Goal: Task Accomplishment & Management: Complete application form

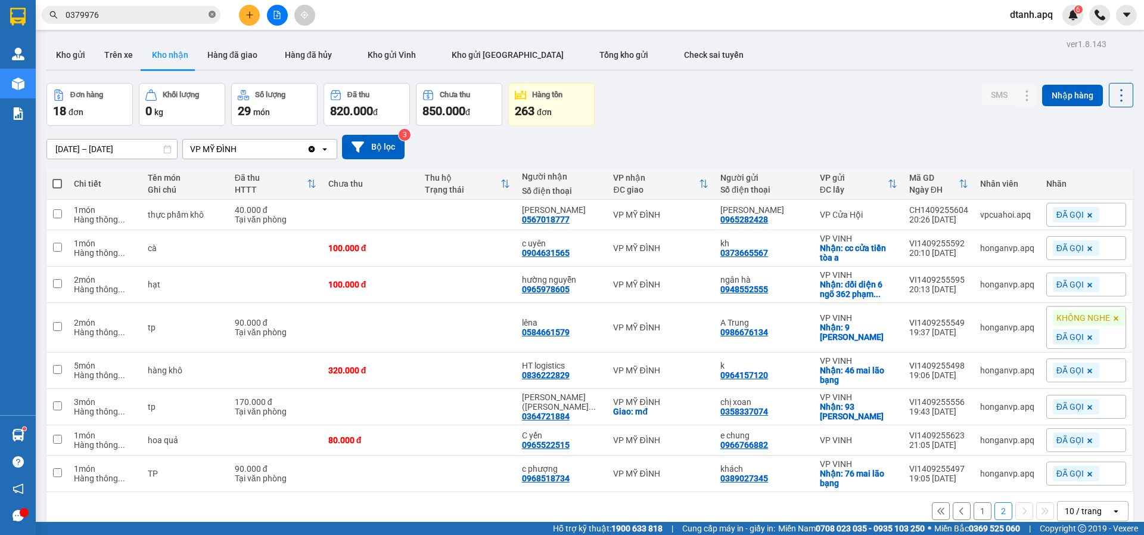
click at [213, 13] on span "0379976" at bounding box center [131, 15] width 179 height 18
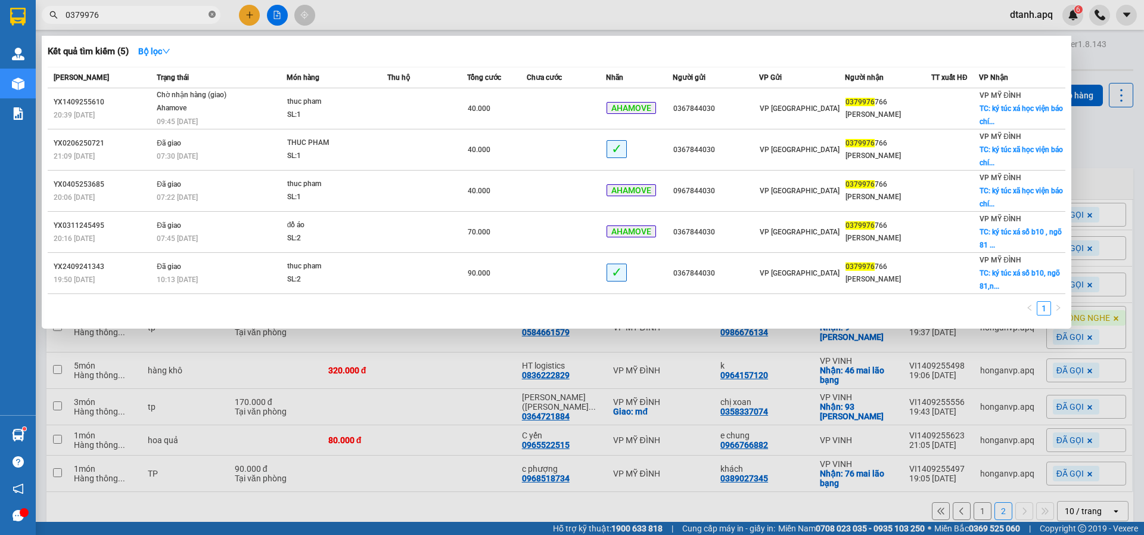
click at [212, 14] on icon "close-circle" at bounding box center [212, 14] width 7 height 7
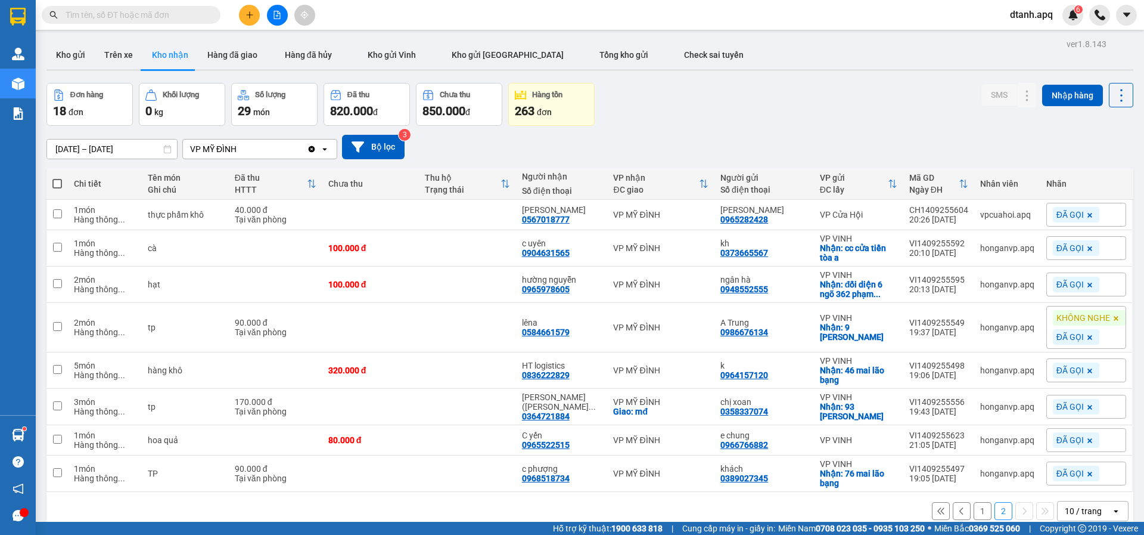
click at [162, 18] on input "text" at bounding box center [136, 14] width 141 height 13
click at [145, 18] on input "text" at bounding box center [136, 14] width 141 height 13
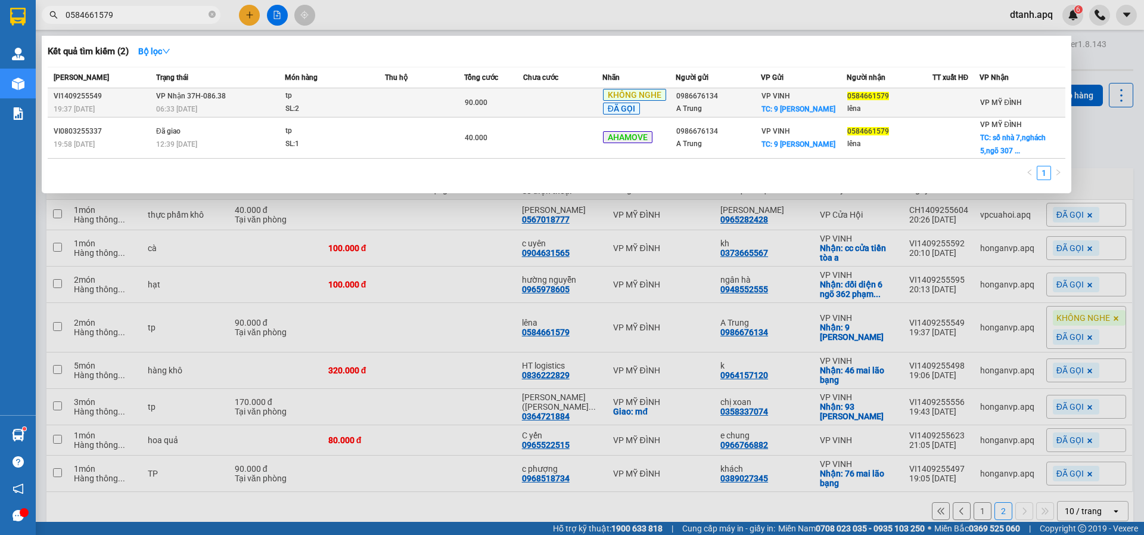
type input "0584661579"
click at [685, 105] on div "A Trung" at bounding box center [718, 109] width 85 height 13
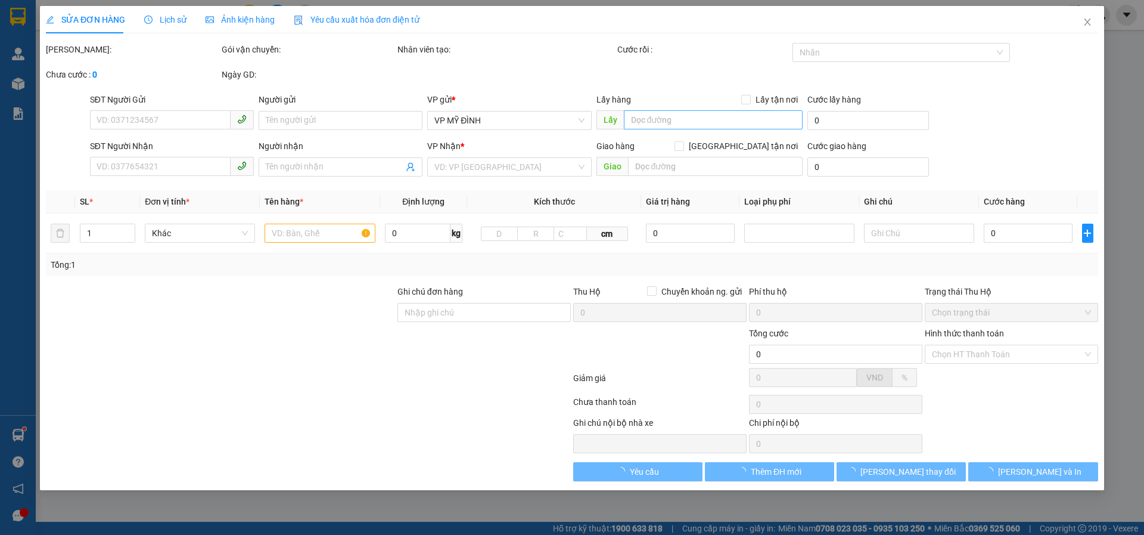
type input "0986676134"
type input "A Trung"
checkbox input "true"
type input "9 [PERSON_NAME]"
type input "0584661579"
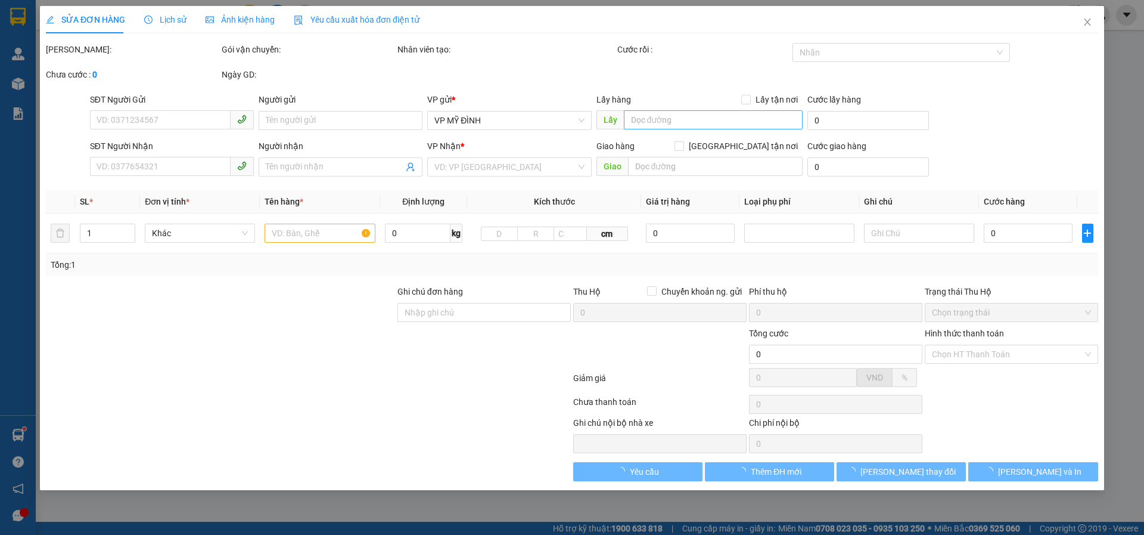
type input "lêna"
type input "90.000"
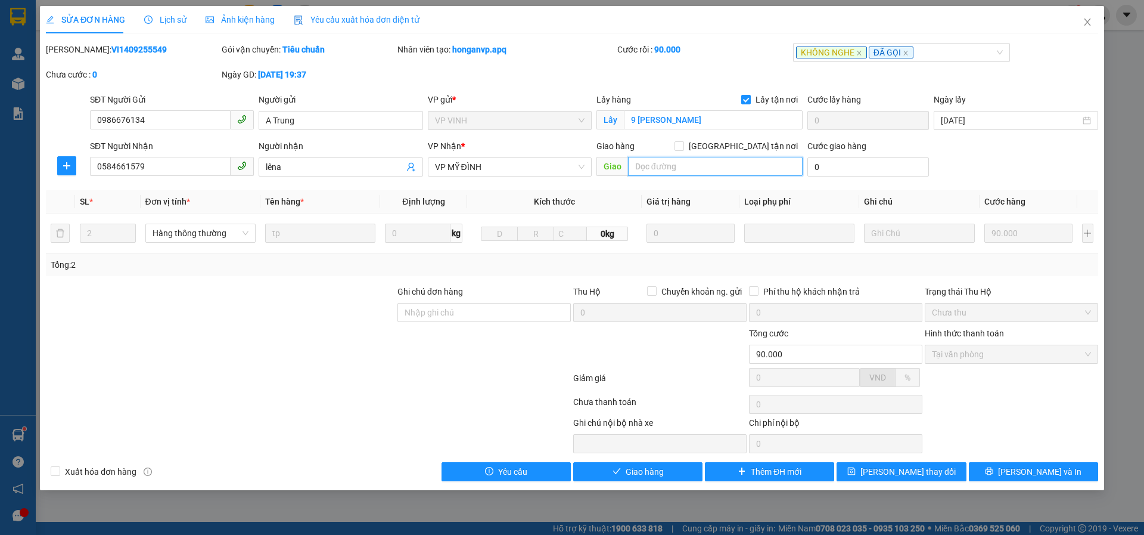
click at [664, 165] on input "text" at bounding box center [715, 166] width 175 height 19
type input "ngõ 307 nghách 5,[PERSON_NAME],[GEOGRAPHIC_DATA], [GEOGRAPHIC_DATA]"
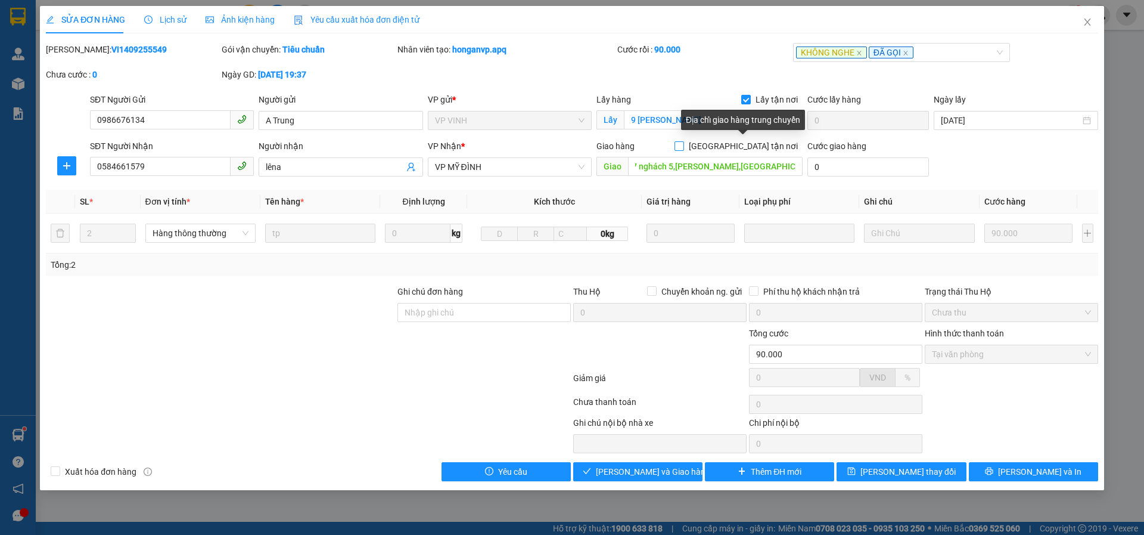
scroll to position [0, 0]
click at [683, 145] on input "[GEOGRAPHIC_DATA] tận nơi" at bounding box center [679, 145] width 8 height 8
checkbox input "true"
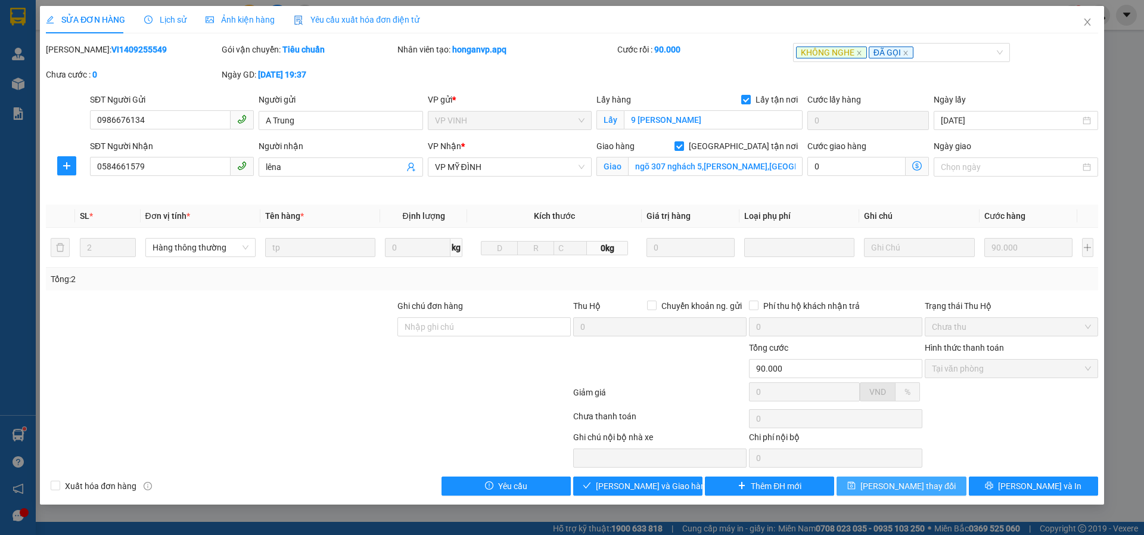
click at [932, 490] on button "[PERSON_NAME] thay đổi" at bounding box center [901, 485] width 129 height 19
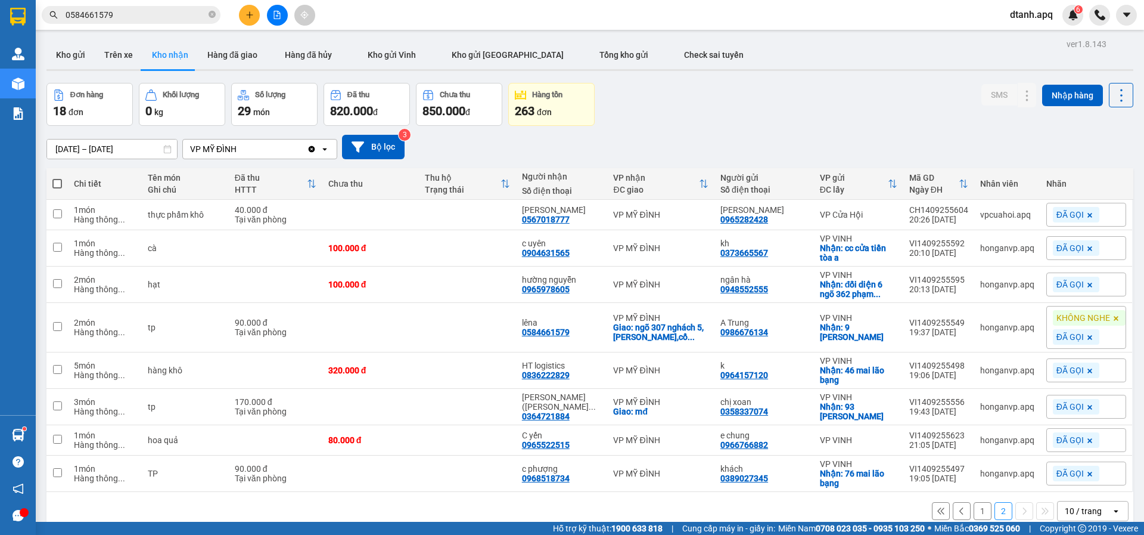
click at [1113, 316] on icon at bounding box center [1116, 318] width 7 height 7
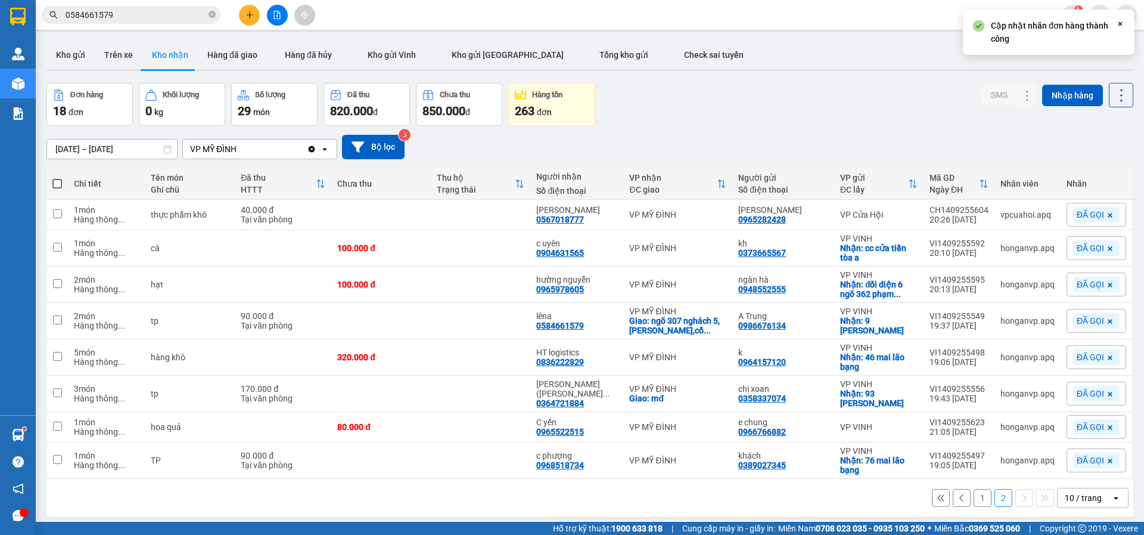
click at [1108, 319] on icon at bounding box center [1110, 321] width 5 height 5
click at [1100, 319] on div "Nhãn" at bounding box center [1097, 321] width 60 height 18
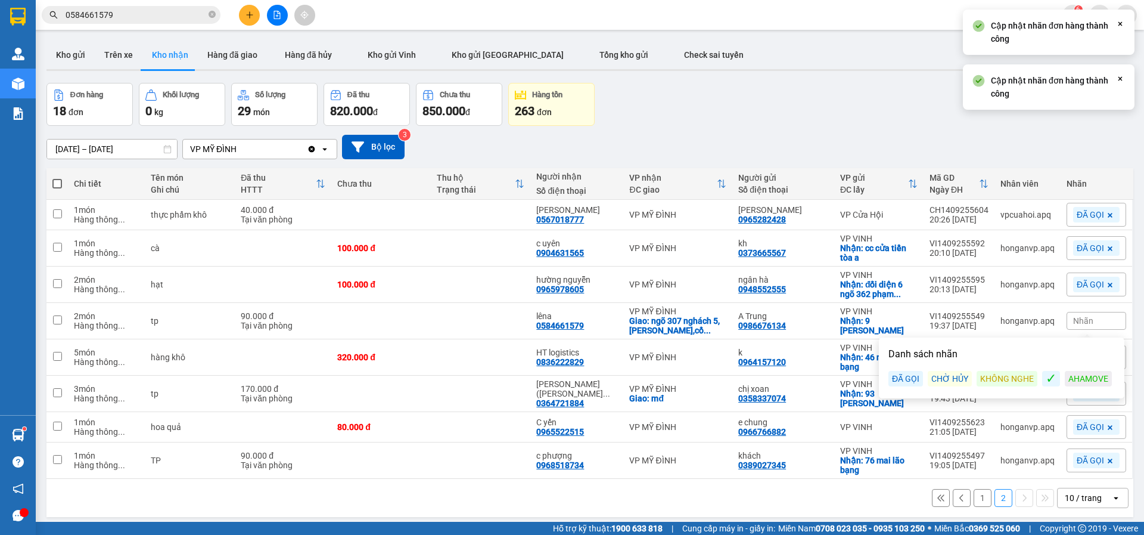
drag, startPoint x: 1085, startPoint y: 375, endPoint x: 1093, endPoint y: 367, distance: 11.8
click at [1092, 370] on div "Danh sách nhãn ĐÃ GỌI CHỜ HỦY KHÔNG NGHE ✓ AHAMOVE" at bounding box center [1002, 368] width 238 height 54
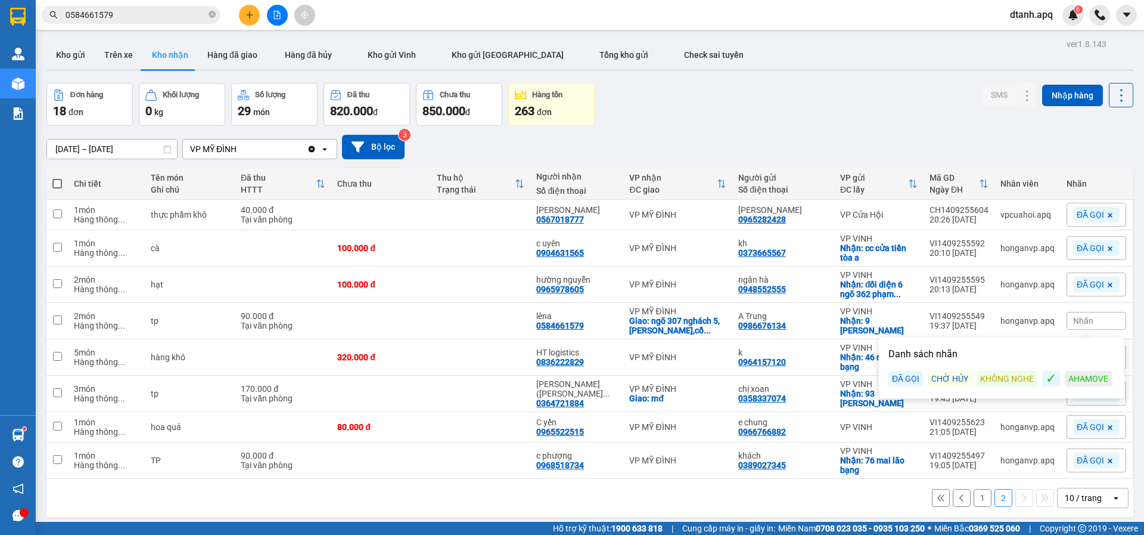
click at [1074, 314] on div "Nhãn" at bounding box center [1097, 321] width 60 height 18
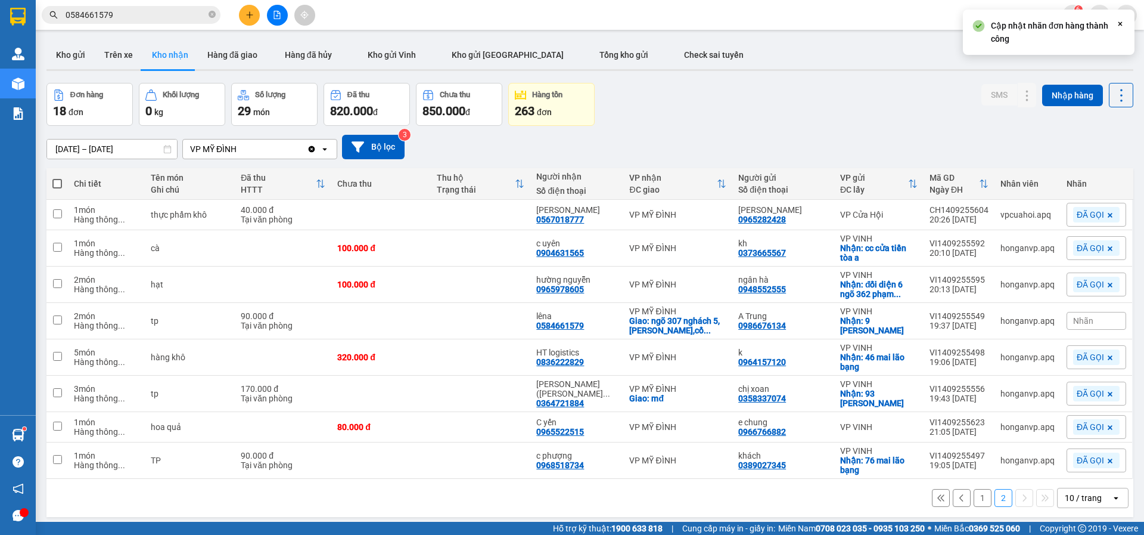
click at [1077, 322] on span "Nhãn" at bounding box center [1083, 321] width 20 height 10
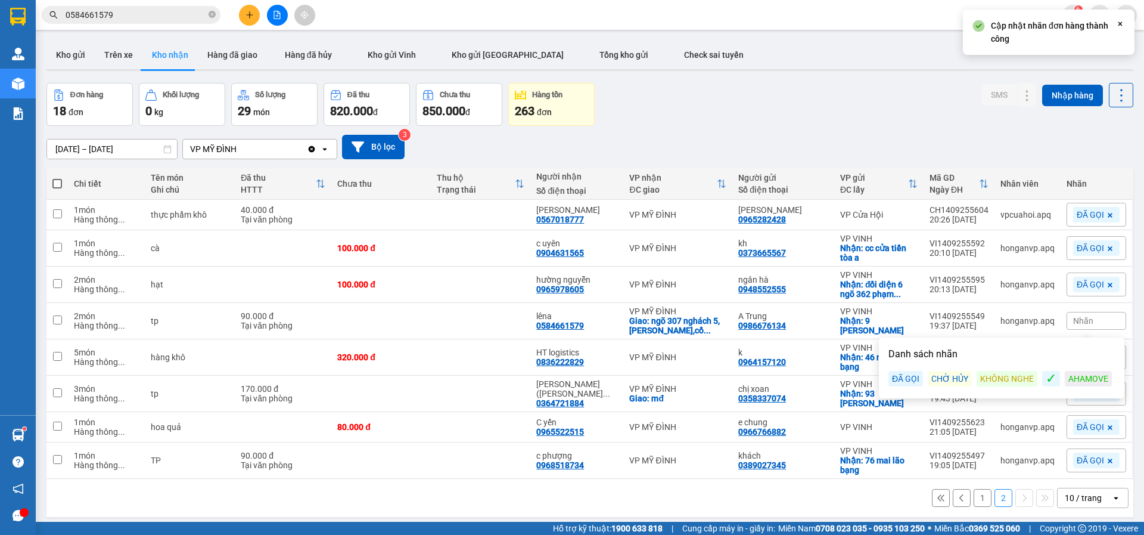
click at [1082, 380] on div "AHAMOVE" at bounding box center [1088, 378] width 47 height 15
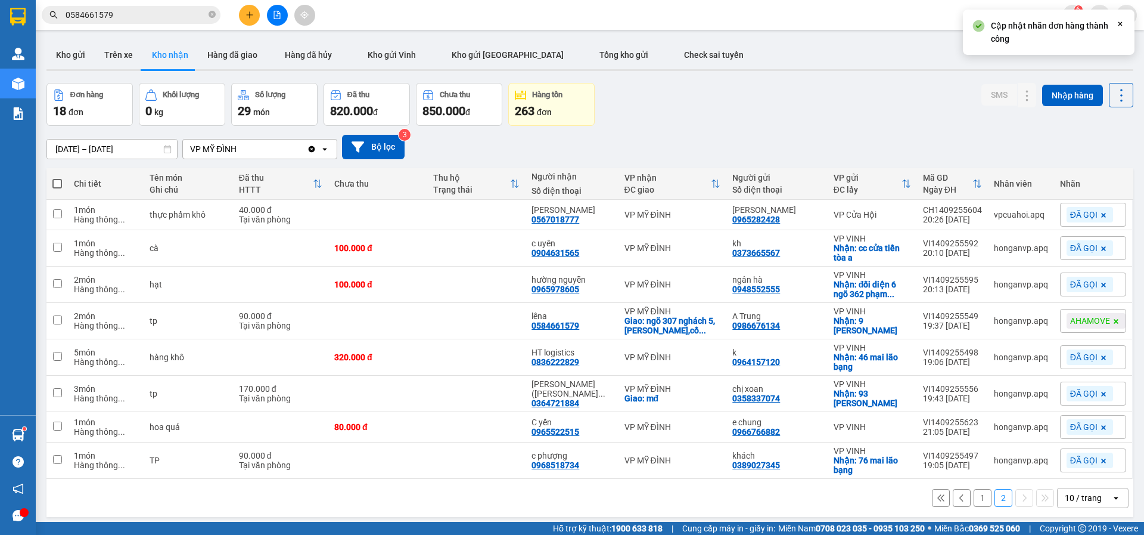
drag, startPoint x: 757, startPoint y: 78, endPoint x: 757, endPoint y: 92, distance: 14.3
click at [757, 80] on div "ver 1.8.143 Kho gửi Trên xe Kho nhận Hàng đã giao Hàng đã hủy Kho gửi Vinh Kho …" at bounding box center [590, 303] width 1097 height 535
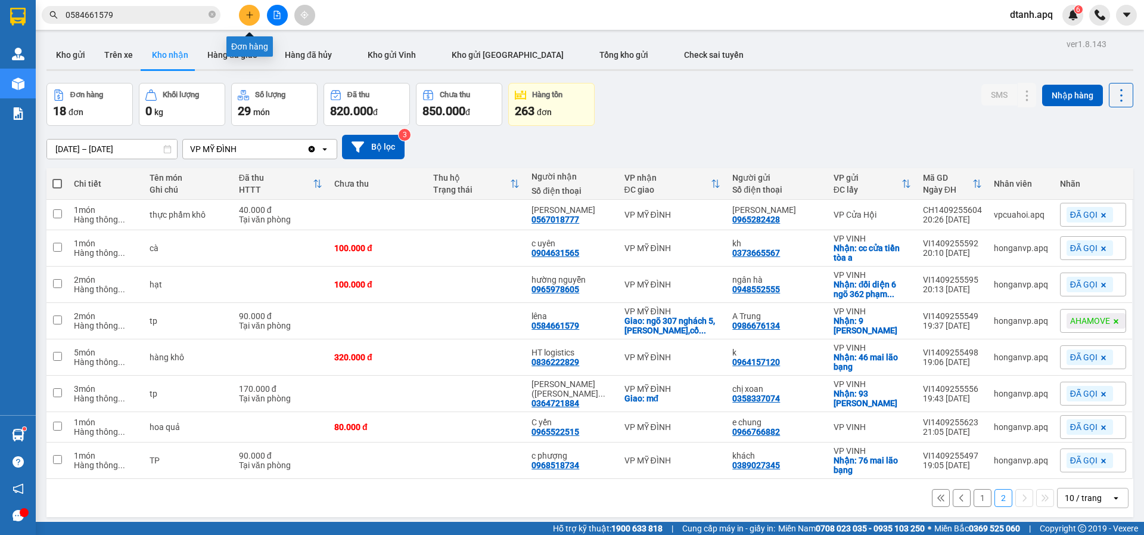
click at [253, 15] on icon "plus" at bounding box center [250, 15] width 8 height 8
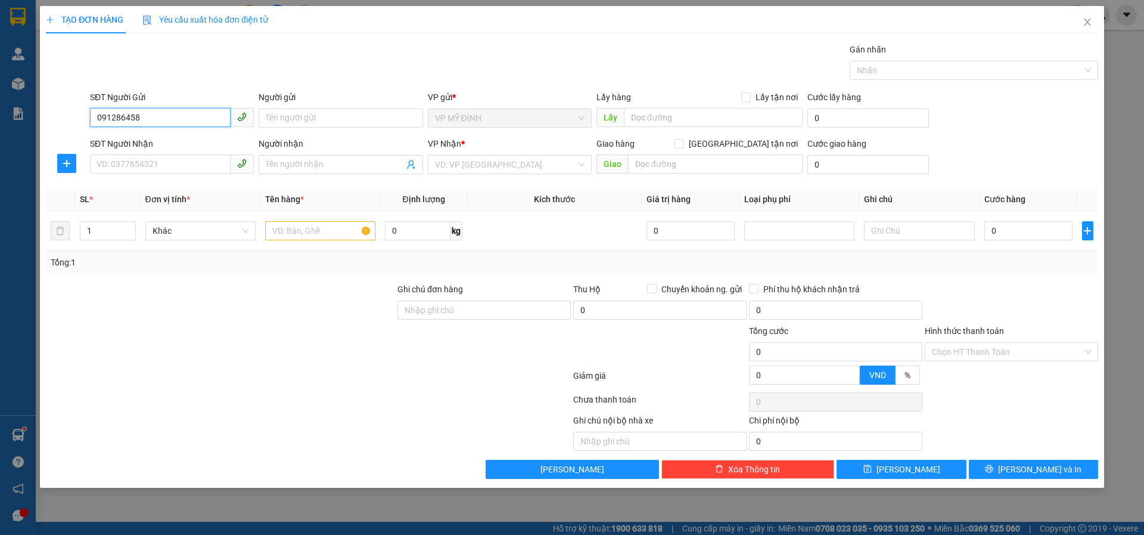
type input "0912864586"
click at [152, 135] on div "0912864586 - c hạnh" at bounding box center [172, 141] width 150 height 13
type input "c hạnh"
type input "0912864586"
click at [129, 160] on input "SĐT Người Nhận" at bounding box center [160, 163] width 141 height 19
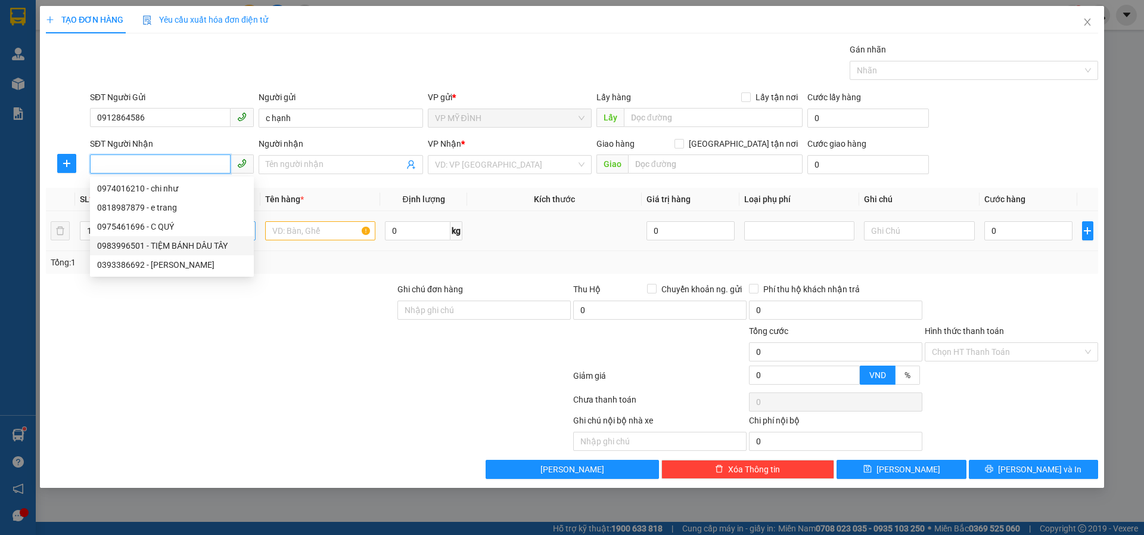
drag, startPoint x: 144, startPoint y: 243, endPoint x: 147, endPoint y: 235, distance: 8.3
click at [147, 244] on div "0983996501 - TIỆM BÁNH DÂU TÂY" at bounding box center [172, 245] width 150 height 13
type input "0983996501"
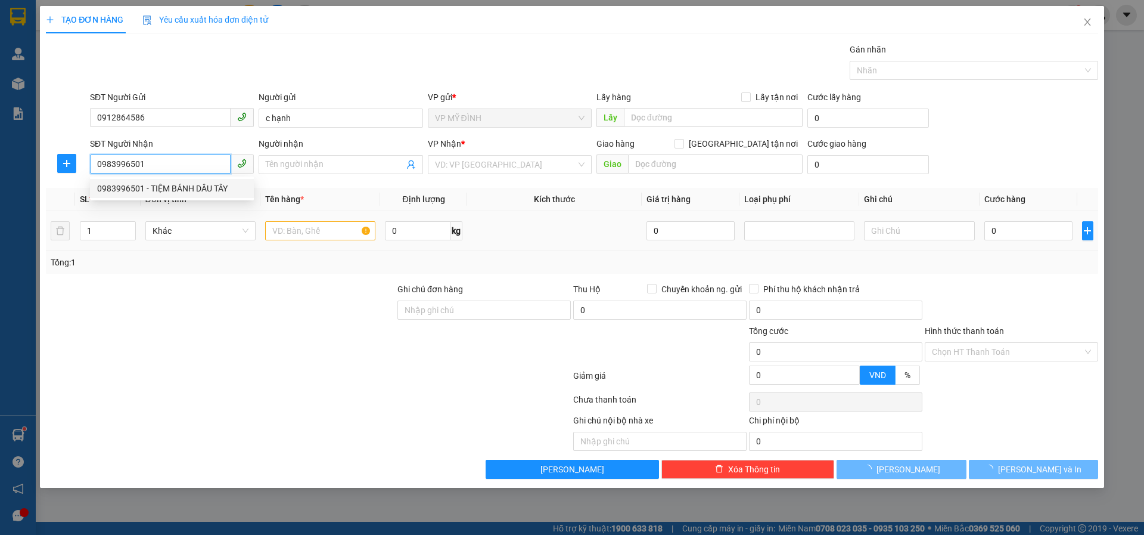
type input "TIỆM BÁNH DÂU TÂY"
checkbox input "true"
type input "69c hecman"
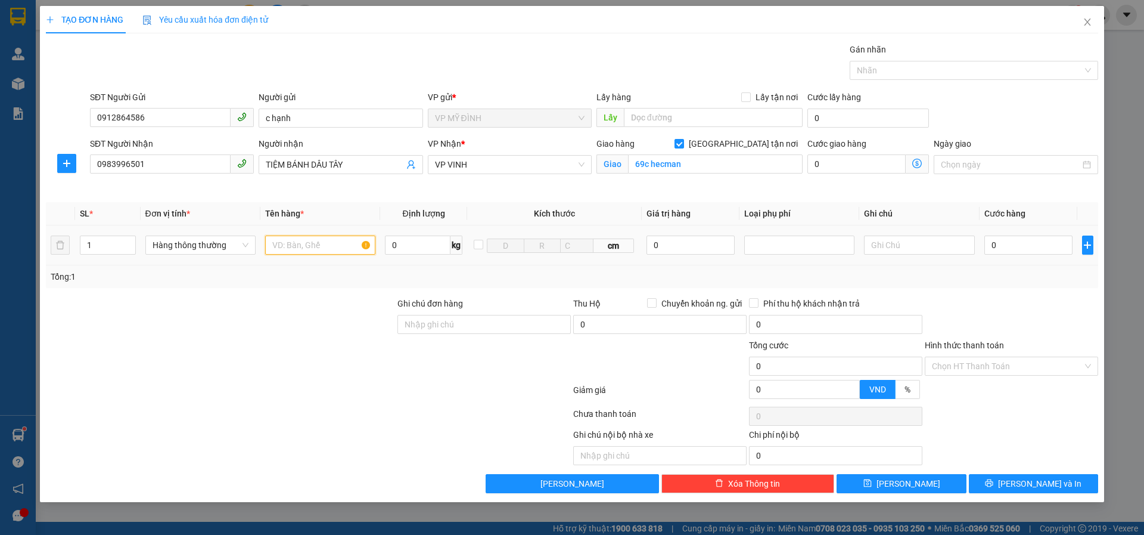
click at [297, 249] on input "text" at bounding box center [320, 244] width 110 height 19
type input "d"
type input "đồ làm bánh"
click at [1012, 241] on input "0" at bounding box center [1029, 244] width 89 height 19
type input "4"
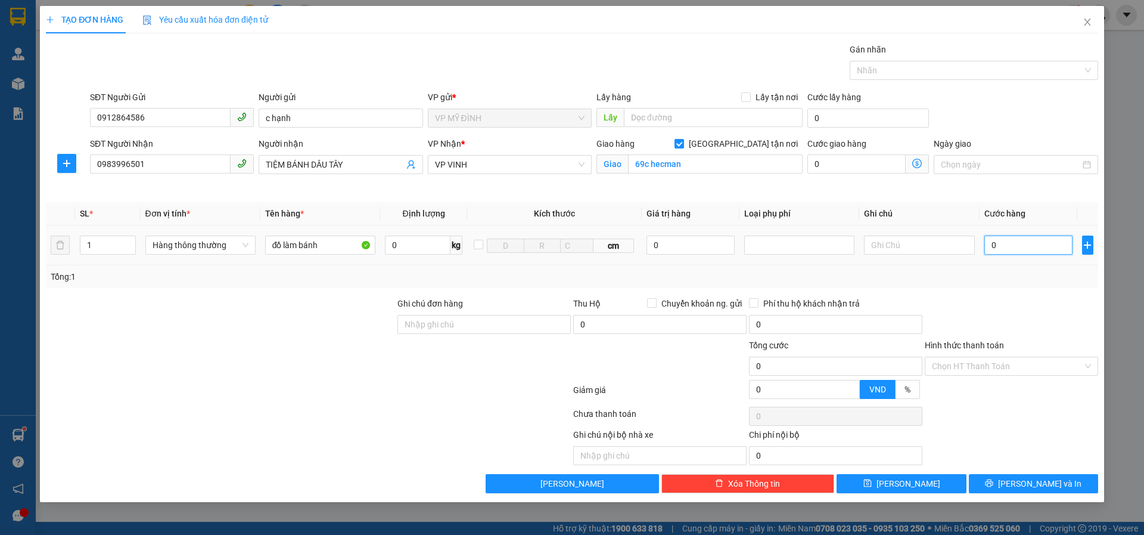
type input "4"
type input "40"
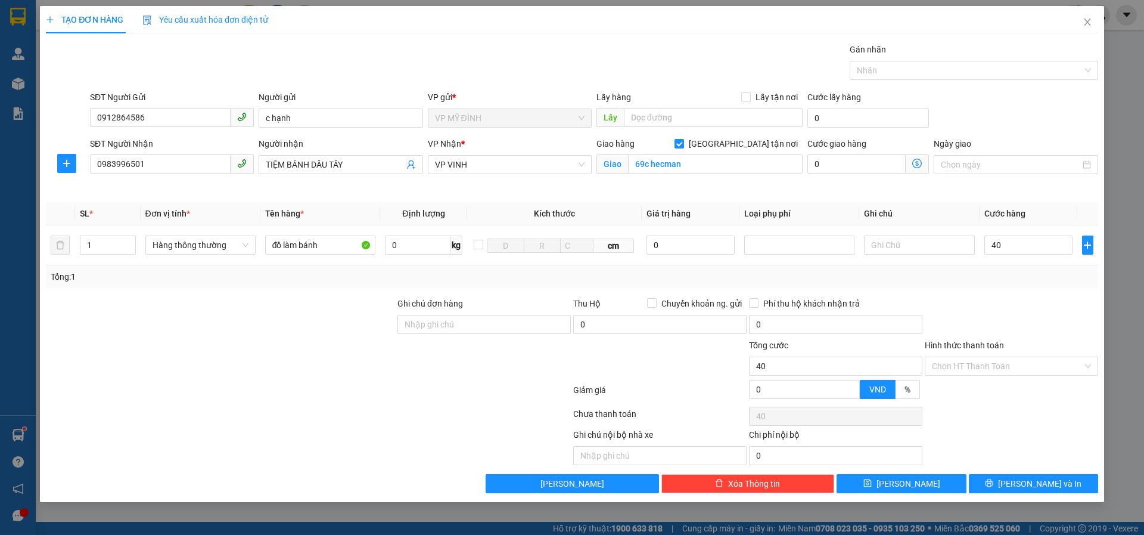
type input "40.000"
drag, startPoint x: 1042, startPoint y: 316, endPoint x: 1054, endPoint y: 372, distance: 58.0
click at [1040, 316] on div at bounding box center [1012, 318] width 176 height 42
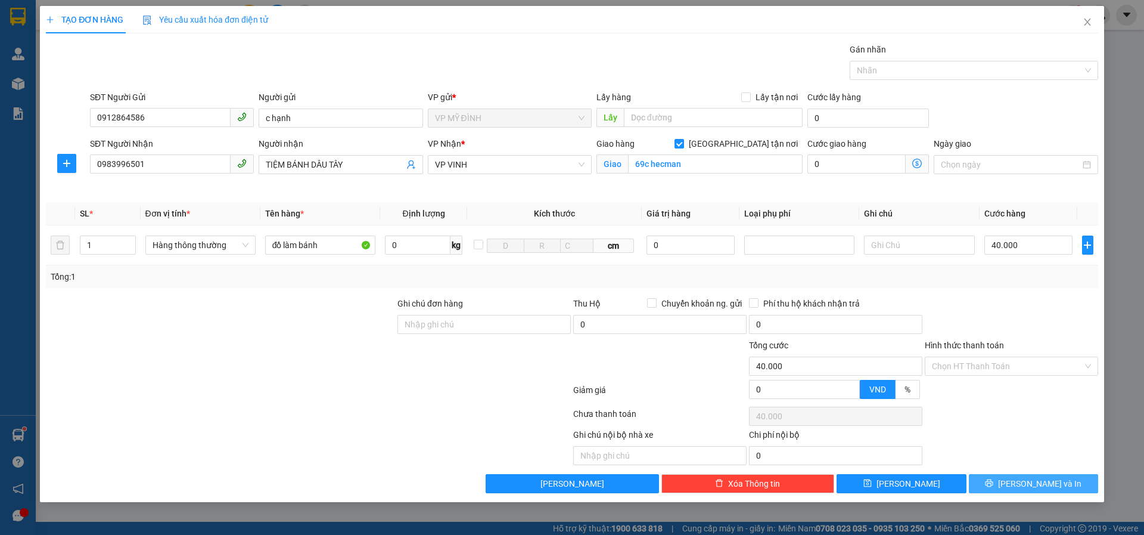
click at [1036, 487] on span "[PERSON_NAME] và In" at bounding box center [1039, 483] width 83 height 13
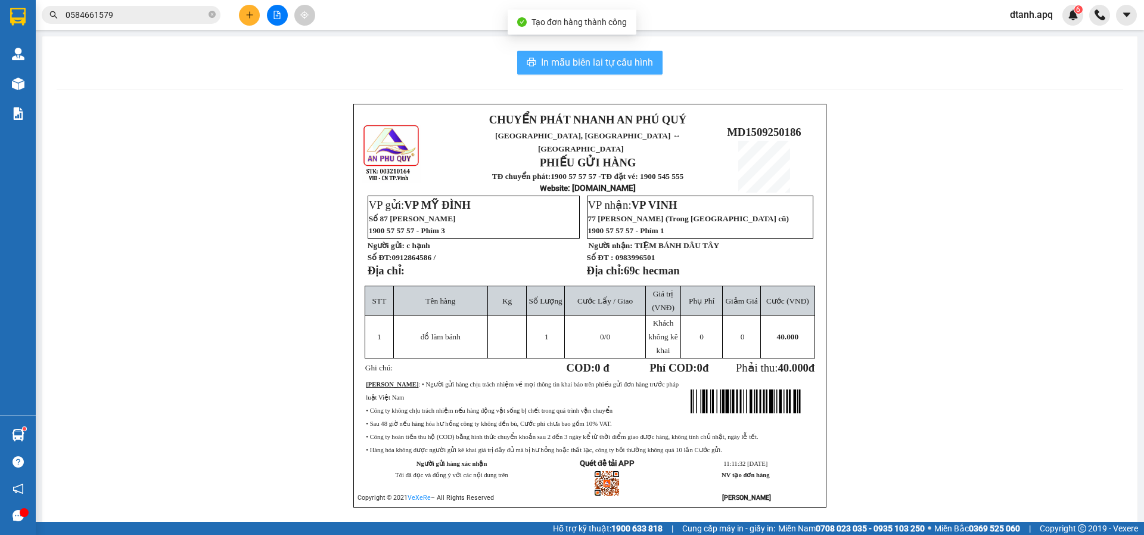
click at [593, 53] on button "In mẫu biên lai tự cấu hình" at bounding box center [589, 63] width 145 height 24
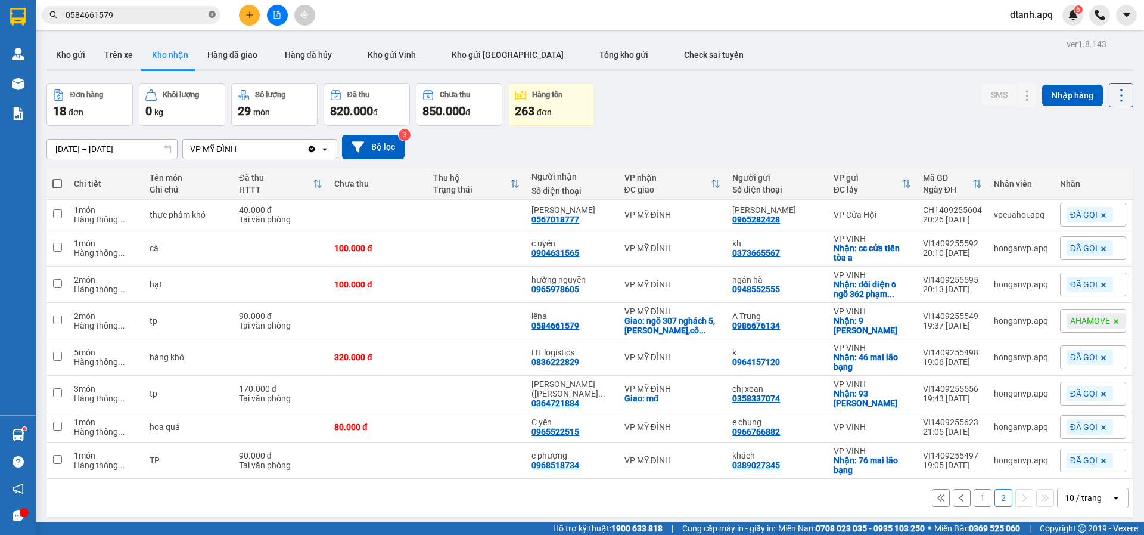
click at [212, 13] on icon "close-circle" at bounding box center [212, 14] width 7 height 7
click at [128, 7] on span at bounding box center [131, 15] width 179 height 18
click at [124, 17] on input "text" at bounding box center [136, 14] width 141 height 13
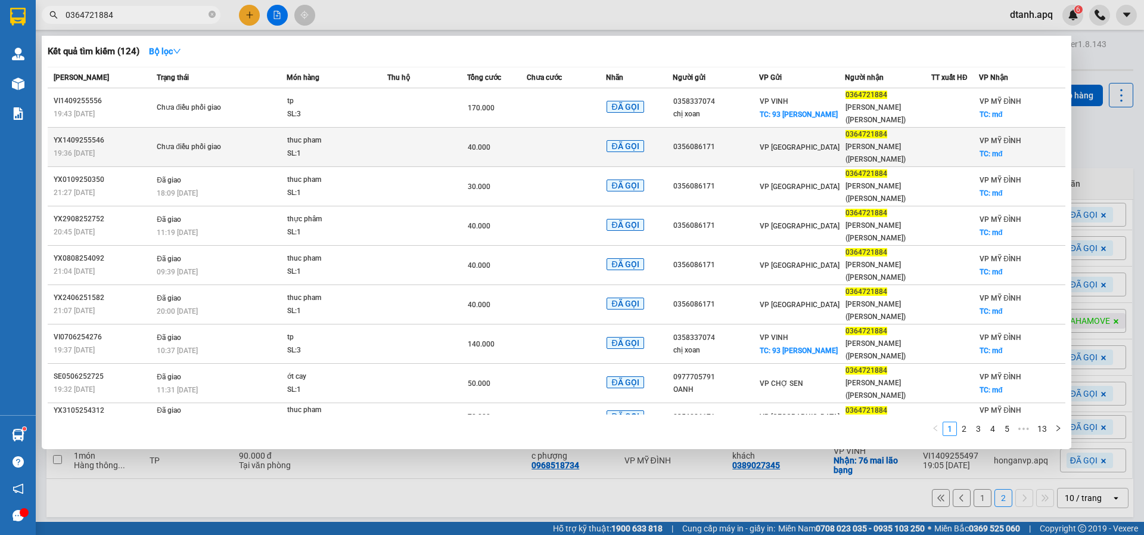
type input "0364721884"
click at [515, 141] on div "40.000" at bounding box center [497, 147] width 58 height 13
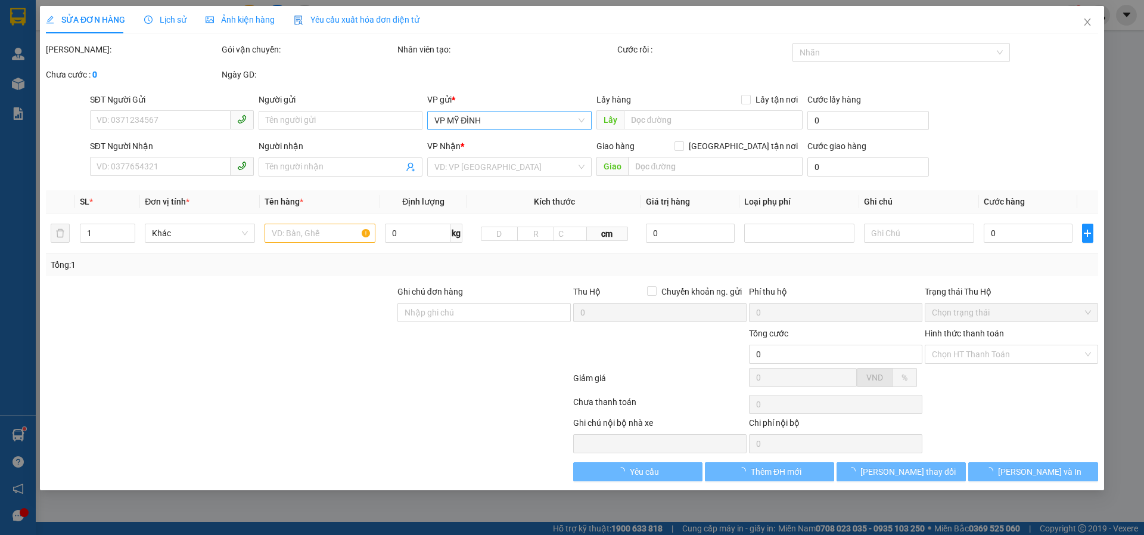
type input "0356086171"
type input "0364721884"
type input "[PERSON_NAME]([PERSON_NAME])"
checkbox input "true"
type input "mđ"
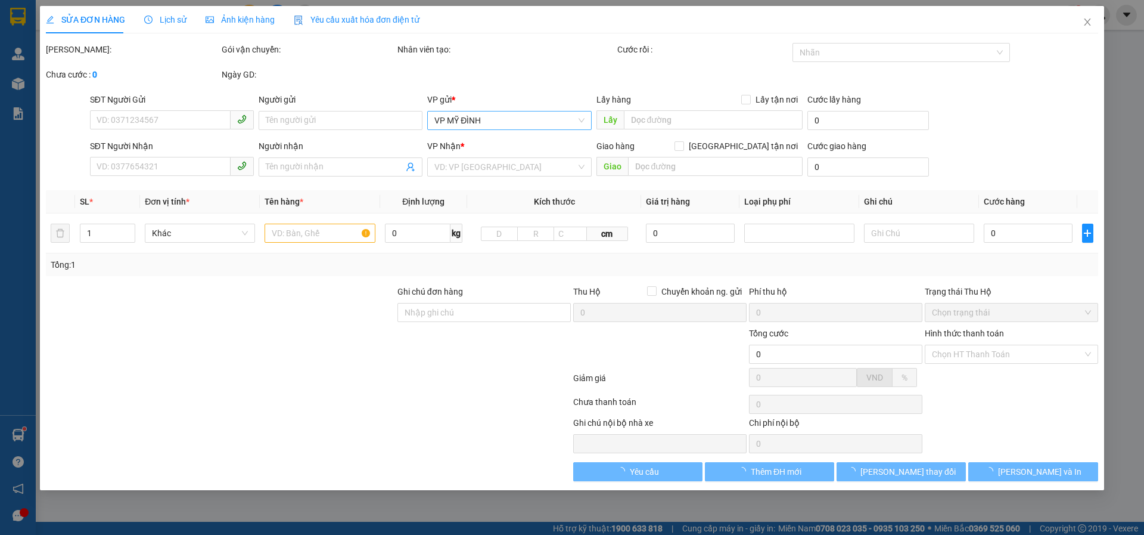
type input "40.000"
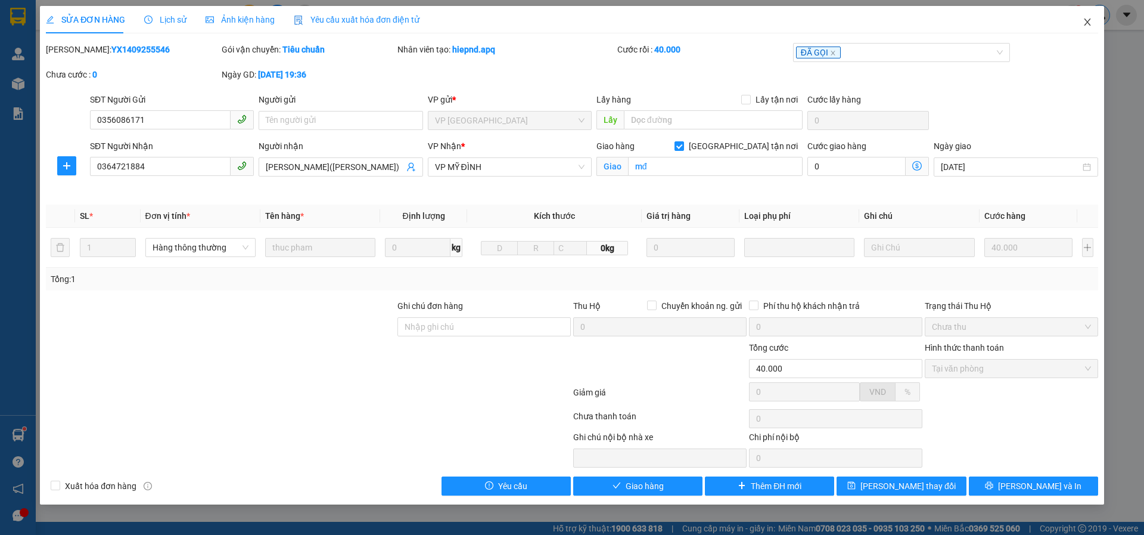
drag, startPoint x: 1086, startPoint y: 19, endPoint x: 1095, endPoint y: 9, distance: 13.9
click at [1088, 19] on icon "close" at bounding box center [1088, 22] width 10 height 10
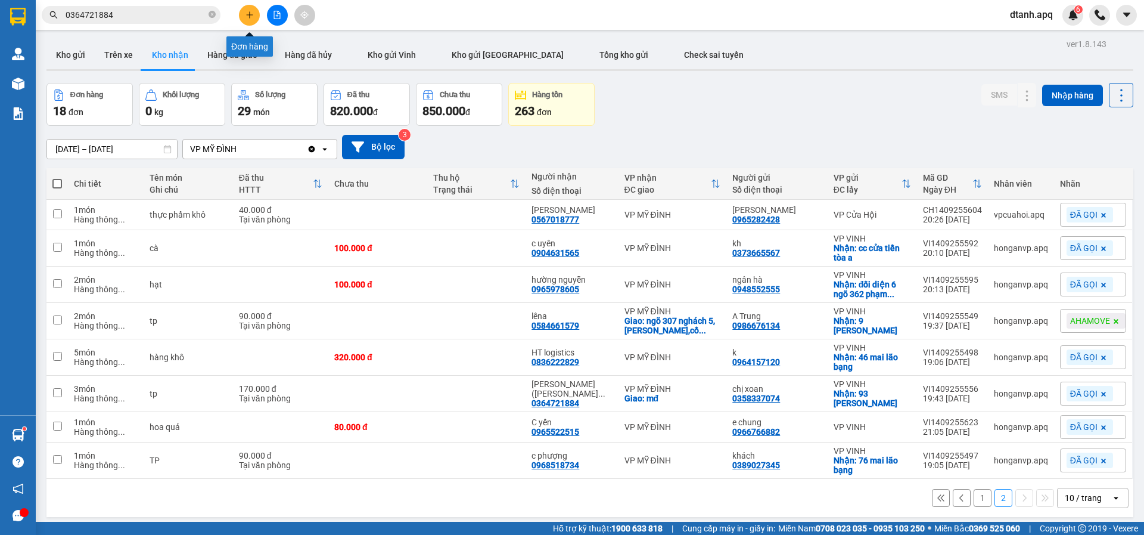
click at [243, 14] on button at bounding box center [249, 15] width 21 height 21
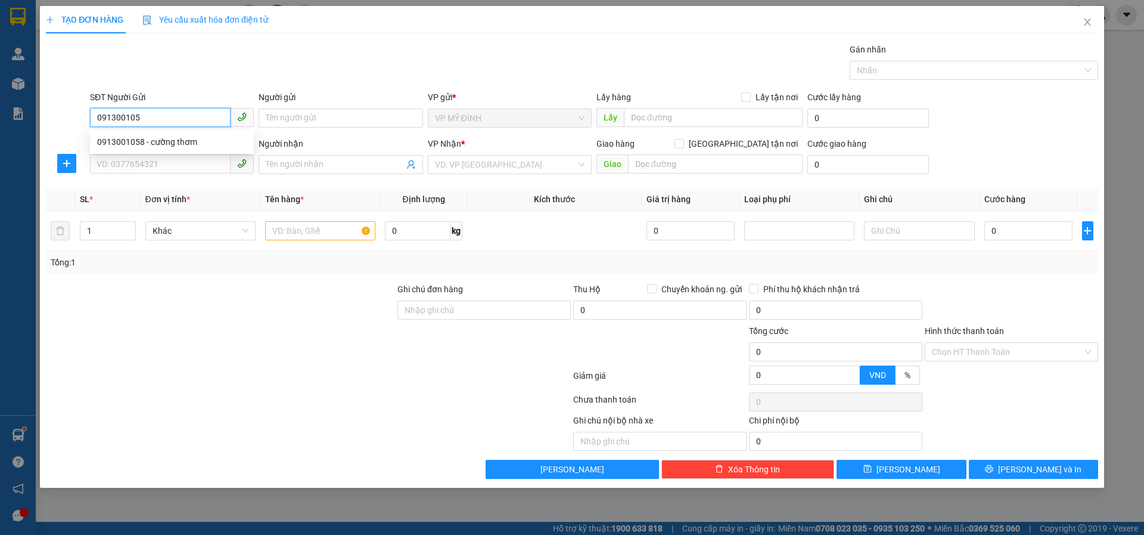
type input "0913001058"
click at [161, 138] on div "0913001058 - cường thơm" at bounding box center [172, 141] width 150 height 13
type input "cường thơm"
type input "0913001058"
click at [167, 159] on input "SĐT Người Nhận" at bounding box center [160, 163] width 141 height 19
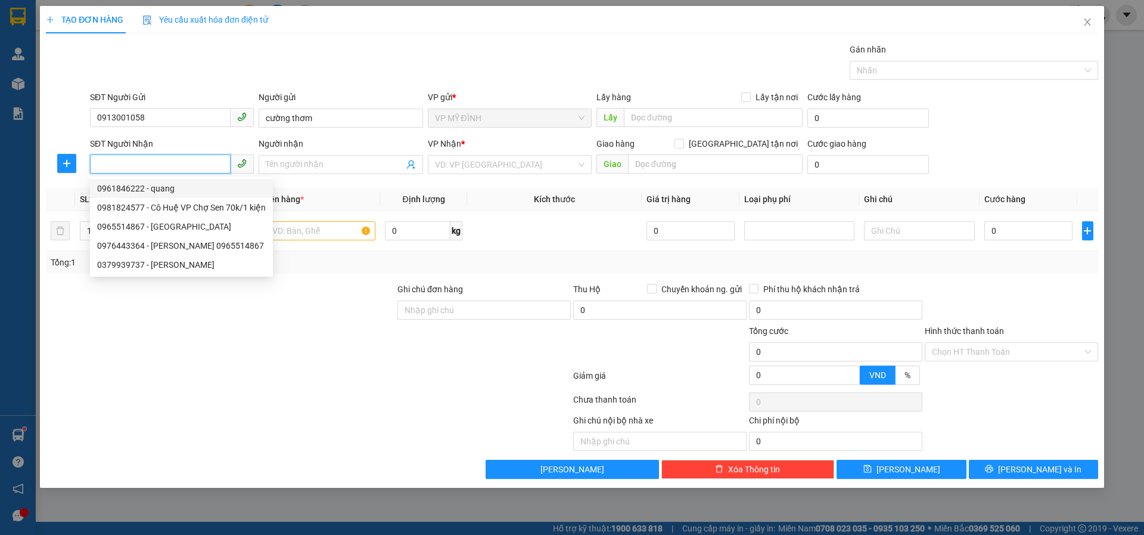
drag, startPoint x: 120, startPoint y: 187, endPoint x: 137, endPoint y: 178, distance: 18.9
click at [128, 188] on div "0961846222 - quang" at bounding box center [181, 188] width 169 height 13
type input "0961846222"
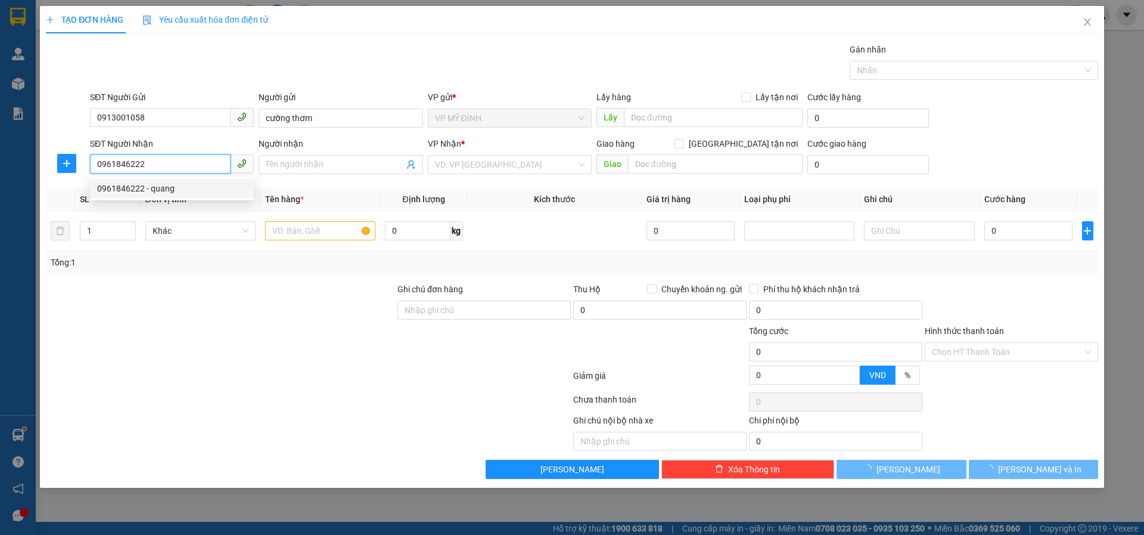
type input "quang"
checkbox input "true"
type input "vp"
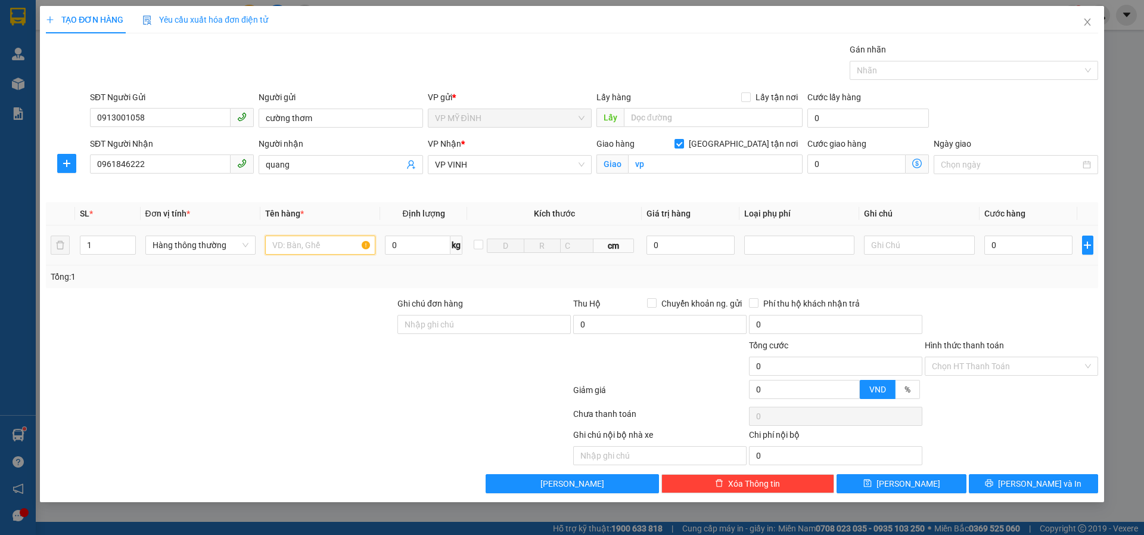
drag, startPoint x: 284, startPoint y: 241, endPoint x: 288, endPoint y: 234, distance: 8.3
click at [287, 243] on input "text" at bounding box center [320, 244] width 110 height 19
type input "d"
type input "đông lạnh"
type input "5"
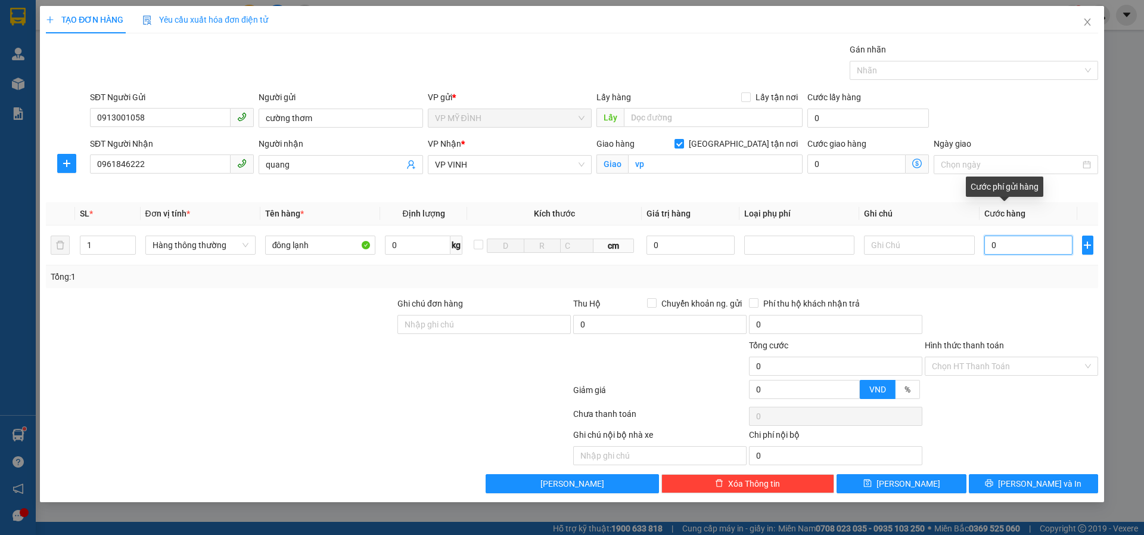
type input "5"
type input "50"
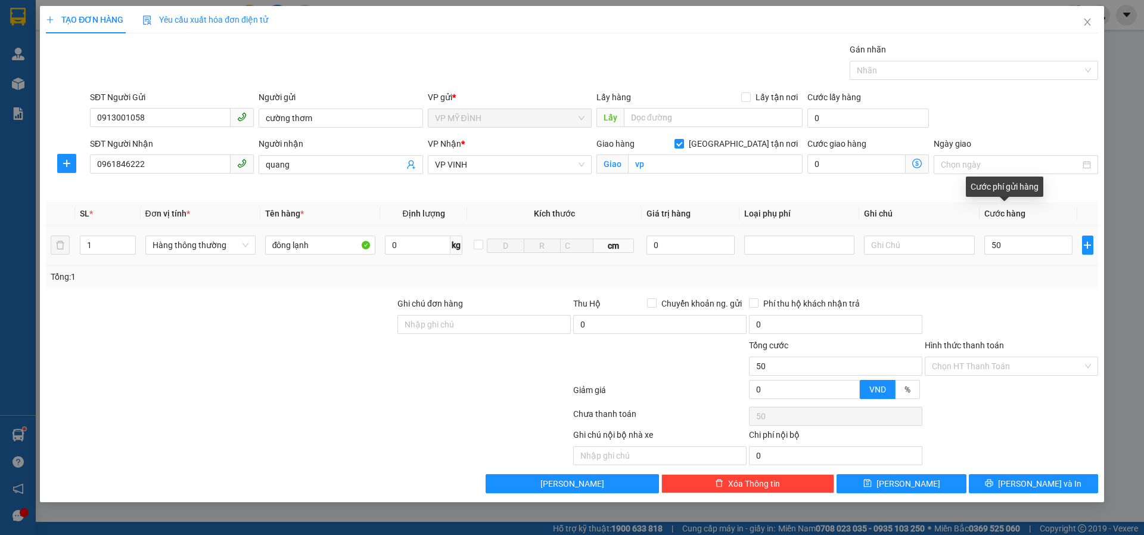
type input "50.000"
drag, startPoint x: 1017, startPoint y: 271, endPoint x: 1021, endPoint y: 264, distance: 8.3
click at [1018, 271] on div "Tổng: 1" at bounding box center [572, 276] width 1043 height 13
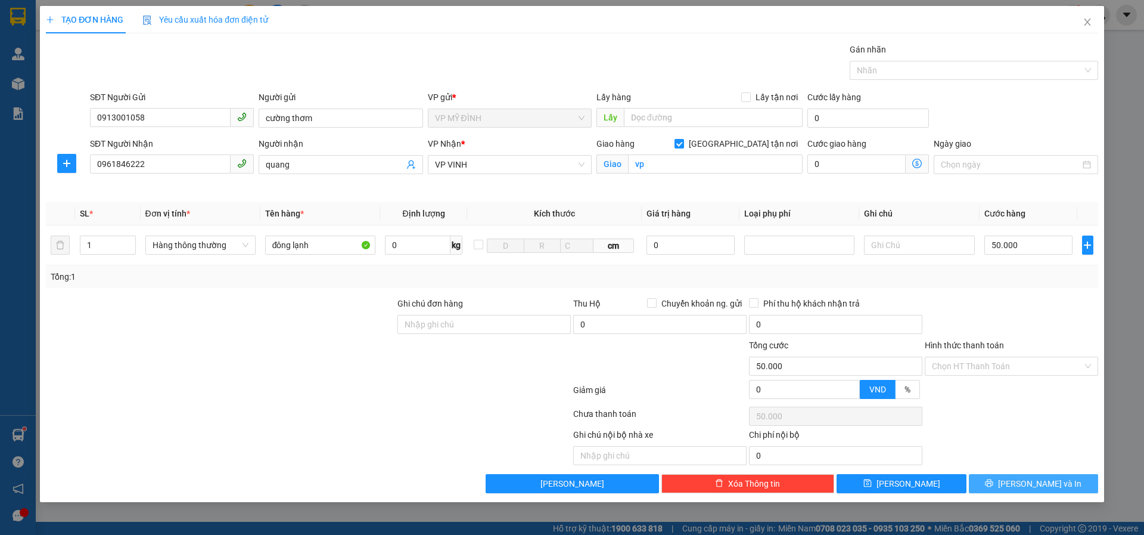
drag, startPoint x: 999, startPoint y: 486, endPoint x: 1035, endPoint y: 473, distance: 38.4
click at [999, 486] on button "[PERSON_NAME] và In" at bounding box center [1033, 483] width 129 height 19
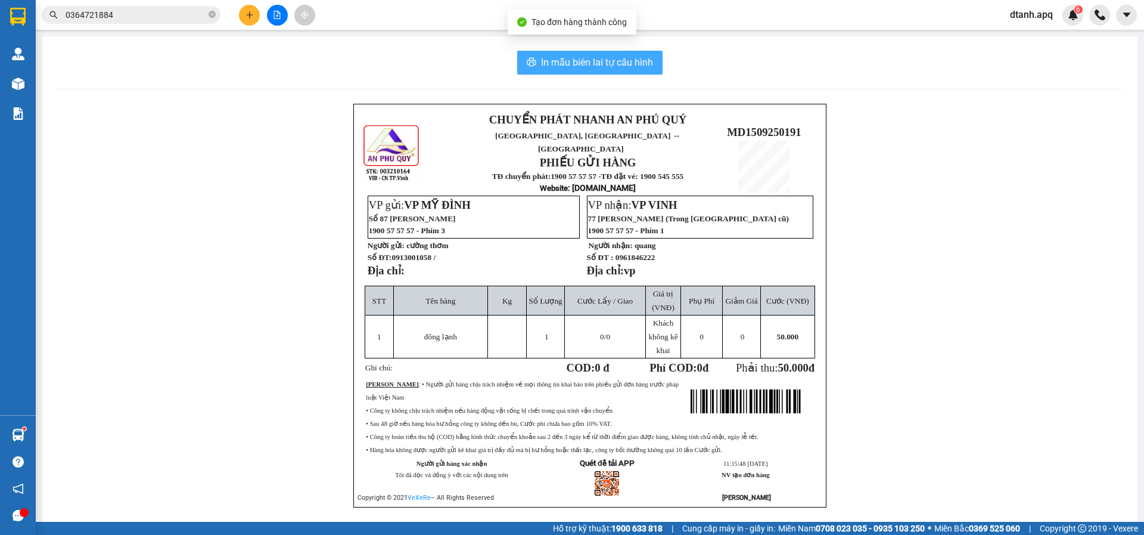
click at [592, 59] on span "In mẫu biên lai tự cấu hình" at bounding box center [597, 62] width 112 height 15
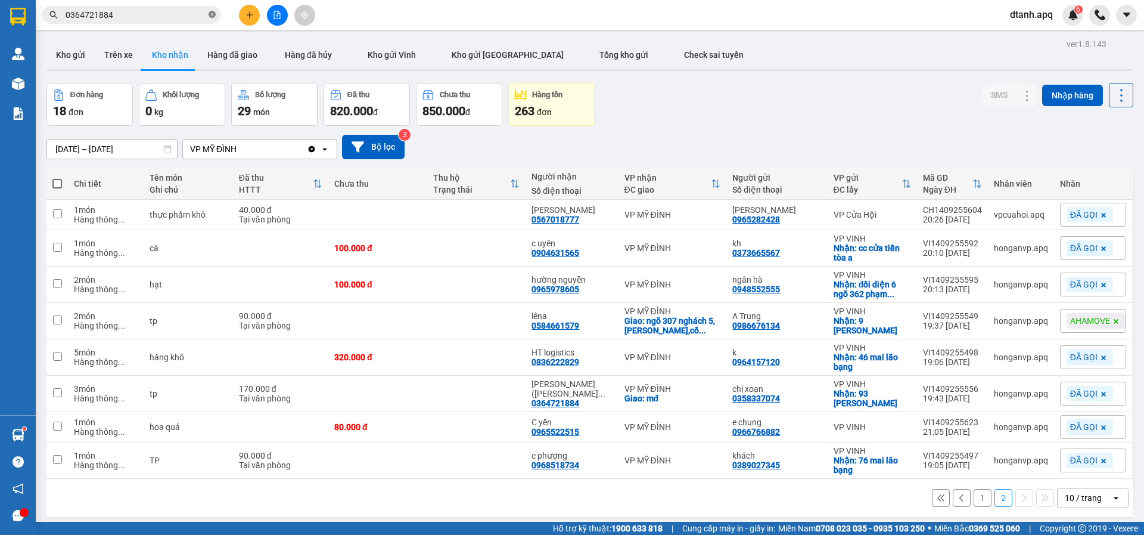
click at [210, 17] on icon "close-circle" at bounding box center [212, 14] width 7 height 7
click at [210, 15] on span at bounding box center [212, 14] width 7 height 13
click at [189, 14] on input "text" at bounding box center [136, 14] width 141 height 13
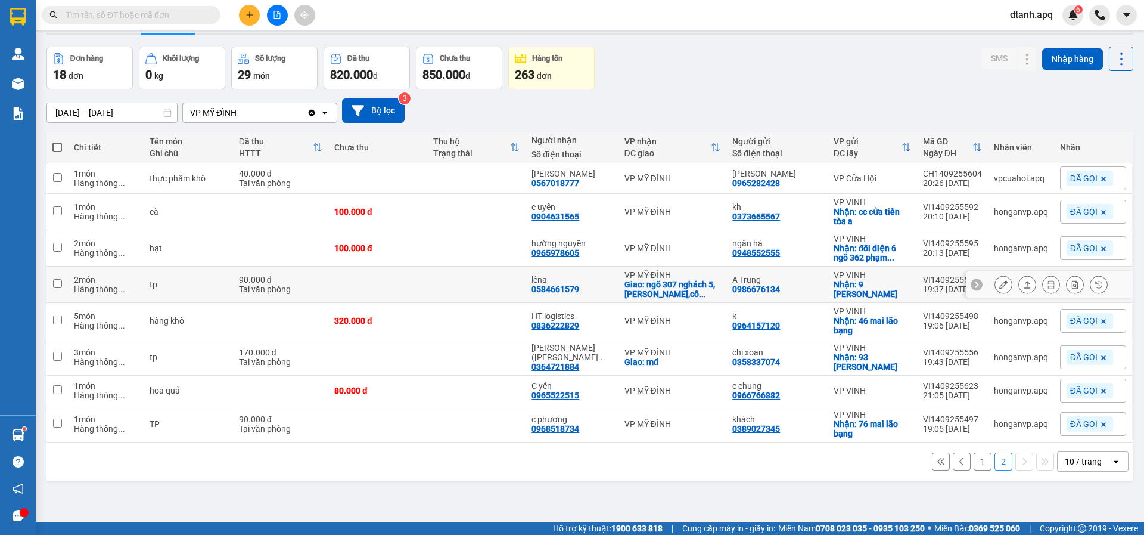
scroll to position [55, 0]
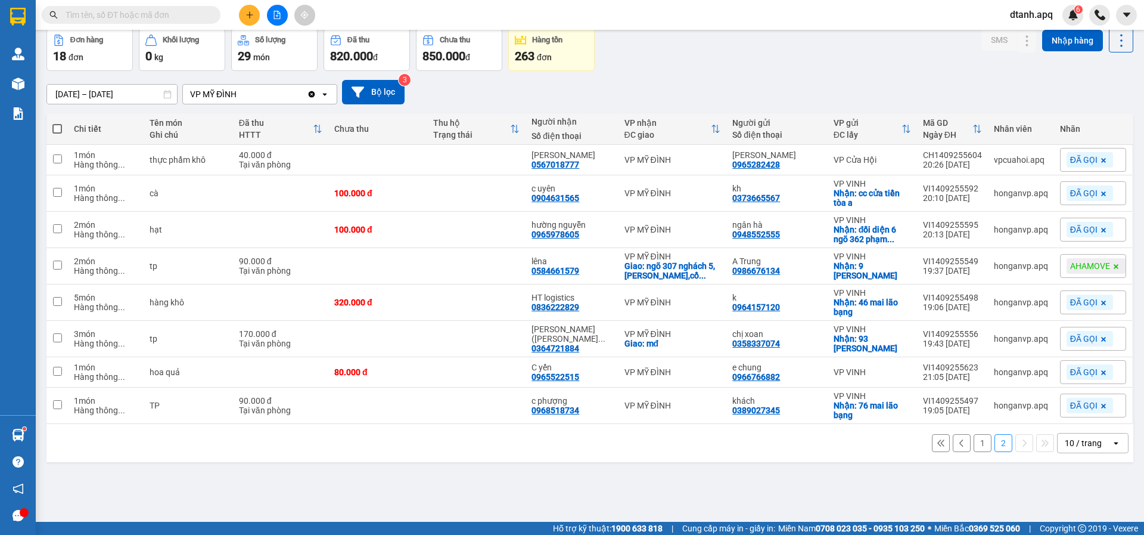
click at [975, 442] on button "1" at bounding box center [983, 443] width 18 height 18
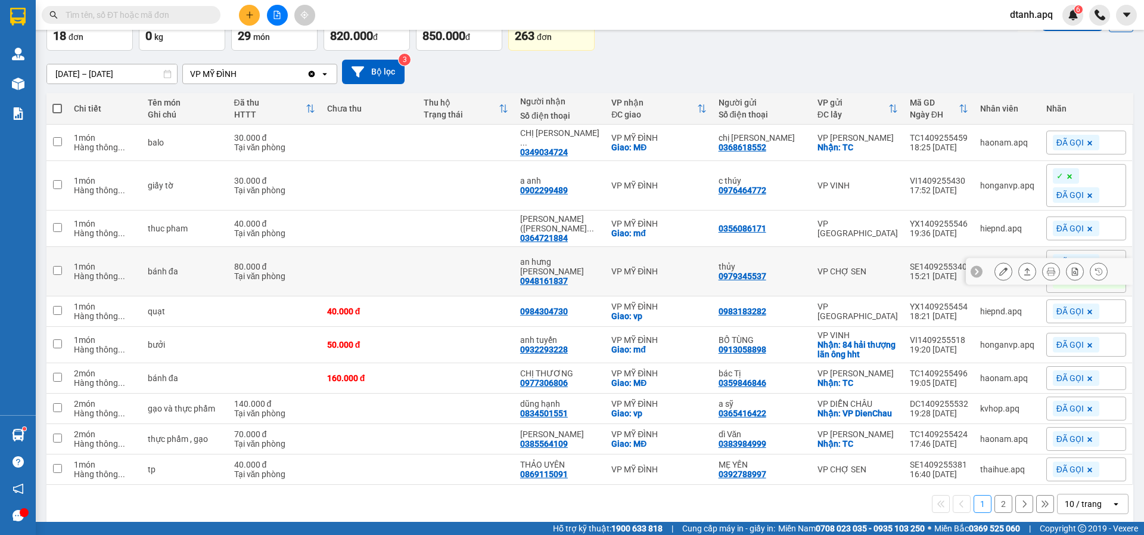
scroll to position [93, 0]
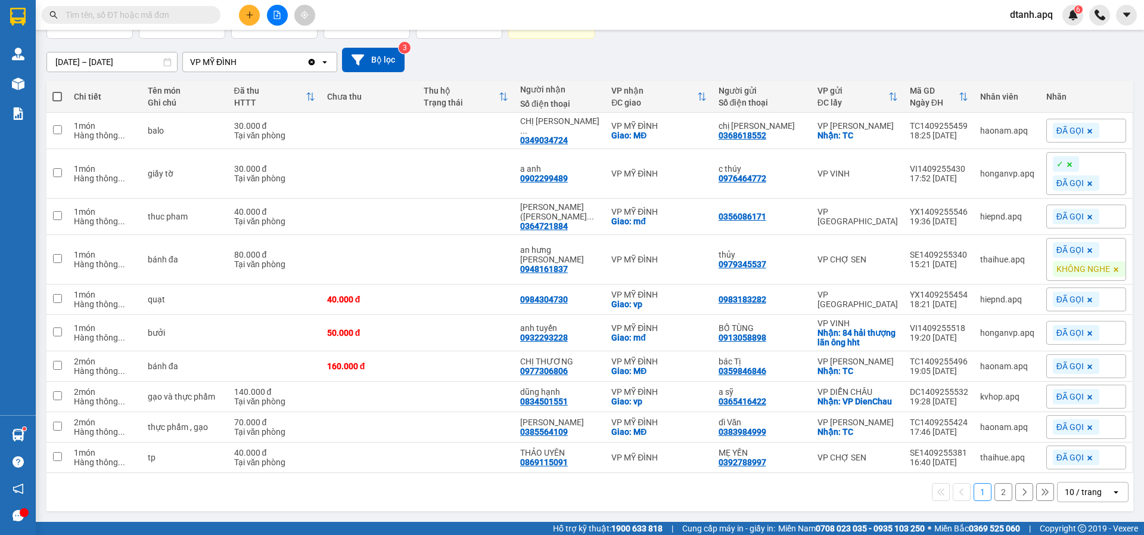
click at [175, 17] on input "text" at bounding box center [136, 14] width 141 height 13
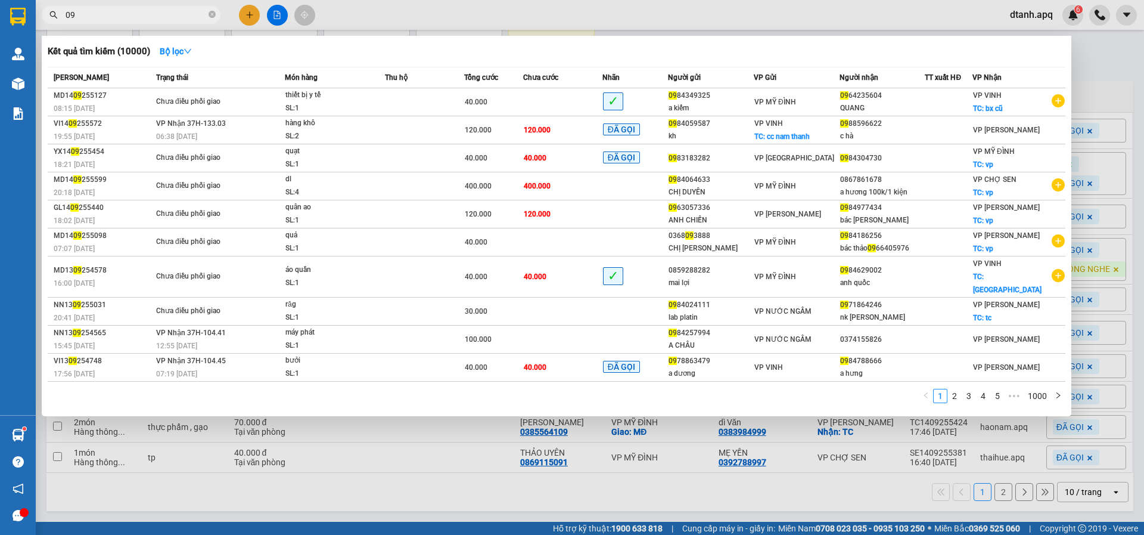
type input "0"
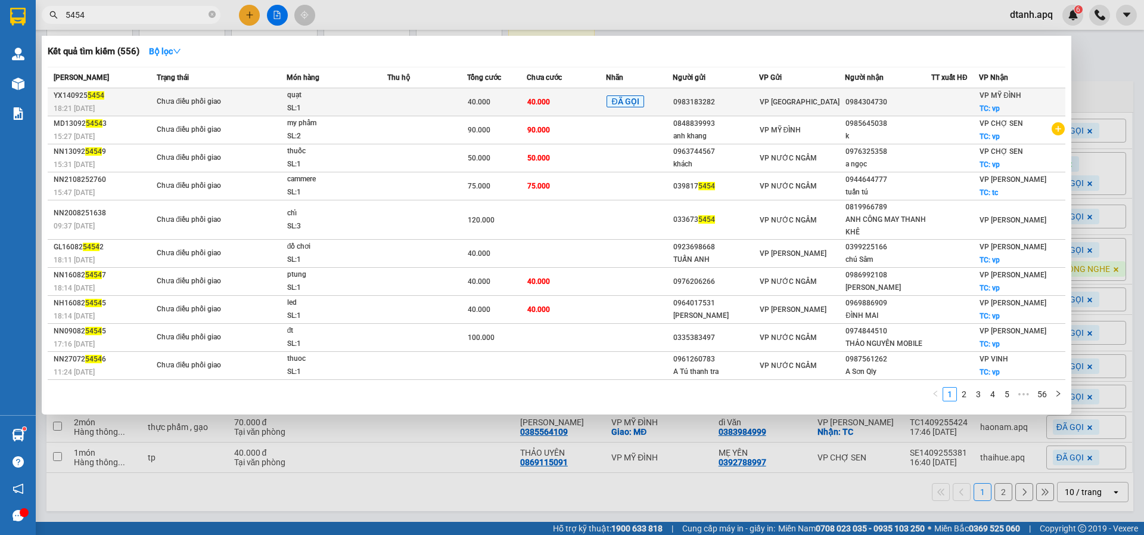
type input "5454"
drag, startPoint x: 504, startPoint y: 103, endPoint x: 510, endPoint y: 97, distance: 8.4
click at [510, 97] on div "40.000" at bounding box center [497, 101] width 58 height 13
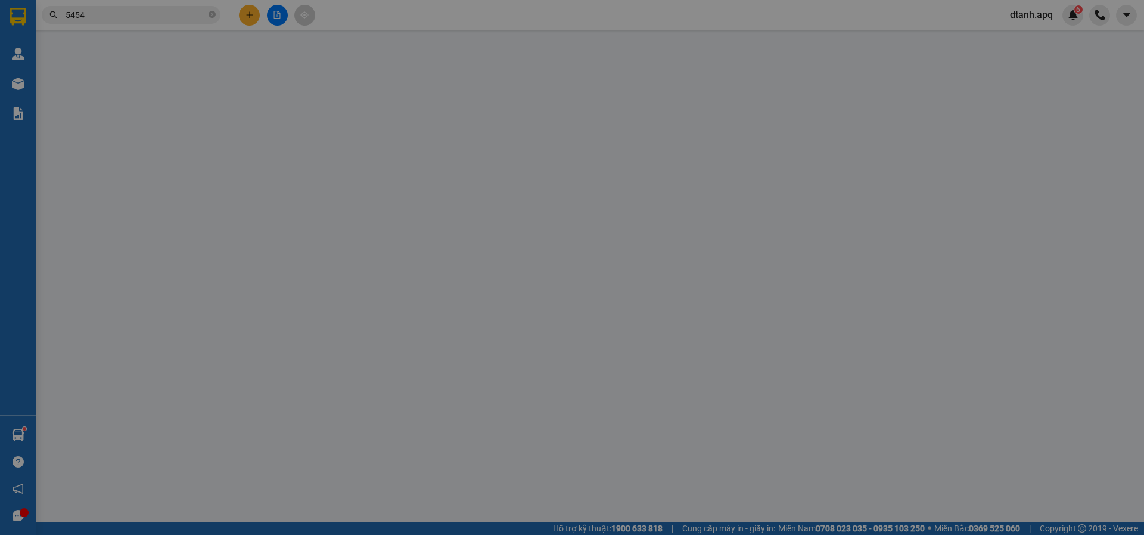
type input "0983183282"
type input "0984304730"
checkbox input "true"
type input "vp"
type input "40.000"
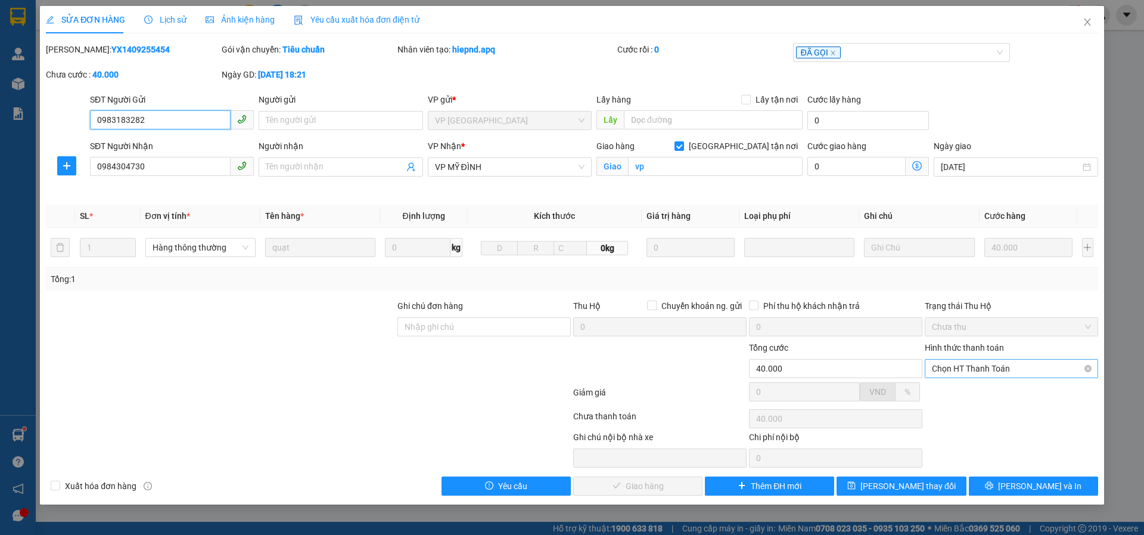
click at [971, 368] on span "Chọn HT Thanh Toán" at bounding box center [1011, 368] width 159 height 18
click at [965, 387] on div "Tại văn phòng" at bounding box center [1011, 392] width 159 height 13
type input "0"
drag, startPoint x: 635, startPoint y: 486, endPoint x: 653, endPoint y: 476, distance: 20.0
click at [643, 486] on span "[PERSON_NAME] và Giao hàng" at bounding box center [653, 485] width 114 height 13
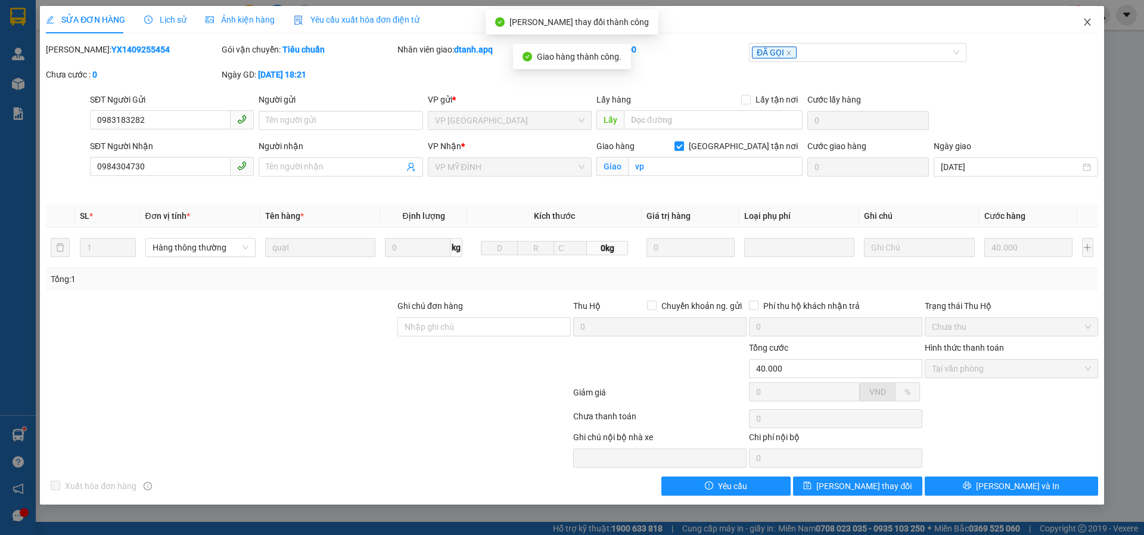
drag, startPoint x: 1087, startPoint y: 23, endPoint x: 1078, endPoint y: 17, distance: 10.4
click at [1088, 23] on icon "close" at bounding box center [1087, 21] width 7 height 7
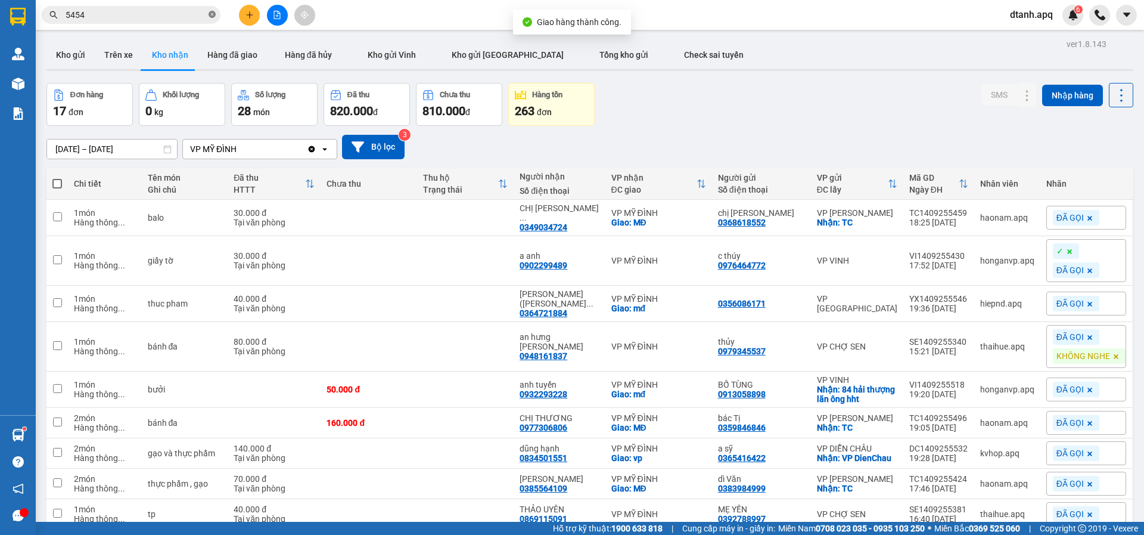
click at [209, 13] on icon "close-circle" at bounding box center [212, 14] width 7 height 7
click at [184, 20] on input "text" at bounding box center [136, 14] width 141 height 13
type input "0"
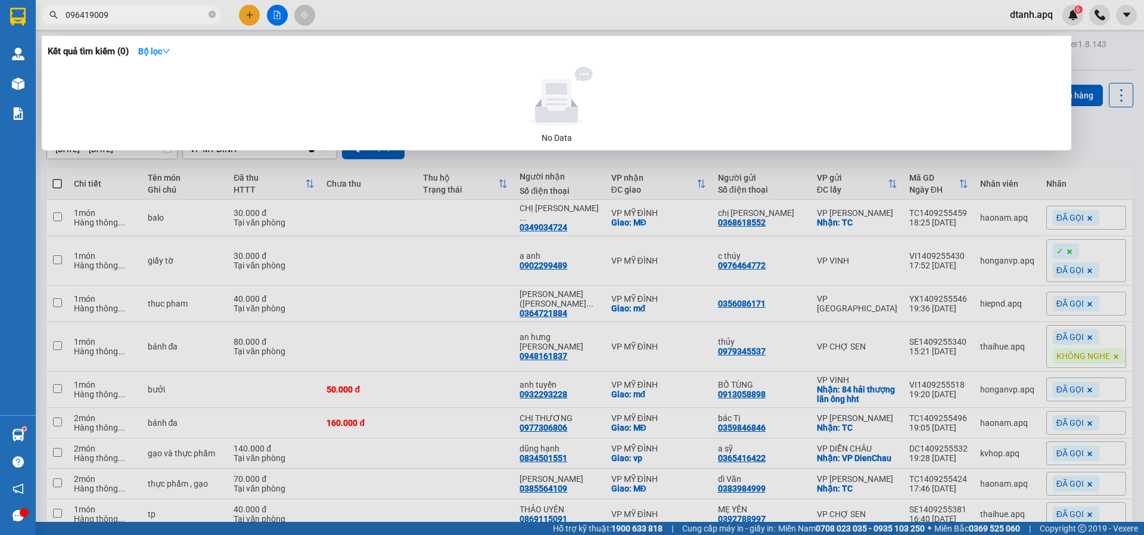
type input "0964190094"
click at [210, 13] on icon "close-circle" at bounding box center [212, 14] width 7 height 7
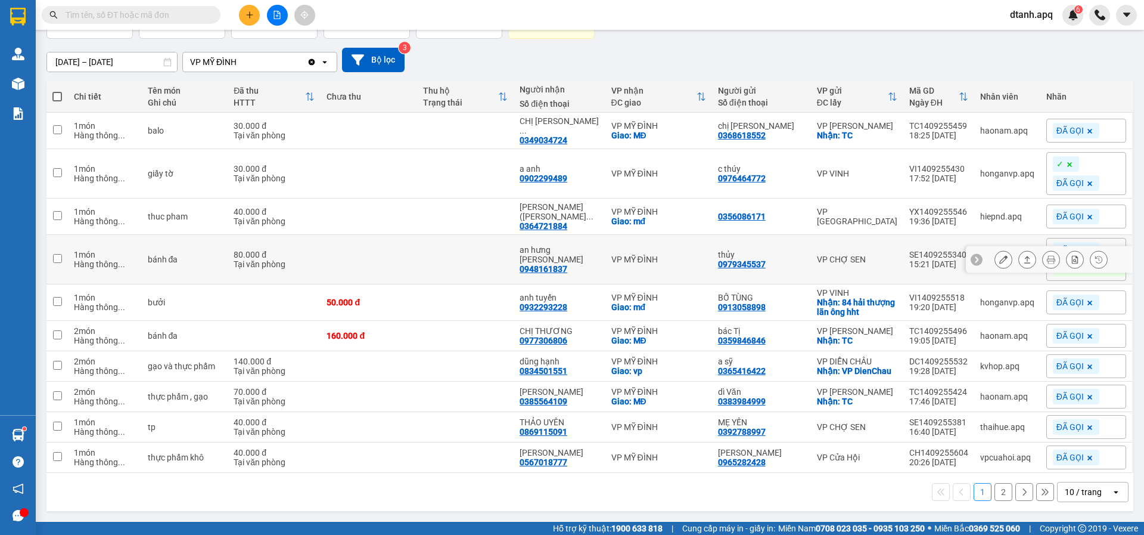
scroll to position [93, 0]
click at [243, 13] on button at bounding box center [249, 15] width 21 height 21
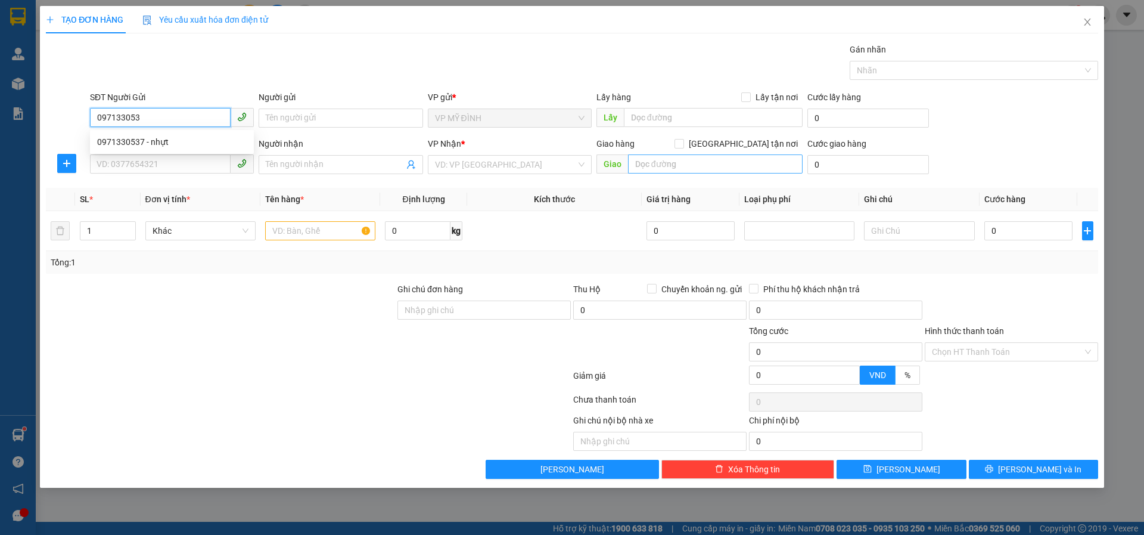
type input "0971330537"
click at [150, 141] on div "0971330537 - nhựt" at bounding box center [172, 141] width 150 height 13
type input "nhựt"
type input "0971330537"
click at [150, 160] on input "SĐT Người Nhận" at bounding box center [160, 163] width 141 height 19
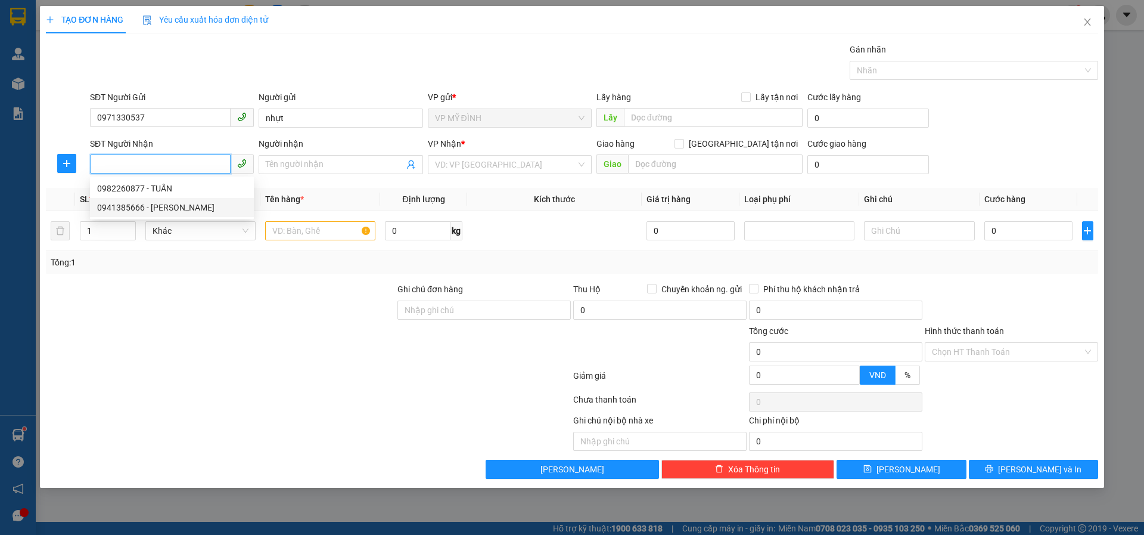
click at [136, 207] on div "0941385666 - [PERSON_NAME]" at bounding box center [172, 207] width 150 height 13
type input "0941385666"
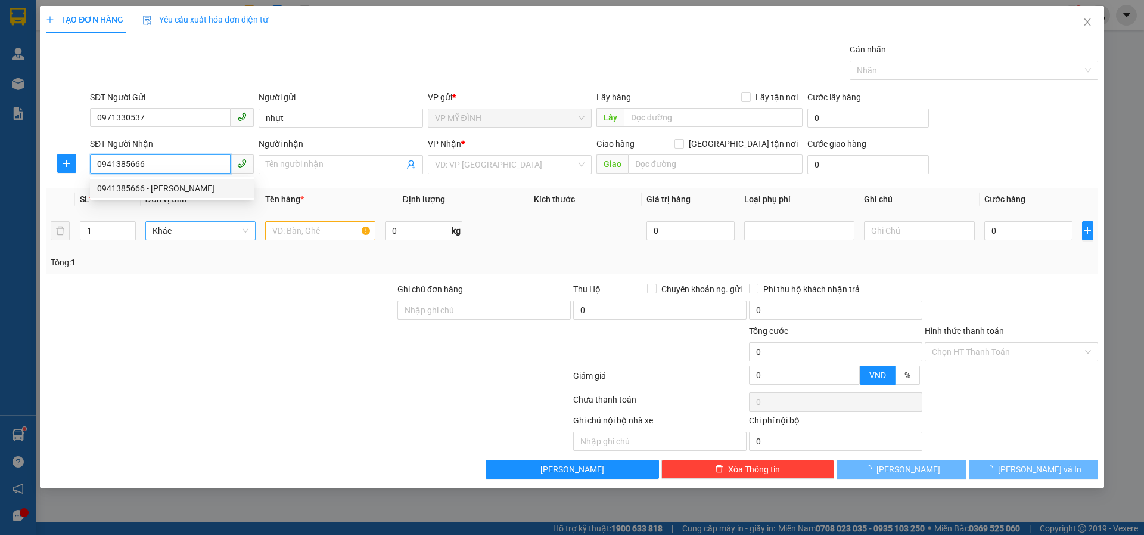
type input "[PERSON_NAME]"
checkbox input "true"
type input "120 [PERSON_NAME] ( cố định )"
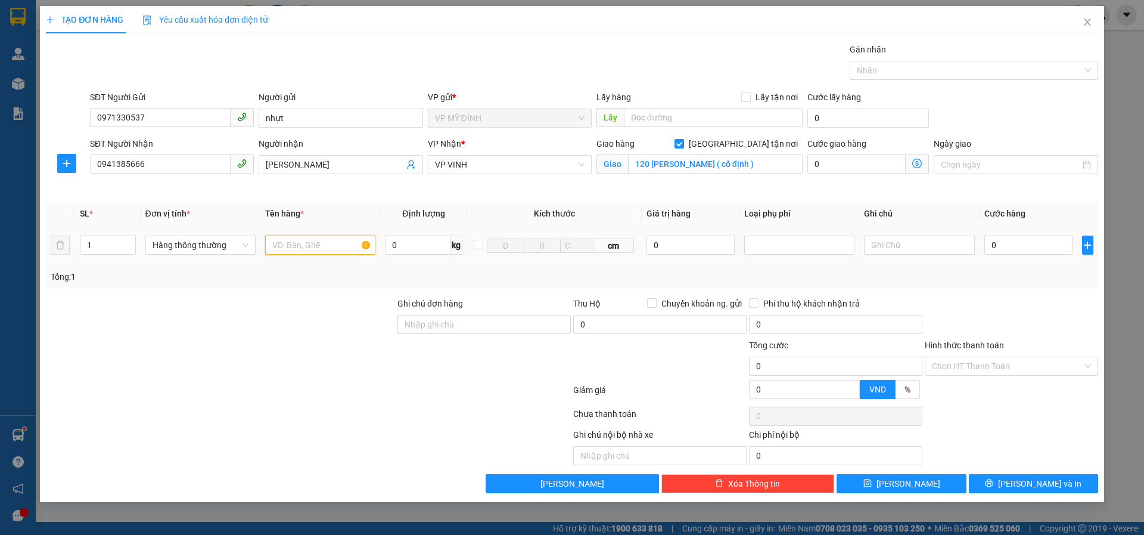
click at [297, 243] on input "text" at bounding box center [320, 244] width 110 height 19
type input "tủ điện"
type input "6"
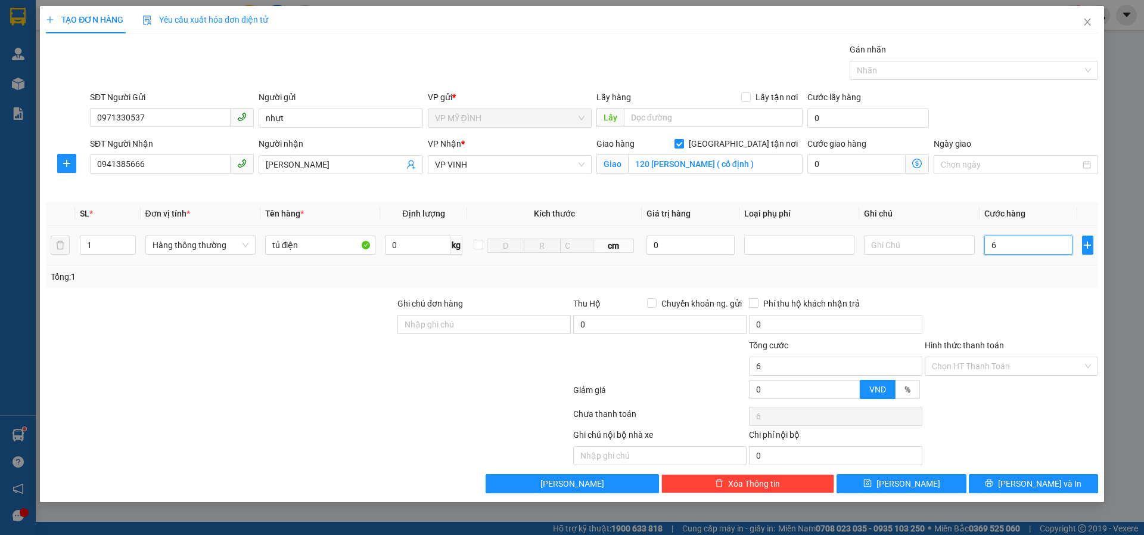
type input "60"
type input "60.000"
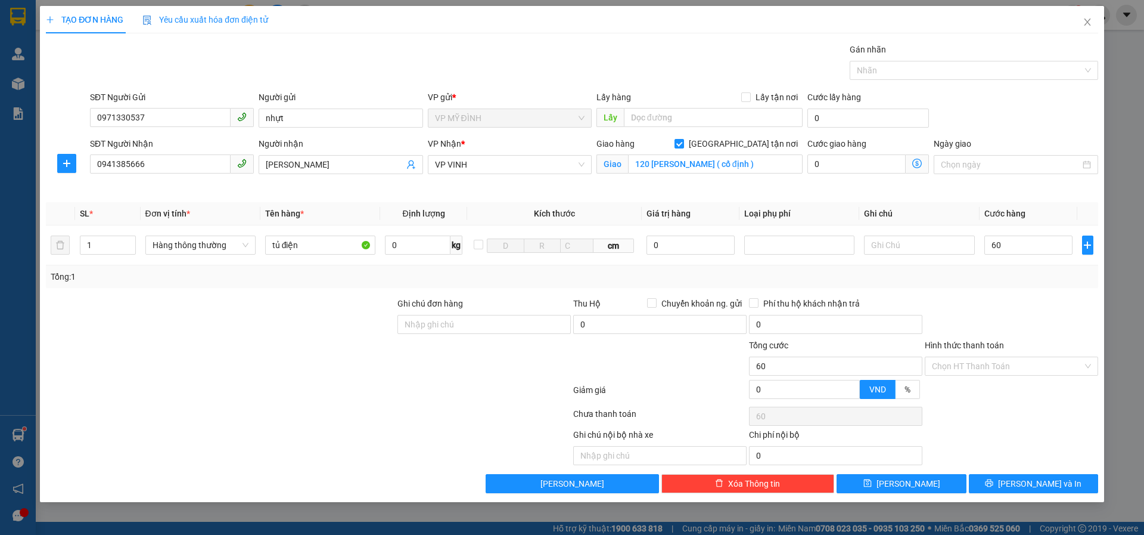
type input "60.000"
drag, startPoint x: 1027, startPoint y: 316, endPoint x: 1054, endPoint y: 402, distance: 89.9
click at [1027, 316] on div at bounding box center [1012, 318] width 176 height 42
drag, startPoint x: 1025, startPoint y: 479, endPoint x: 1044, endPoint y: 483, distance: 18.9
click at [1030, 479] on span "[PERSON_NAME] và In" at bounding box center [1039, 483] width 83 height 13
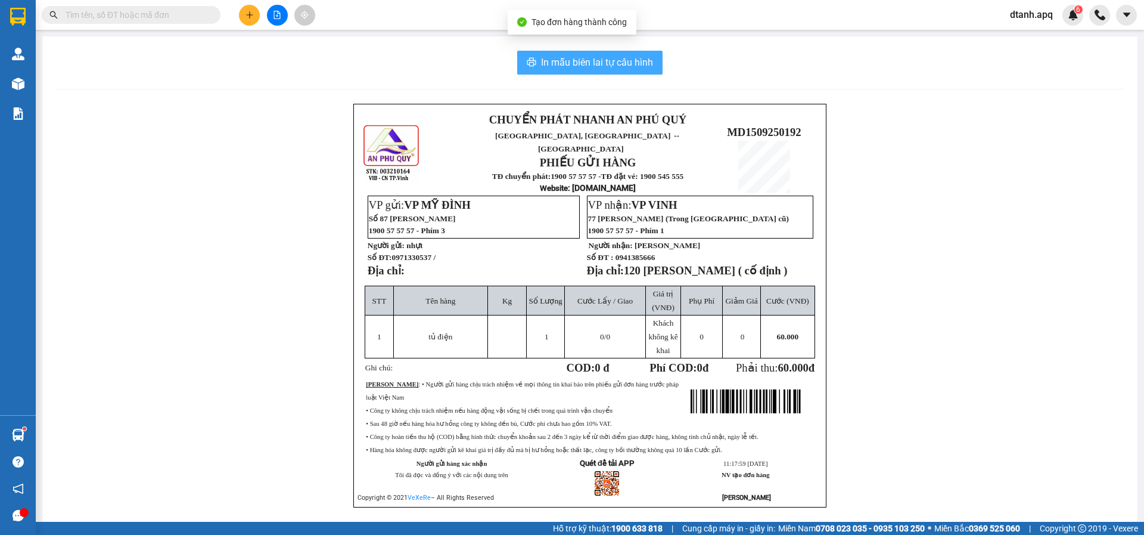
click at [585, 58] on span "In mẫu biên lai tự cấu hình" at bounding box center [597, 62] width 112 height 15
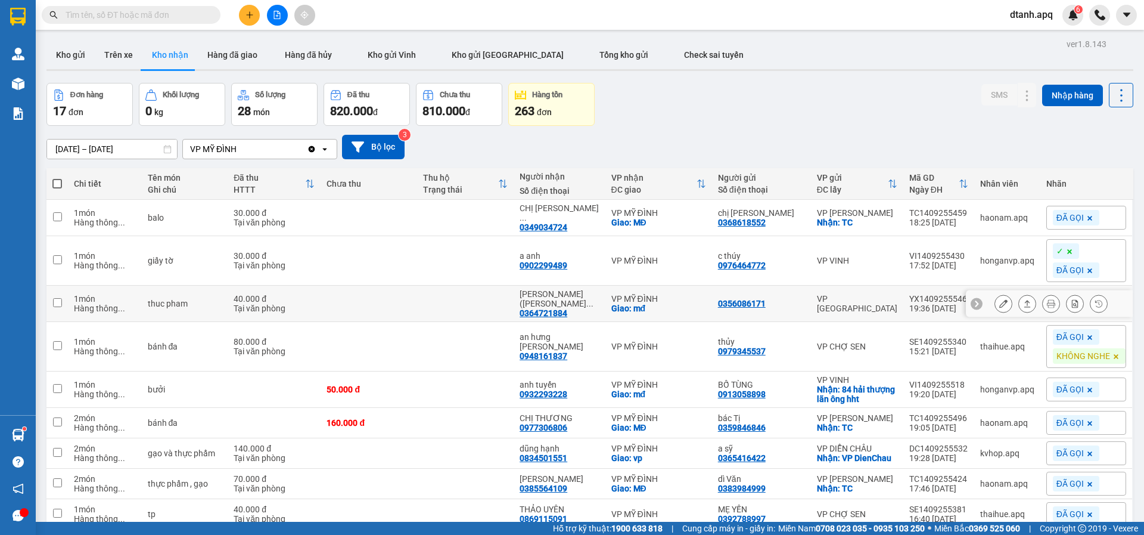
scroll to position [93, 0]
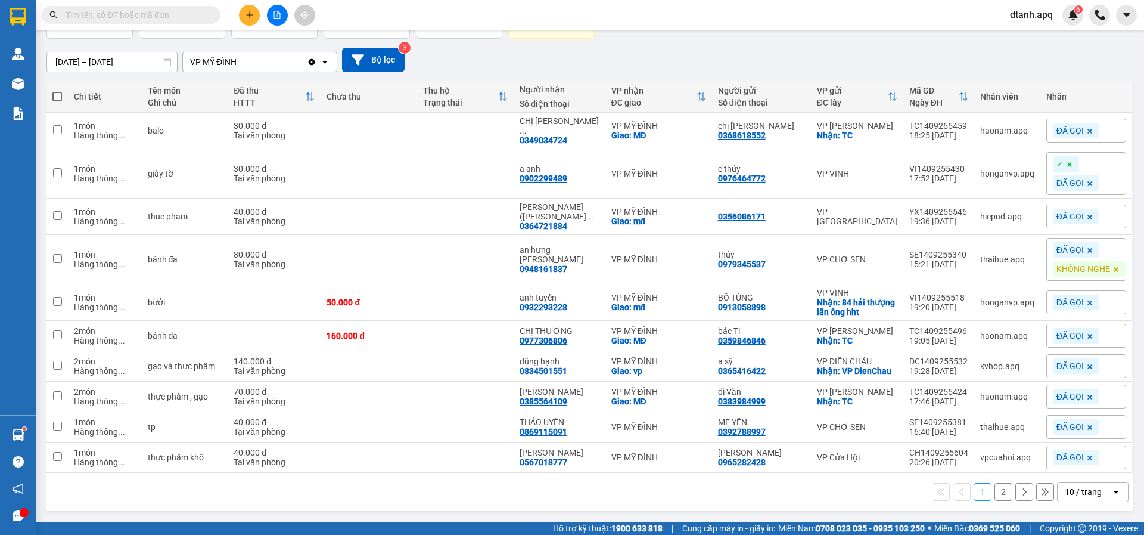
click at [998, 492] on button "2" at bounding box center [1004, 492] width 18 height 18
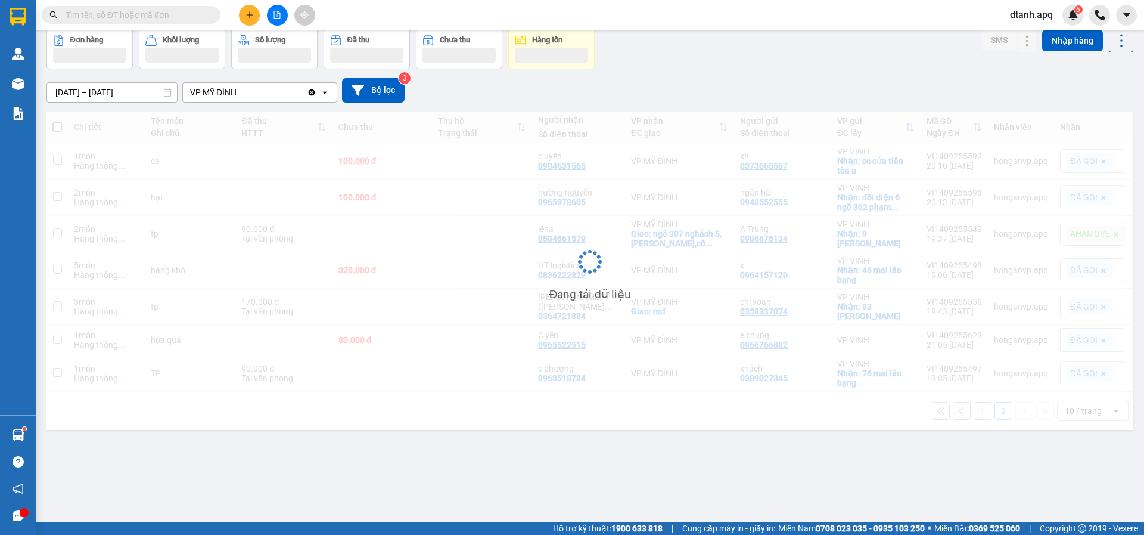
scroll to position [55, 0]
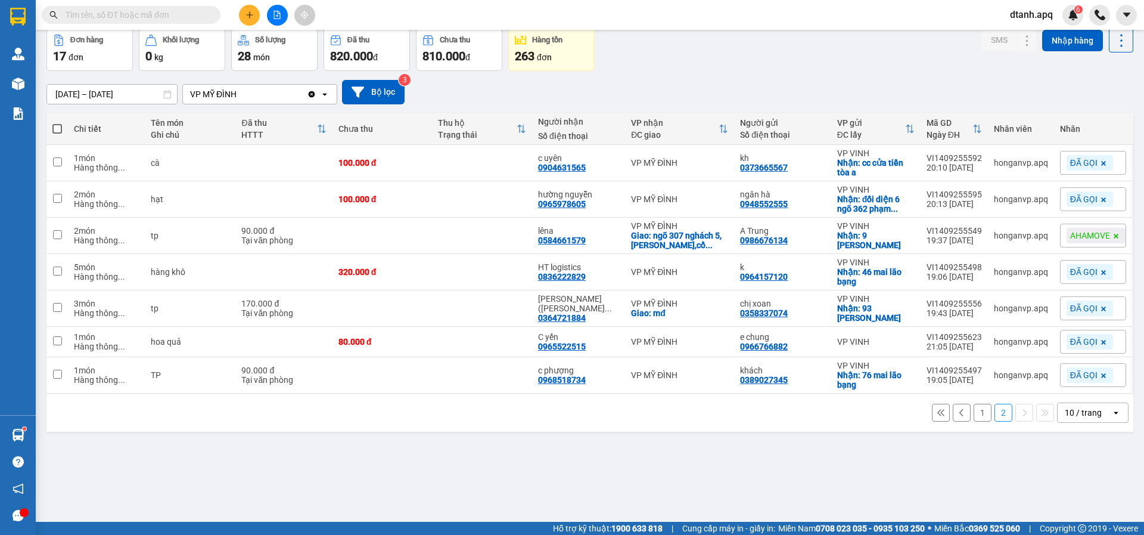
click at [103, 9] on input "text" at bounding box center [136, 14] width 141 height 13
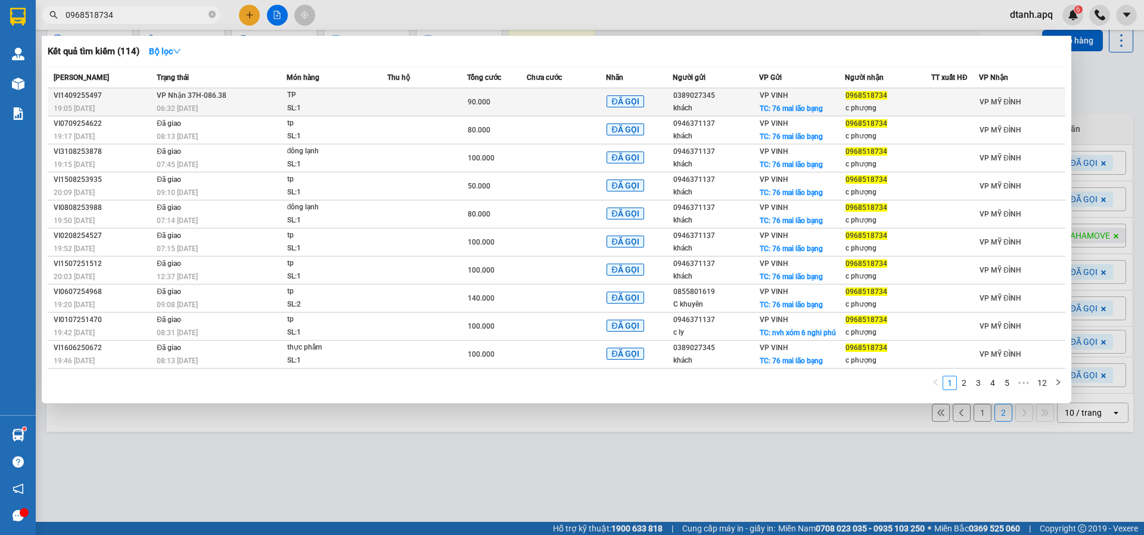
type input "0968518734"
click at [549, 101] on td at bounding box center [567, 102] width 80 height 28
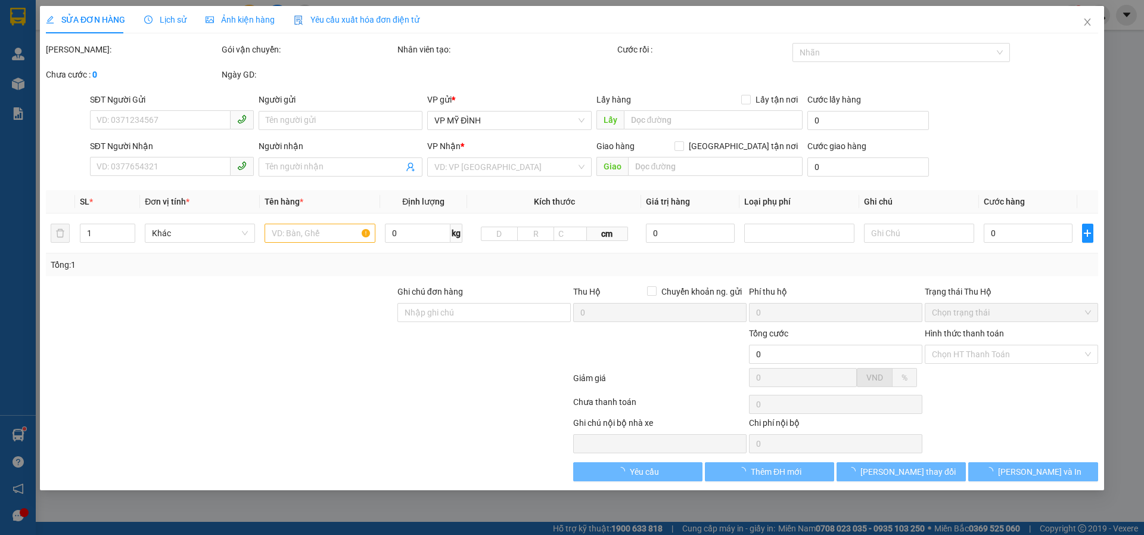
type input "0389027345"
type input "khách"
checkbox input "true"
type input "76 mai lão bạng"
type input "0968518734"
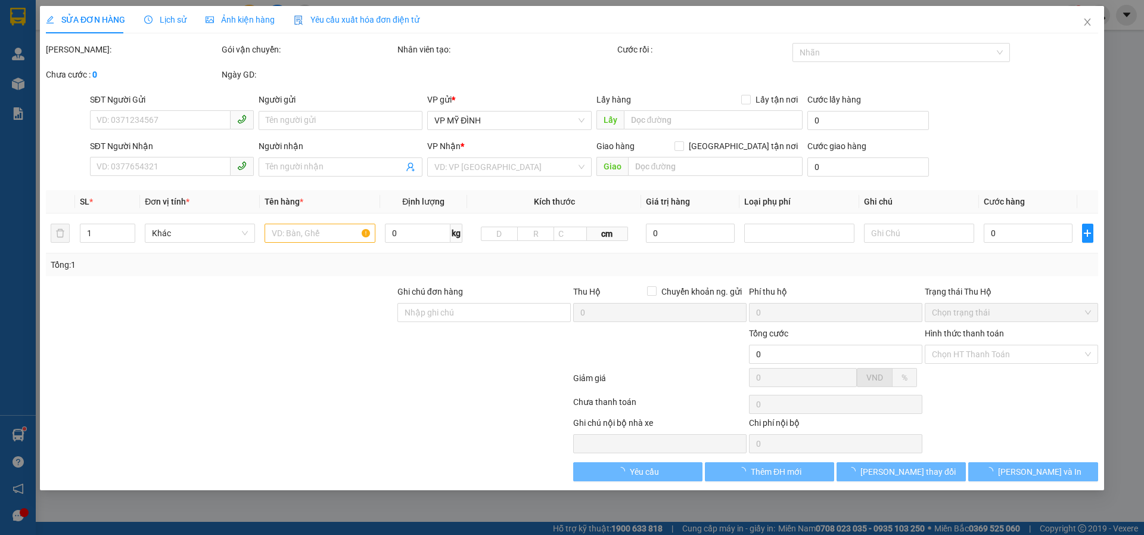
type input "c phượng"
type input "90.000"
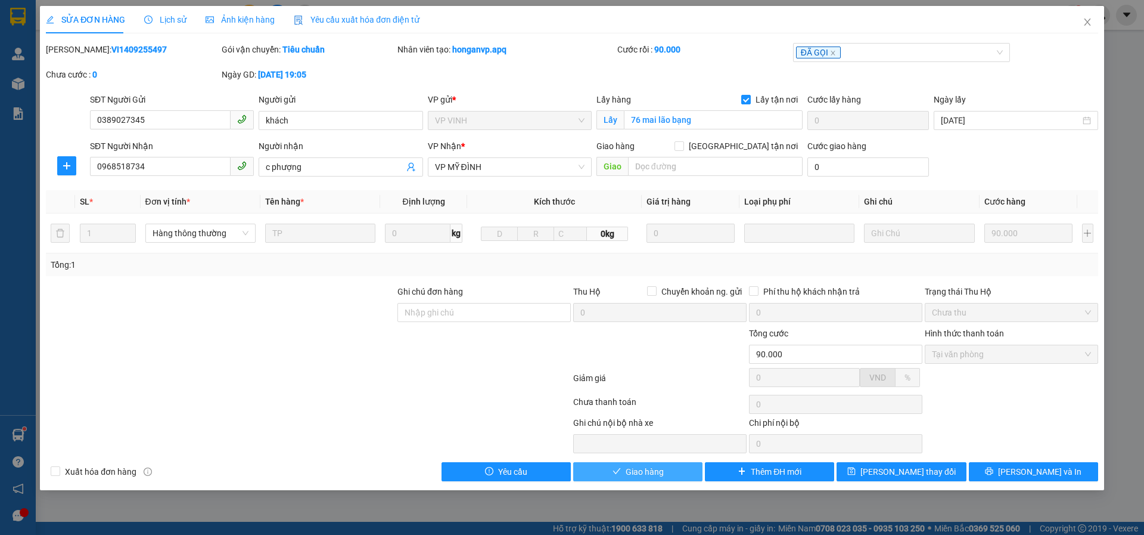
drag, startPoint x: 649, startPoint y: 468, endPoint x: 659, endPoint y: 468, distance: 10.1
click at [650, 468] on span "Giao hàng" at bounding box center [645, 471] width 38 height 13
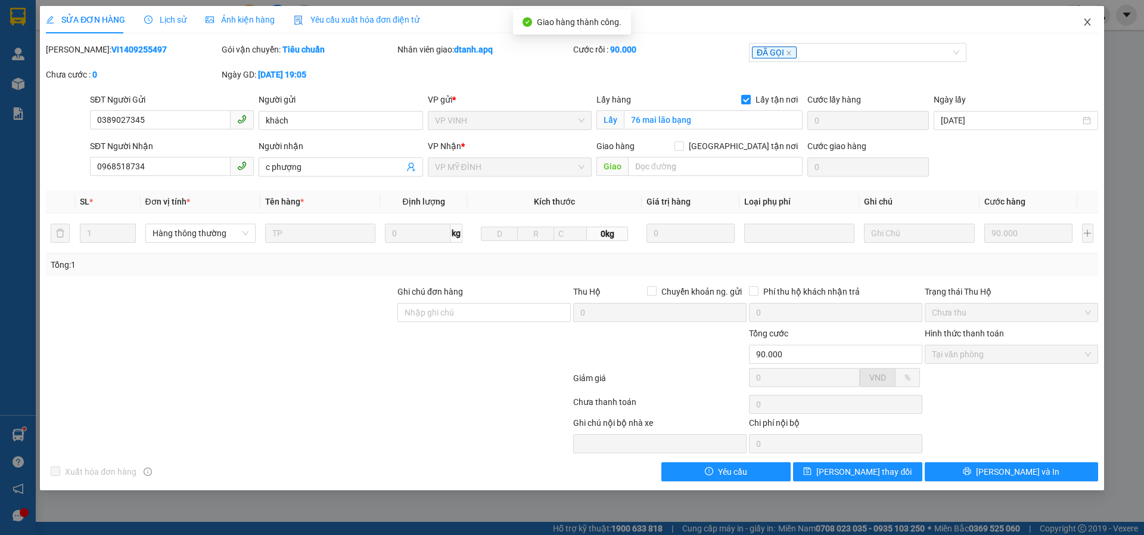
click at [1085, 20] on icon "close" at bounding box center [1087, 21] width 7 height 7
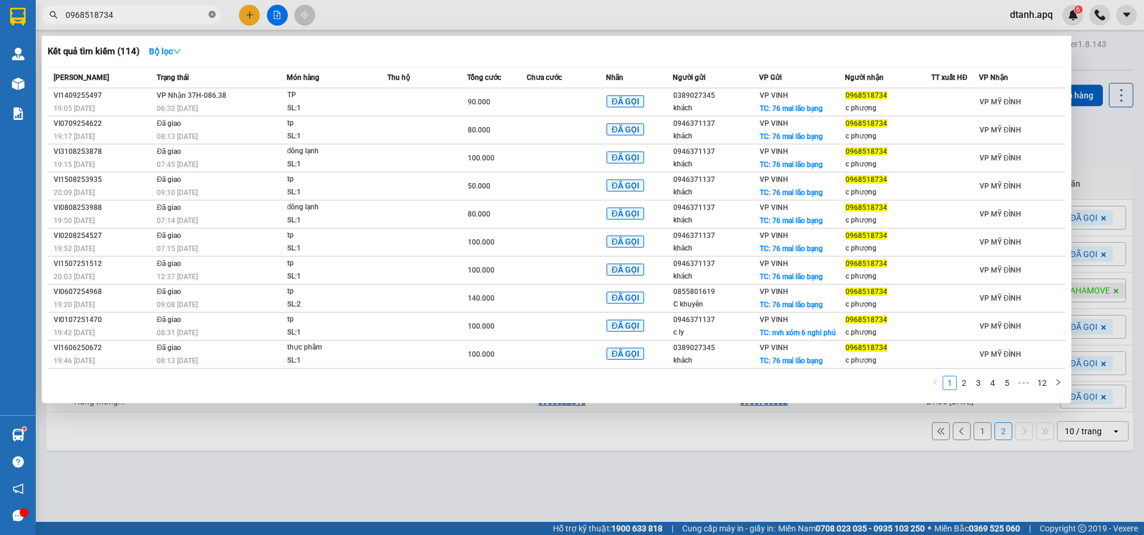
click at [214, 16] on icon "close-circle" at bounding box center [212, 14] width 7 height 7
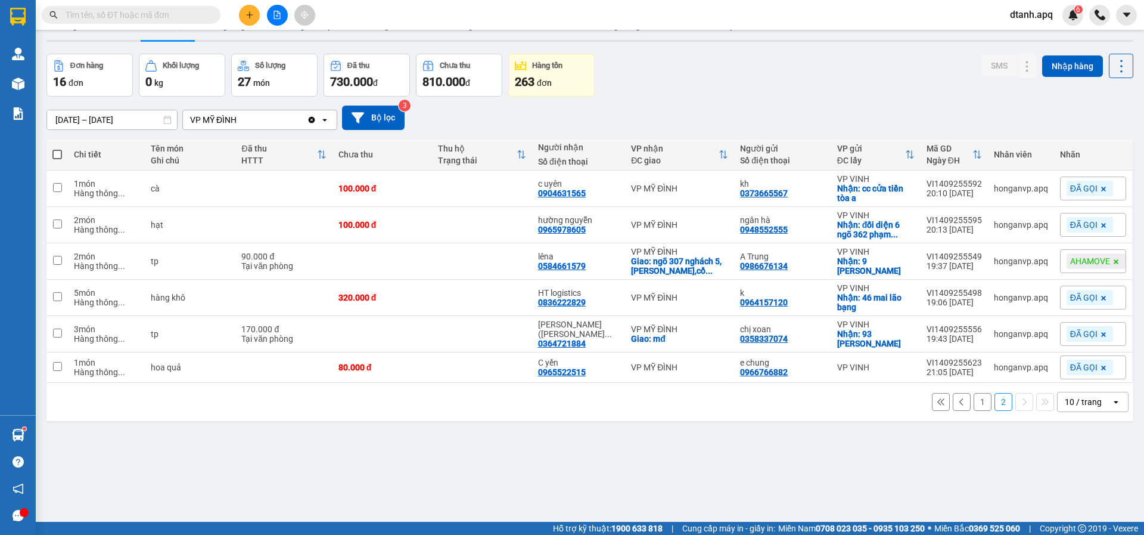
scroll to position [55, 0]
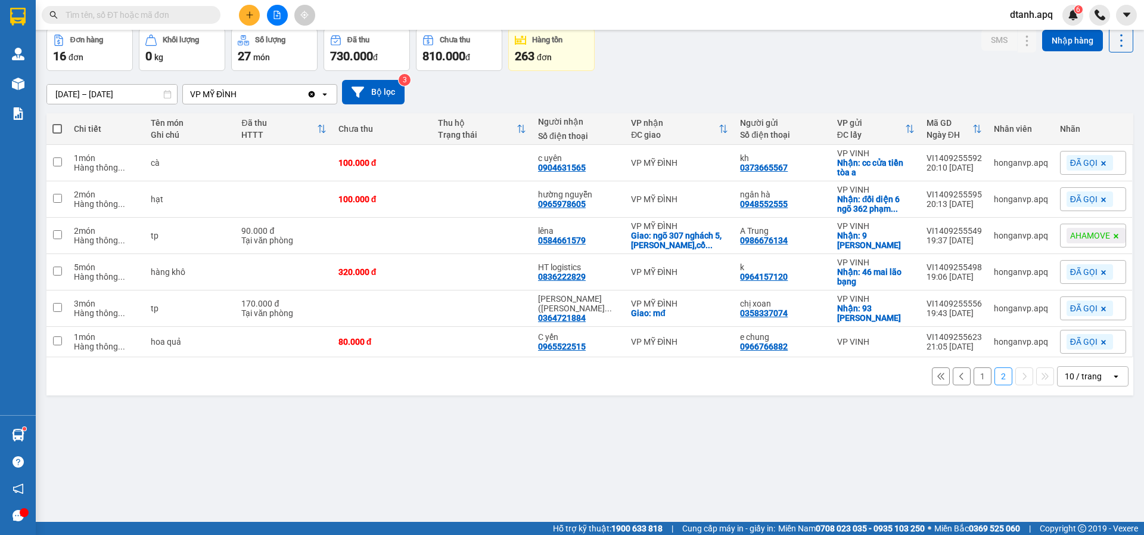
click at [980, 375] on button "1" at bounding box center [983, 376] width 18 height 18
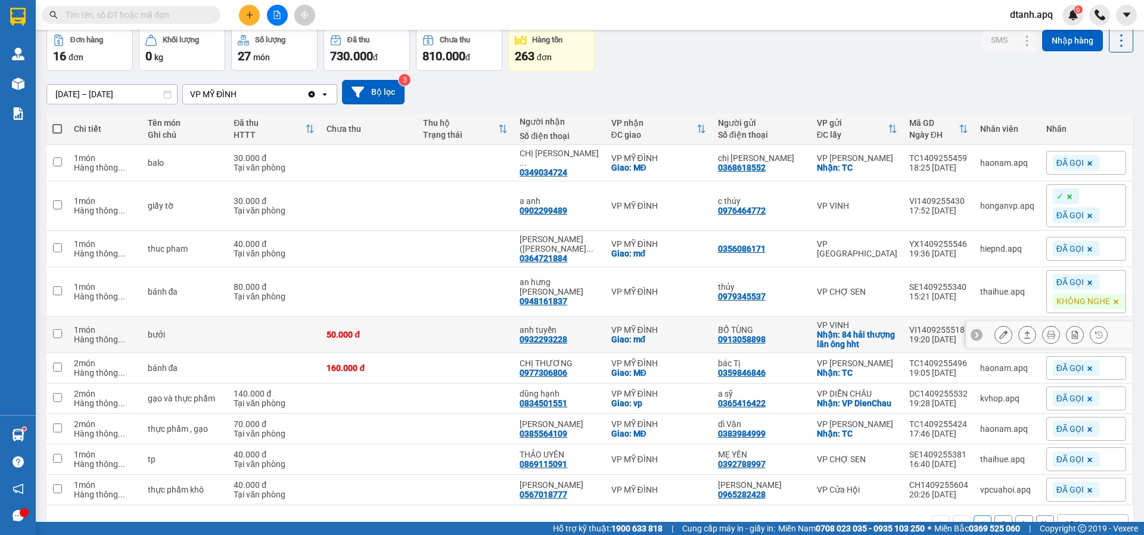
scroll to position [93, 0]
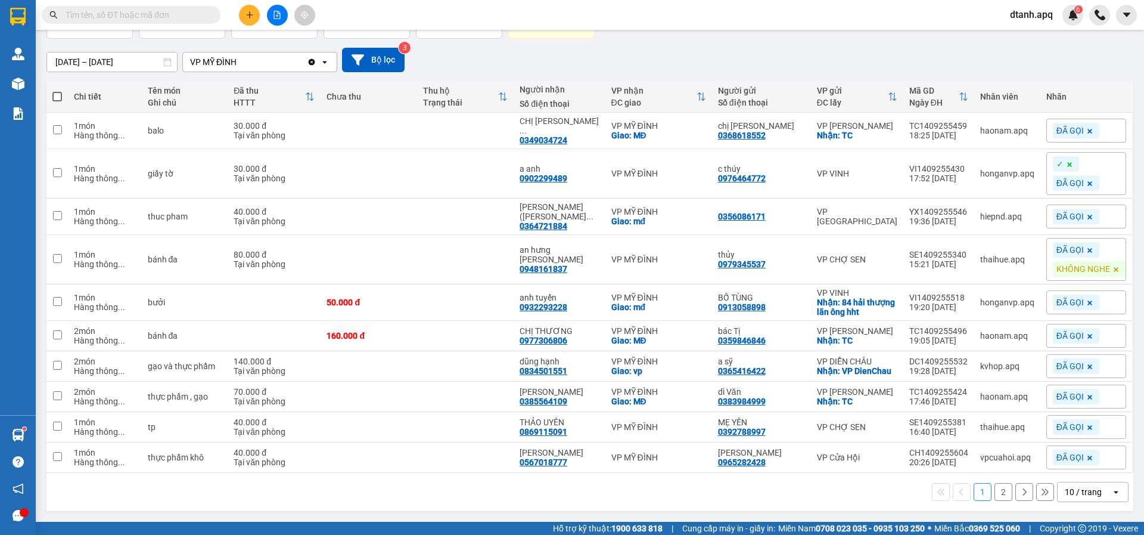
click at [996, 492] on button "2" at bounding box center [1004, 492] width 18 height 18
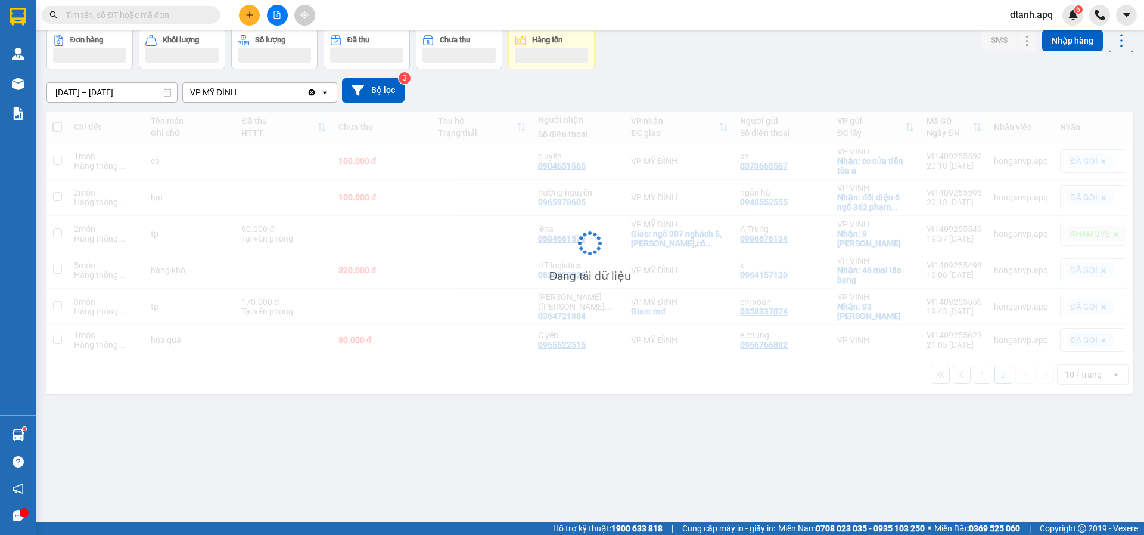
scroll to position [55, 0]
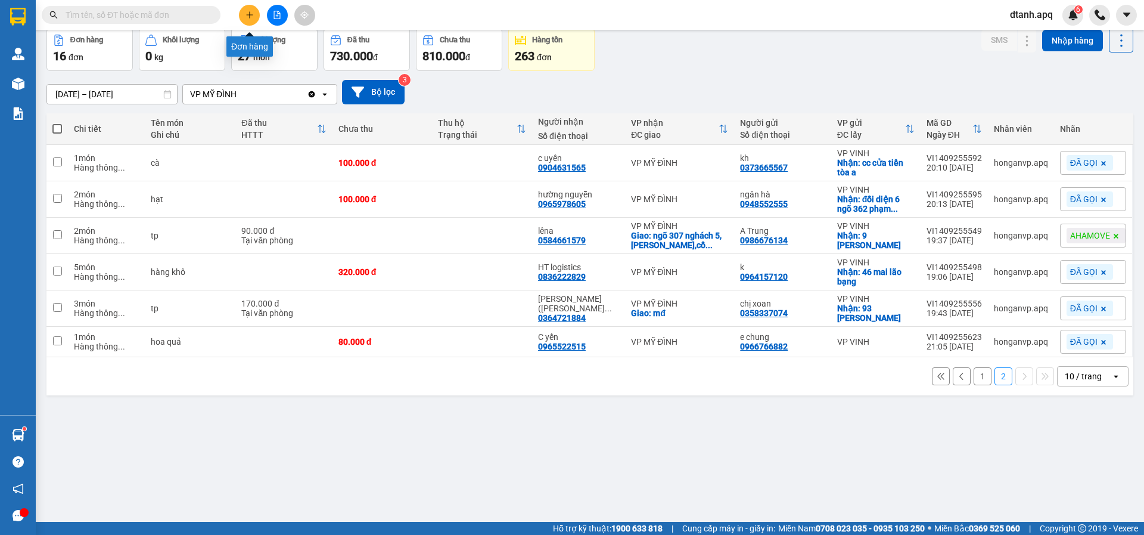
click at [249, 16] on icon "plus" at bounding box center [250, 15] width 8 height 8
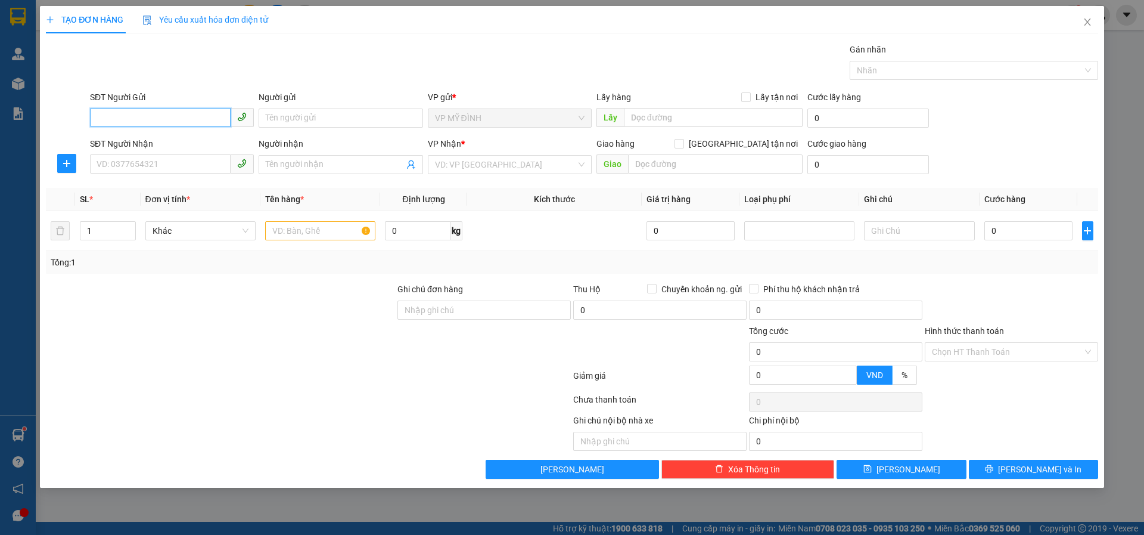
type input "9"
type input "0976403120"
drag, startPoint x: 117, startPoint y: 139, endPoint x: 128, endPoint y: 165, distance: 28.3
click at [118, 139] on div "0976403120 - khách" at bounding box center [172, 141] width 150 height 13
type input "khách"
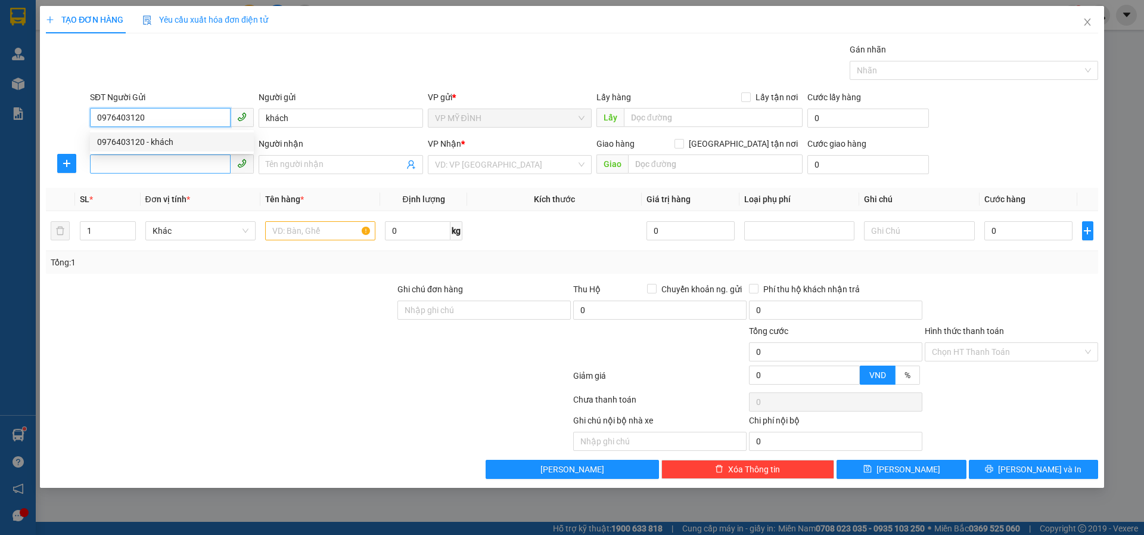
type input "0976403120"
click at [128, 165] on input "SĐT Người Nhận" at bounding box center [160, 163] width 141 height 19
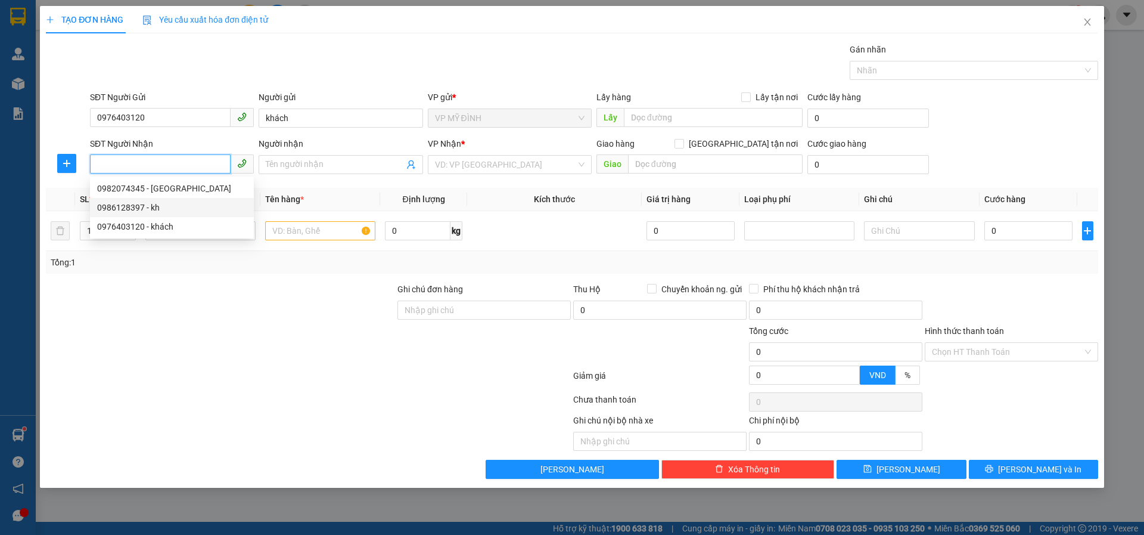
drag, startPoint x: 121, startPoint y: 209, endPoint x: 125, endPoint y: 199, distance: 10.7
click at [125, 204] on div "0986128397 - kh" at bounding box center [172, 207] width 150 height 13
type input "0986128397"
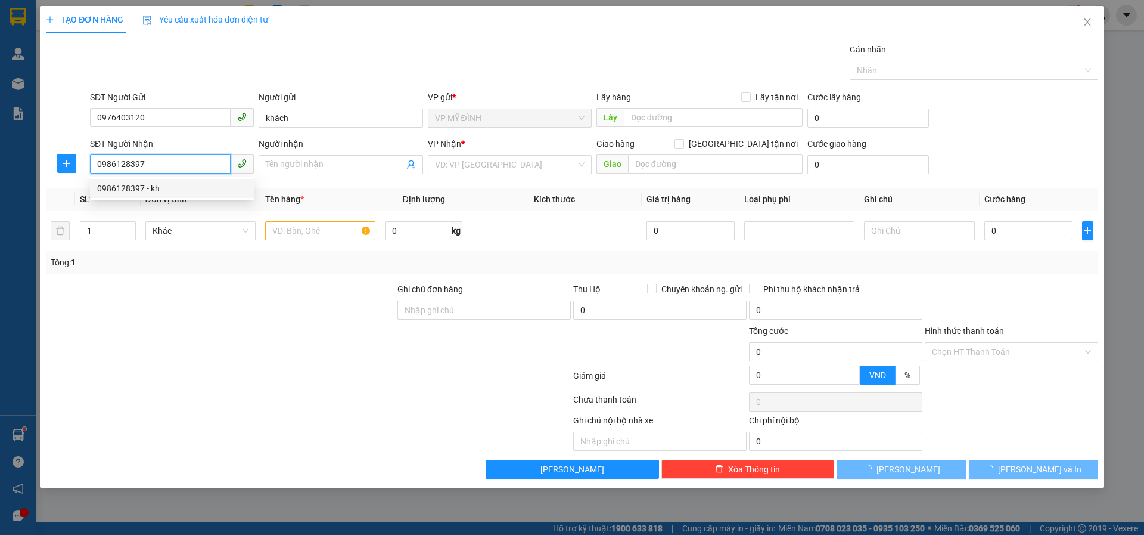
type input "kh"
checkbox input "true"
type input "Khu tái đinh cư nghi đức"
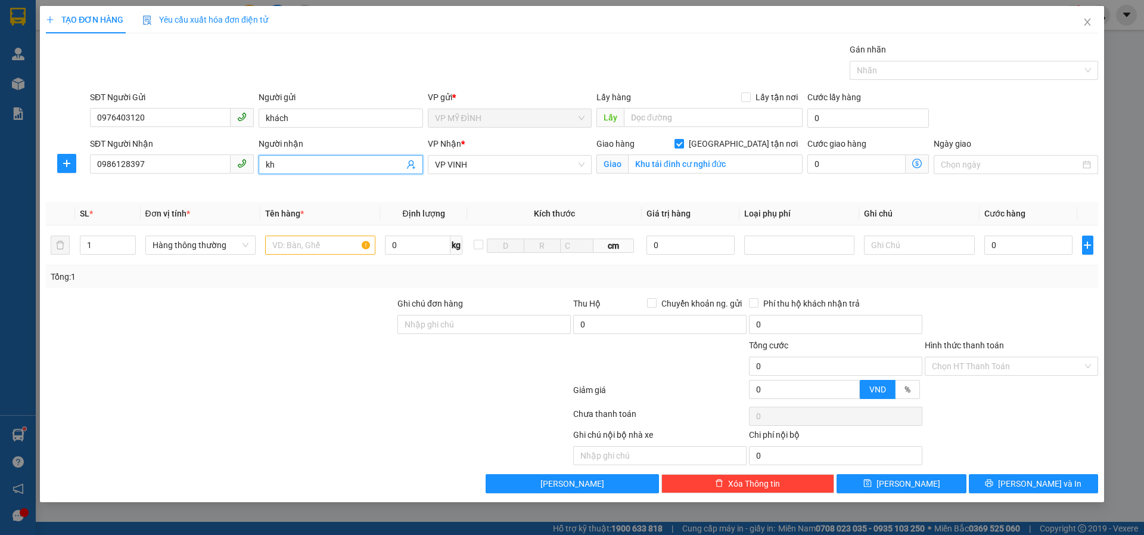
click at [280, 161] on input "kh" at bounding box center [335, 164] width 138 height 13
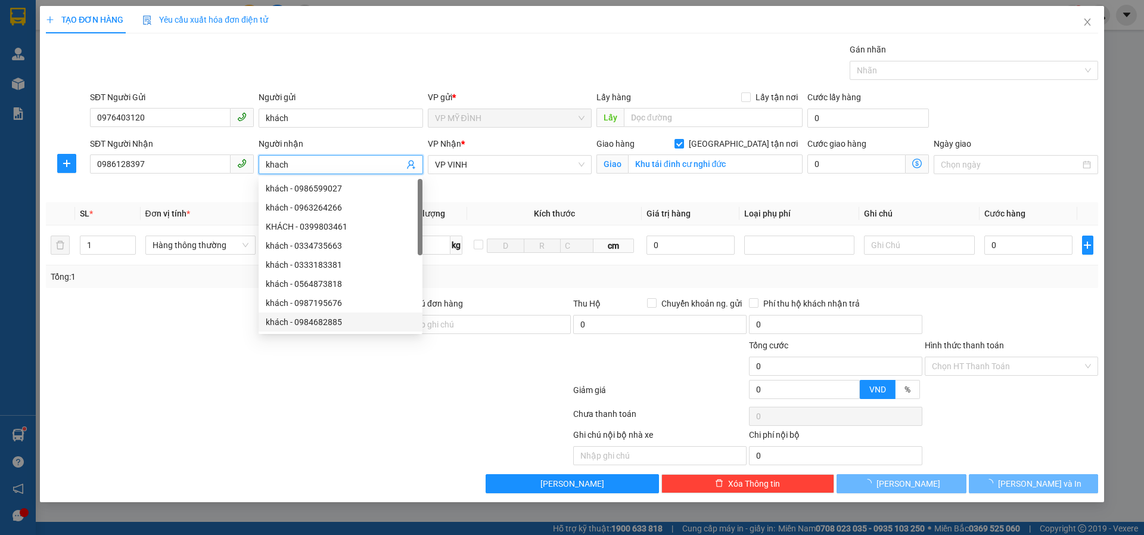
type input "khach"
click at [281, 411] on div at bounding box center [308, 416] width 527 height 24
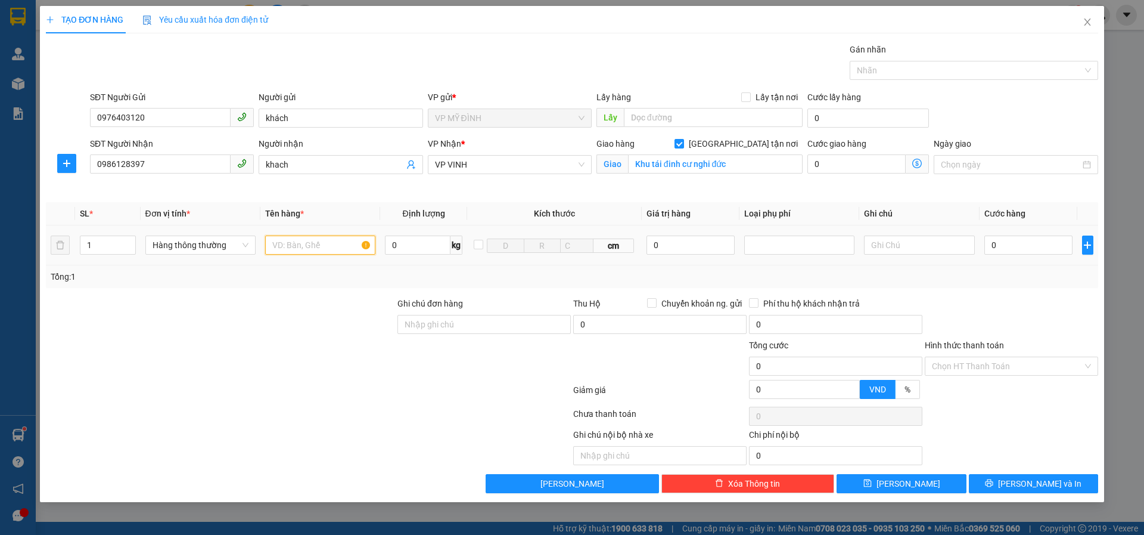
click at [288, 244] on input "text" at bounding box center [320, 244] width 110 height 19
type input "tinh màu sơn"
click at [1020, 244] on input "0" at bounding box center [1029, 244] width 89 height 19
type input "3"
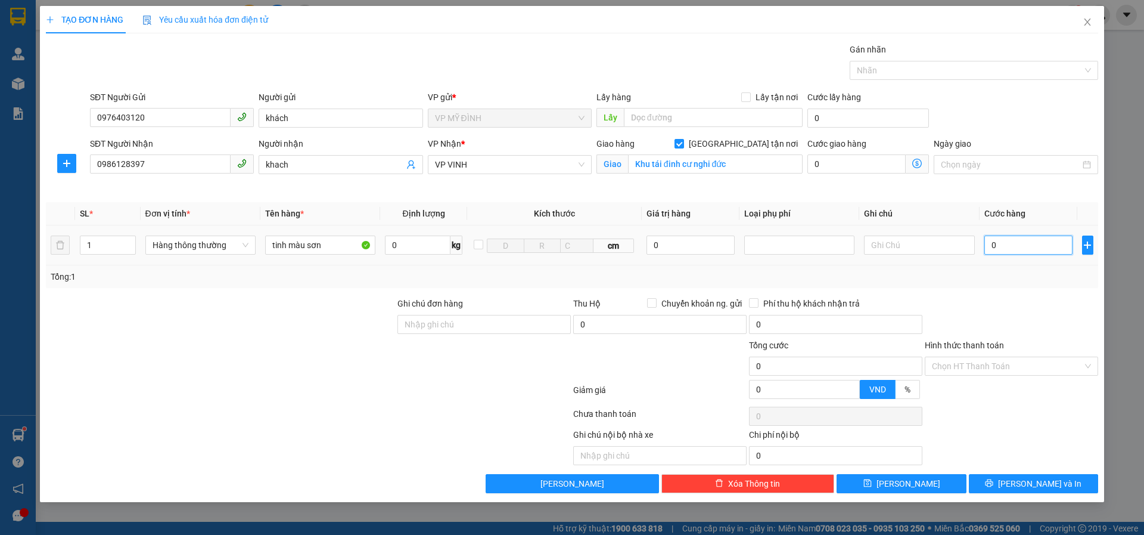
type input "3"
type input "39"
type input "3"
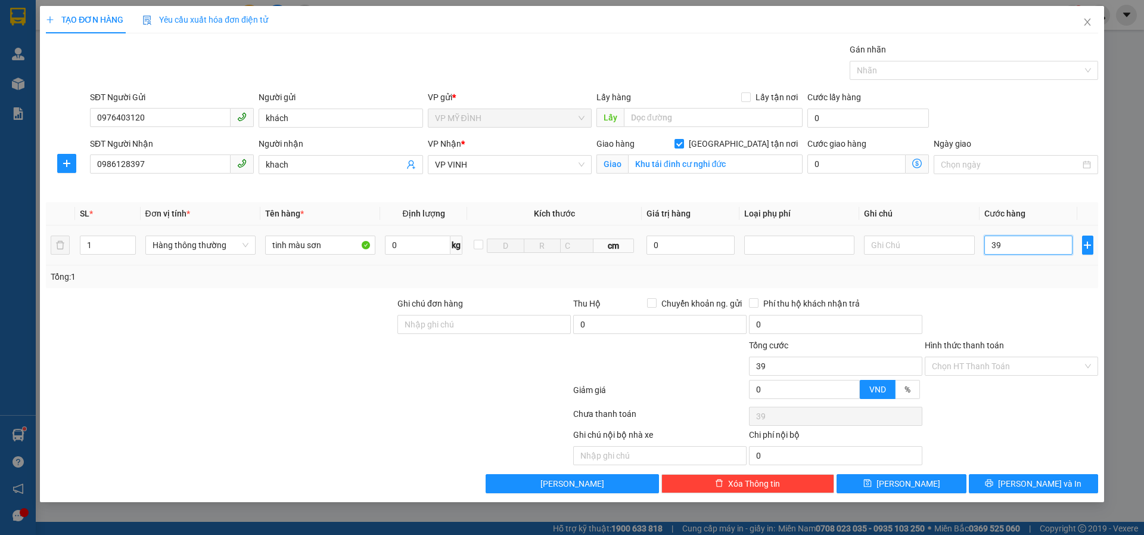
type input "3"
type input "30"
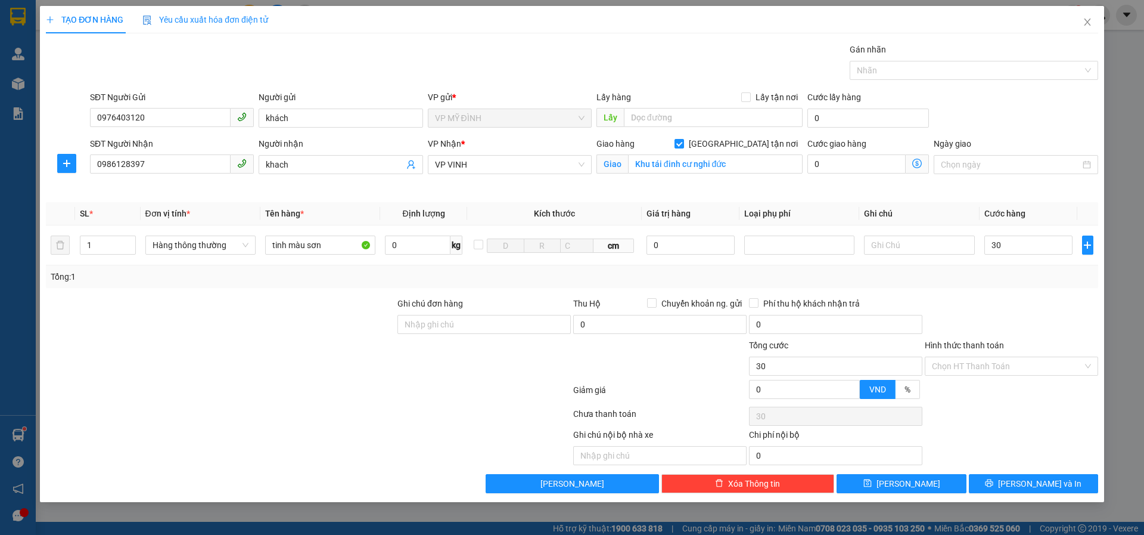
type input "30.000"
drag, startPoint x: 1011, startPoint y: 319, endPoint x: 1018, endPoint y: 328, distance: 11.4
click at [1011, 319] on div at bounding box center [1012, 318] width 176 height 42
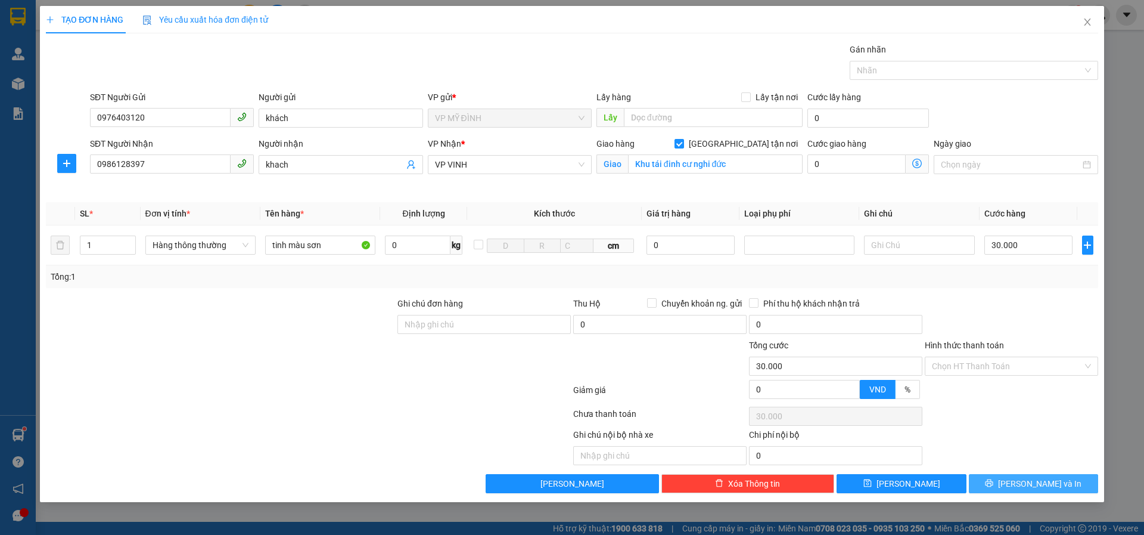
click at [1024, 482] on span "[PERSON_NAME] và In" at bounding box center [1039, 483] width 83 height 13
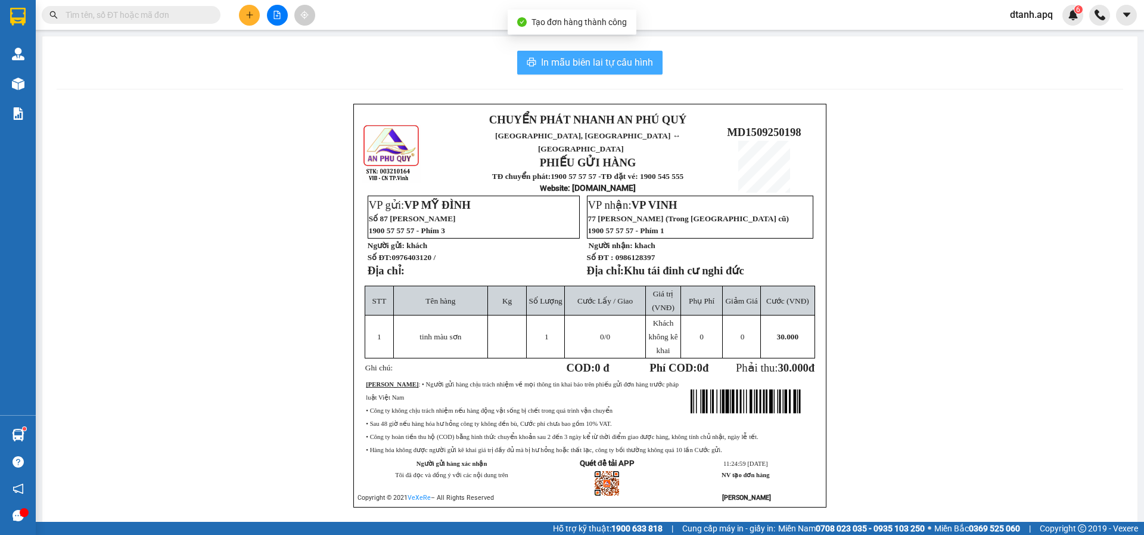
click at [583, 66] on span "In mẫu biên lai tự cấu hình" at bounding box center [597, 62] width 112 height 15
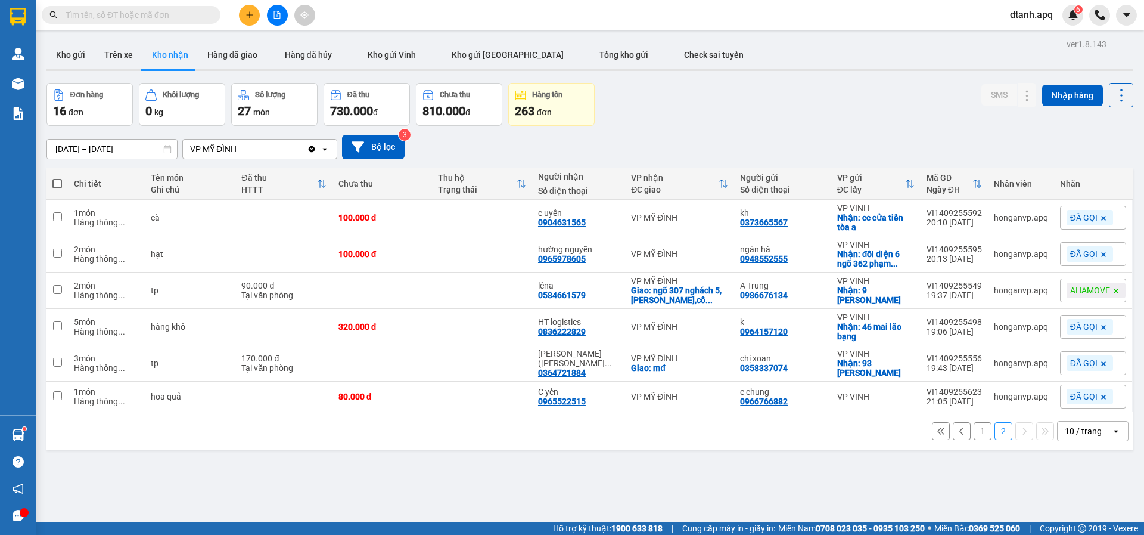
click at [977, 429] on button "1" at bounding box center [983, 431] width 18 height 18
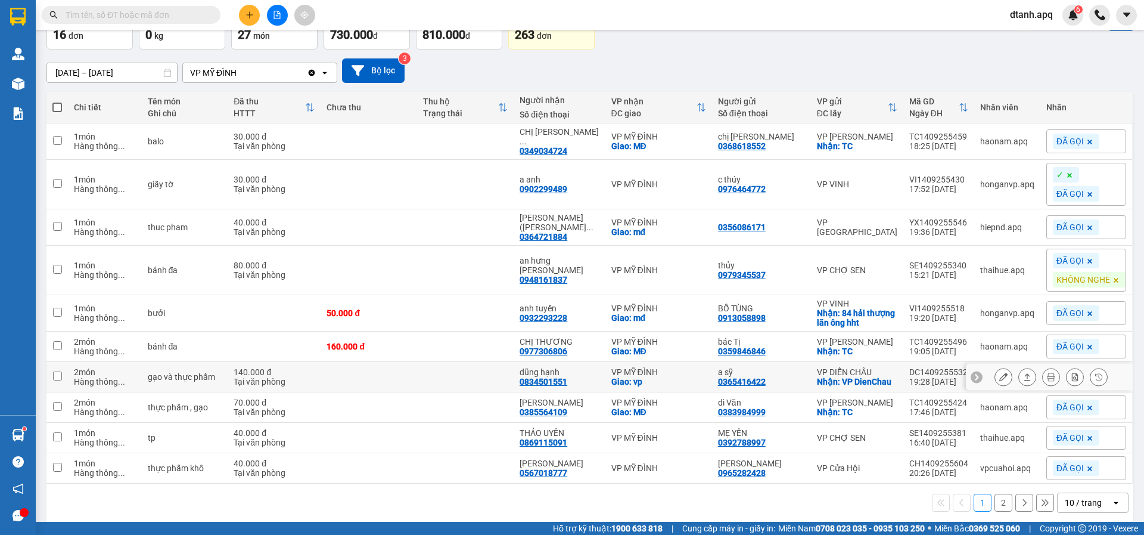
scroll to position [93, 0]
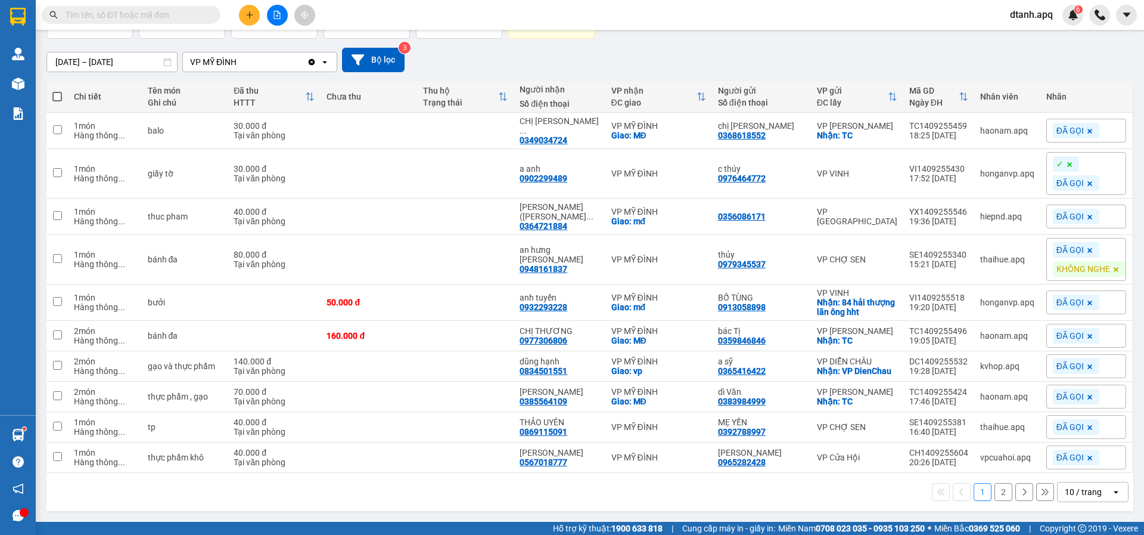
click at [117, 15] on input "text" at bounding box center [136, 14] width 141 height 13
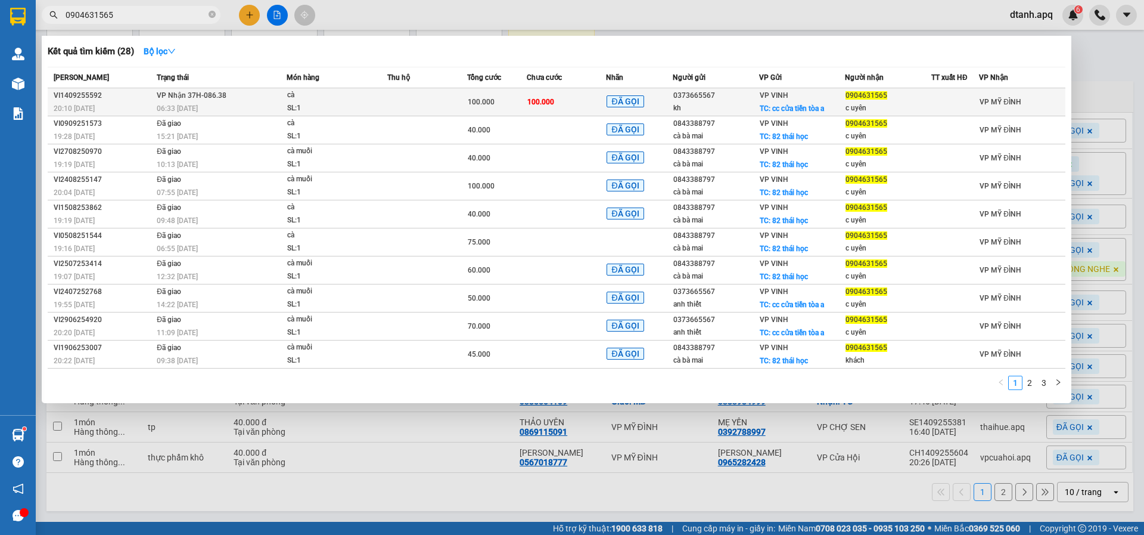
type input "0904631565"
click at [566, 100] on td "100.000" at bounding box center [567, 102] width 80 height 28
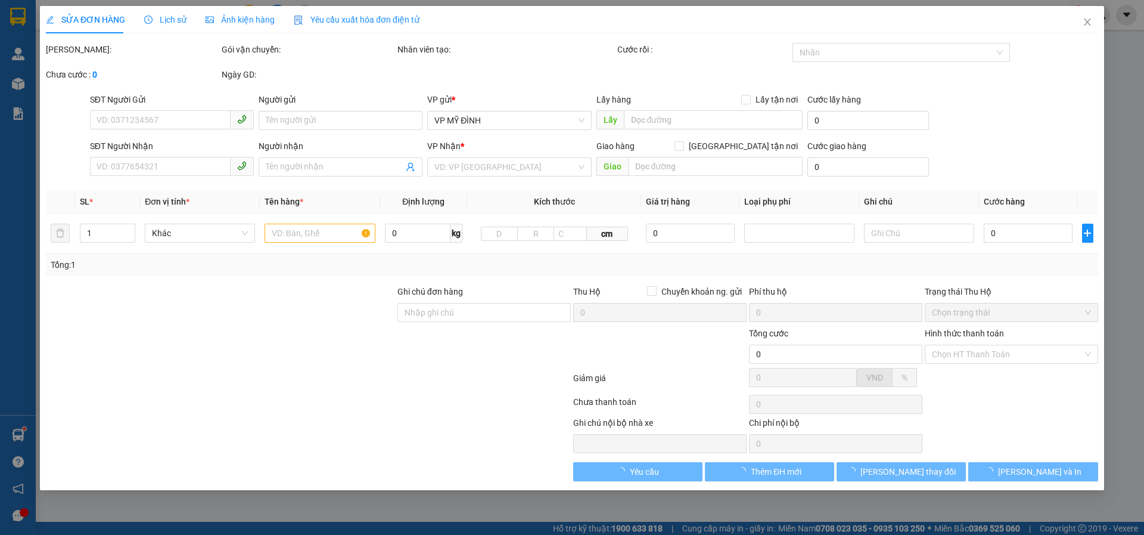
type input "0373665567"
type input "kh"
checkbox input "true"
type input "cc cửa tiền tòa a"
type input "0904631565"
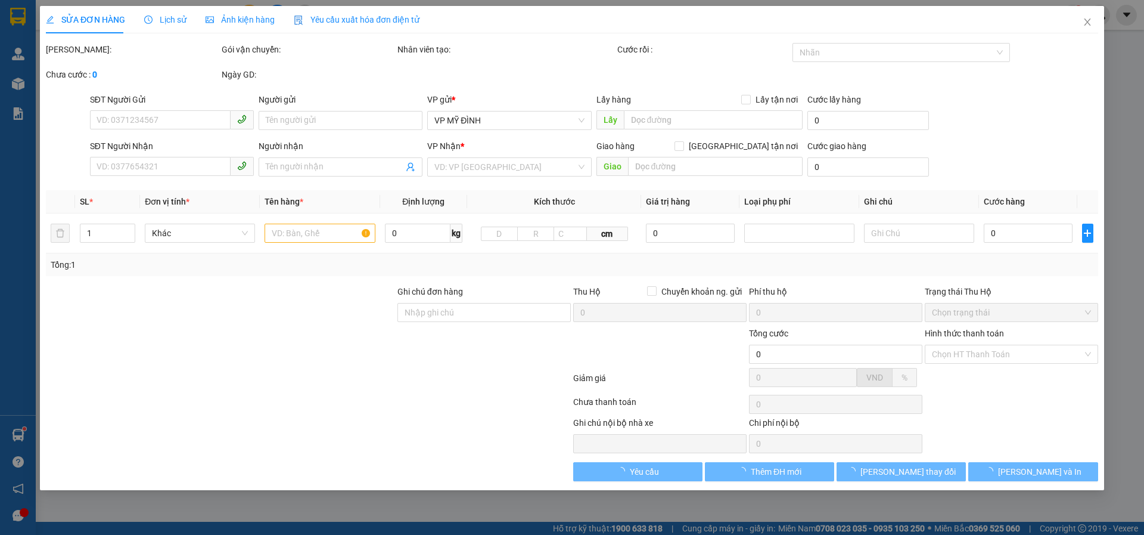
type input "c uyên"
type input "100.000"
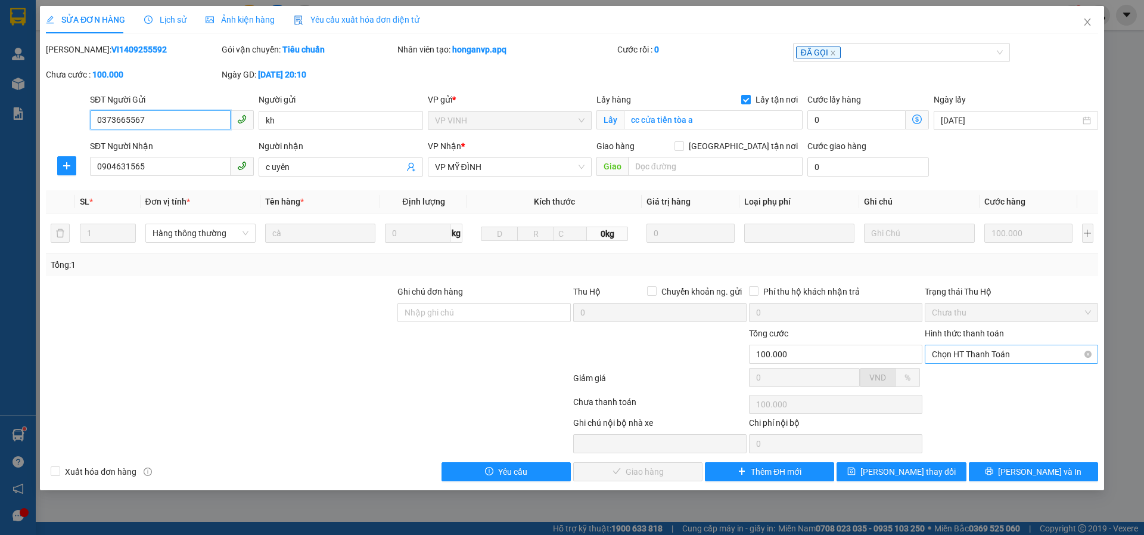
click at [960, 354] on span "Chọn HT Thanh Toán" at bounding box center [1011, 354] width 159 height 18
click at [974, 382] on div "Tại văn phòng" at bounding box center [1011, 377] width 159 height 13
type input "0"
drag, startPoint x: 644, startPoint y: 469, endPoint x: 650, endPoint y: 467, distance: 6.8
click at [646, 469] on span "[PERSON_NAME] và Giao hàng" at bounding box center [653, 471] width 114 height 13
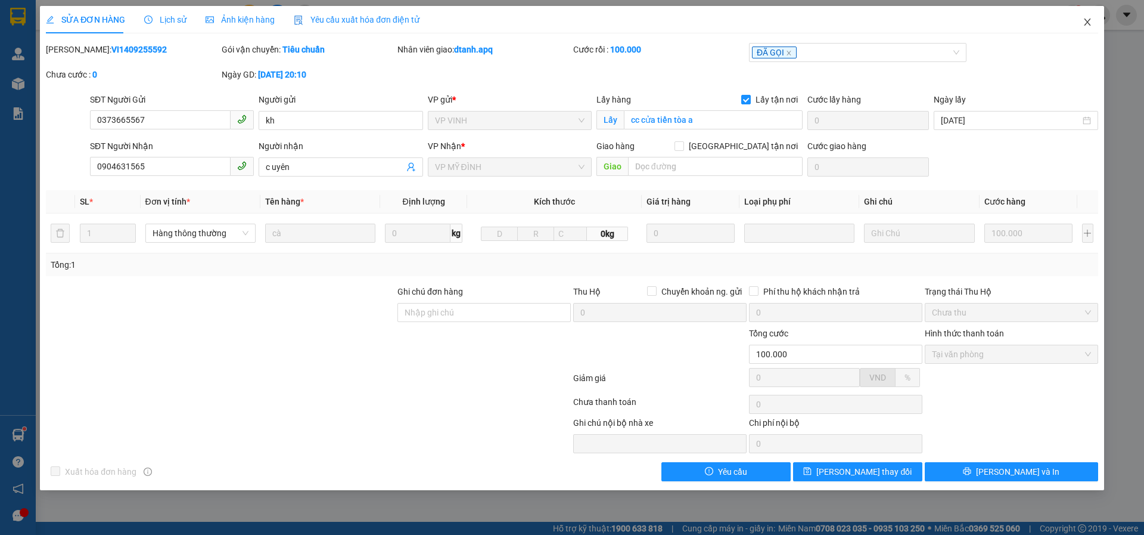
click at [1085, 22] on icon "close" at bounding box center [1088, 22] width 10 height 10
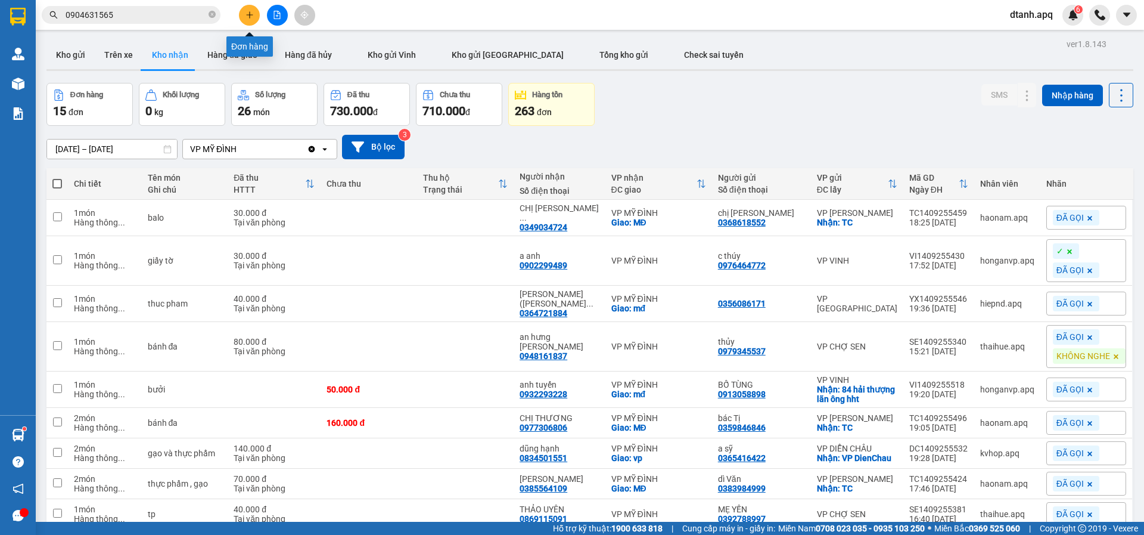
click at [244, 15] on button at bounding box center [249, 15] width 21 height 21
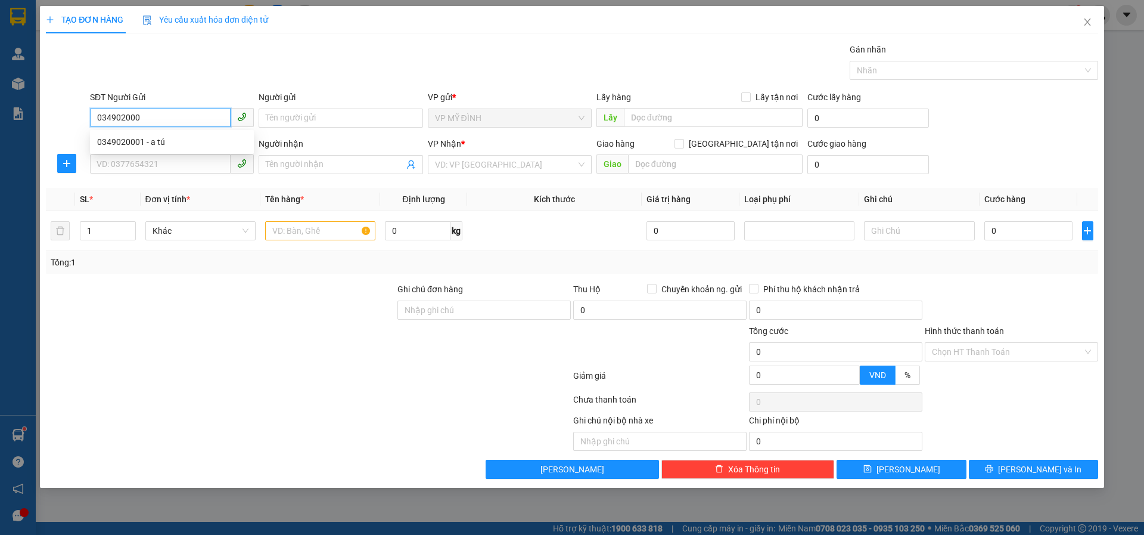
type input "0349020001"
drag, startPoint x: 138, startPoint y: 140, endPoint x: 154, endPoint y: 164, distance: 28.4
click at [139, 140] on div "0349020001 - a tú" at bounding box center [172, 141] width 150 height 13
type input "a tú"
checkbox input "true"
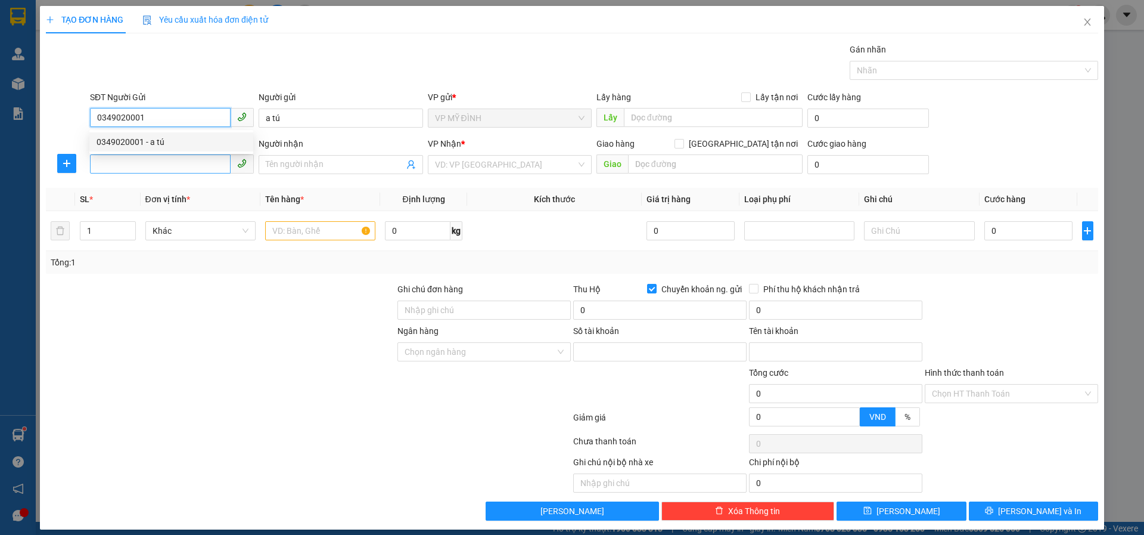
type input "19035656606011"
type input "[PERSON_NAME]"
type input "0349020001"
click at [154, 165] on input "SĐT Người Nhận" at bounding box center [160, 163] width 141 height 19
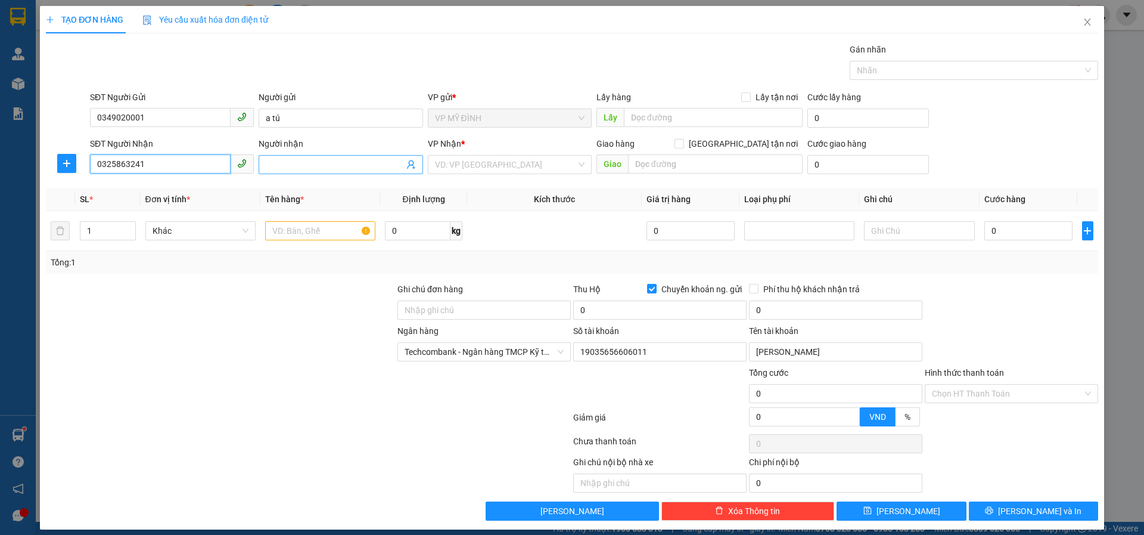
type input "0325863241"
click at [272, 161] on input "Người nhận" at bounding box center [335, 164] width 138 height 13
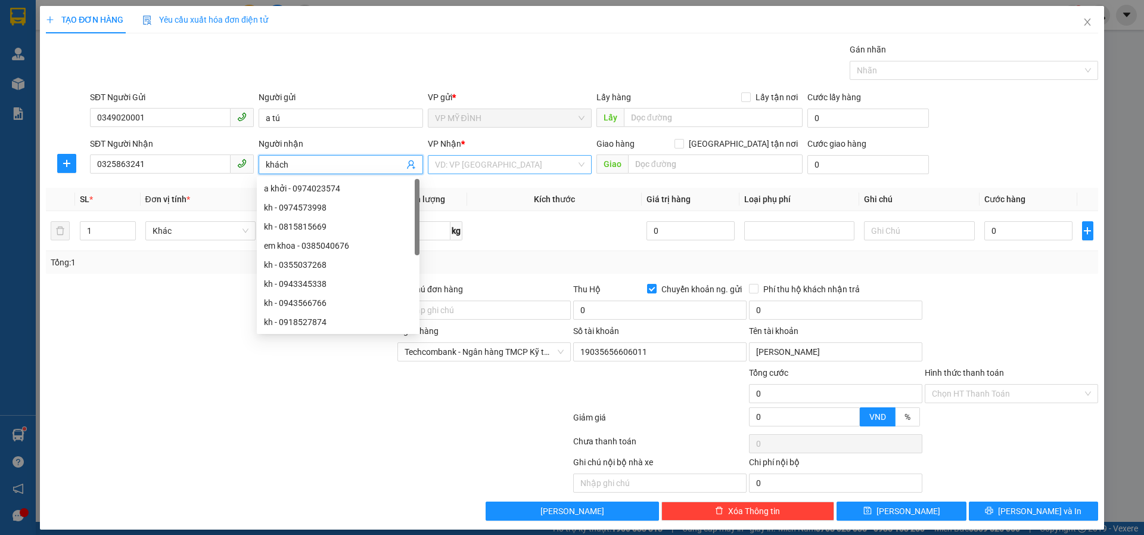
type input "khách"
click at [493, 161] on input "search" at bounding box center [505, 165] width 141 height 18
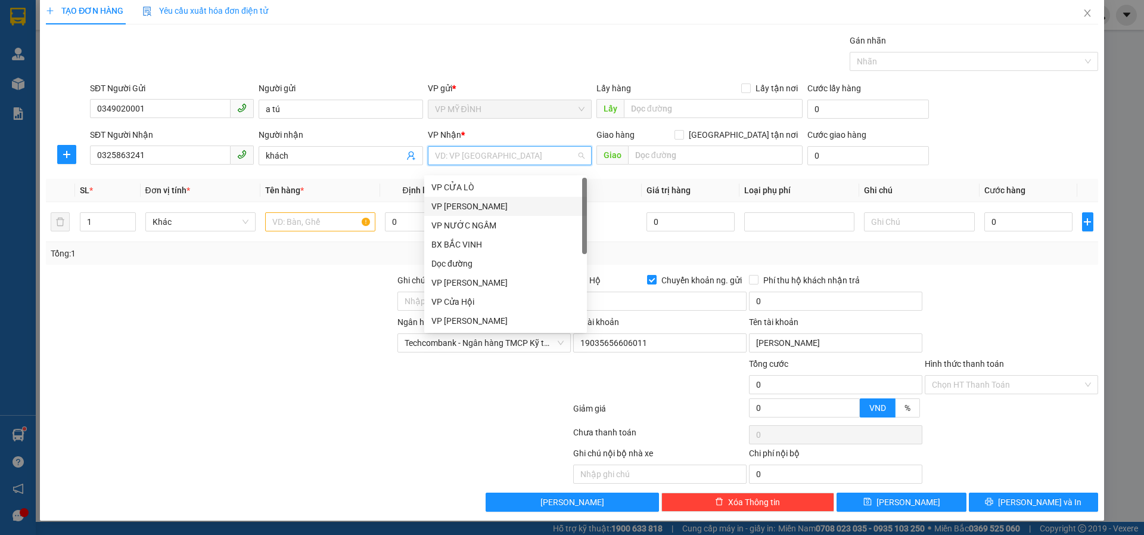
scroll to position [172, 0]
drag, startPoint x: 483, startPoint y: 262, endPoint x: 558, endPoint y: 229, distance: 81.1
click at [484, 262] on div "VP DIỄN CHÂU" at bounding box center [505, 263] width 148 height 13
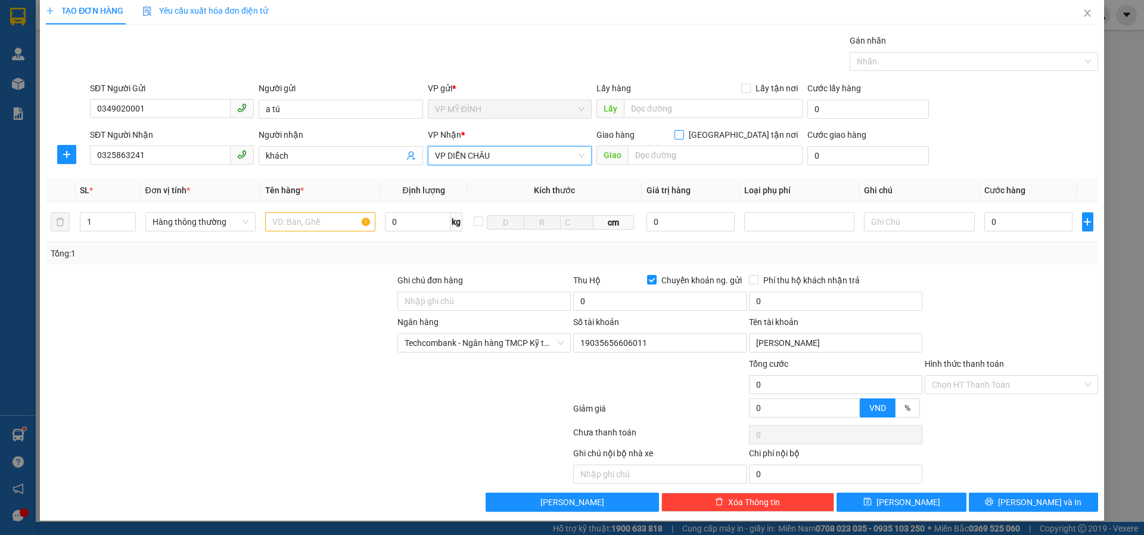
click at [684, 135] on span at bounding box center [680, 135] width 10 height 10
click at [683, 135] on input "[GEOGRAPHIC_DATA] tận nơi" at bounding box center [679, 134] width 8 height 8
checkbox input "true"
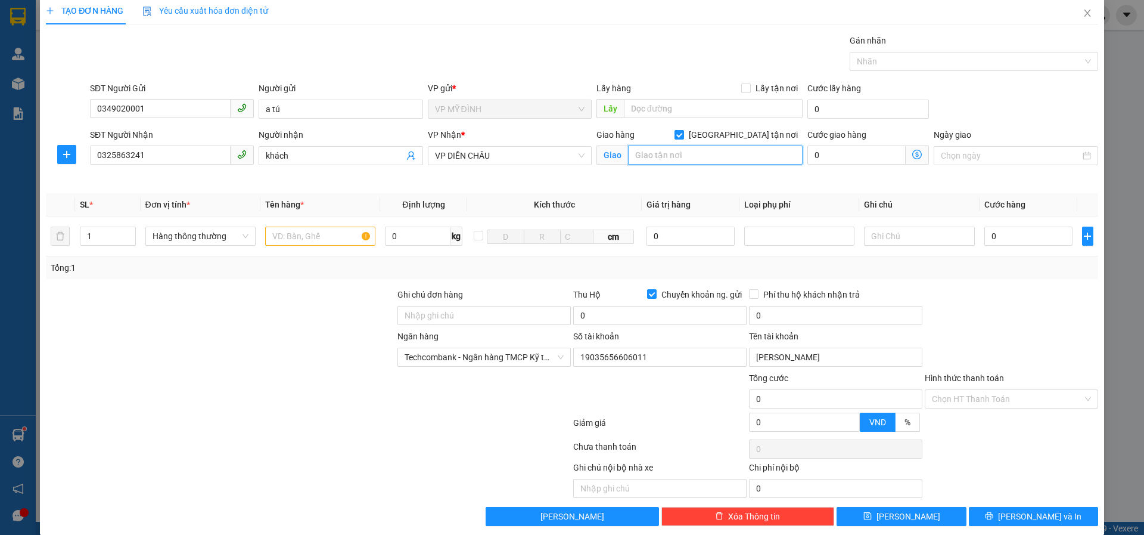
click at [660, 156] on input "text" at bounding box center [715, 154] width 175 height 19
type input "vp"
click at [291, 246] on div at bounding box center [320, 236] width 110 height 24
click at [290, 235] on input "text" at bounding box center [320, 235] width 110 height 19
type input "mèo"
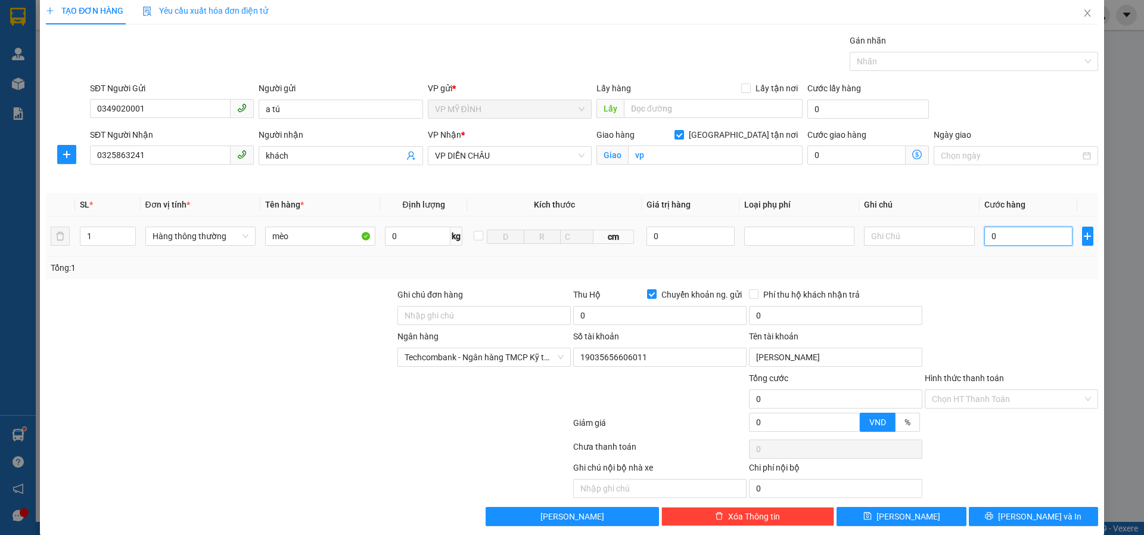
click at [999, 235] on input "0" at bounding box center [1029, 235] width 89 height 19
type input "7"
type input "70"
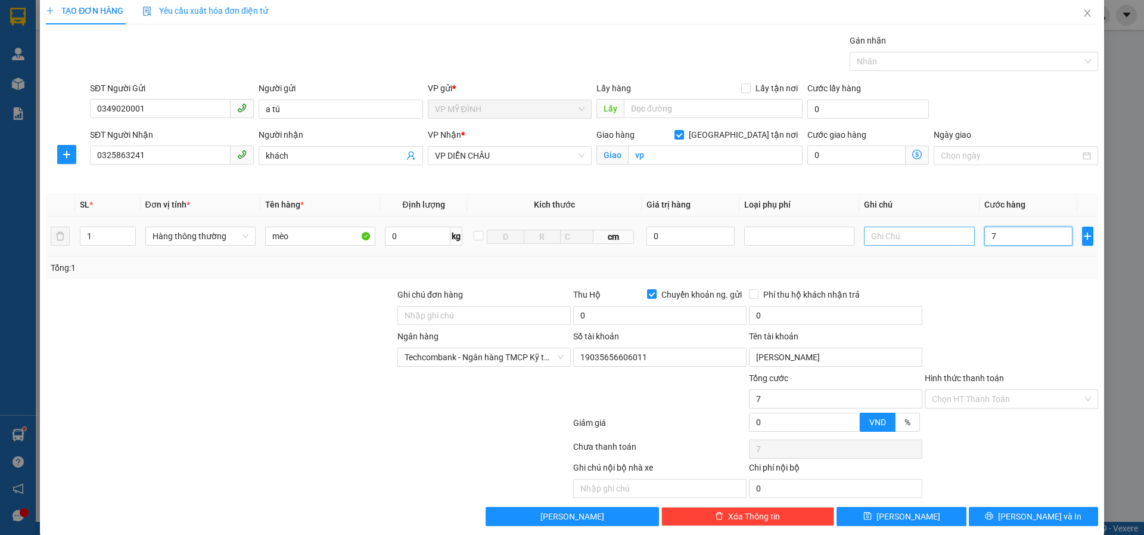
type input "70"
type input "70.000"
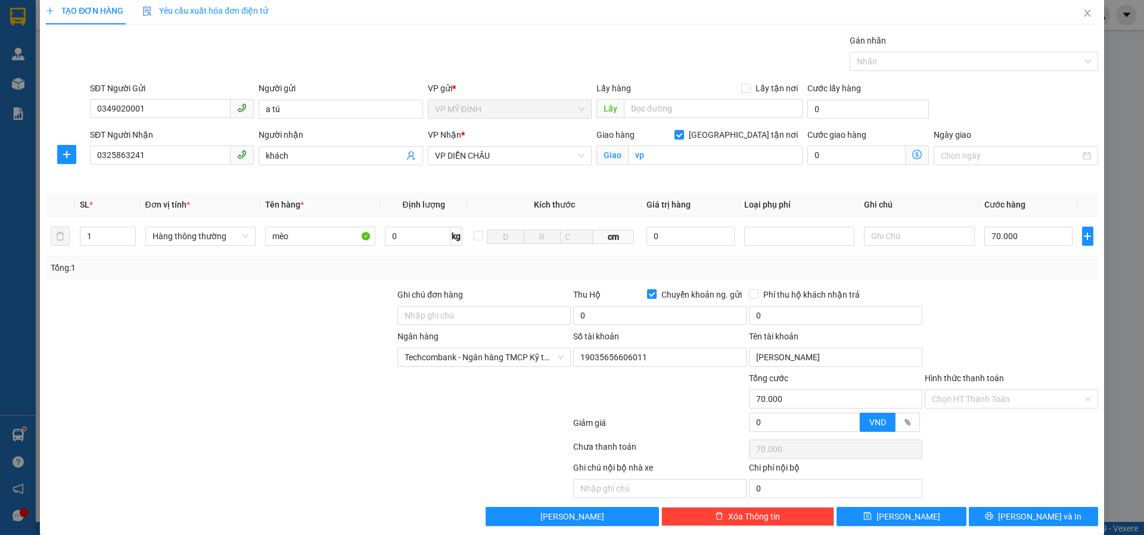
click at [1019, 303] on div at bounding box center [1012, 309] width 176 height 42
click at [583, 320] on input "0" at bounding box center [659, 315] width 173 height 19
type input "1.400.000"
type input "15.000"
click at [1036, 269] on div "Tổng: 1" at bounding box center [572, 267] width 1043 height 13
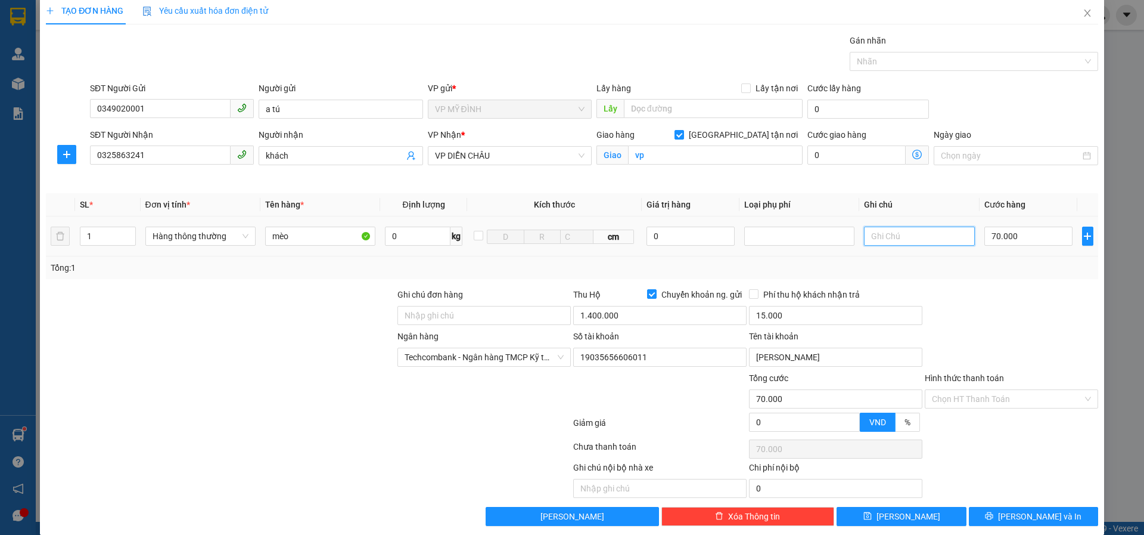
click at [872, 234] on input "text" at bounding box center [919, 235] width 110 height 19
type input "m"
click at [877, 238] on input "text" at bounding box center [919, 235] width 110 height 19
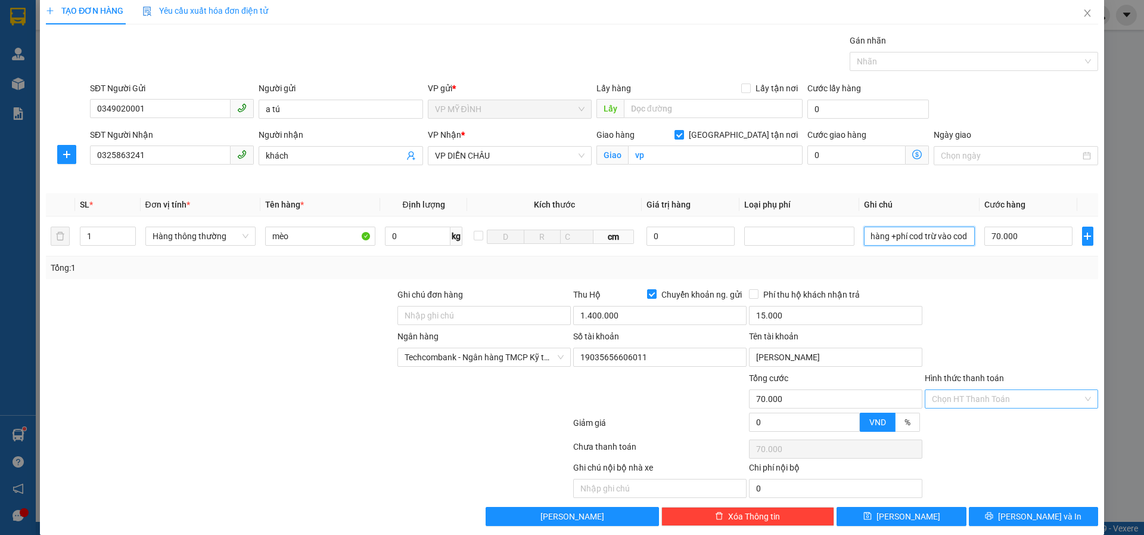
type input "cước hàng +phí cod trừ vào cod"
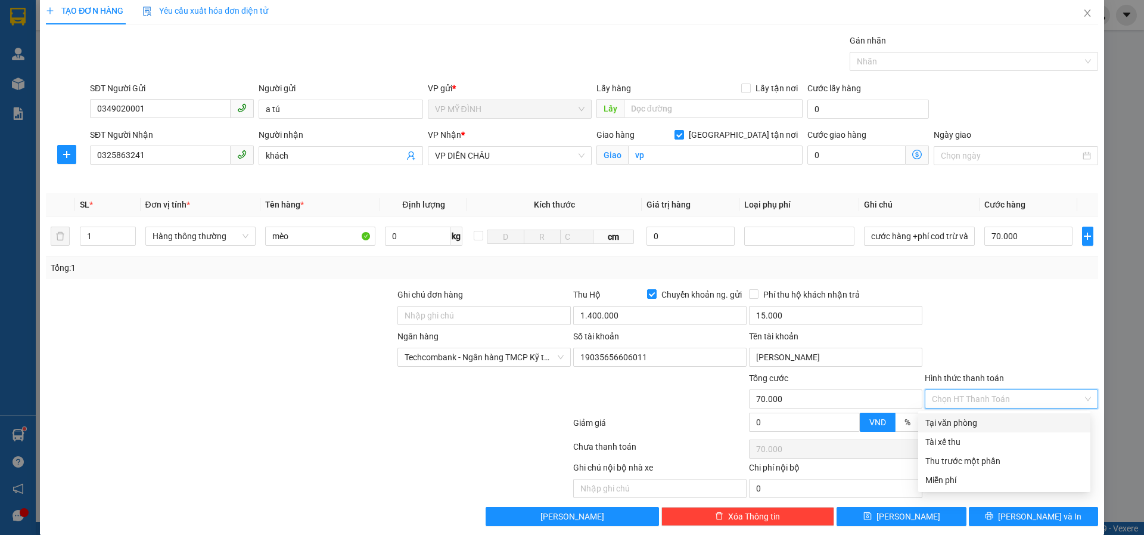
click at [965, 399] on input "Hình thức thanh toán" at bounding box center [1007, 399] width 151 height 18
click at [960, 427] on div "Tại văn phòng" at bounding box center [1005, 422] width 158 height 13
type input "0"
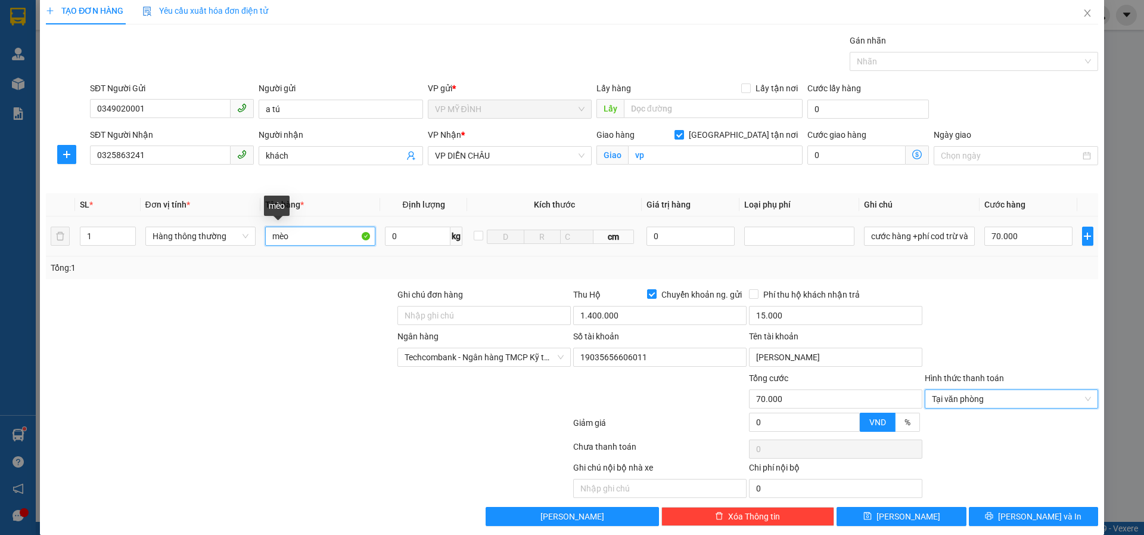
click at [303, 238] on input "mèo" at bounding box center [320, 235] width 110 height 19
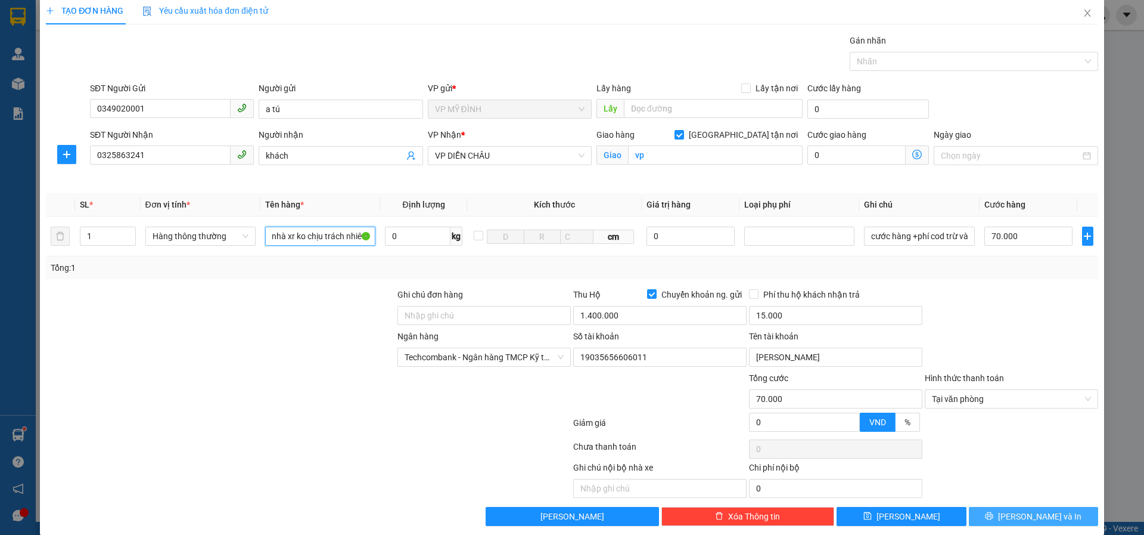
type input "mèo mèo chết nhà xr ko chịu trách nhiêw"
click at [998, 512] on button "[PERSON_NAME] và In" at bounding box center [1033, 516] width 129 height 19
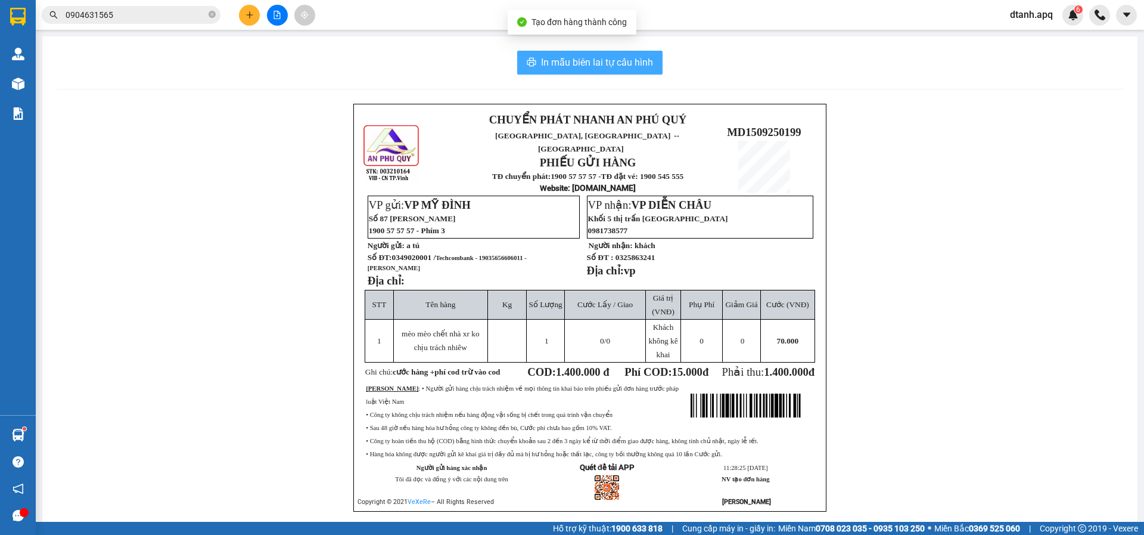
click at [588, 62] on span "In mẫu biên lai tự cấu hình" at bounding box center [597, 62] width 112 height 15
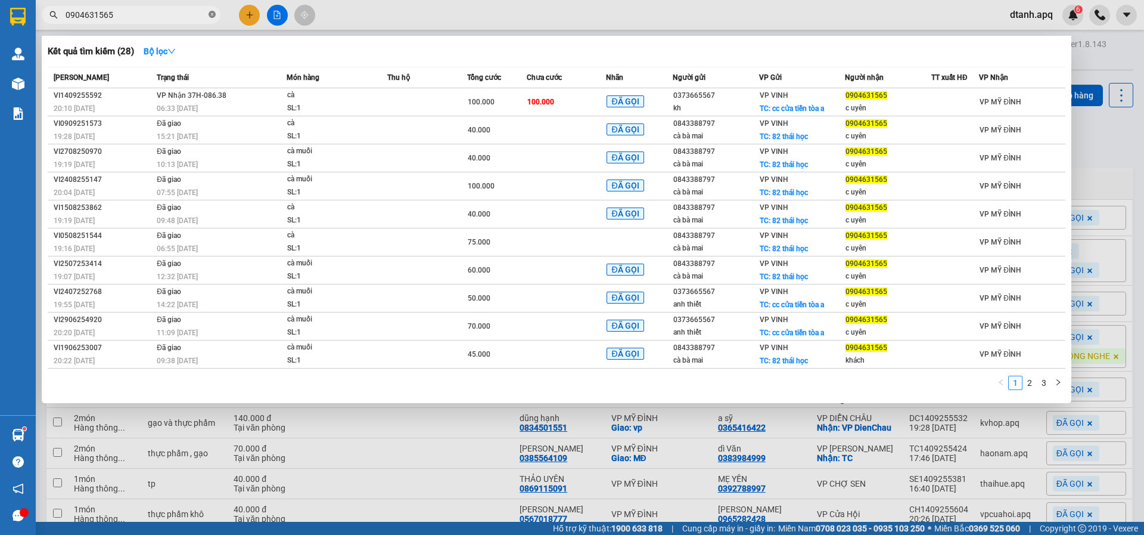
click at [210, 11] on icon "close-circle" at bounding box center [212, 14] width 7 height 7
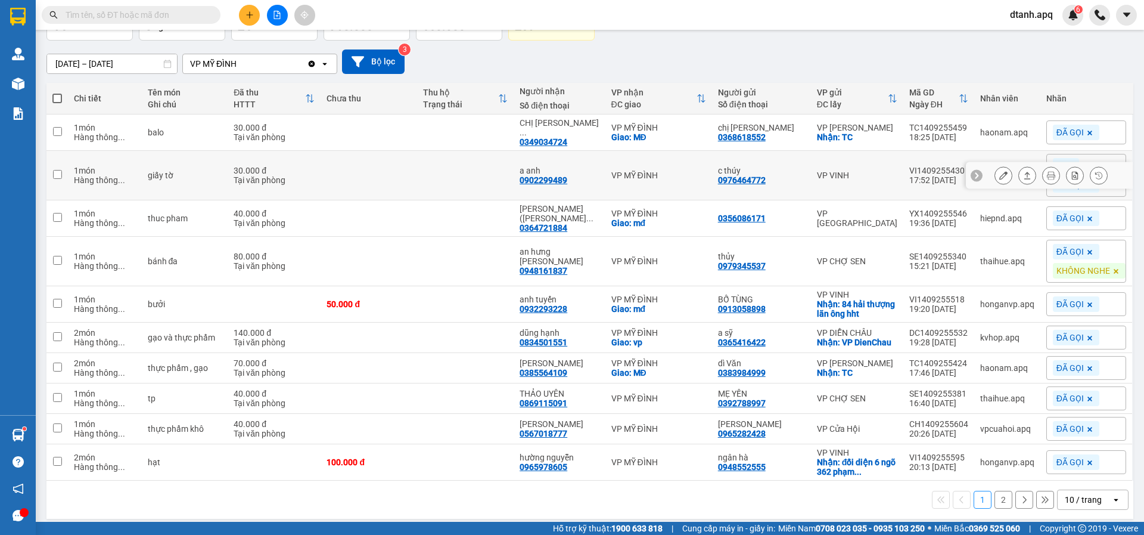
scroll to position [93, 0]
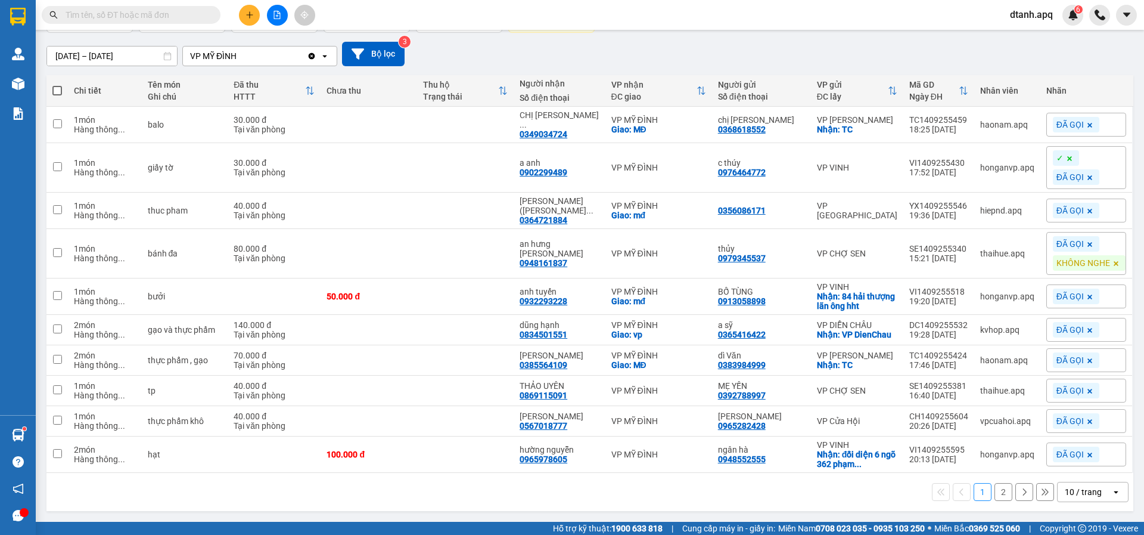
click at [995, 485] on button "2" at bounding box center [1004, 492] width 18 height 18
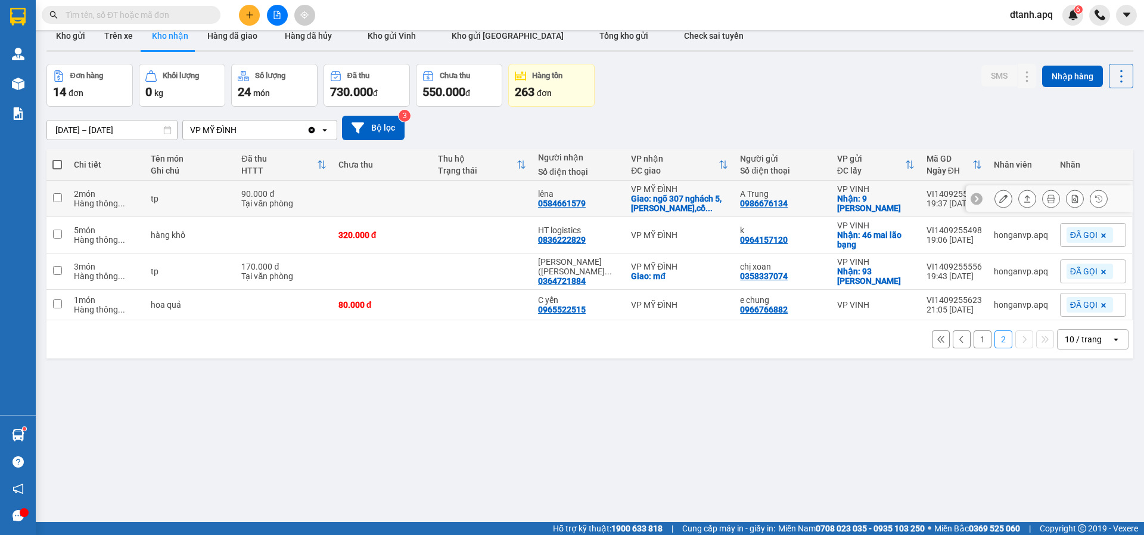
scroll to position [0, 0]
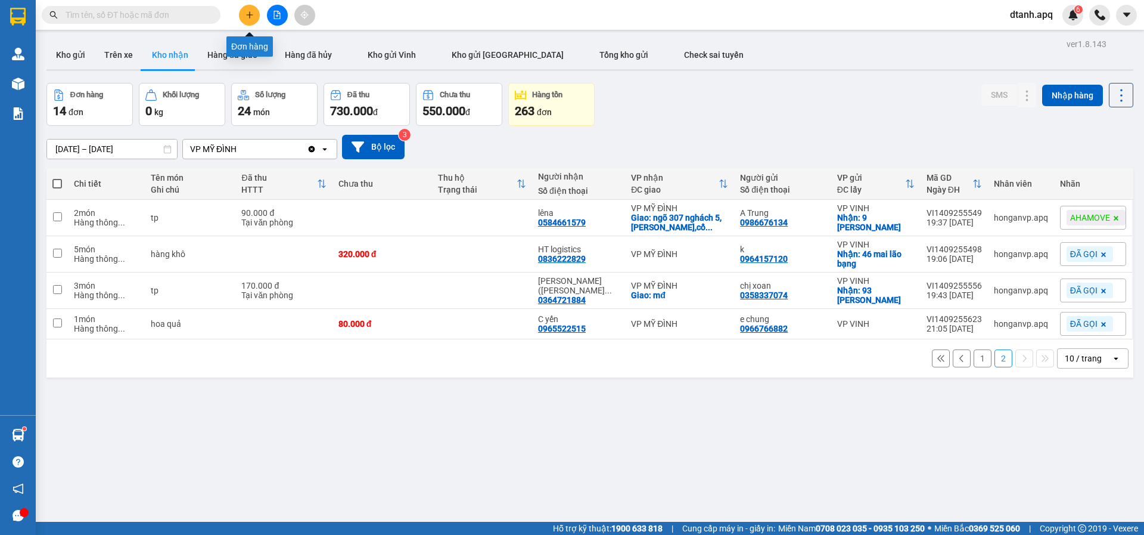
click at [256, 19] on button at bounding box center [249, 15] width 21 height 21
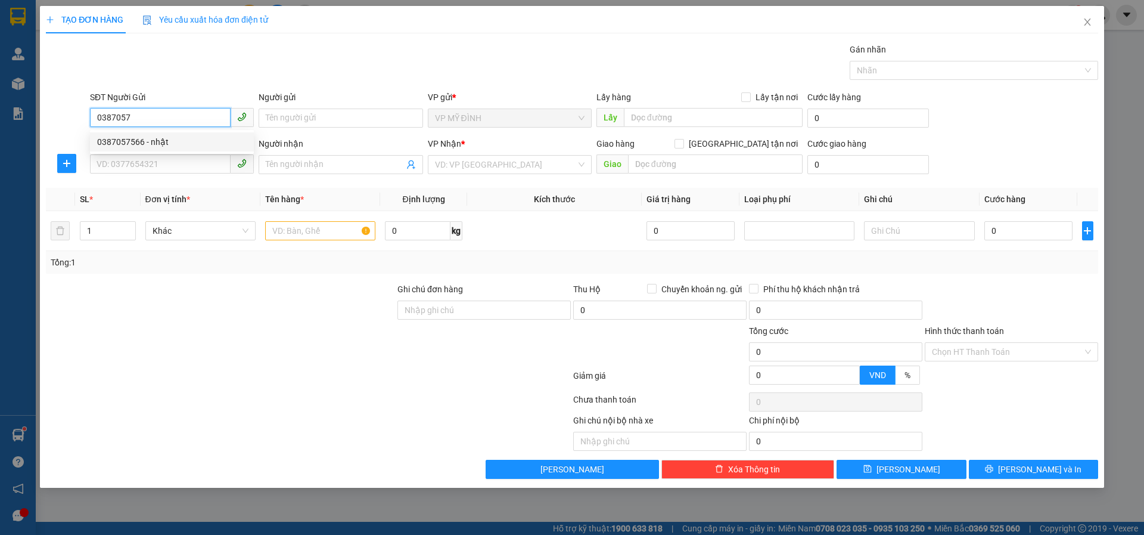
click at [138, 147] on div "0387057566 - nhật" at bounding box center [172, 141] width 150 height 13
type input "0387057566"
type input "nhật"
type input "0387057566"
click at [133, 168] on input "SĐT Người Nhận" at bounding box center [160, 163] width 141 height 19
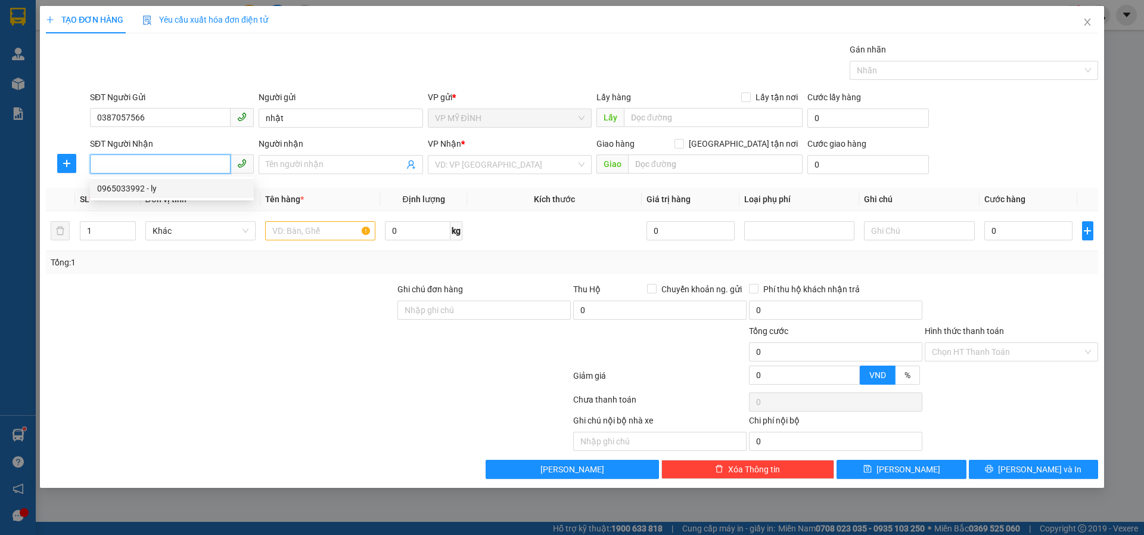
click at [147, 189] on div "0965033992 - ly" at bounding box center [172, 188] width 150 height 13
type input "0965033992"
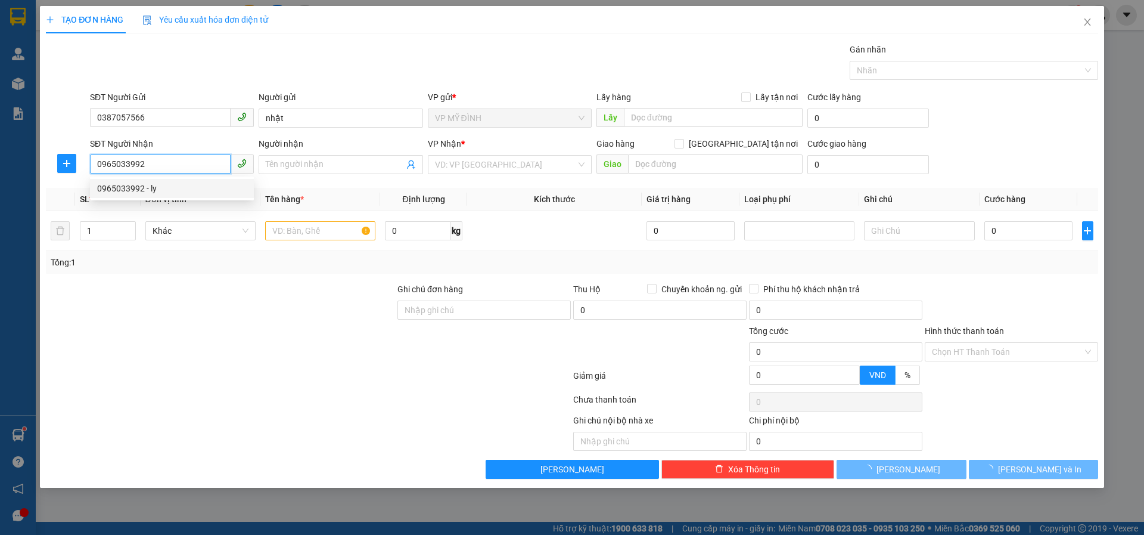
type input "ly"
checkbox input "true"
type input "109 [PERSON_NAME]"
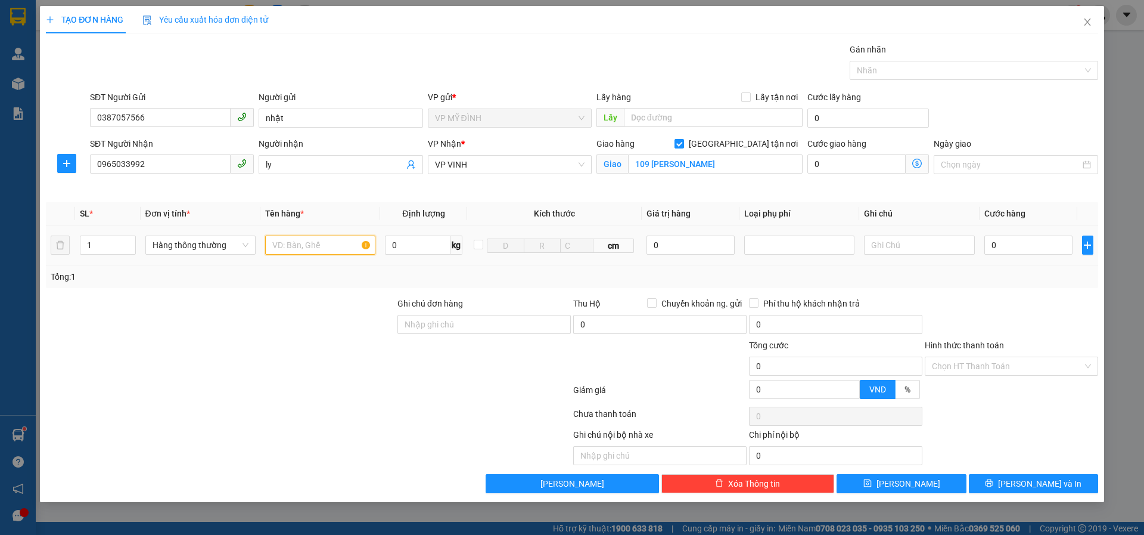
click at [298, 251] on input "text" at bounding box center [320, 244] width 110 height 19
drag, startPoint x: 95, startPoint y: 243, endPoint x: 169, endPoint y: 252, distance: 73.8
click at [81, 243] on input "1" at bounding box center [107, 245] width 55 height 18
type input "6"
click at [291, 253] on input "text" at bounding box center [320, 244] width 110 height 19
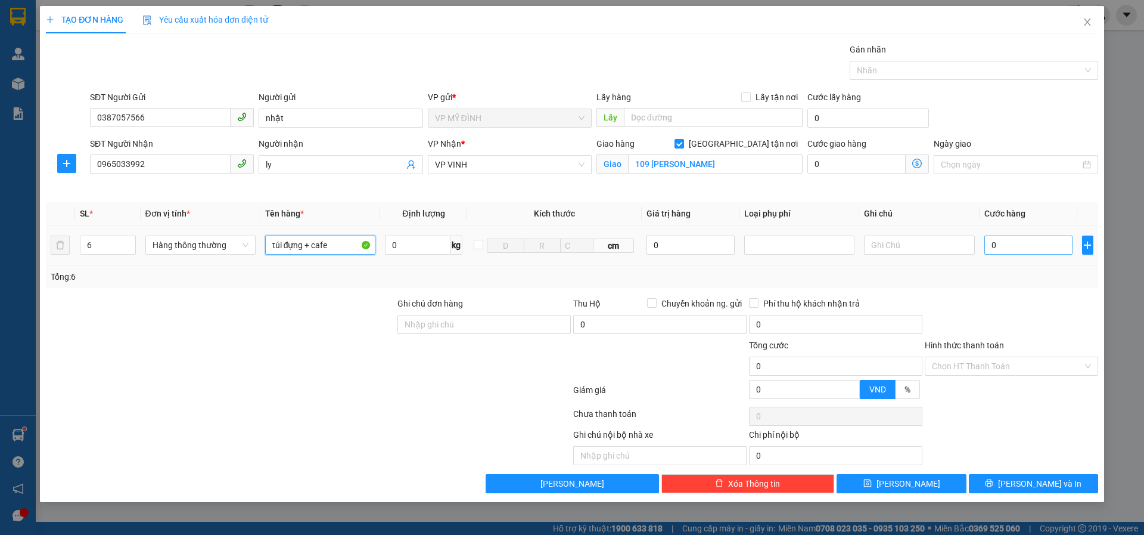
type input "túi đựng + cafe"
click at [1021, 247] on input "0" at bounding box center [1029, 244] width 89 height 19
type input "2"
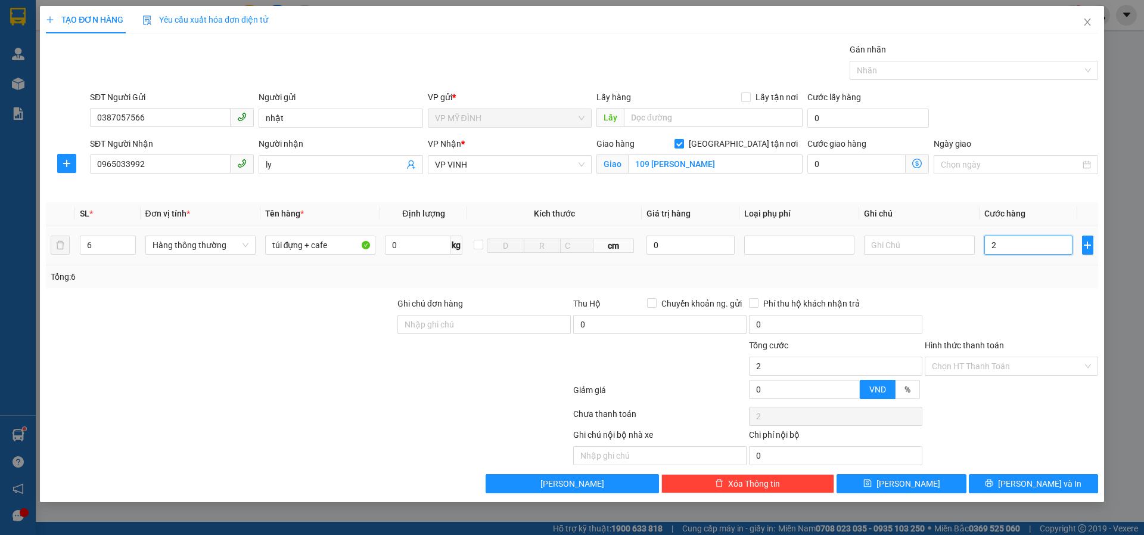
type input "24"
type input "240"
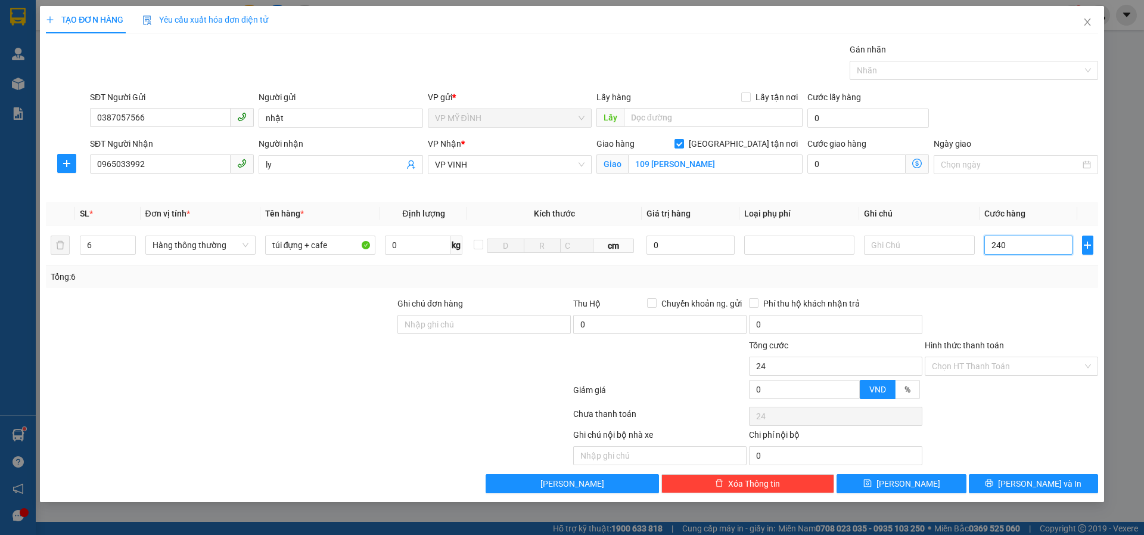
type input "240"
type input "240.000"
click at [1009, 300] on div at bounding box center [1012, 318] width 176 height 42
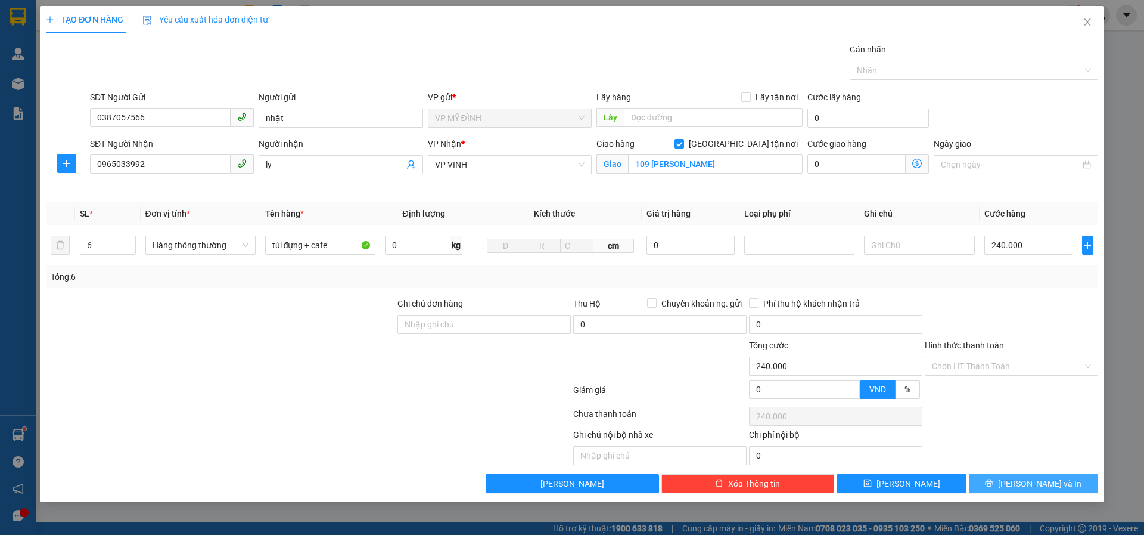
click at [988, 474] on button "[PERSON_NAME] và In" at bounding box center [1033, 483] width 129 height 19
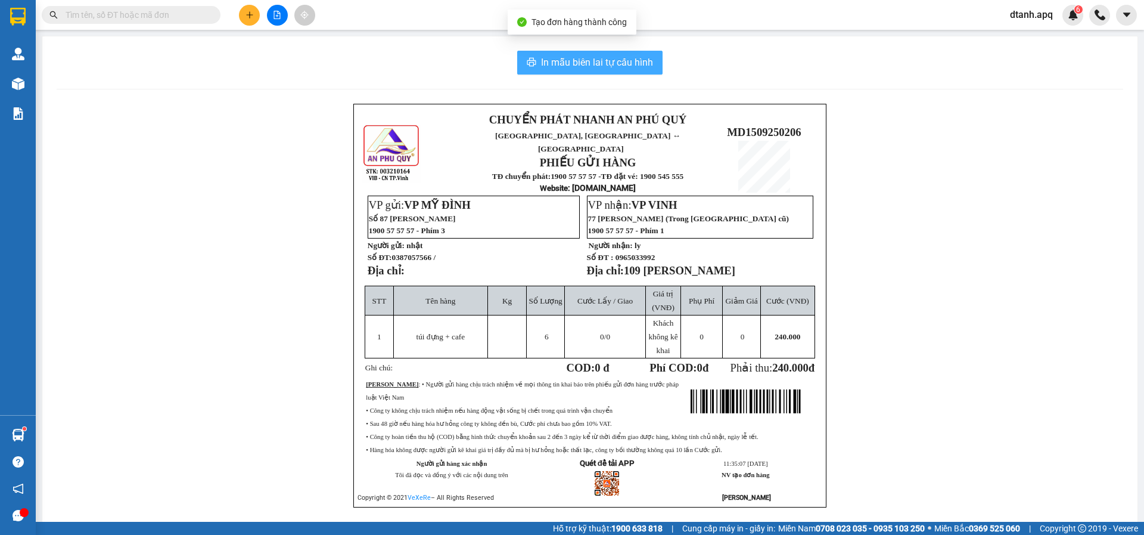
click at [541, 58] on span "In mẫu biên lai tự cấu hình" at bounding box center [597, 62] width 112 height 15
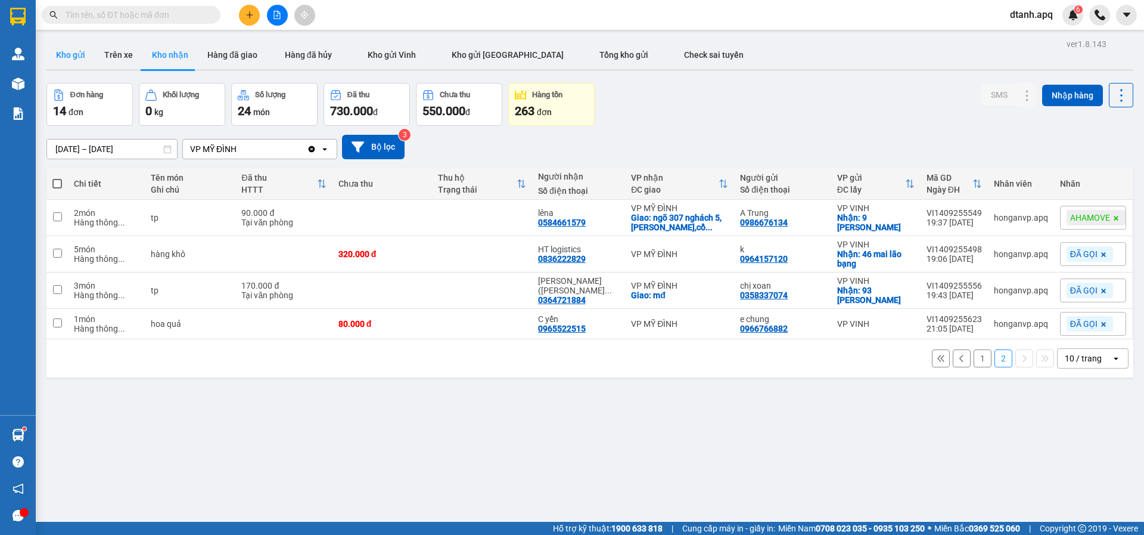
click at [76, 51] on button "Kho gửi" at bounding box center [70, 55] width 48 height 29
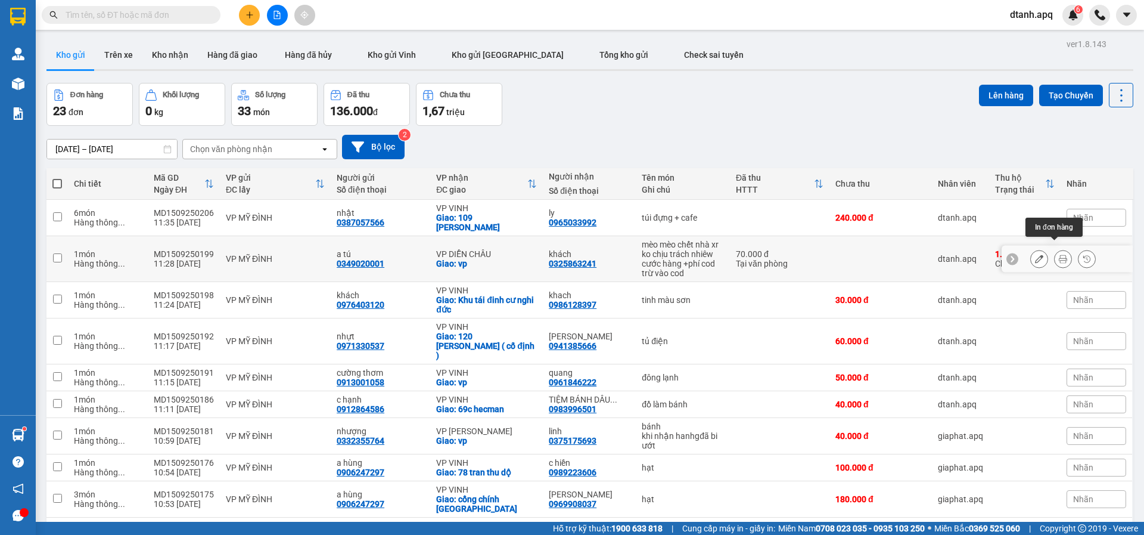
click at [1059, 254] on icon at bounding box center [1063, 258] width 8 height 8
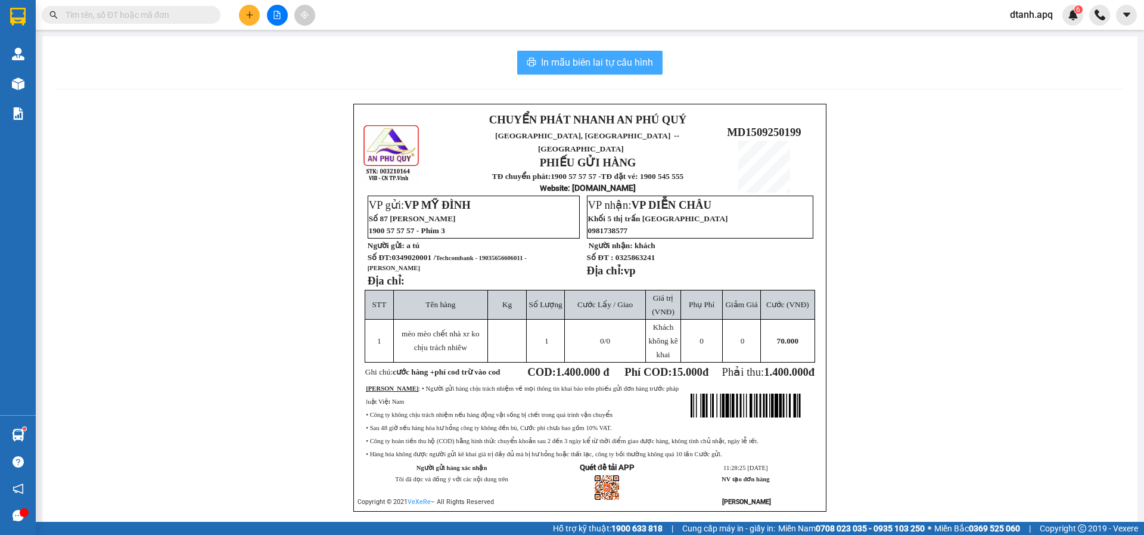
click at [597, 67] on span "In mẫu biên lai tự cấu hình" at bounding box center [597, 62] width 112 height 15
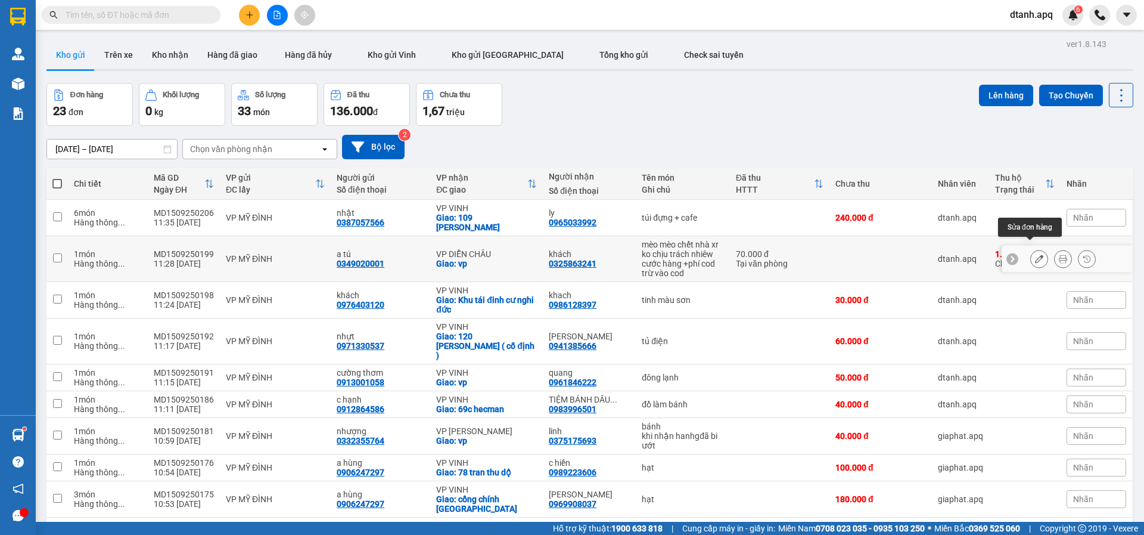
click at [1031, 249] on button at bounding box center [1039, 259] width 17 height 21
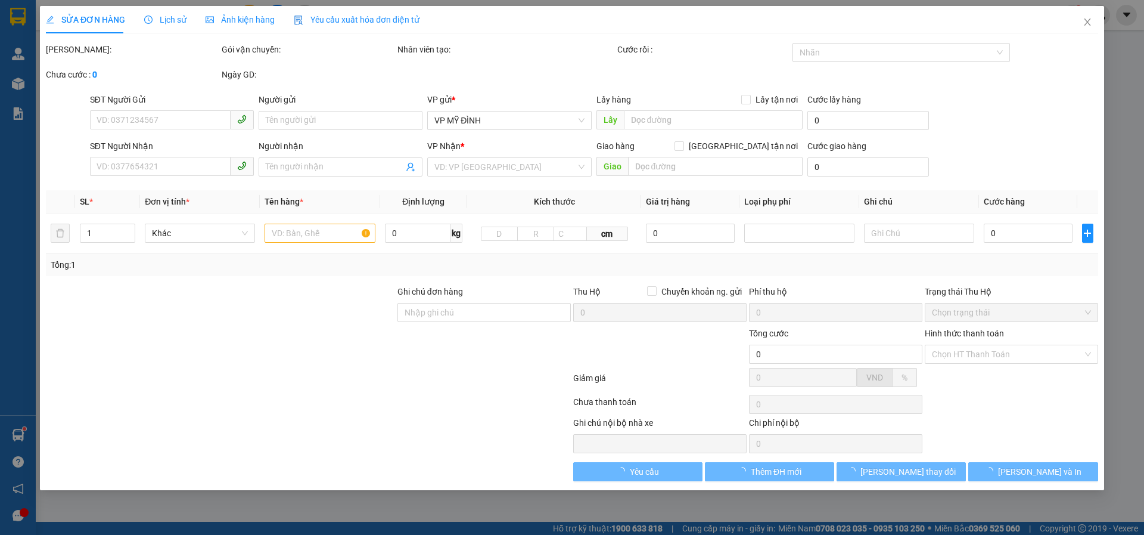
type input "0349020001"
type input "a tú"
type input "0325863241"
type input "khách"
checkbox input "true"
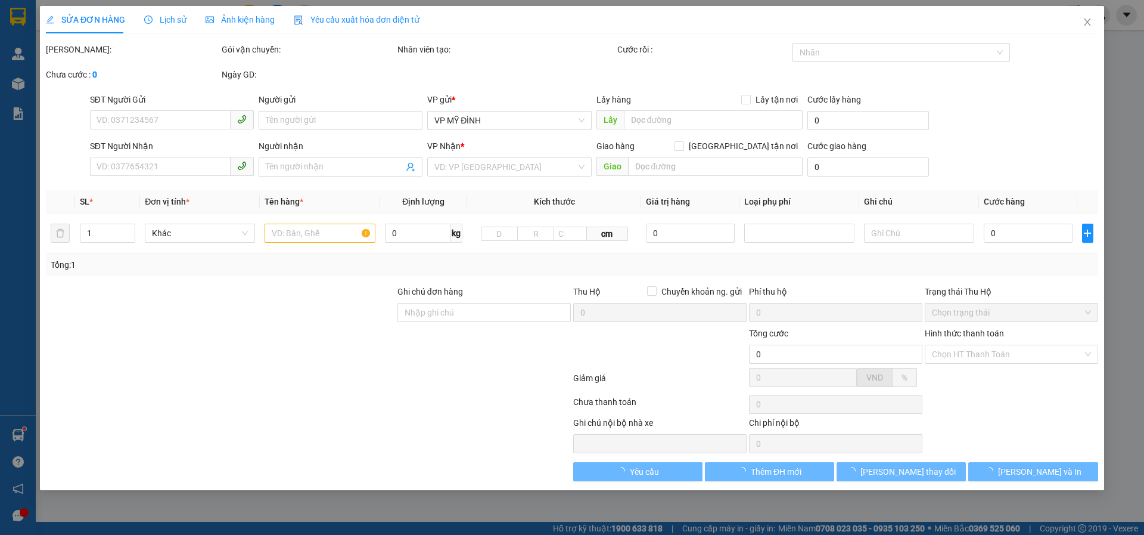
type input "vp"
checkbox input "true"
type input "1.400.000"
type input "15.000"
type input "70.000"
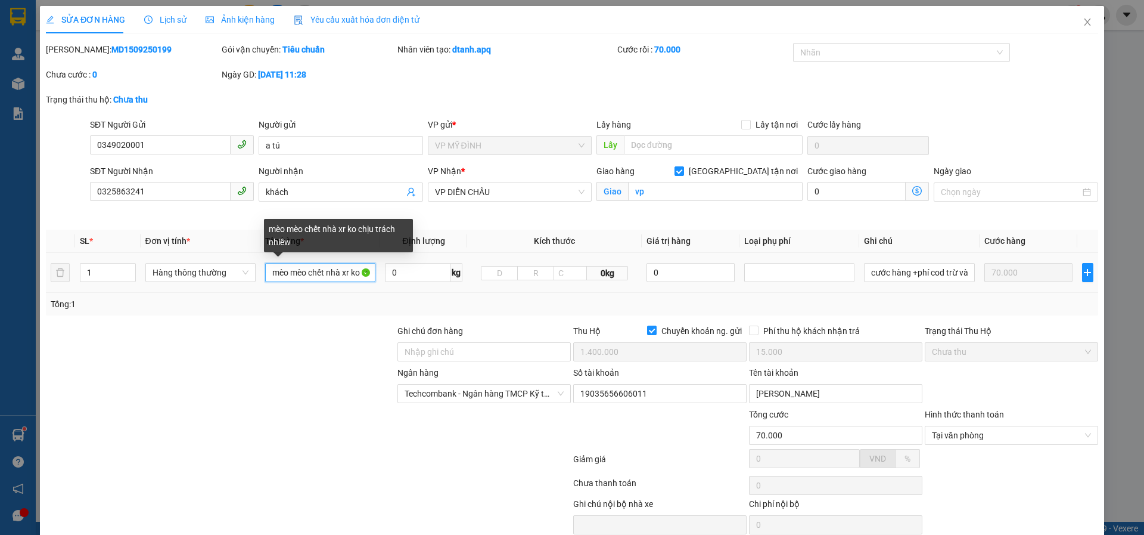
click at [346, 270] on input "mèo mèo chết nhà xr ko chịu trách nhiêw" at bounding box center [320, 272] width 110 height 19
click at [349, 270] on input "mèo mèo chết nhà xr ko chịu trách nhiêw" at bounding box center [320, 272] width 110 height 19
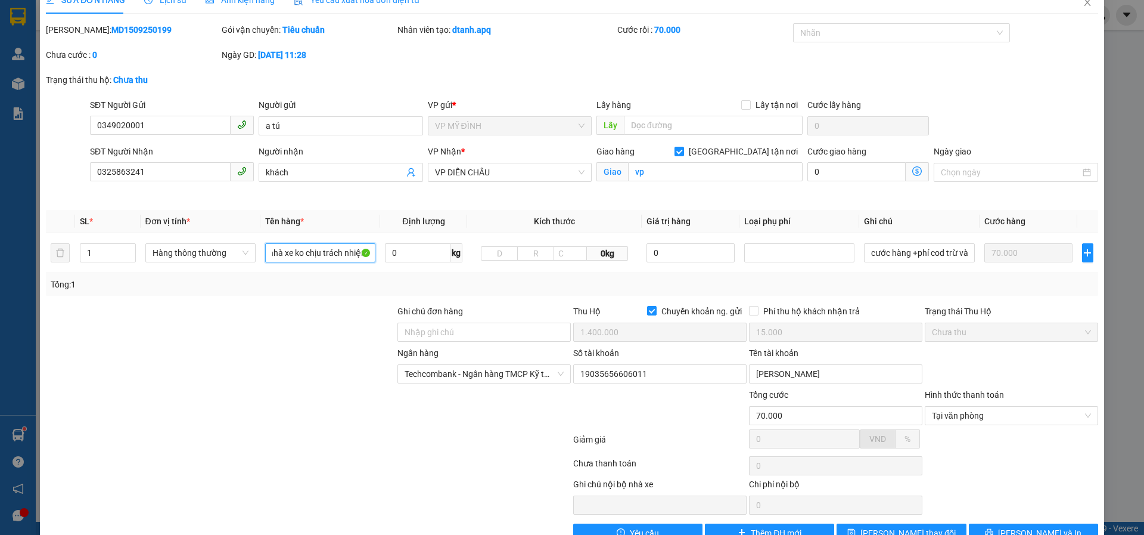
scroll to position [51, 0]
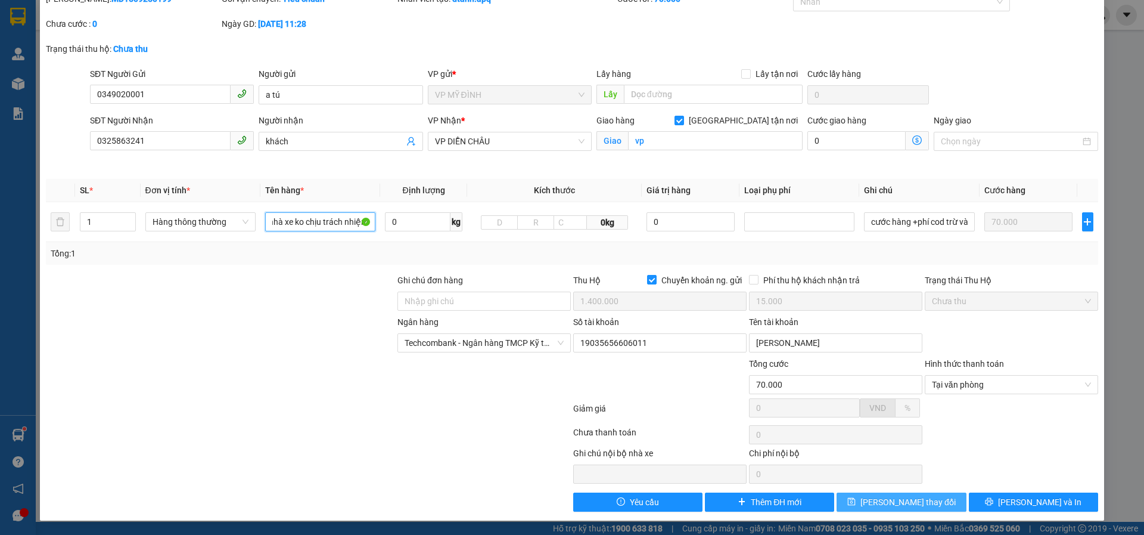
type input "mèo mèo chết nhà xe ko chịu trách nhiệm"
click at [899, 499] on span "[PERSON_NAME] thay đổi" at bounding box center [908, 501] width 95 height 13
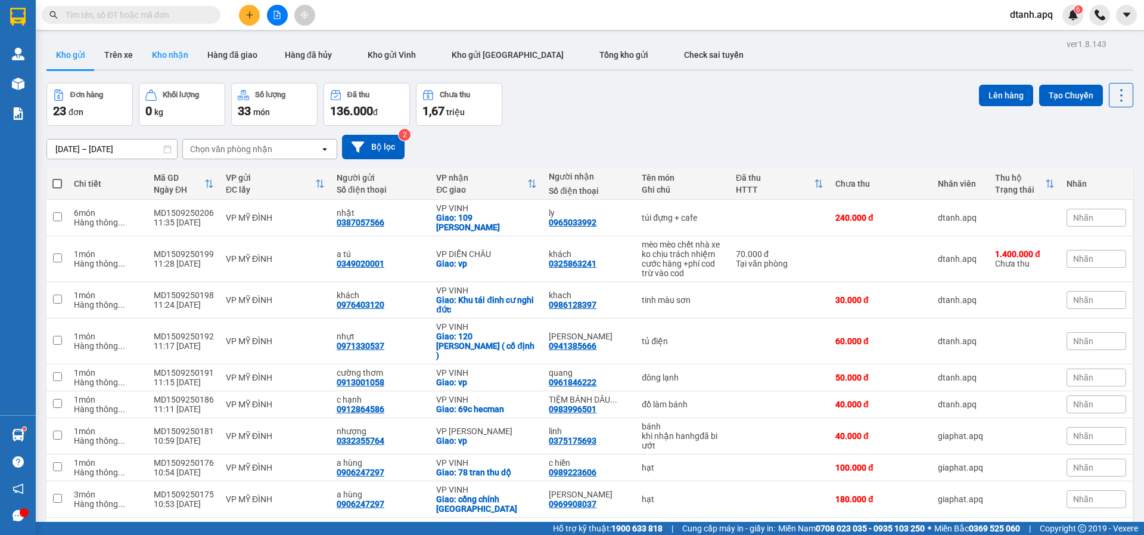
click at [175, 57] on button "Kho nhận" at bounding box center [169, 55] width 55 height 29
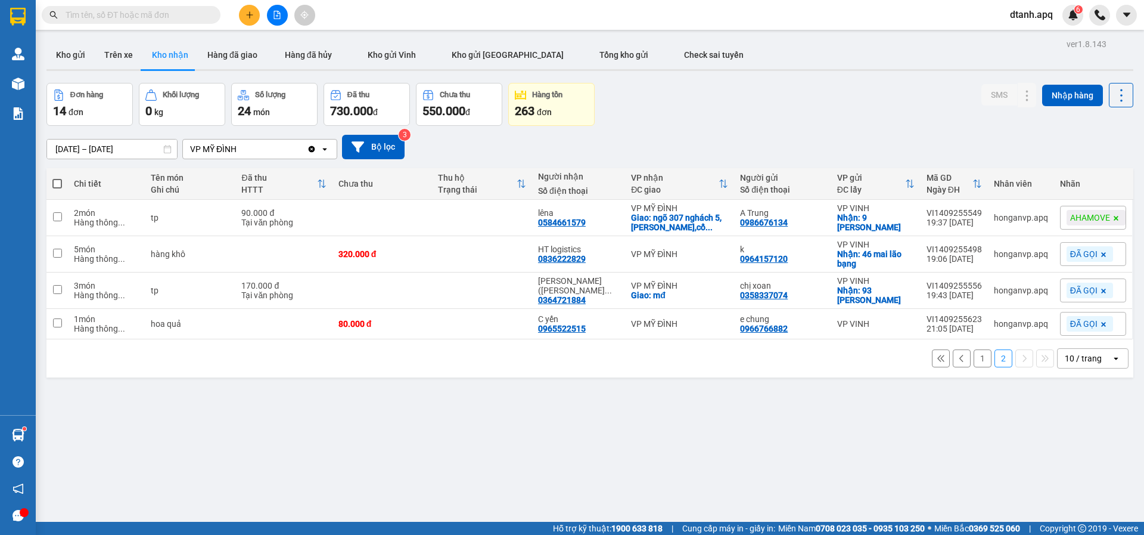
click at [249, 18] on icon "plus" at bounding box center [250, 15] width 8 height 8
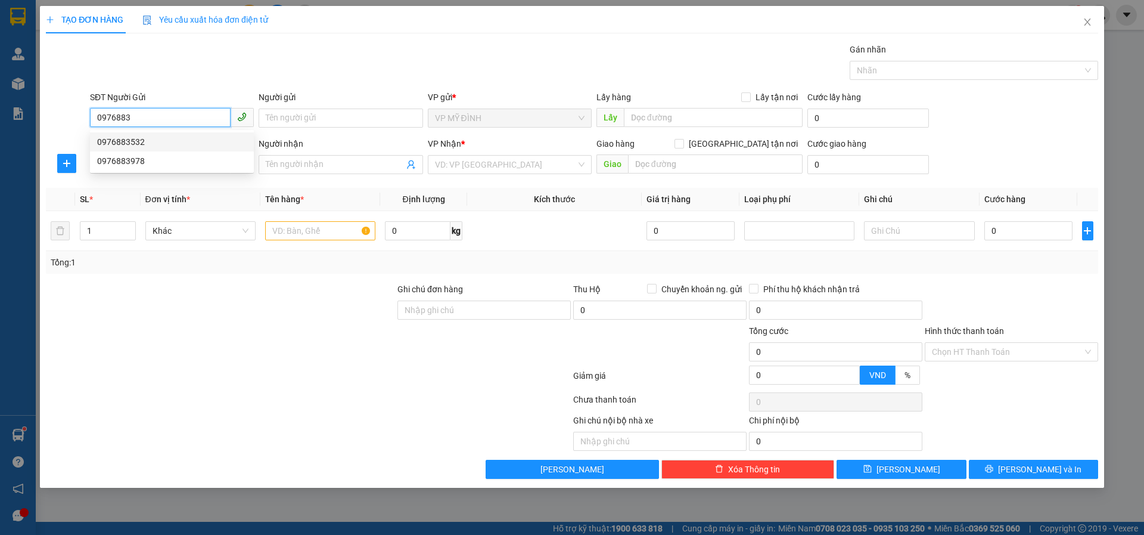
click at [152, 139] on div "0976883532" at bounding box center [172, 141] width 150 height 13
type input "0976883532"
click at [134, 165] on input "SĐT Người Nhận" at bounding box center [160, 163] width 141 height 19
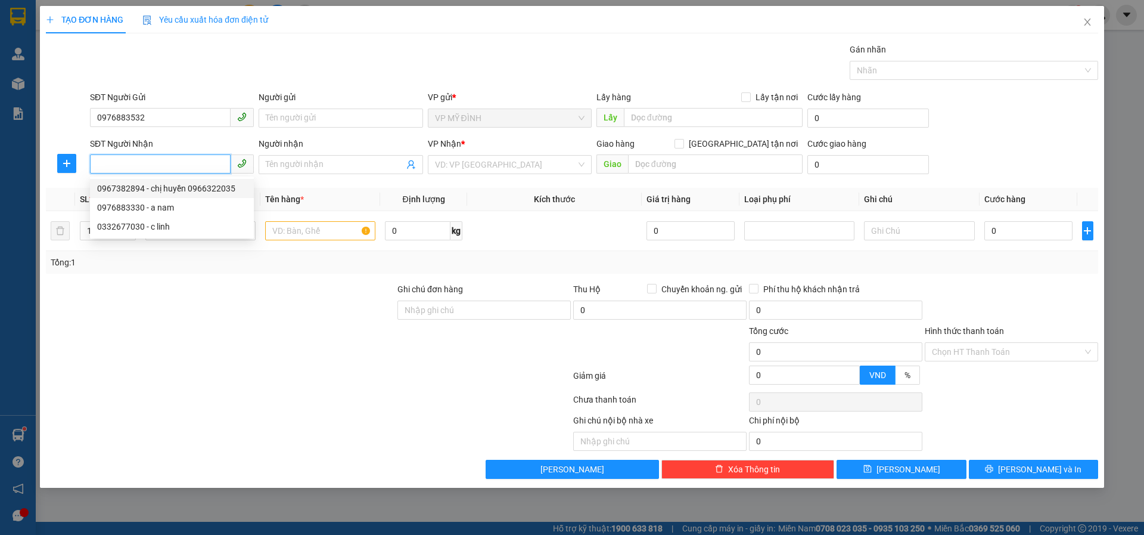
click at [198, 190] on div "0967382894 - chị huyền 0966322035" at bounding box center [172, 188] width 150 height 13
type input "0967382894"
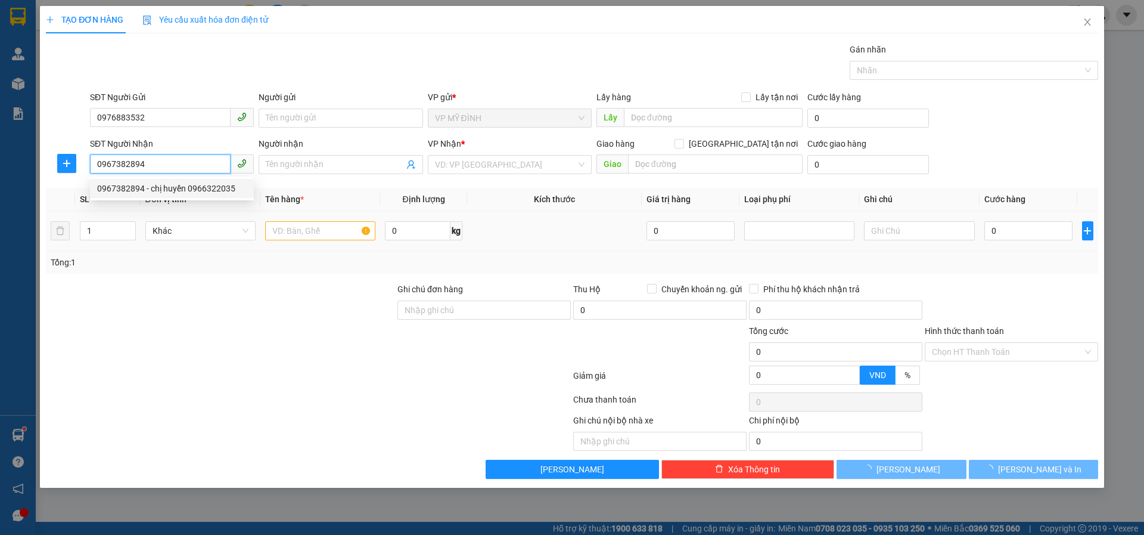
type input "chị huyền 0966322035"
checkbox input "true"
type input "số 17 ngõ 3 mai hắc đế"
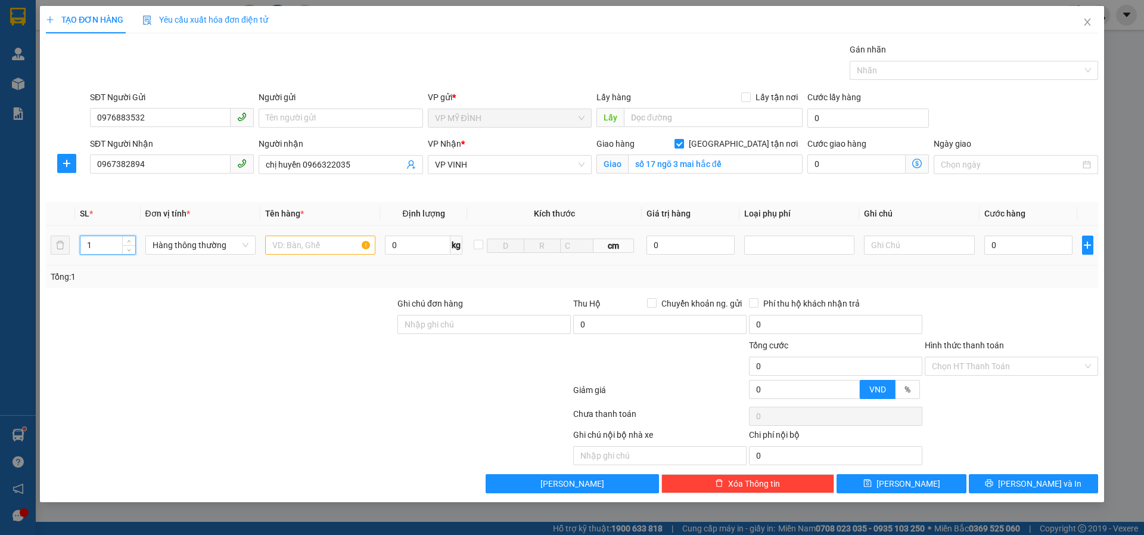
drag, startPoint x: 99, startPoint y: 247, endPoint x: 98, endPoint y: 256, distance: 8.4
click at [75, 249] on td "1" at bounding box center [108, 245] width 66 height 40
type input "2"
click at [300, 247] on input "text" at bounding box center [320, 244] width 110 height 19
type input "thuốc thú y"
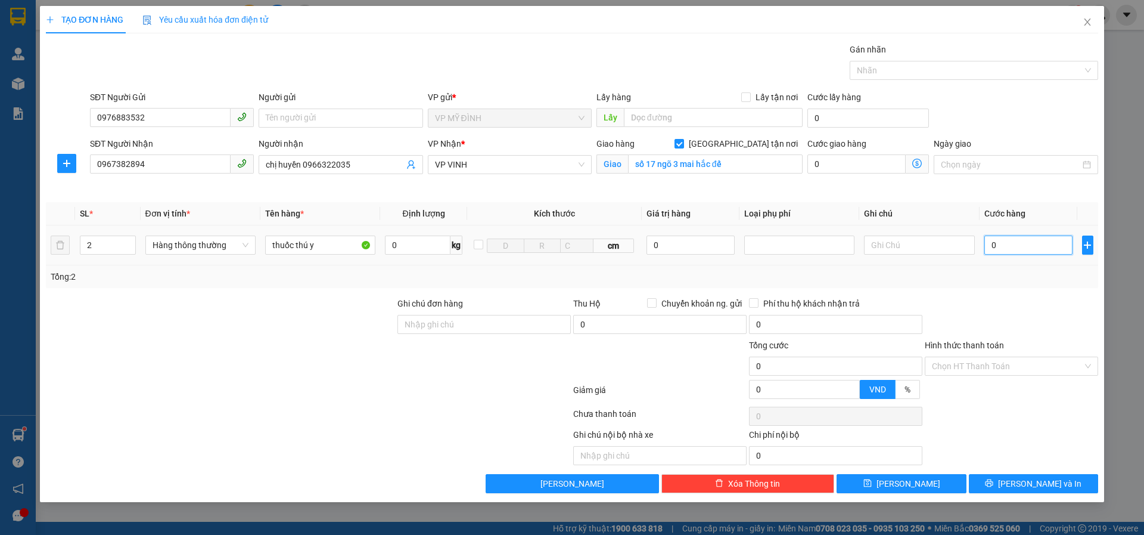
click at [1024, 245] on input "0" at bounding box center [1029, 244] width 89 height 19
type input "1"
type input "12"
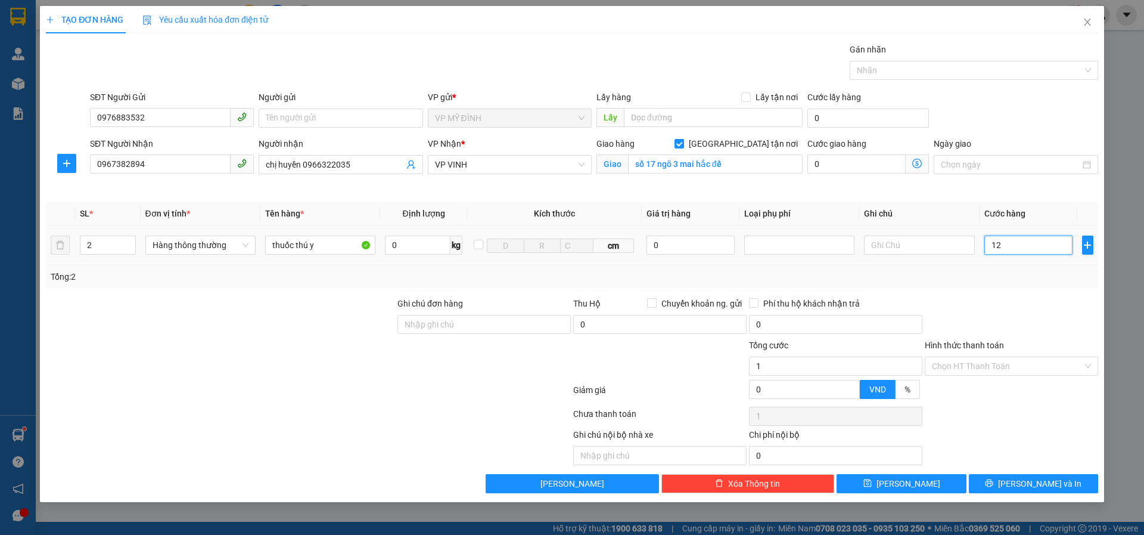
type input "12"
type input "120"
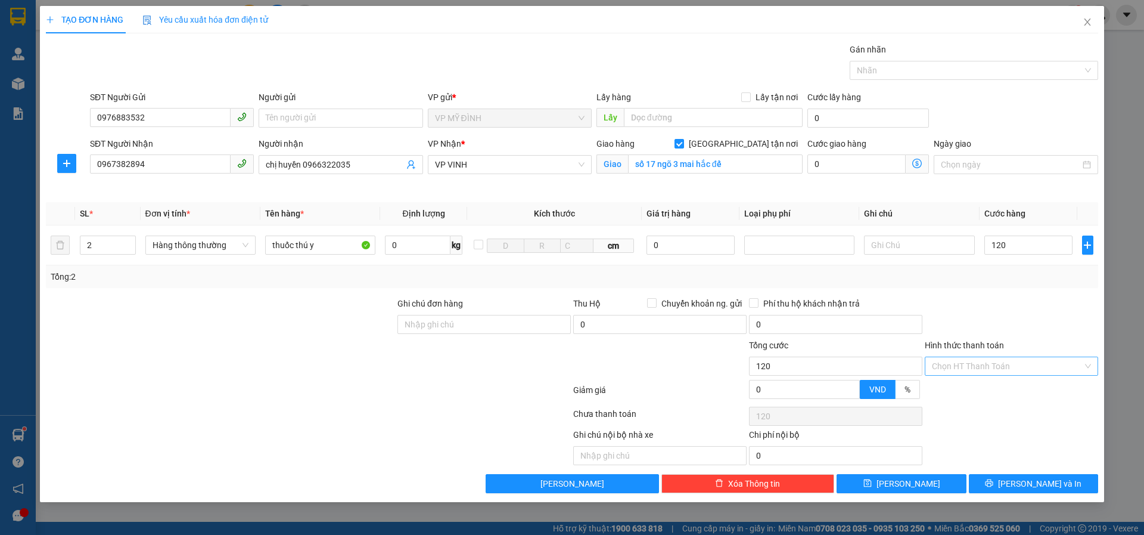
type input "120.000"
drag, startPoint x: 943, startPoint y: 370, endPoint x: 941, endPoint y: 395, distance: 24.6
click at [943, 371] on input "Hình thức thanh toán" at bounding box center [1007, 366] width 151 height 18
click at [944, 393] on div "Tại văn phòng" at bounding box center [1011, 389] width 159 height 13
click at [330, 113] on input "Người gửi" at bounding box center [341, 117] width 164 height 19
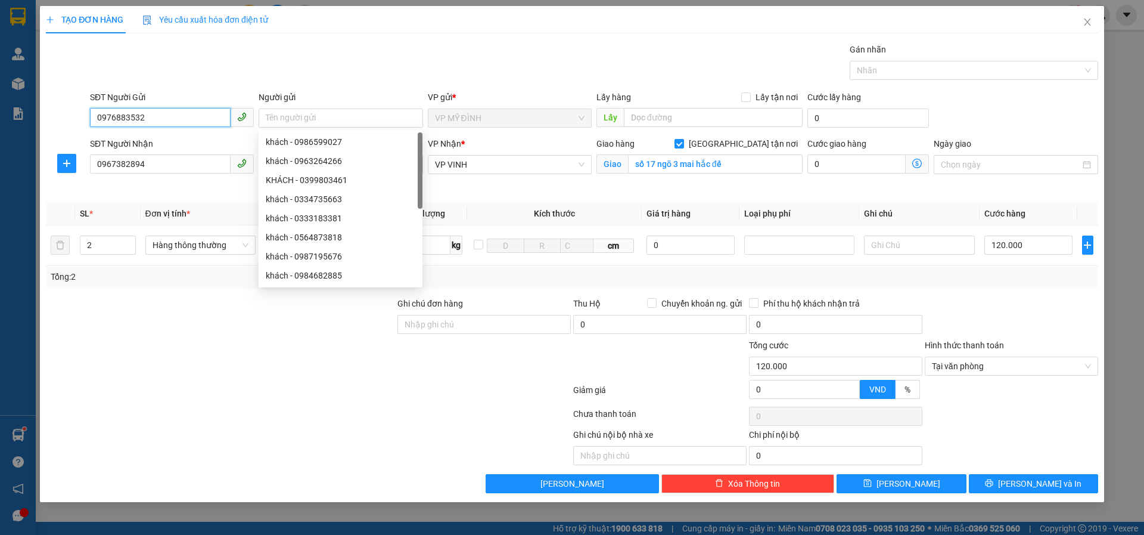
drag, startPoint x: 166, startPoint y: 120, endPoint x: 86, endPoint y: 120, distance: 80.5
click at [86, 120] on div "SĐT Người Gửi 0976883532 0976883532 Người gửi Tên người gửi VP gửi * VP MỸ ĐÌNH…" at bounding box center [572, 112] width 1055 height 42
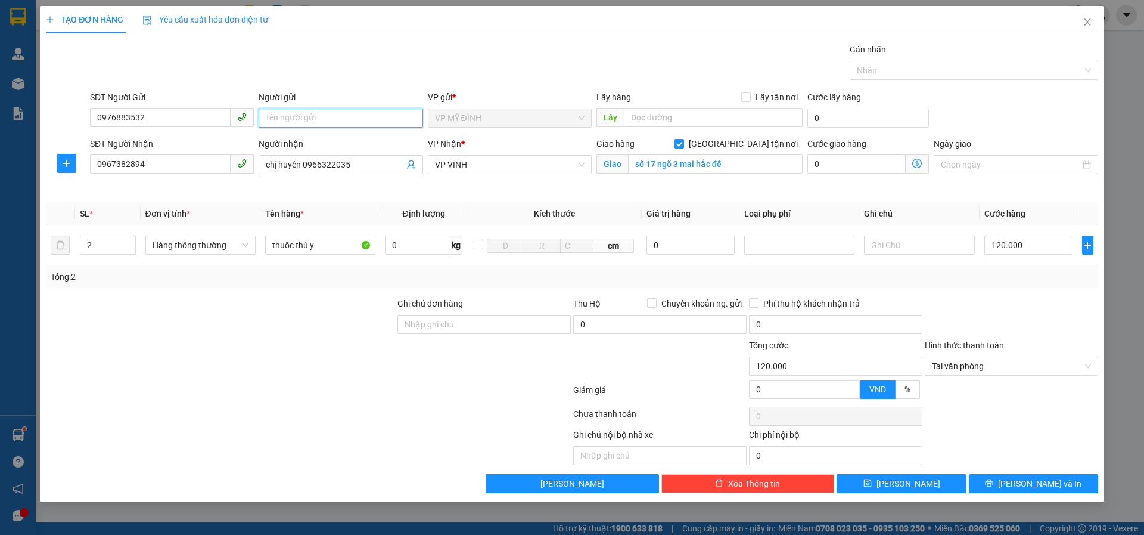
click at [285, 120] on input "Người gửi" at bounding box center [341, 117] width 164 height 19
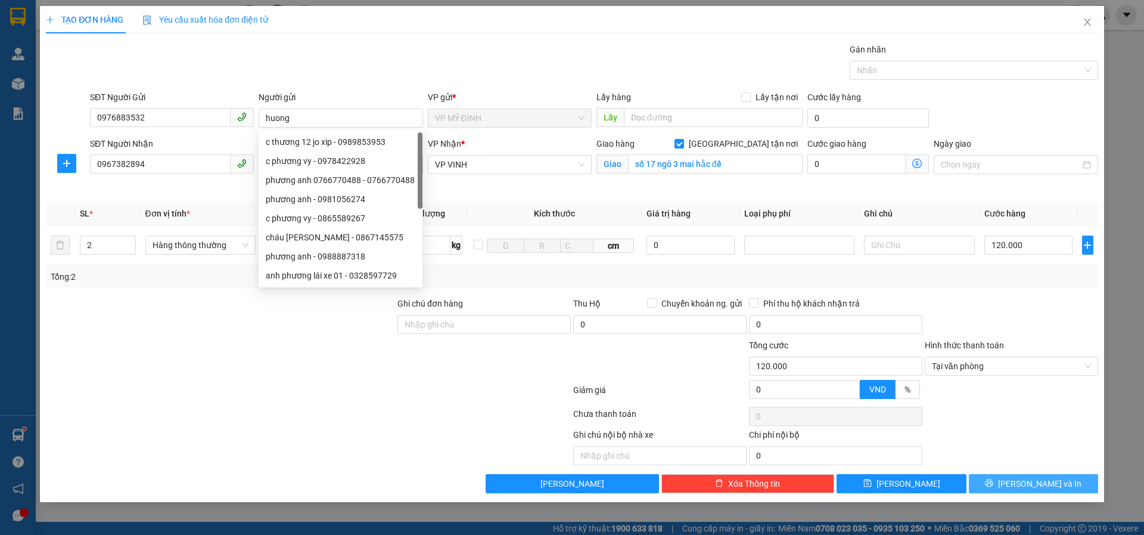
click at [1007, 483] on button "[PERSON_NAME] và In" at bounding box center [1033, 483] width 129 height 19
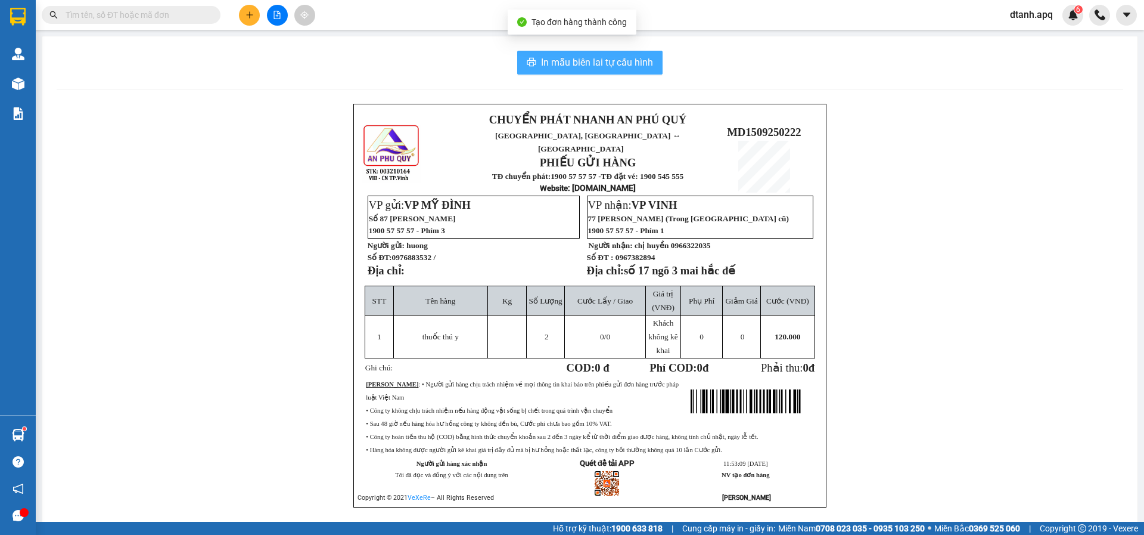
click at [555, 60] on span "In mẫu biên lai tự cấu hình" at bounding box center [597, 62] width 112 height 15
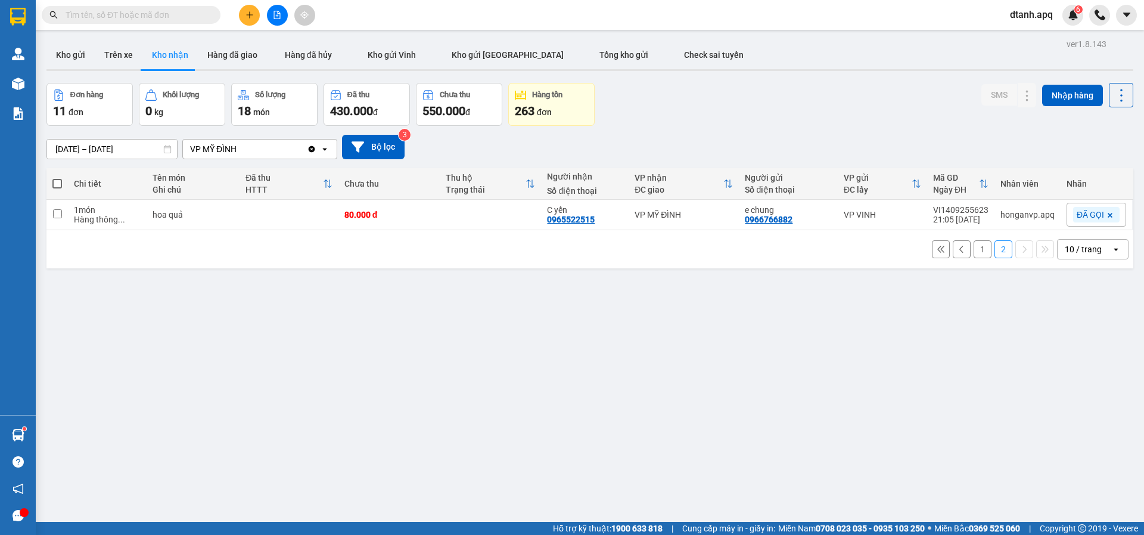
click at [159, 10] on input "text" at bounding box center [136, 14] width 141 height 13
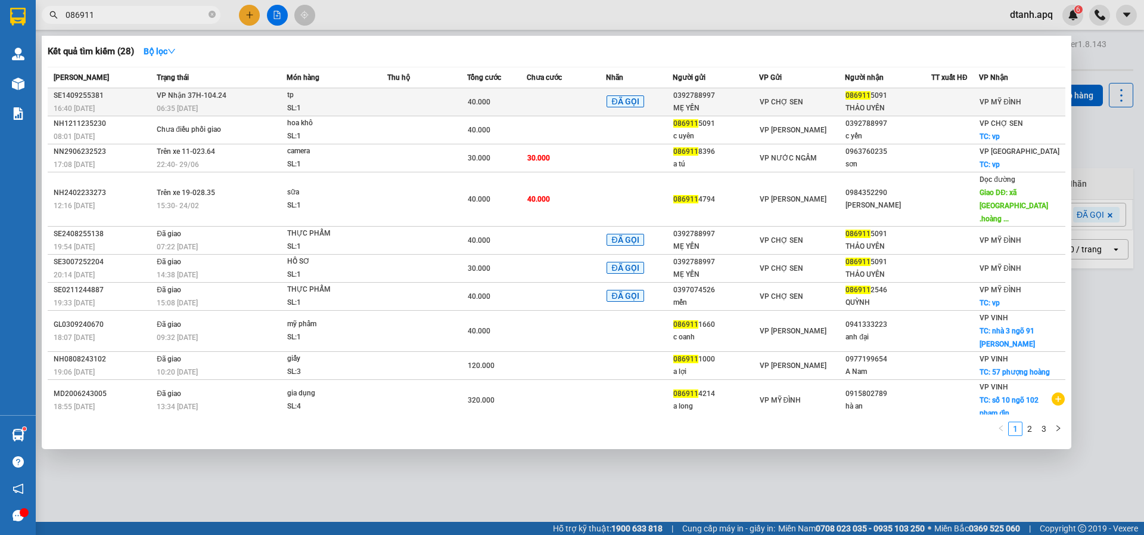
click at [380, 100] on span "tp SL: 1" at bounding box center [337, 102] width 100 height 26
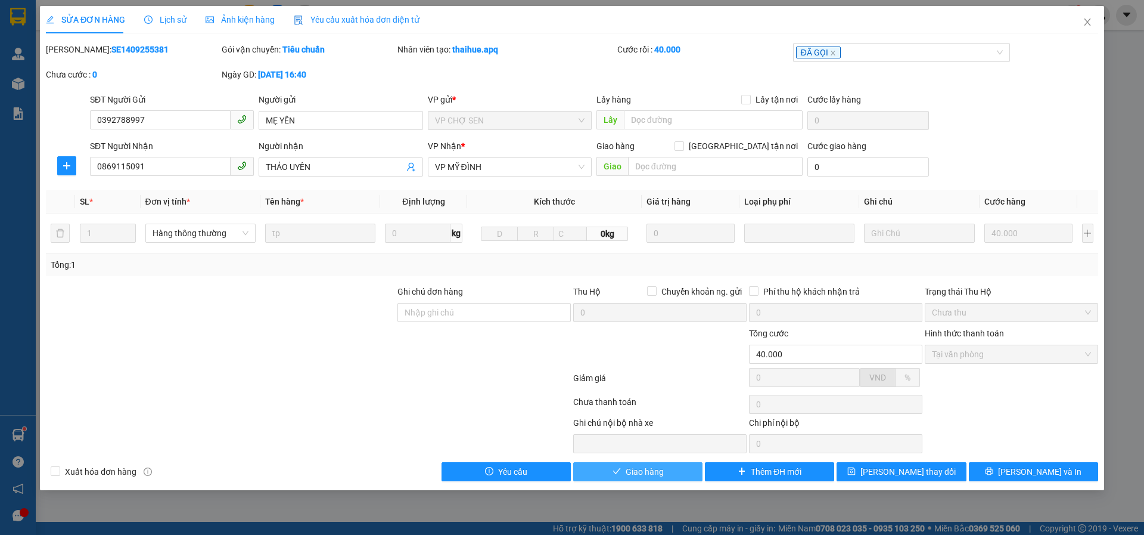
click at [626, 473] on span "Giao hàng" at bounding box center [645, 471] width 38 height 13
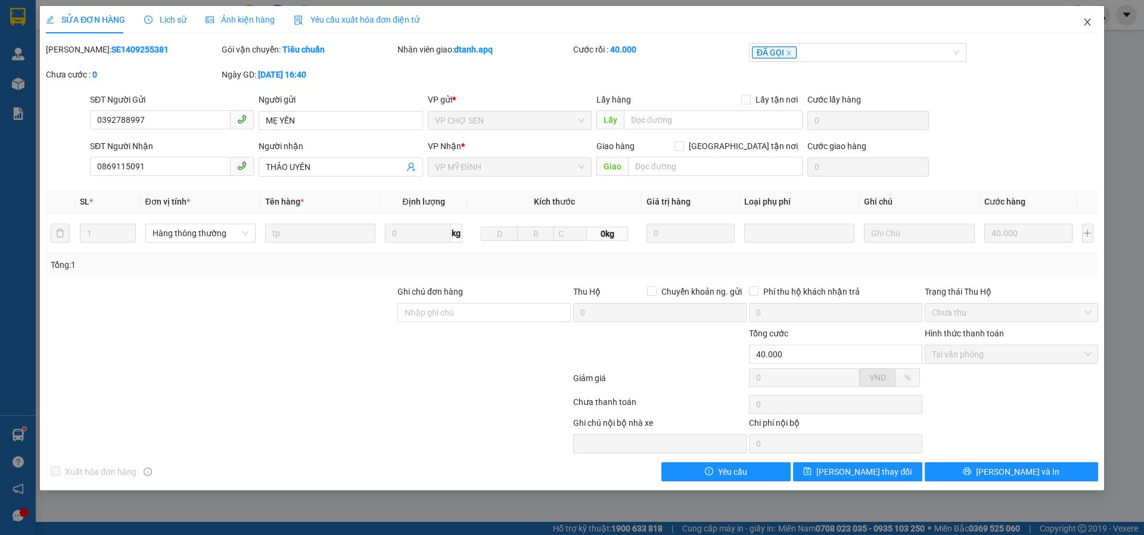
click at [1089, 23] on icon "close" at bounding box center [1088, 22] width 10 height 10
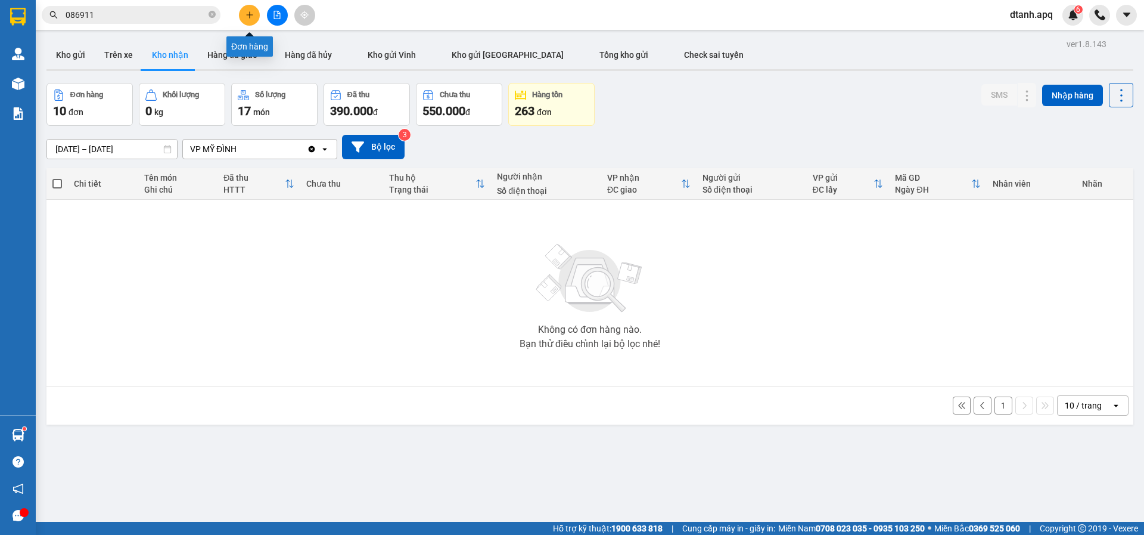
click at [255, 15] on button at bounding box center [249, 15] width 21 height 21
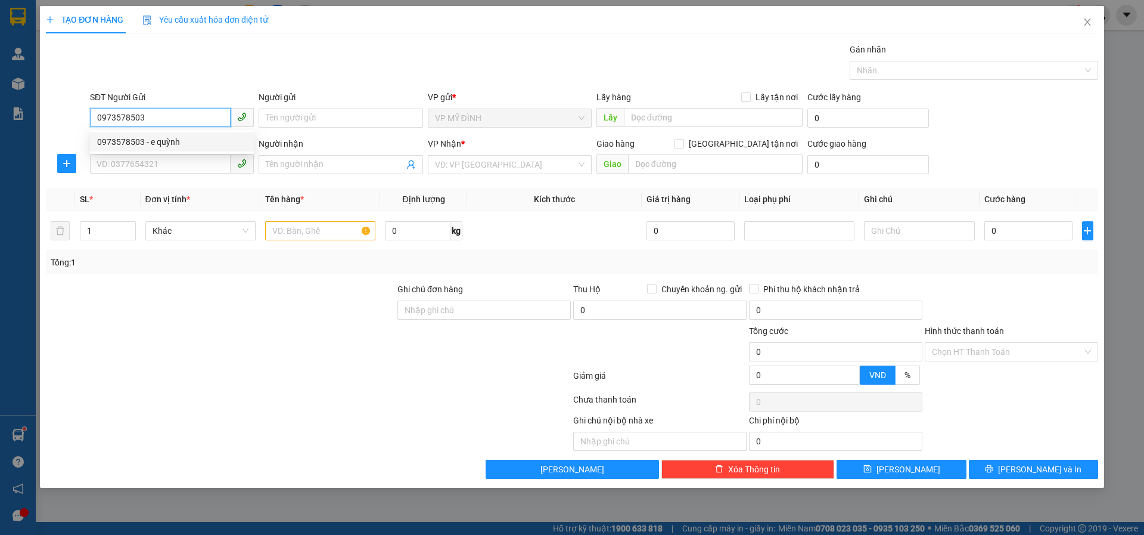
click at [132, 148] on div "0973578503 - e quỳnh" at bounding box center [172, 141] width 150 height 13
click at [139, 160] on input "SĐT Người Nhận" at bounding box center [160, 163] width 141 height 19
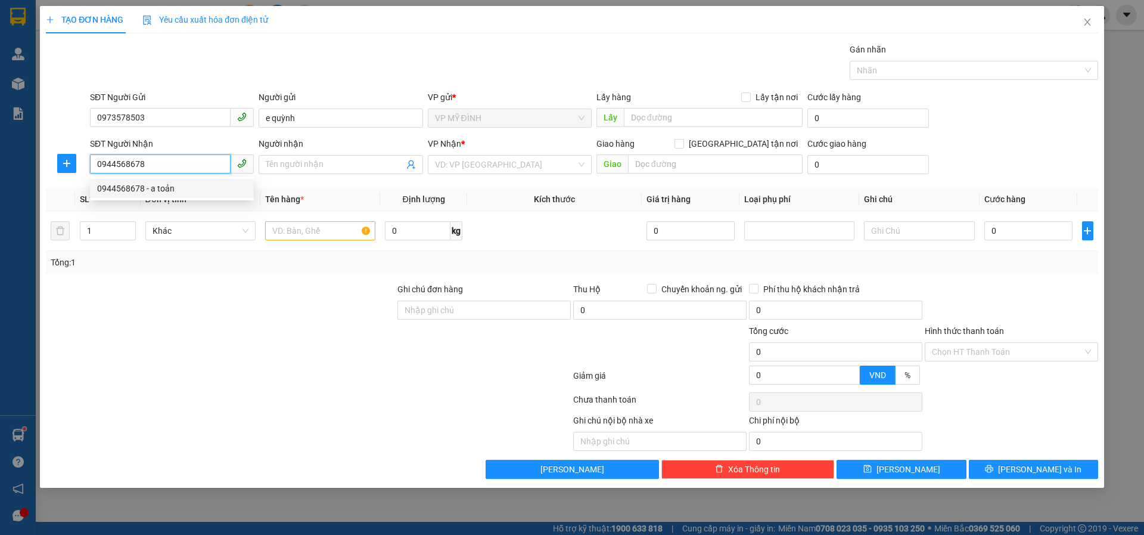
click at [152, 189] on div "0944568678 - a toản" at bounding box center [172, 188] width 150 height 13
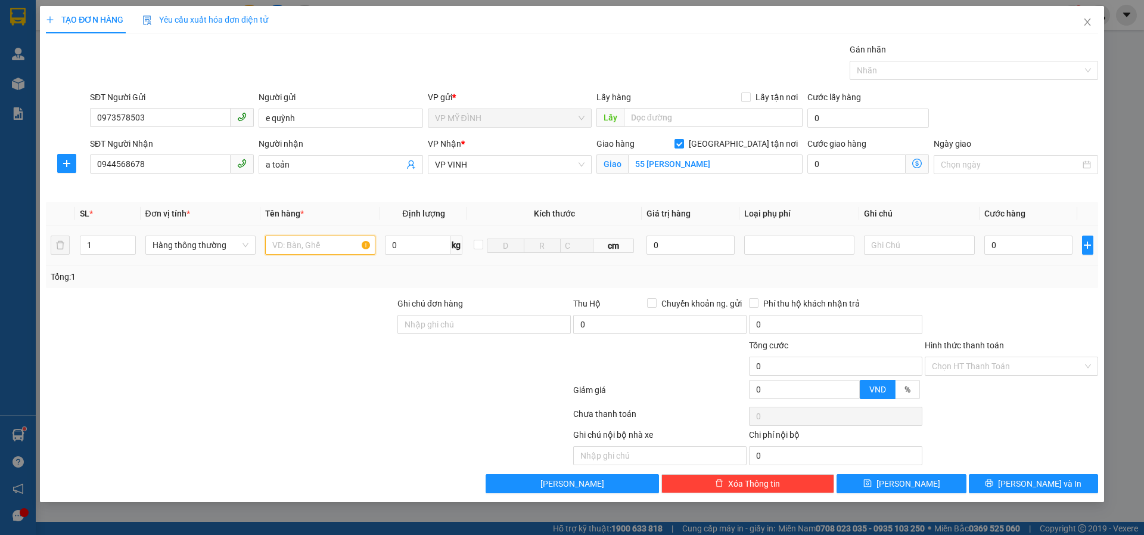
click at [315, 238] on input "text" at bounding box center [320, 244] width 110 height 19
click at [1011, 249] on input "0" at bounding box center [1029, 244] width 89 height 19
click at [1020, 303] on div at bounding box center [1012, 318] width 176 height 42
drag, startPoint x: 1013, startPoint y: 487, endPoint x: 1046, endPoint y: 494, distance: 34.0
click at [1013, 489] on button "[PERSON_NAME] và In" at bounding box center [1033, 483] width 129 height 19
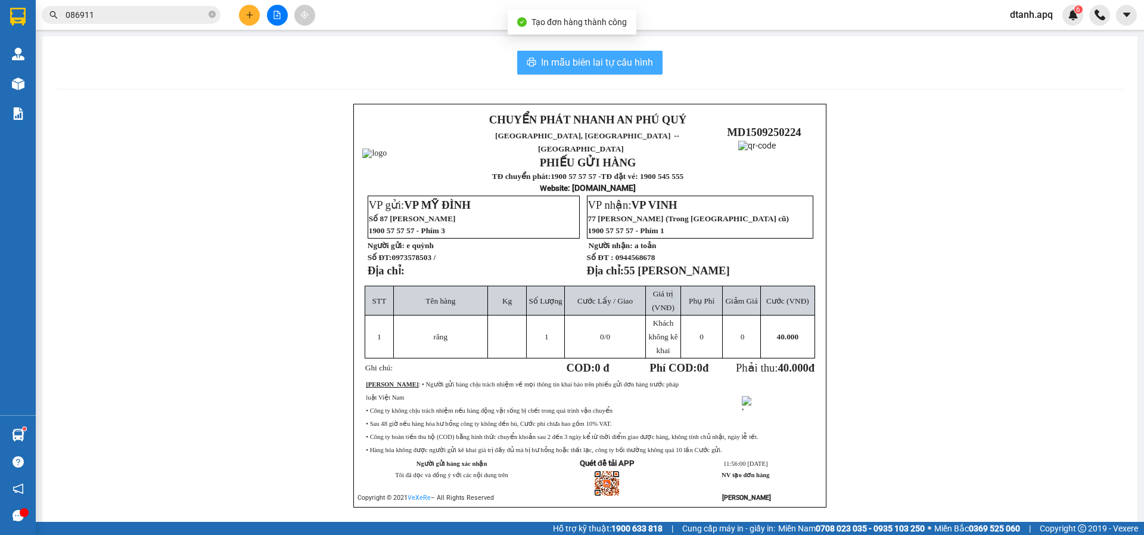
drag, startPoint x: 605, startPoint y: 53, endPoint x: 597, endPoint y: 68, distance: 17.1
click at [603, 54] on button "In mẫu biên lai tự cấu hình" at bounding box center [589, 63] width 145 height 24
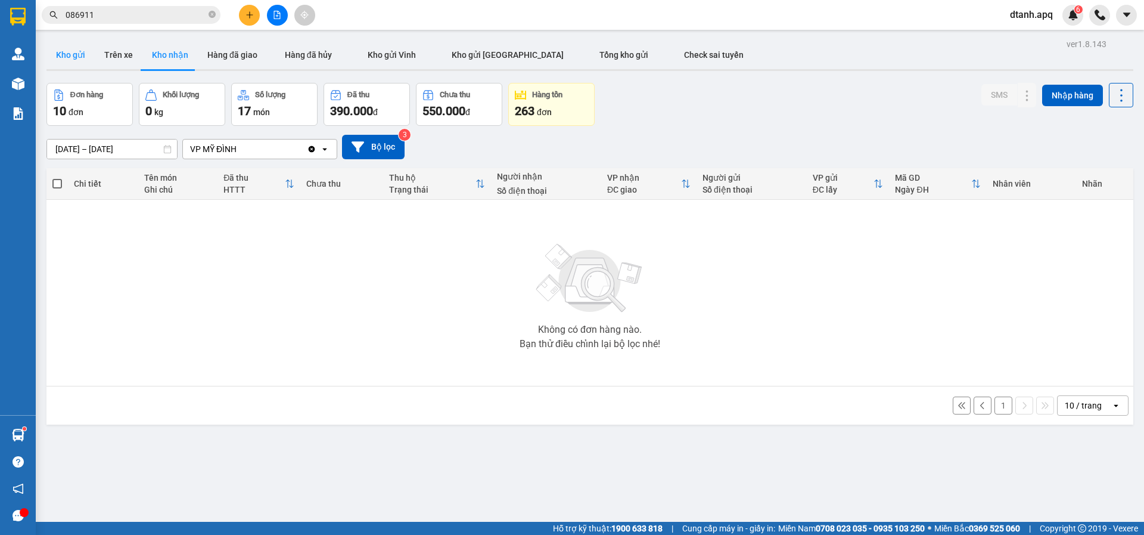
click at [55, 49] on button "Kho gửi" at bounding box center [70, 55] width 48 height 29
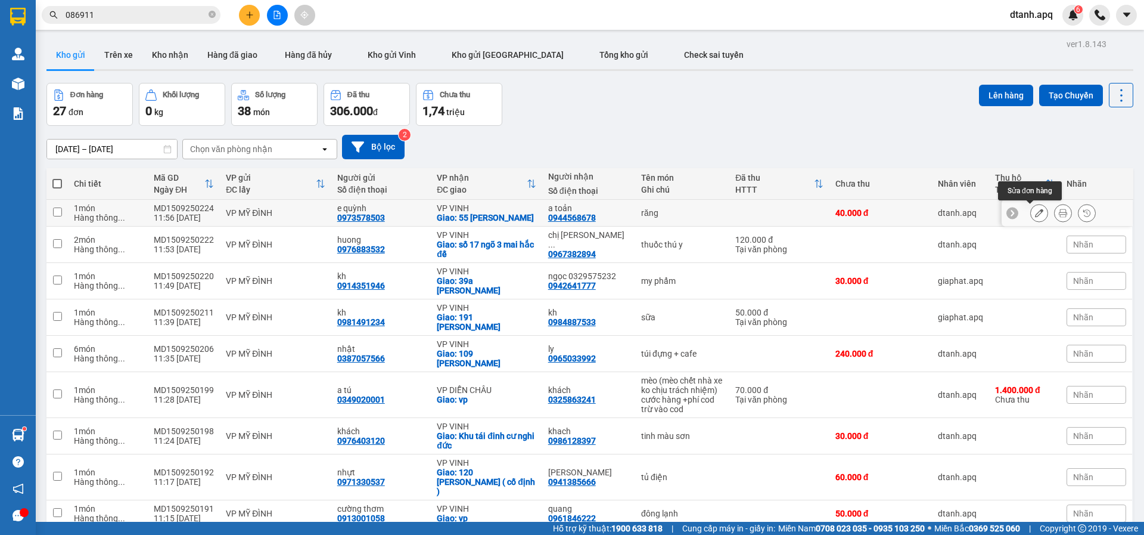
click at [1035, 209] on icon at bounding box center [1039, 213] width 8 height 8
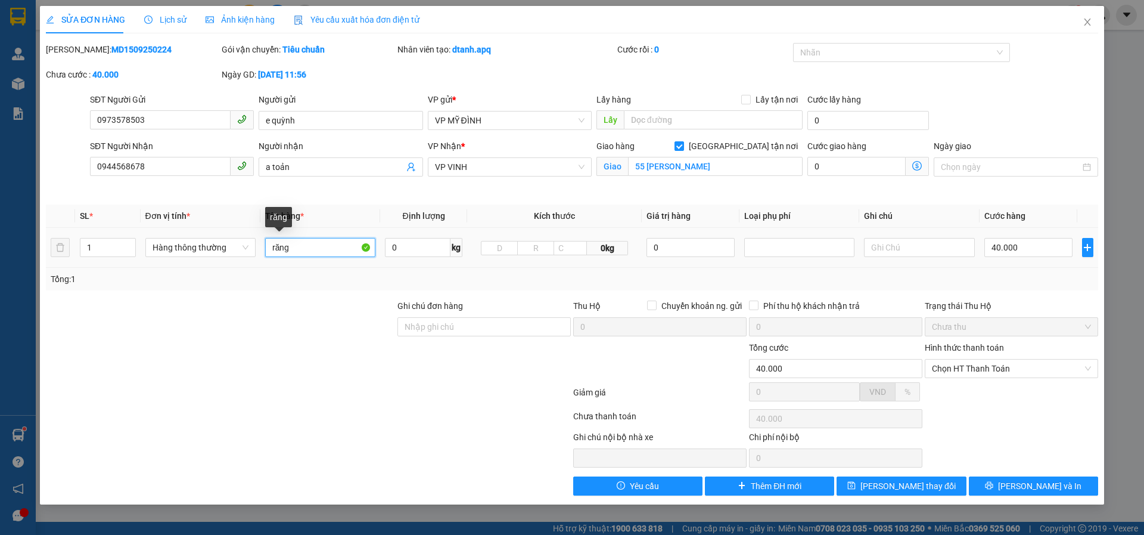
click at [330, 243] on input "răng" at bounding box center [320, 247] width 110 height 19
click at [914, 477] on button "[PERSON_NAME] thay đổi" at bounding box center [901, 485] width 129 height 19
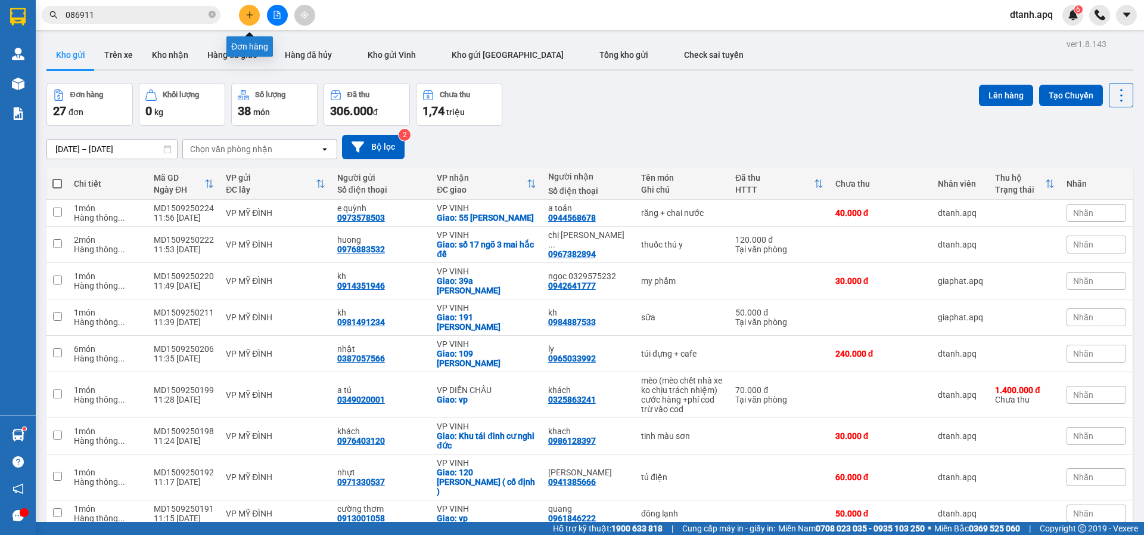
click at [250, 18] on icon "plus" at bounding box center [249, 14] width 1 height 7
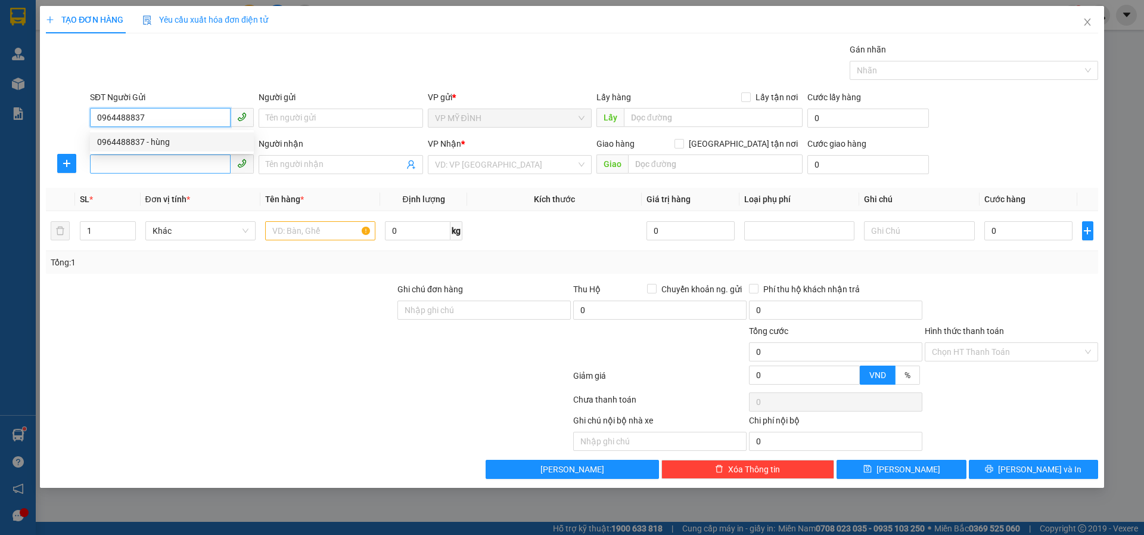
drag, startPoint x: 126, startPoint y: 144, endPoint x: 129, endPoint y: 163, distance: 19.4
click at [126, 145] on div "0964488837 - hùng" at bounding box center [172, 141] width 150 height 13
click at [129, 163] on input "SĐT Người Nhận" at bounding box center [160, 163] width 141 height 19
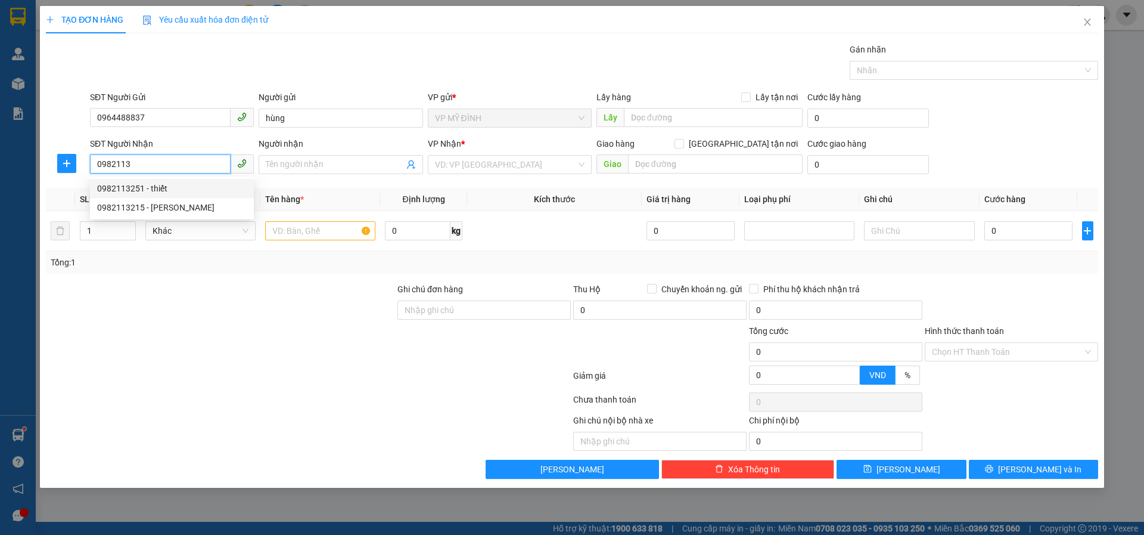
drag, startPoint x: 149, startPoint y: 189, endPoint x: 157, endPoint y: 210, distance: 23.0
click at [149, 188] on div "0982113251 - thiết" at bounding box center [172, 188] width 150 height 13
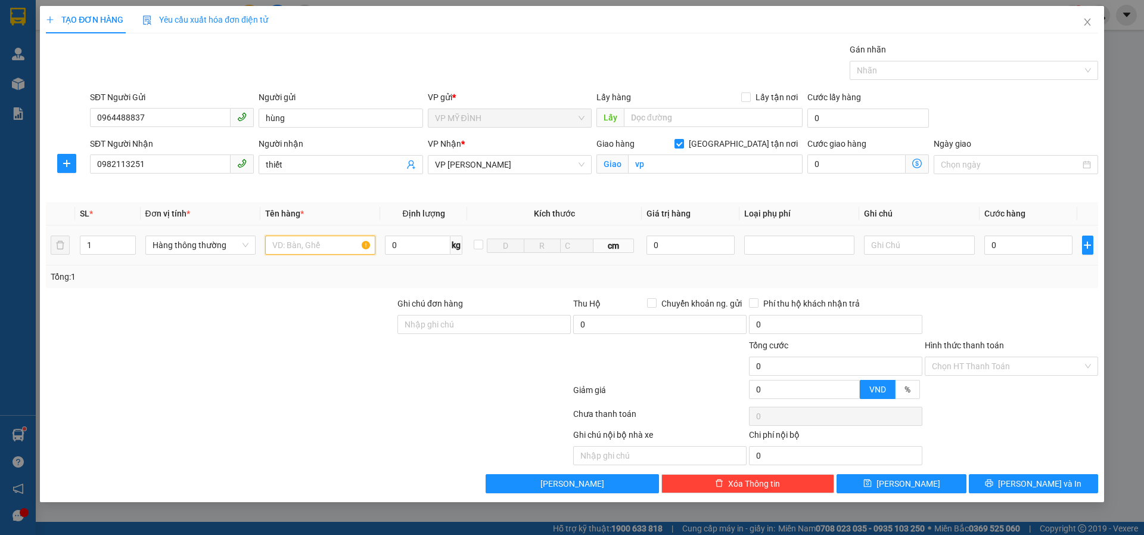
click at [297, 242] on input "text" at bounding box center [320, 244] width 110 height 19
drag, startPoint x: 781, startPoint y: 243, endPoint x: 780, endPoint y: 282, distance: 39.4
click at [781, 246] on div at bounding box center [799, 245] width 104 height 14
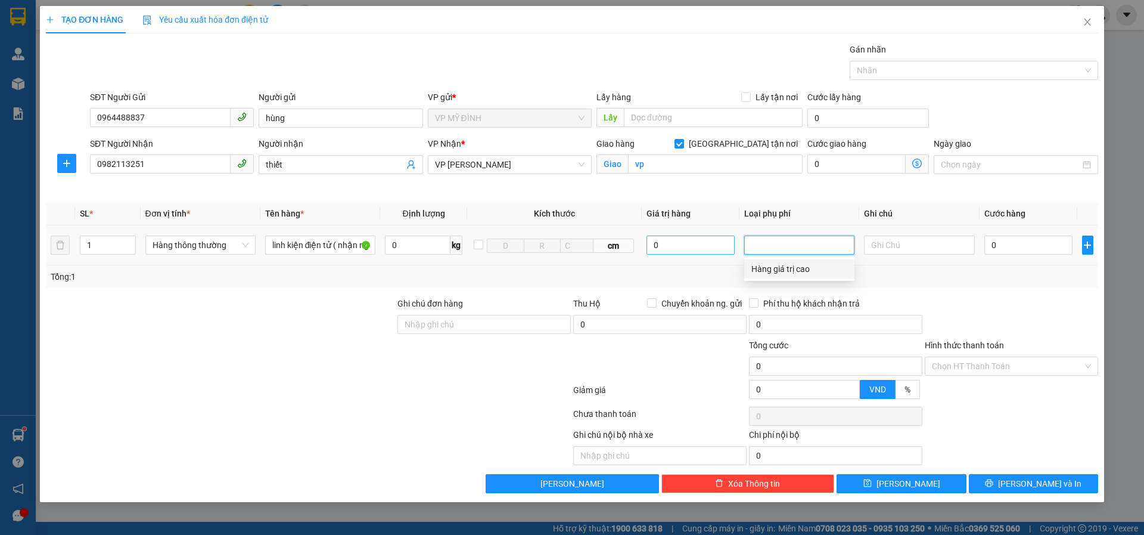
drag, startPoint x: 764, startPoint y: 268, endPoint x: 647, endPoint y: 246, distance: 119.3
click at [762, 268] on div "Hàng giá trị cao" at bounding box center [800, 268] width 96 height 13
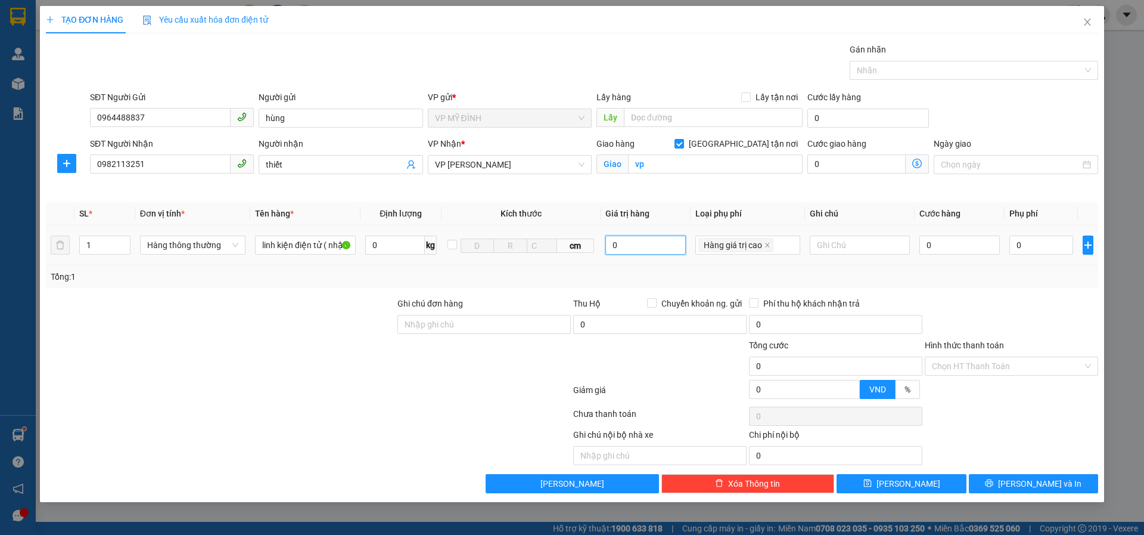
click at [647, 246] on input "0" at bounding box center [645, 244] width 80 height 19
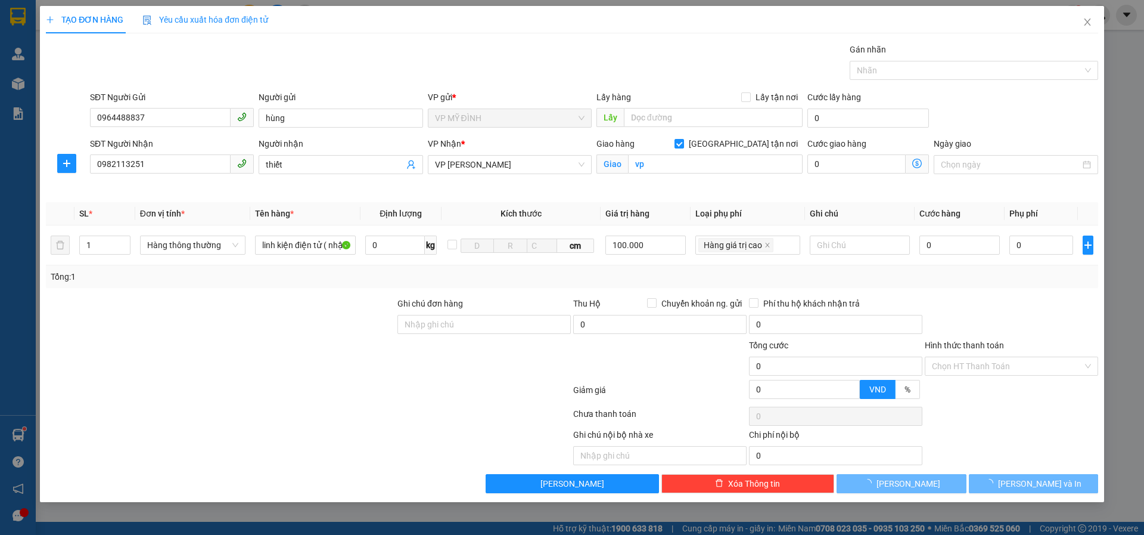
drag, startPoint x: 945, startPoint y: 291, endPoint x: 934, endPoint y: 243, distance: 49.9
click at [945, 288] on div "Transit Pickup Surcharge Ids Transit Deliver Surcharge Ids Transit Deliver Surc…" at bounding box center [572, 268] width 1052 height 450
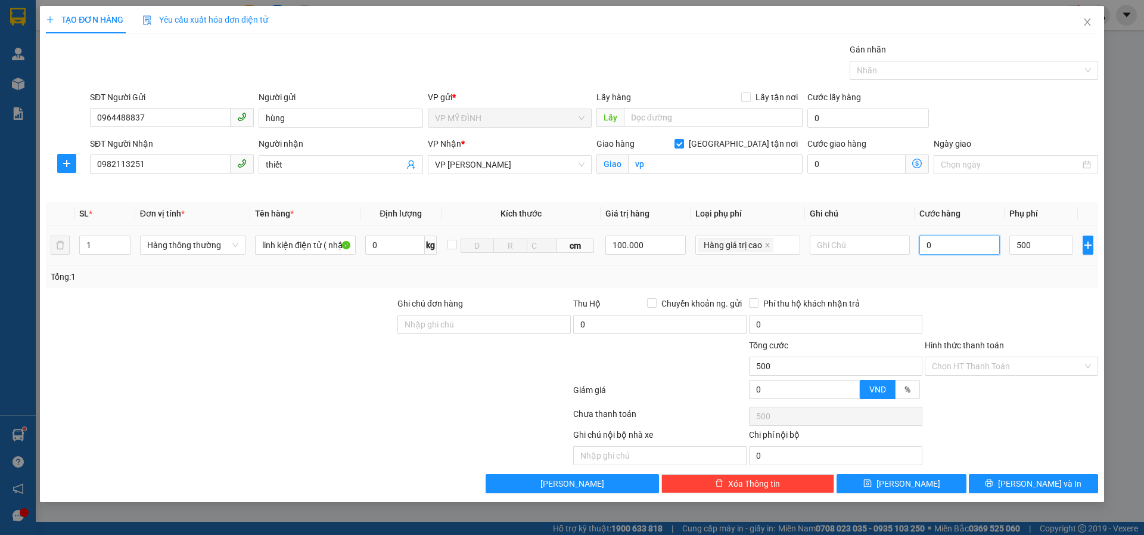
click at [934, 243] on input "0" at bounding box center [960, 244] width 81 height 19
drag, startPoint x: 980, startPoint y: 290, endPoint x: 987, endPoint y: 290, distance: 6.6
click at [981, 290] on div "Transit Pickup Surcharge Ids Transit Deliver Surcharge Ids Transit Deliver Surc…" at bounding box center [572, 268] width 1052 height 450
click at [1037, 241] on input "500" at bounding box center [1041, 244] width 63 height 19
click at [1012, 478] on button "[PERSON_NAME] và In" at bounding box center [1033, 483] width 129 height 19
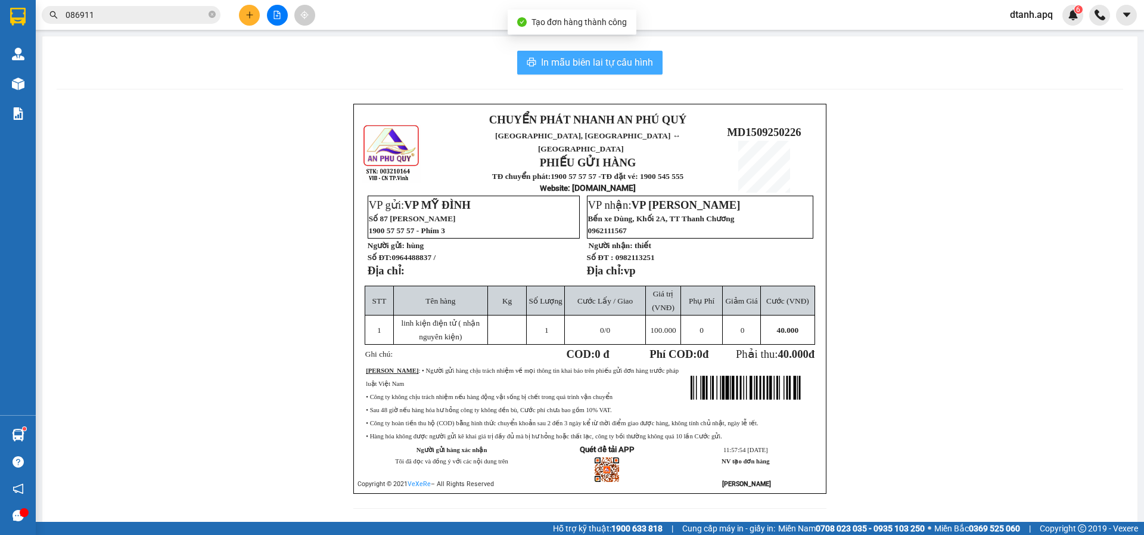
click at [555, 59] on span "In mẫu biên lai tự cấu hình" at bounding box center [597, 62] width 112 height 15
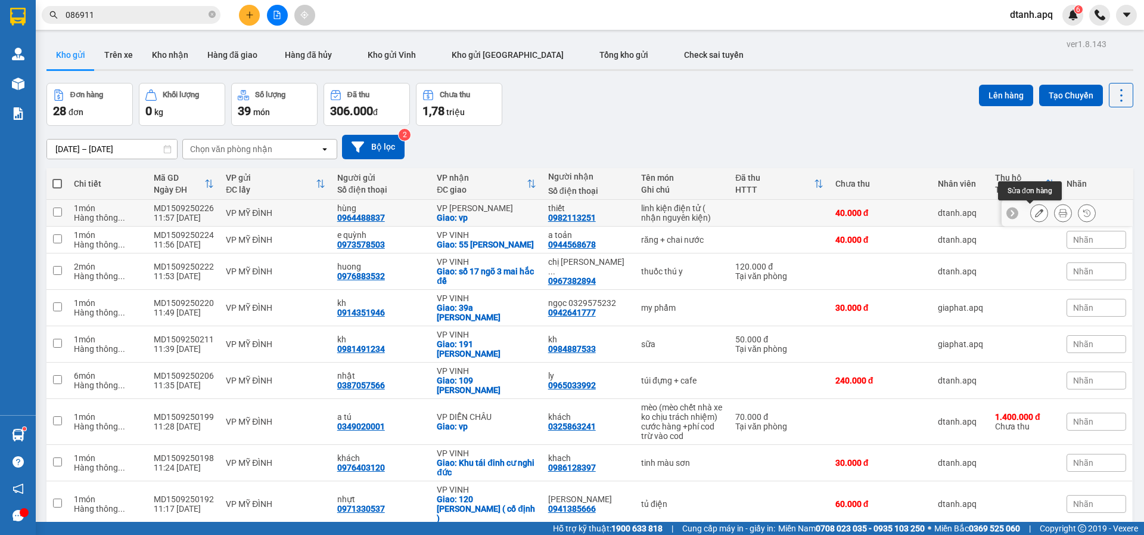
click at [1035, 211] on icon at bounding box center [1039, 213] width 8 height 8
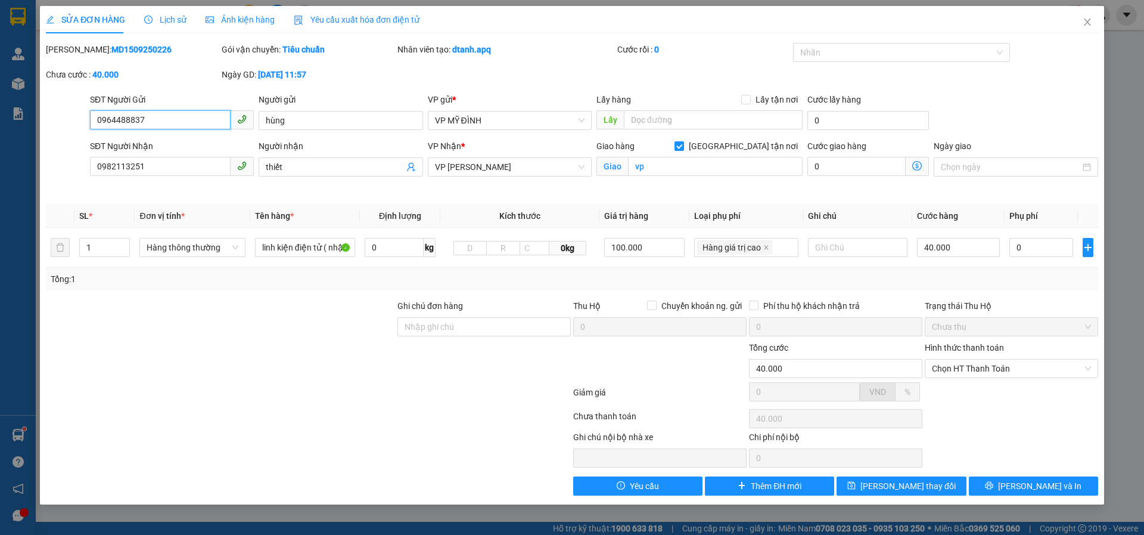
drag, startPoint x: 949, startPoint y: 374, endPoint x: 956, endPoint y: 389, distance: 16.3
click at [949, 373] on span "Chọn HT Thanh Toán" at bounding box center [1011, 368] width 159 height 18
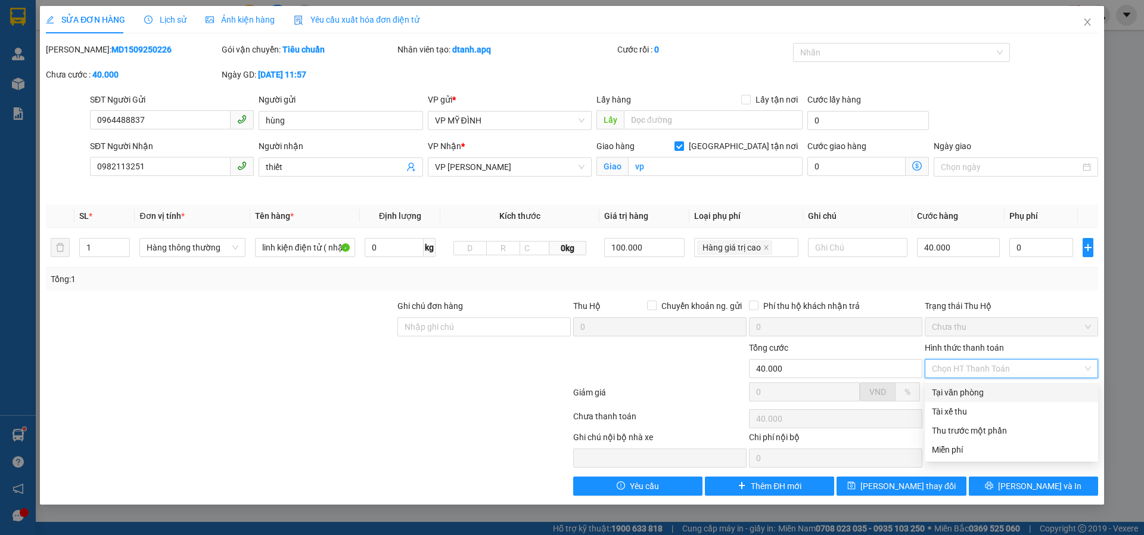
click at [957, 393] on div "Tại văn phòng" at bounding box center [1011, 392] width 159 height 13
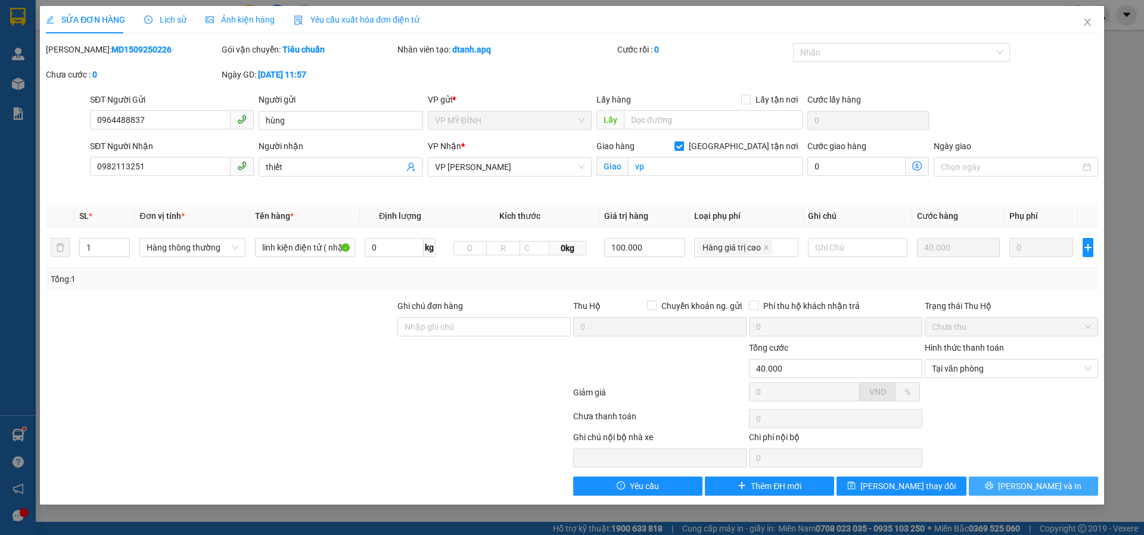
drag, startPoint x: 1020, startPoint y: 480, endPoint x: 1055, endPoint y: 476, distance: 35.9
click at [1021, 480] on button "[PERSON_NAME] và In" at bounding box center [1033, 485] width 129 height 19
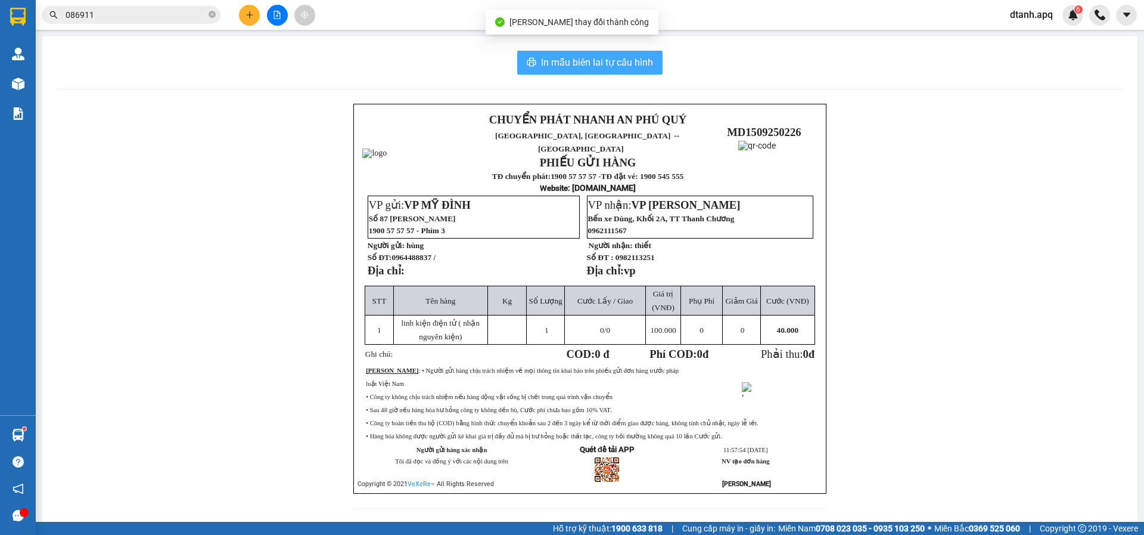
drag, startPoint x: 565, startPoint y: 51, endPoint x: 555, endPoint y: 53, distance: 9.8
click at [564, 51] on button "In mẫu biên lai tự cấu hình" at bounding box center [589, 63] width 145 height 24
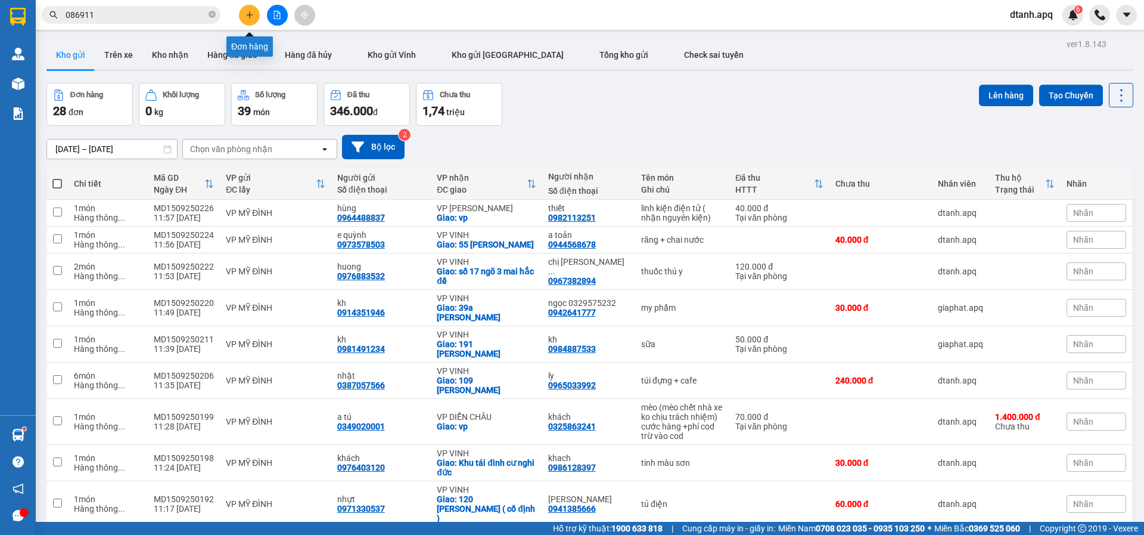
click at [241, 11] on button at bounding box center [249, 15] width 21 height 21
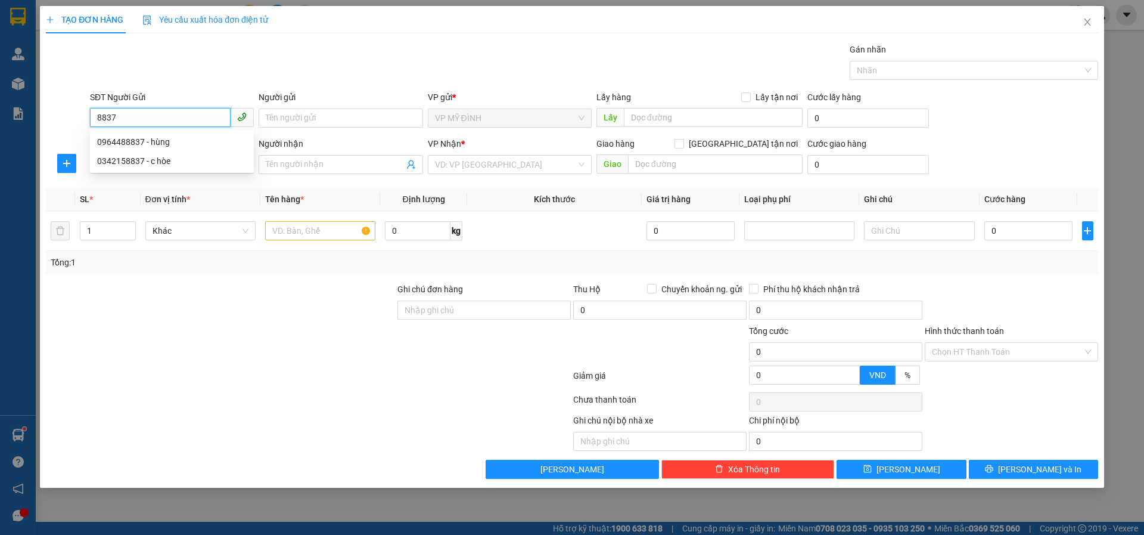
click at [144, 144] on div "0964488837 - hùng" at bounding box center [172, 141] width 150 height 13
click at [133, 165] on input "SĐT Người Nhận" at bounding box center [160, 163] width 141 height 19
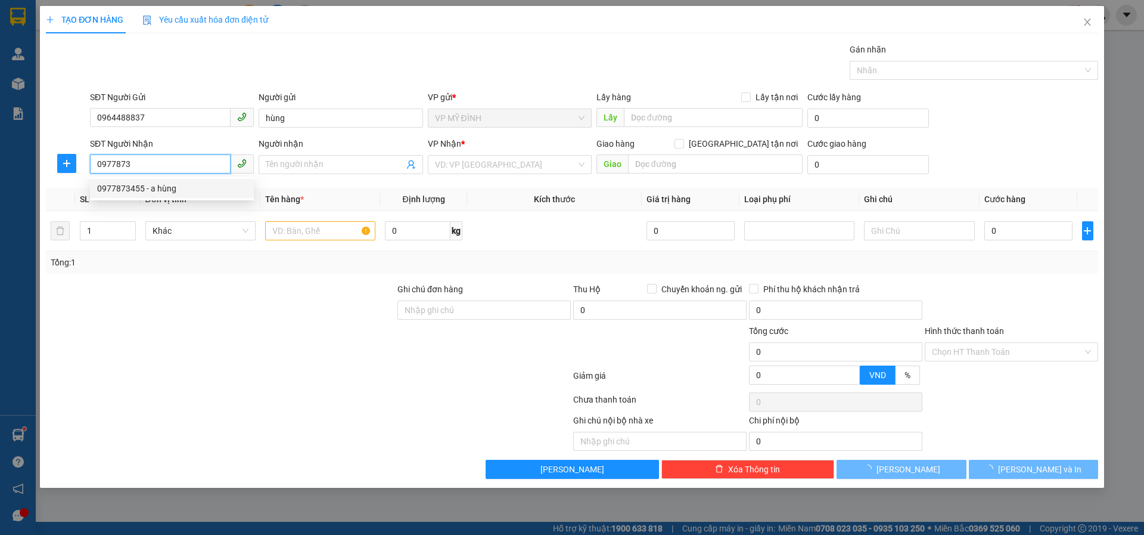
click at [127, 194] on div "0977873455 - a hùng" at bounding box center [172, 188] width 150 height 13
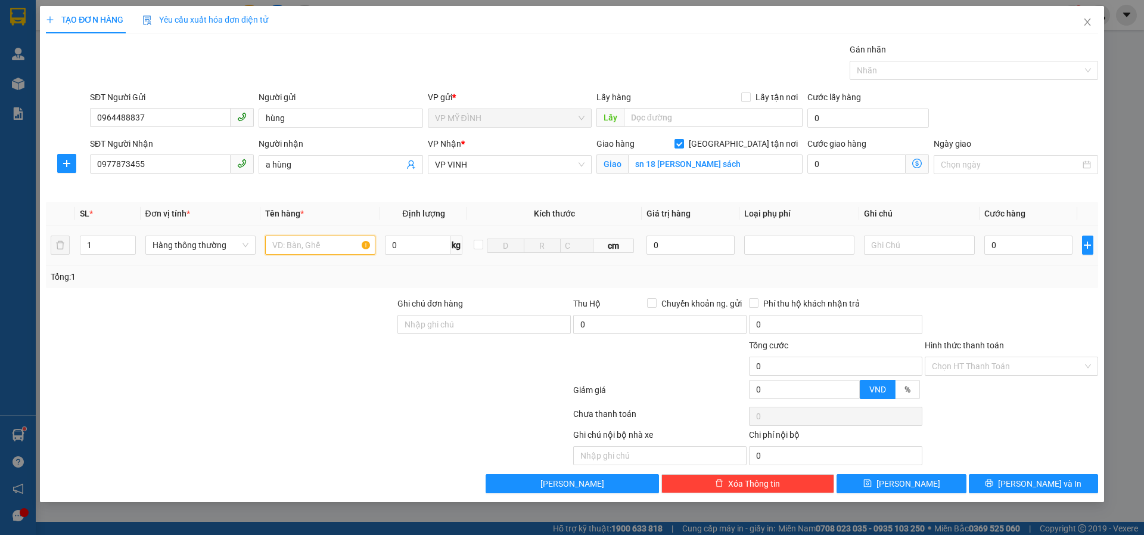
click at [303, 241] on input "text" at bounding box center [320, 244] width 110 height 19
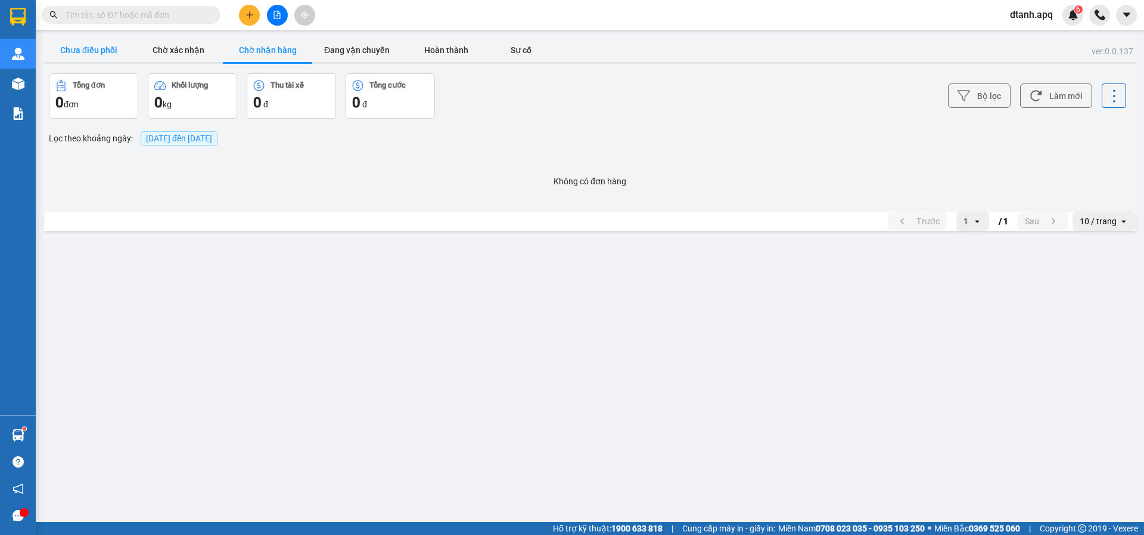
click at [80, 52] on button "Chưa điều phối" at bounding box center [88, 50] width 89 height 24
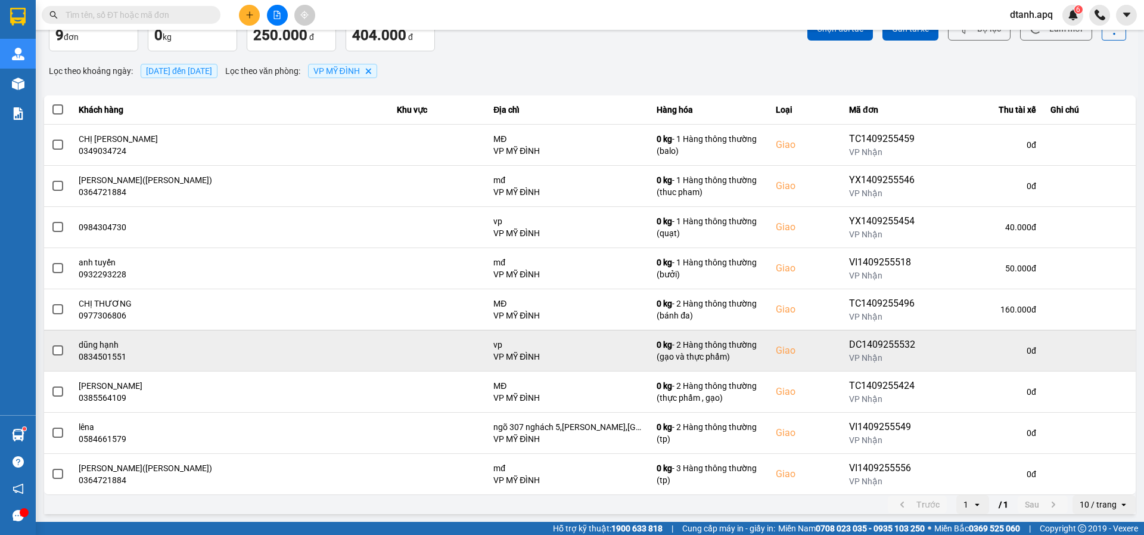
scroll to position [68, 0]
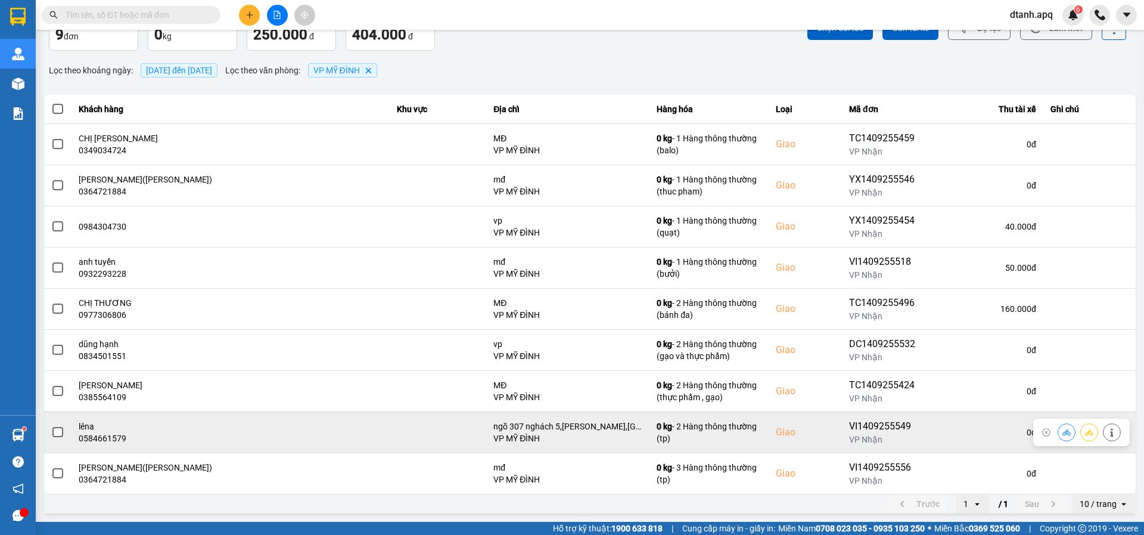
click at [1063, 434] on icon at bounding box center [1067, 432] width 8 height 8
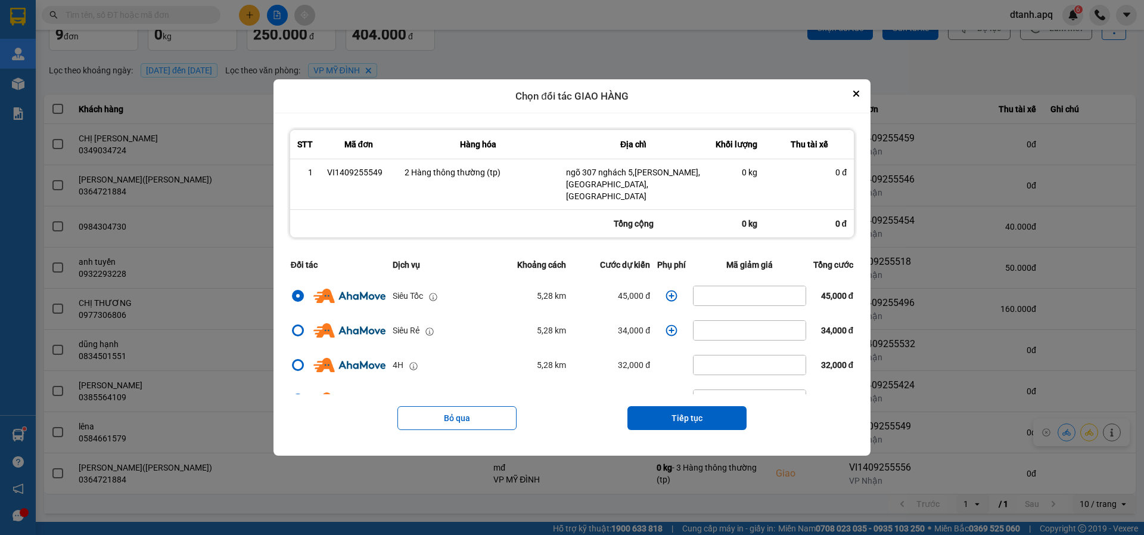
click at [666, 290] on icon "dialog" at bounding box center [671, 295] width 11 height 11
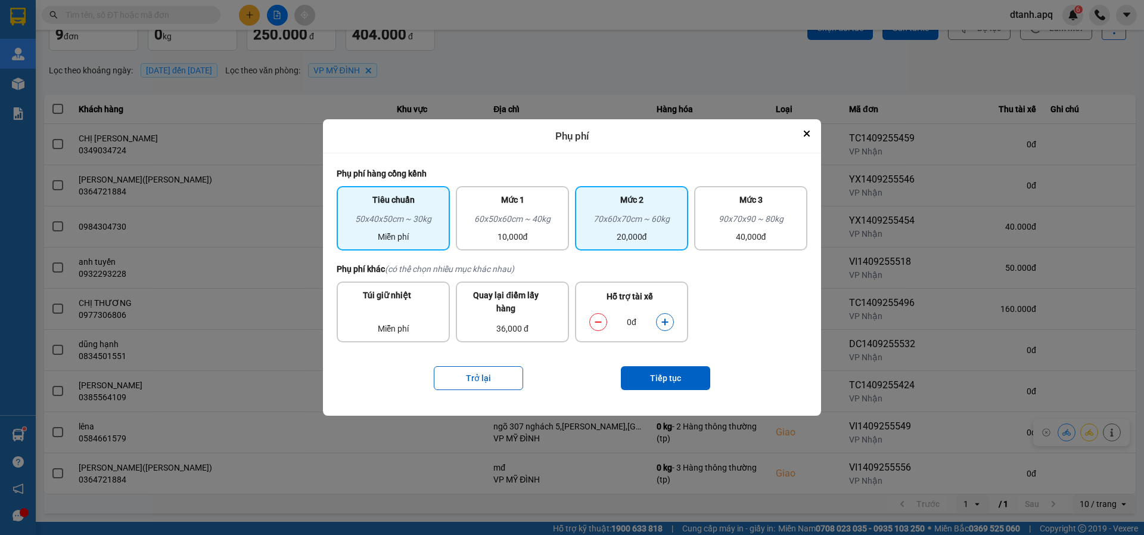
click at [658, 228] on div "70x60x70cm ~ 60kg" at bounding box center [631, 221] width 99 height 18
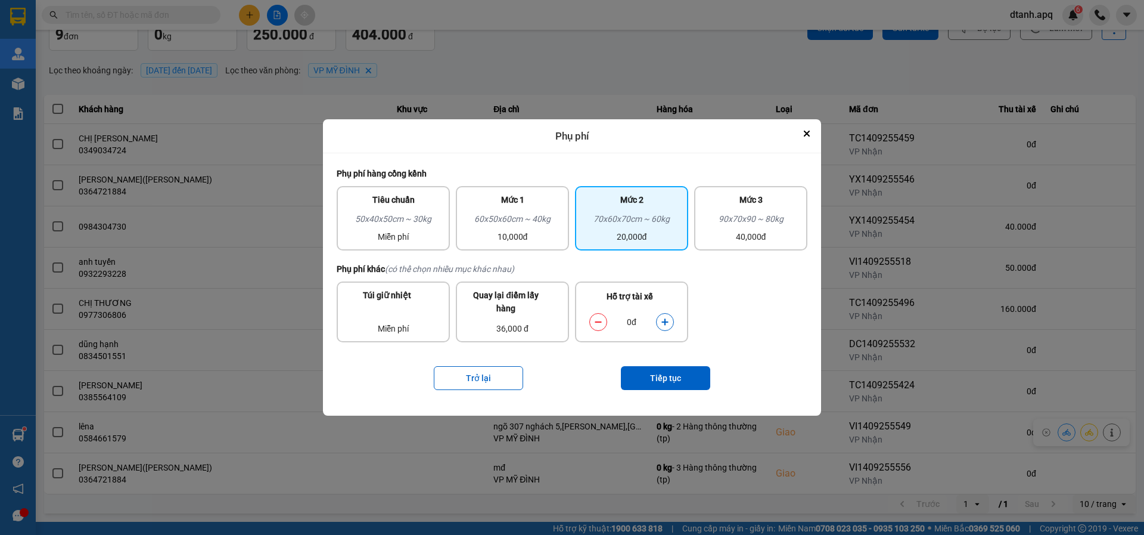
click at [666, 319] on icon "dialog" at bounding box center [665, 322] width 8 height 8
click at [670, 378] on button "Tiếp tục" at bounding box center [665, 378] width 89 height 24
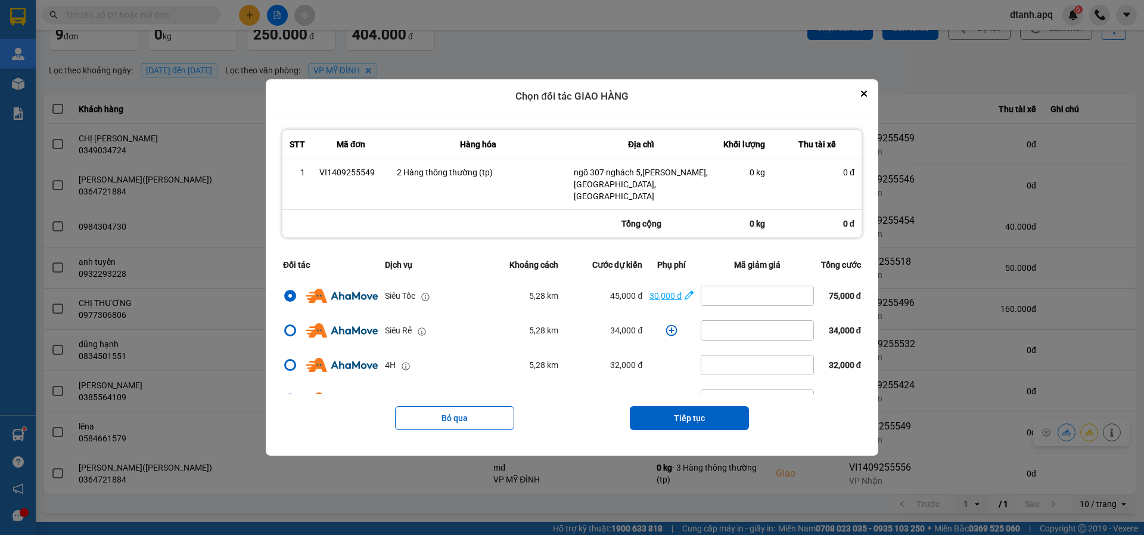
click at [663, 289] on div "30,000 đ" at bounding box center [666, 295] width 32 height 13
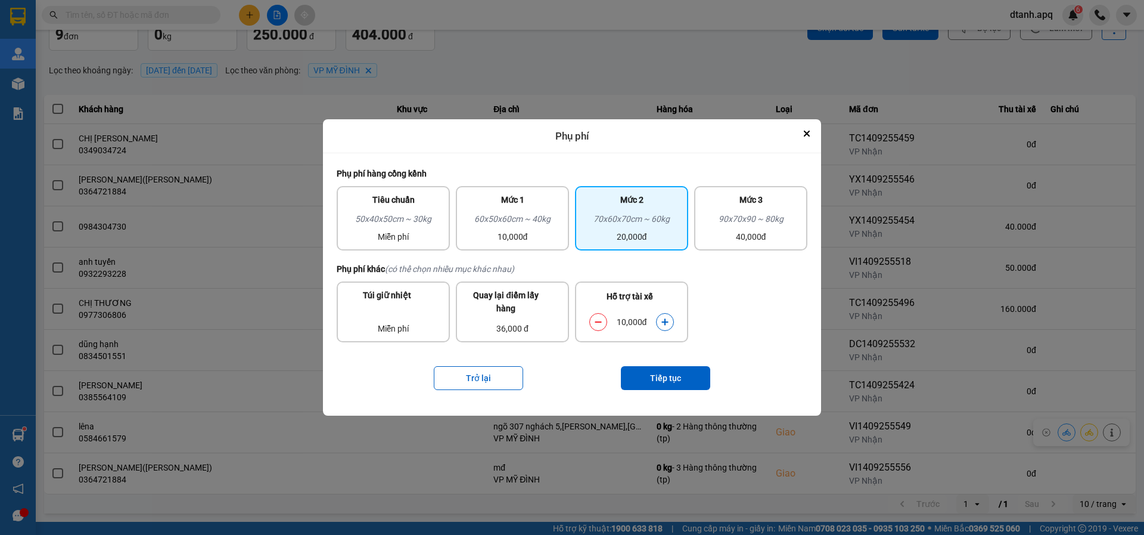
click at [601, 322] on icon "dialog" at bounding box center [598, 321] width 7 height 1
click at [598, 319] on icon "dialog" at bounding box center [598, 322] width 8 height 8
click at [656, 376] on button "Tiếp tục" at bounding box center [665, 378] width 89 height 24
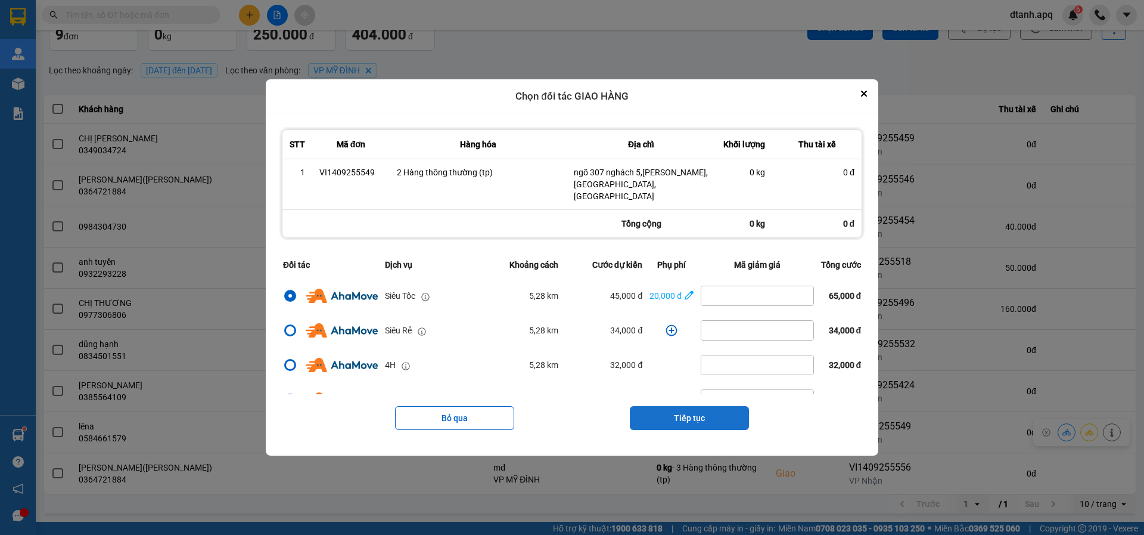
click at [698, 411] on button "Tiếp tục" at bounding box center [689, 418] width 119 height 24
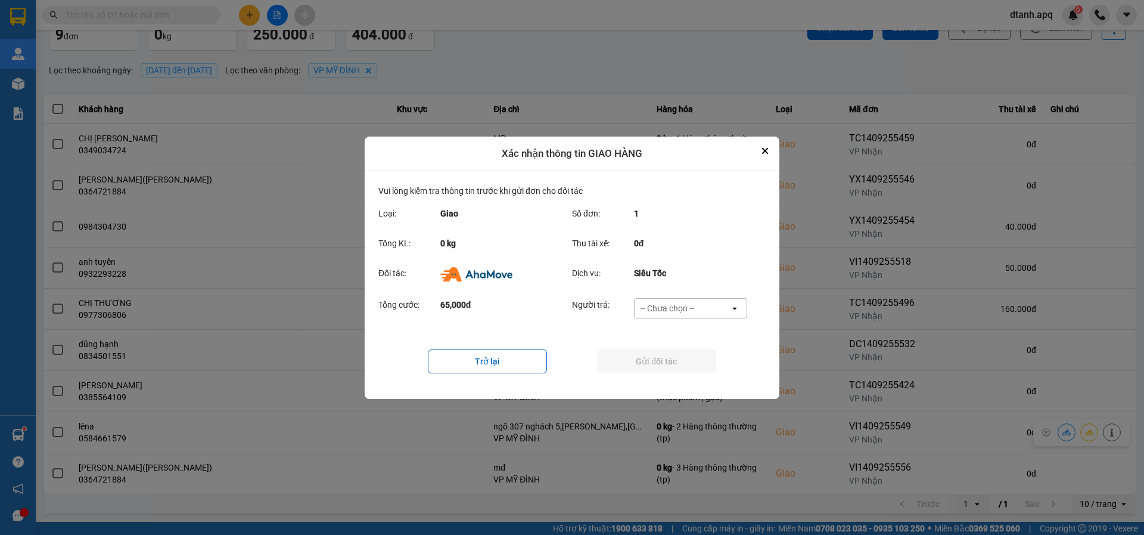
click at [735, 308] on icon "dialog" at bounding box center [734, 308] width 4 height 2
click at [662, 327] on span "Khách hàng" at bounding box center [666, 333] width 46 height 12
click at [634, 356] on button "Gửi đối tác" at bounding box center [656, 361] width 119 height 24
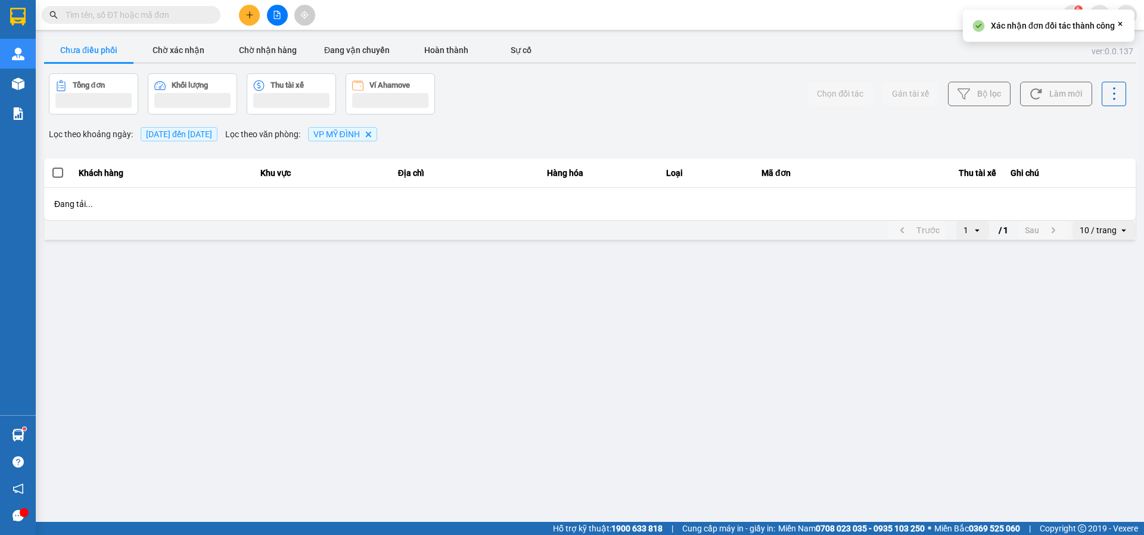
scroll to position [0, 0]
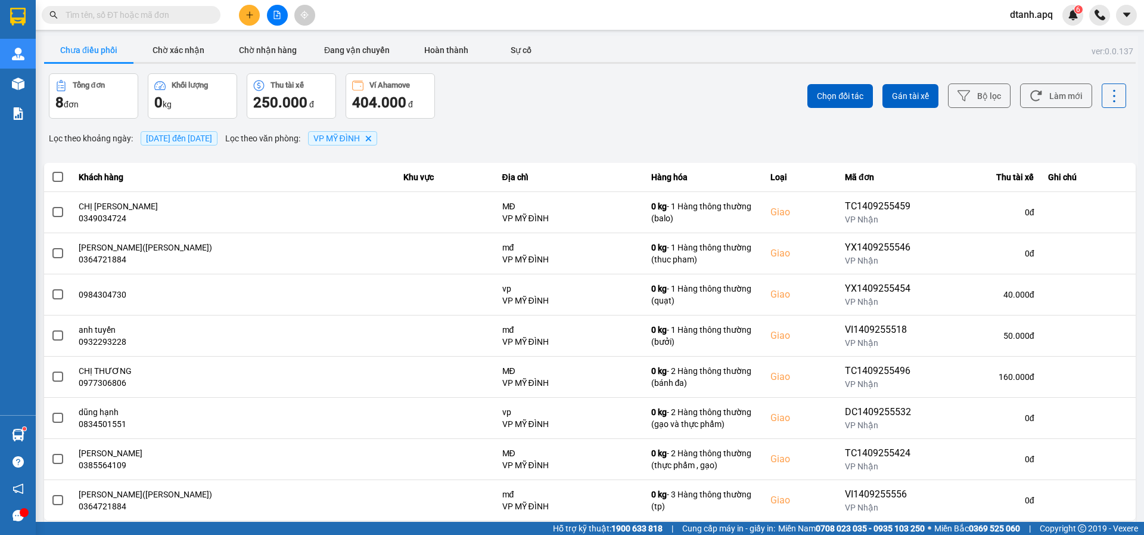
click at [157, 16] on input "text" at bounding box center [136, 14] width 141 height 13
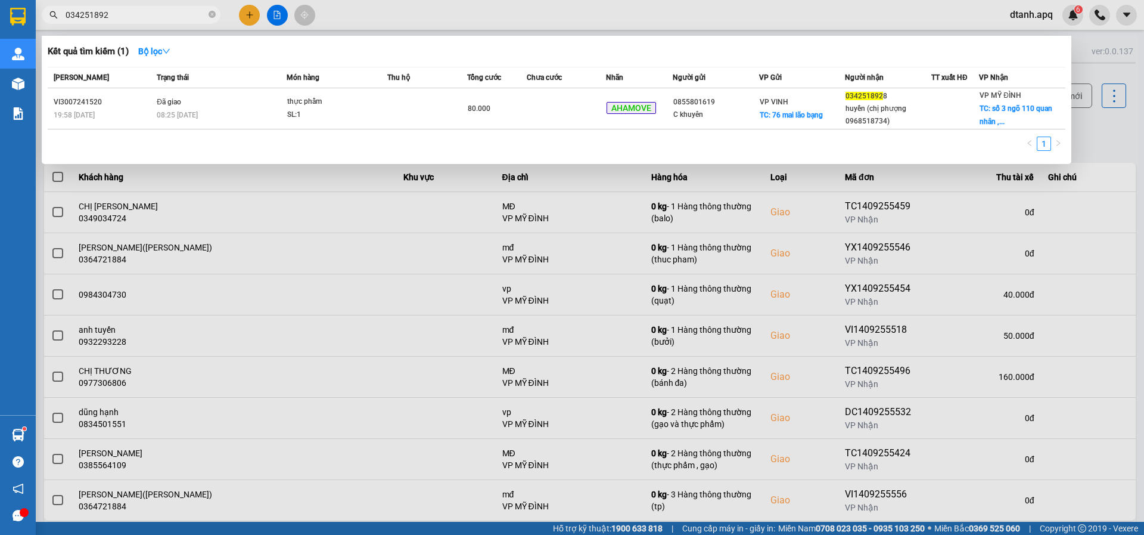
type input "0342518928"
click at [210, 14] on icon "close-circle" at bounding box center [212, 14] width 7 height 7
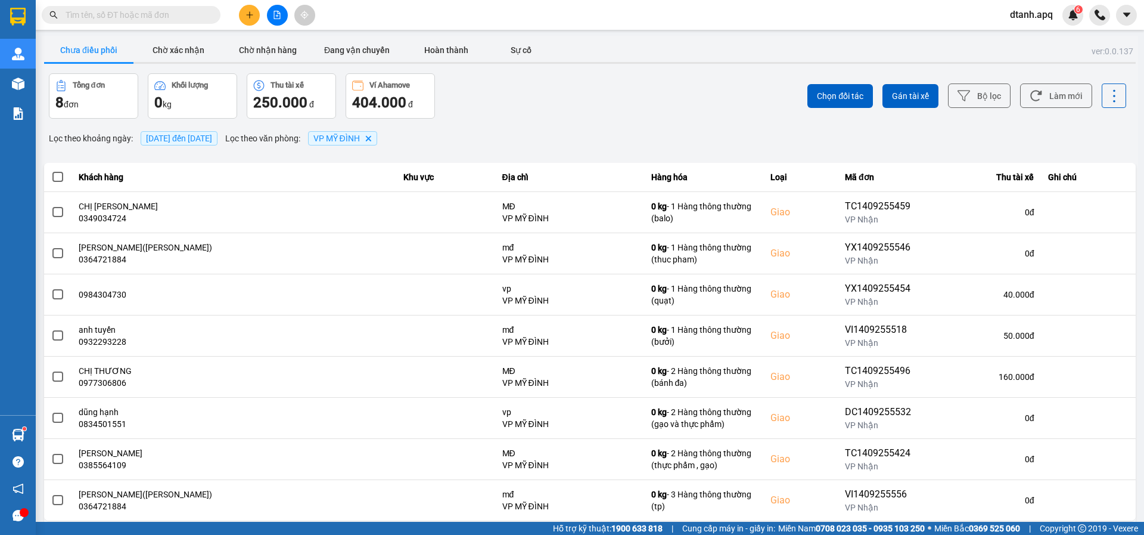
click at [186, 17] on input "text" at bounding box center [136, 14] width 141 height 13
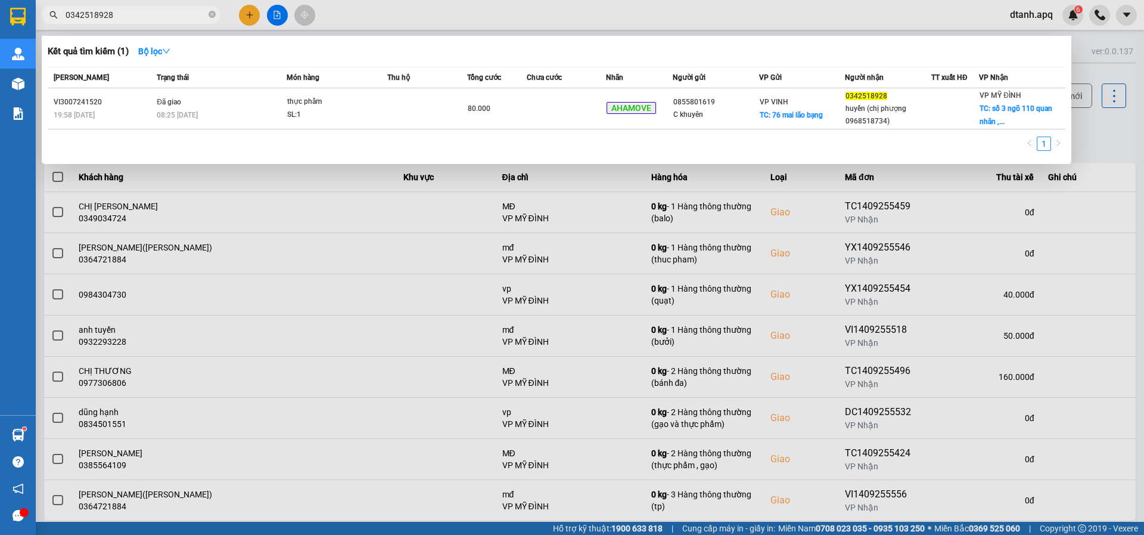
type input "0342518928"
click at [209, 15] on icon "close-circle" at bounding box center [212, 14] width 7 height 7
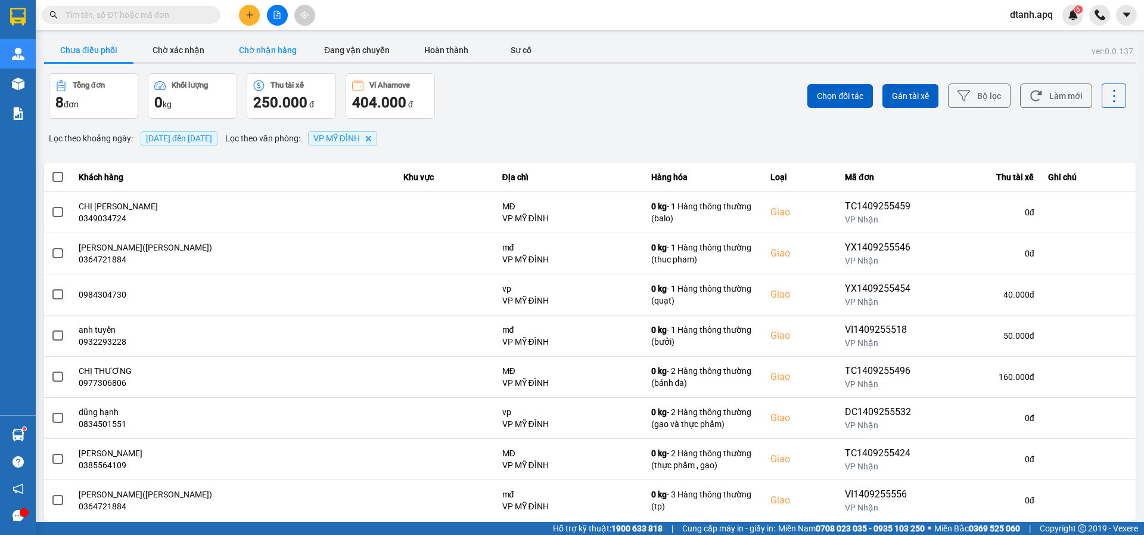
click at [271, 55] on button "Chờ nhận hàng" at bounding box center [267, 50] width 89 height 24
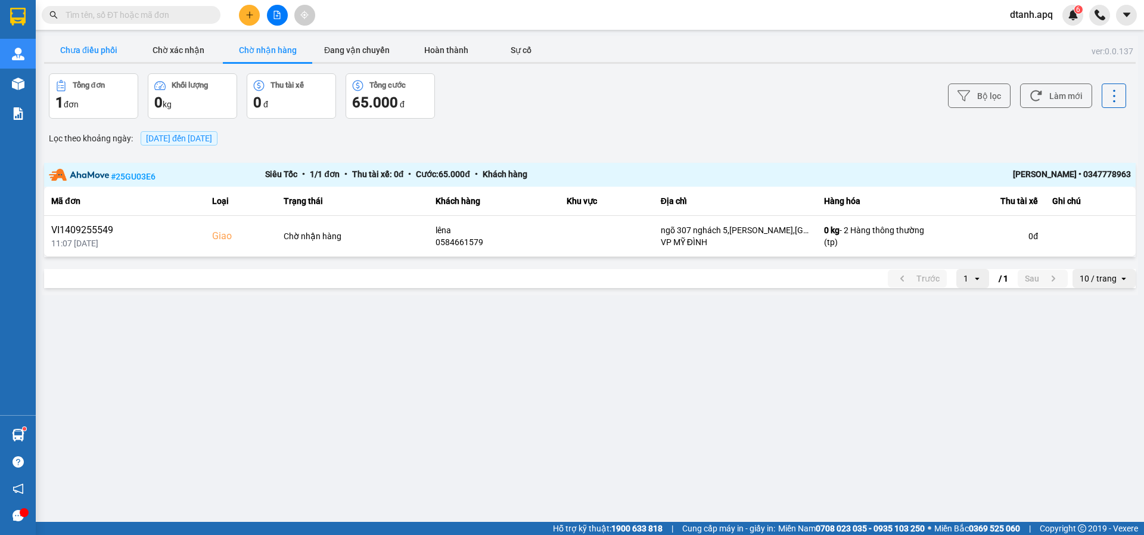
click at [73, 46] on button "Chưa điều phối" at bounding box center [88, 50] width 89 height 24
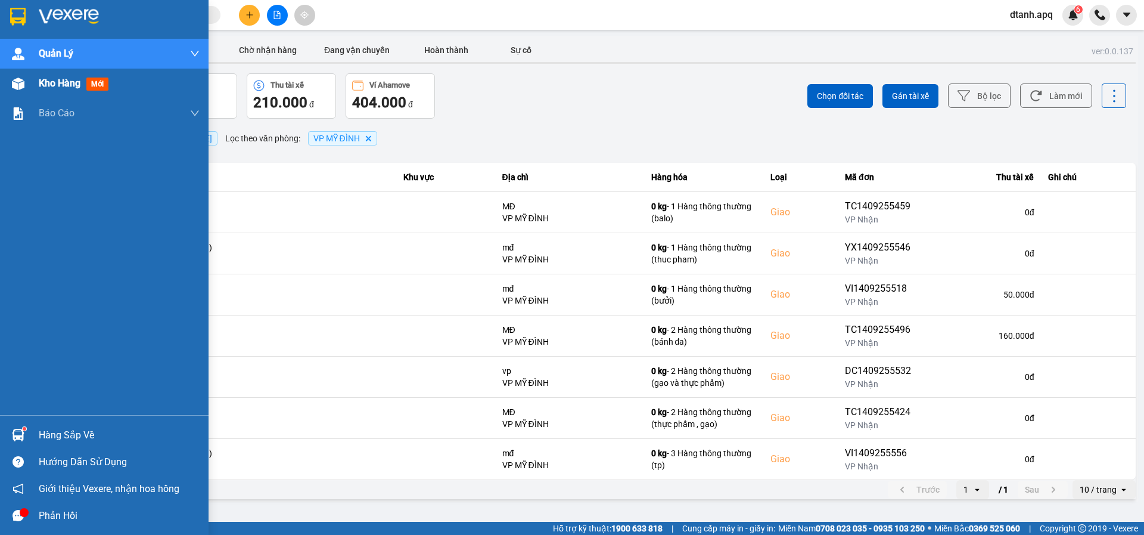
click at [8, 83] on div at bounding box center [18, 83] width 21 height 21
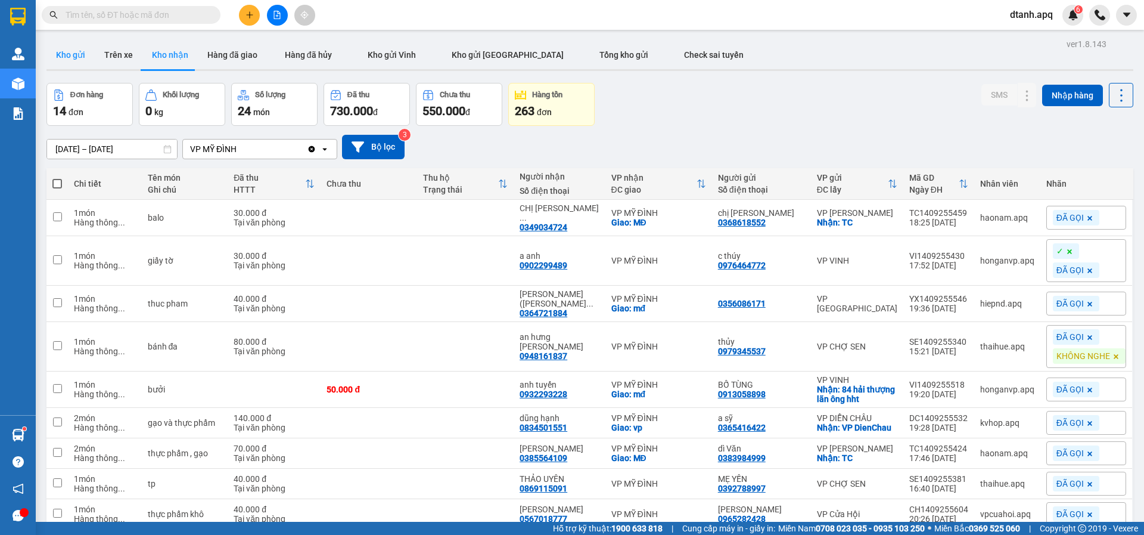
click at [77, 59] on button "Kho gửi" at bounding box center [70, 55] width 48 height 29
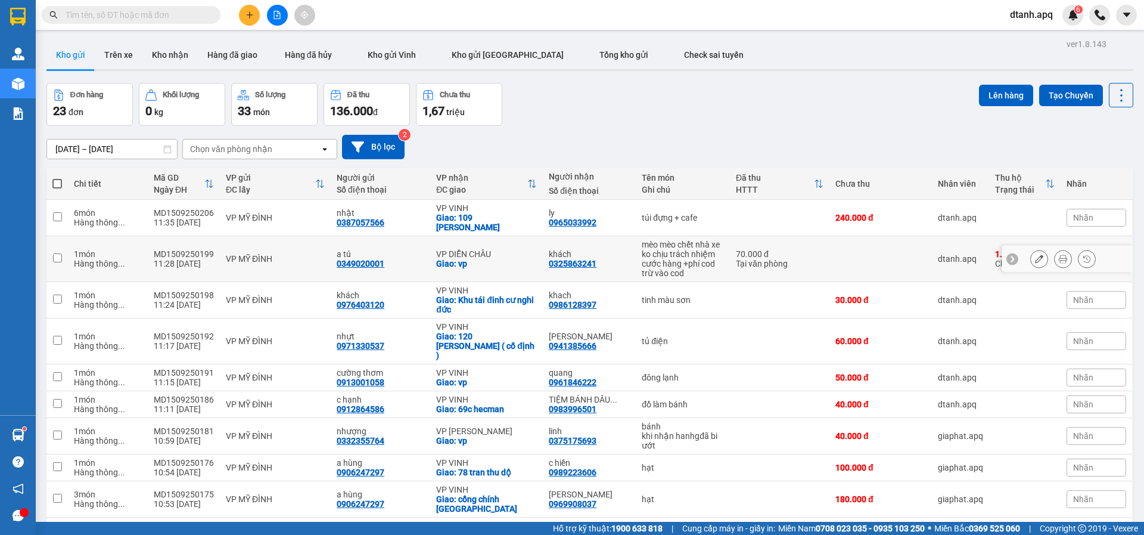
click at [1035, 254] on icon at bounding box center [1039, 258] width 8 height 8
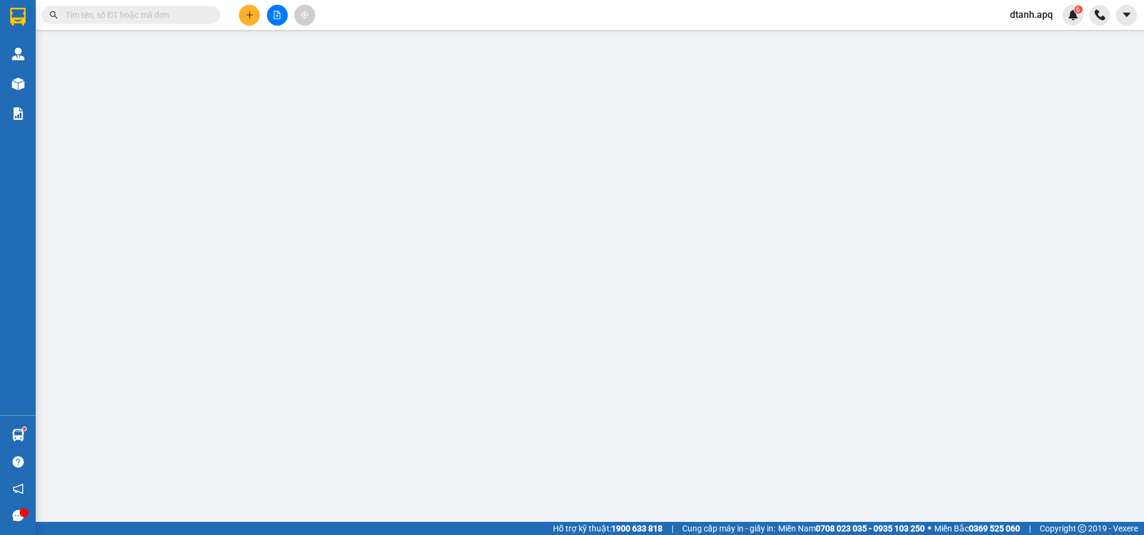
type input "0349020001"
type input "a tú"
type input "0325863241"
type input "khách"
checkbox input "true"
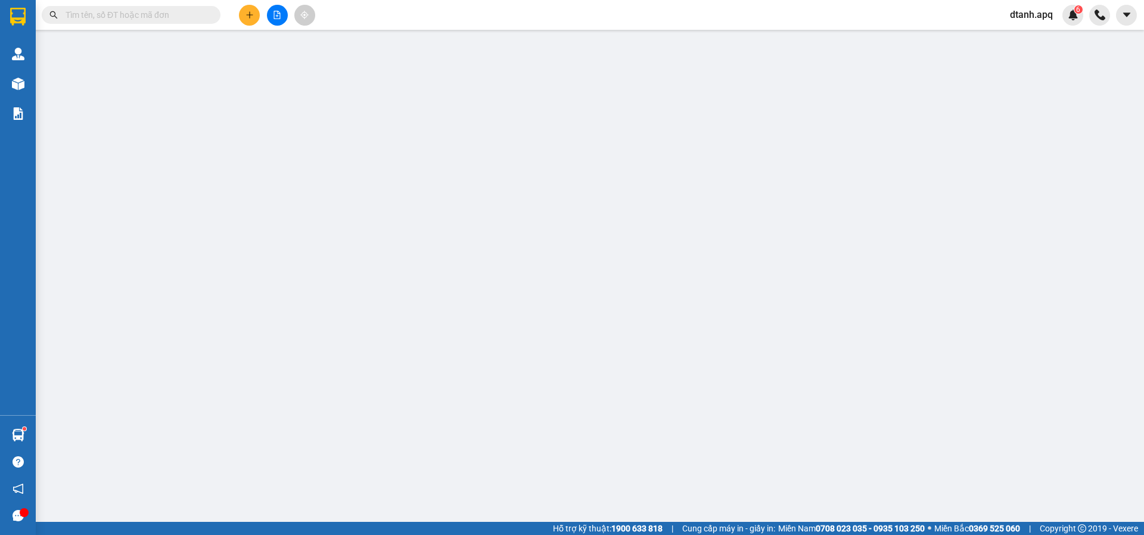
type input "vp"
checkbox input "true"
type input "1.400.000"
type input "15.000"
type input "70.000"
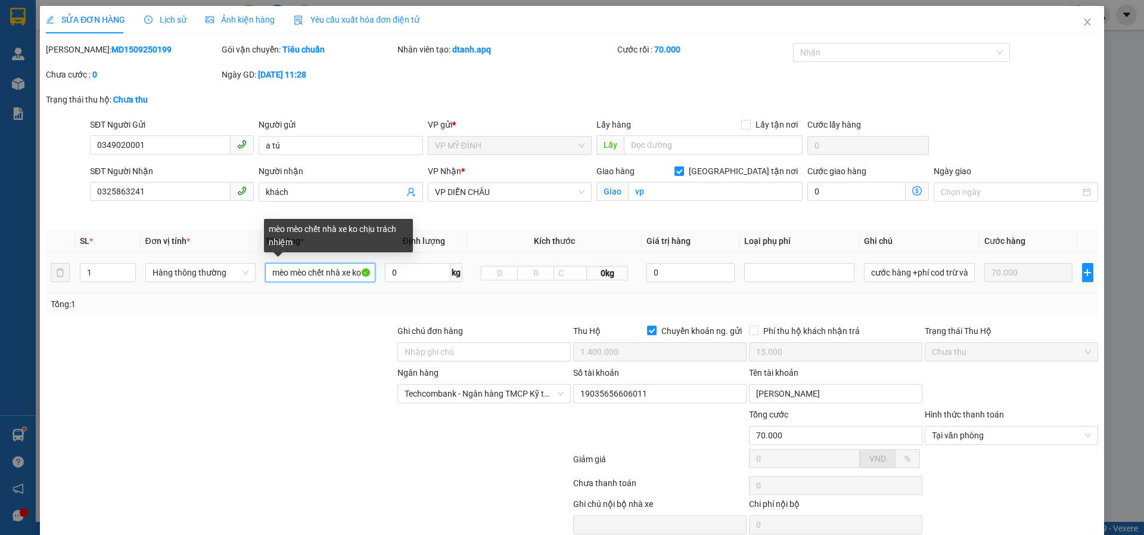
click at [290, 268] on input "mèo mèo chết nhà xe ko chịu trách nhiệm" at bounding box center [320, 272] width 110 height 19
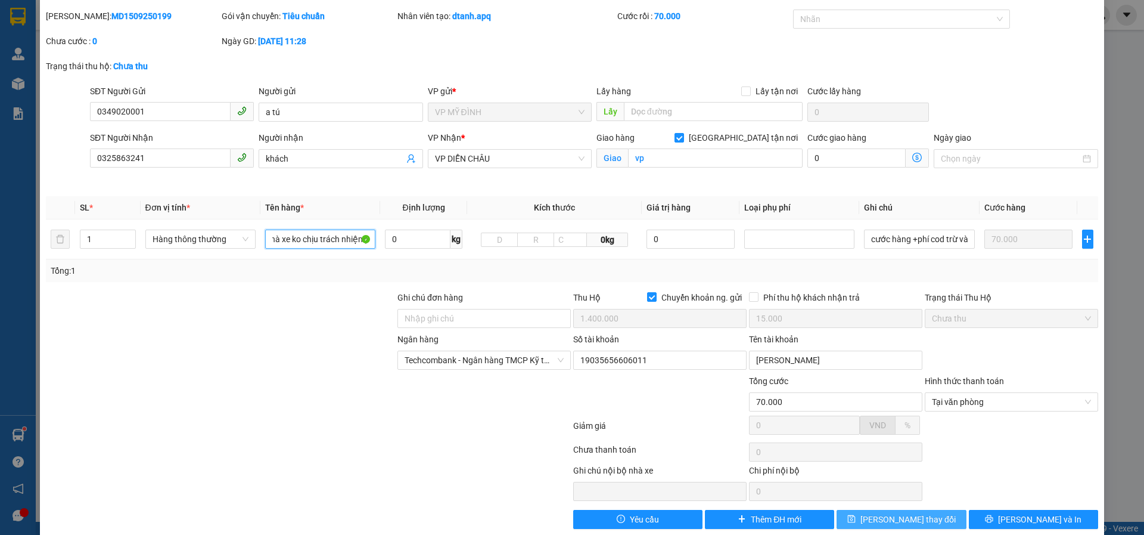
scroll to position [51, 0]
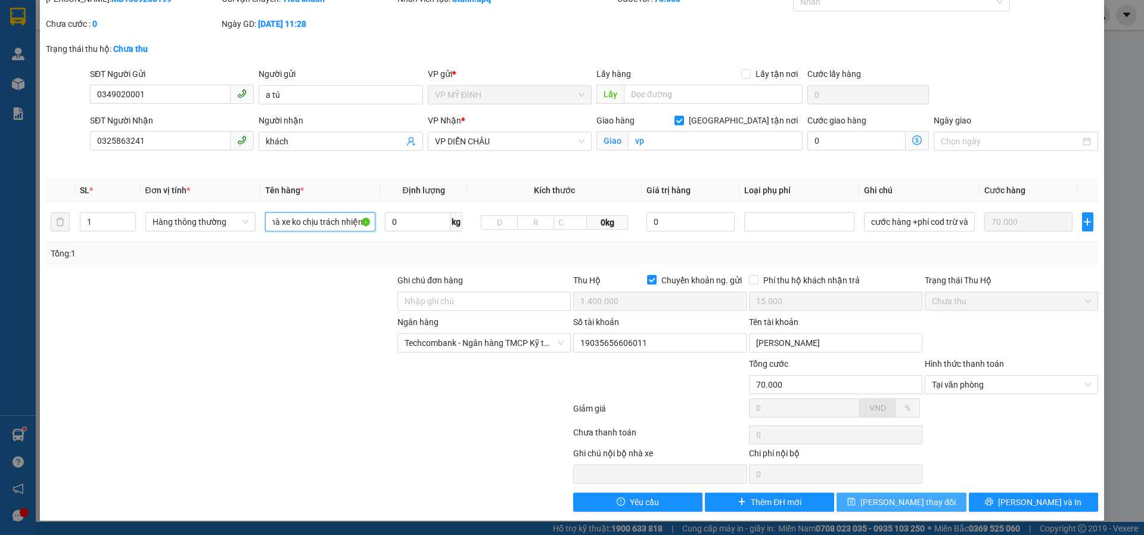
type input "mèo (mèo chết nhà xe ko chịu trách nhiệm)"
click at [890, 498] on span "[PERSON_NAME] thay đổi" at bounding box center [908, 501] width 95 height 13
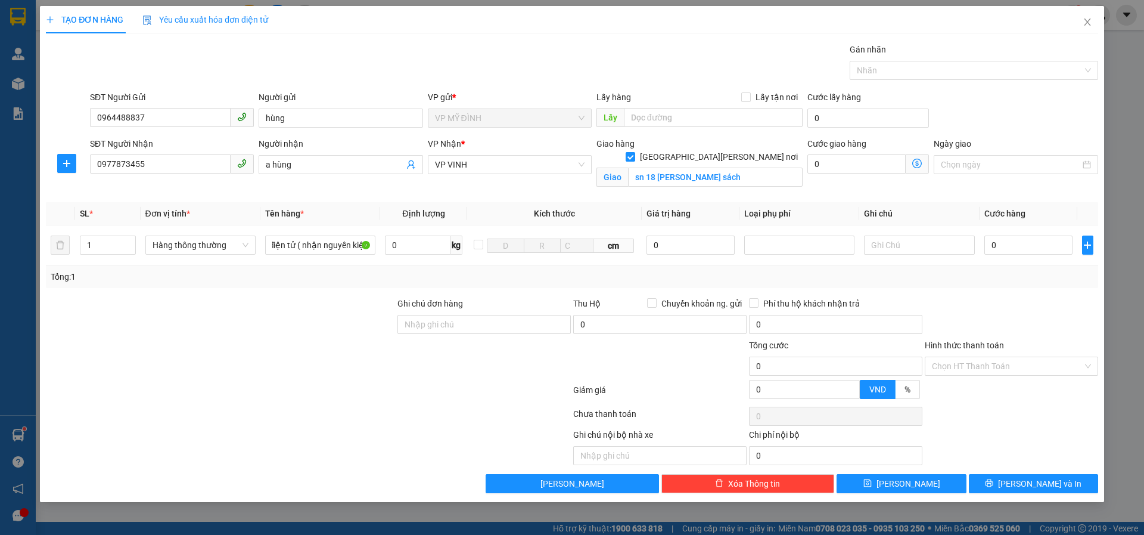
scroll to position [0, 41]
drag, startPoint x: 777, startPoint y: 241, endPoint x: 763, endPoint y: 254, distance: 19.0
click at [774, 243] on div at bounding box center [799, 245] width 104 height 14
type input "linh kiện điện tử ( nhận nguyên kiện)"
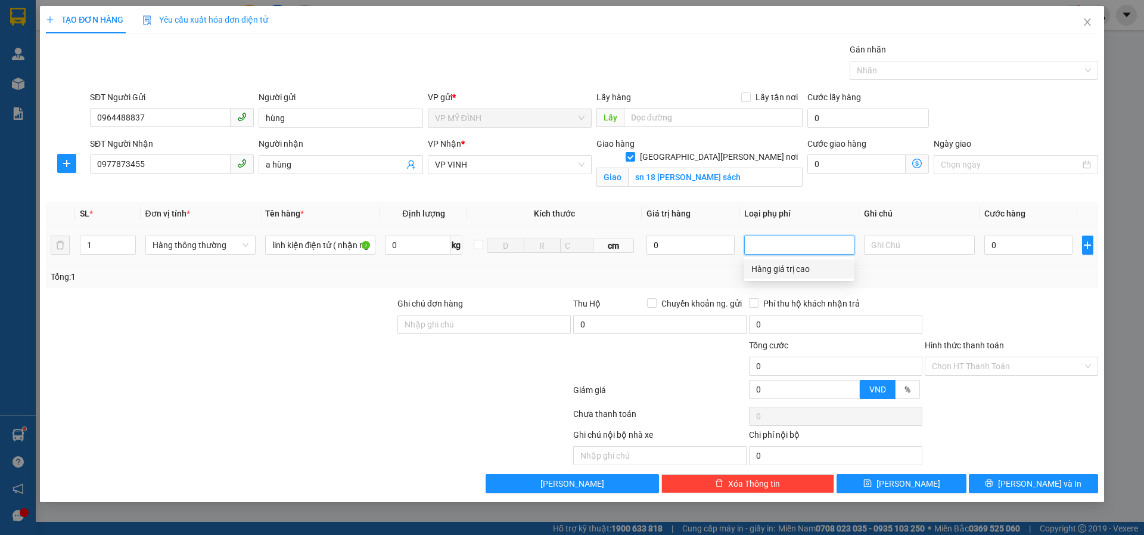
click at [761, 265] on div "Hàng giá trị cao" at bounding box center [800, 268] width 96 height 13
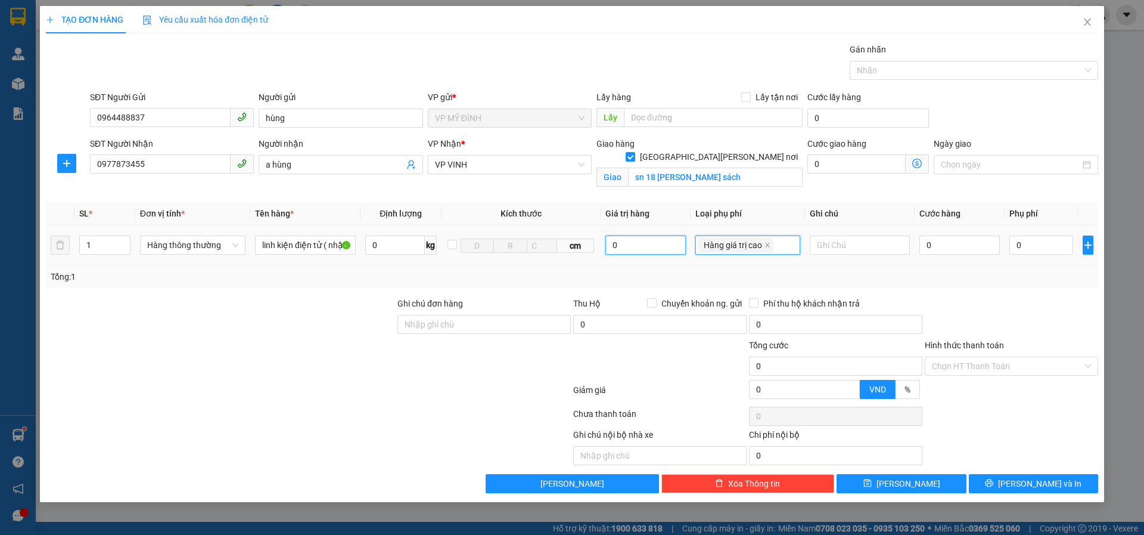
click at [621, 246] on input "0" at bounding box center [645, 244] width 80 height 19
type input "1.000.000"
click at [1010, 310] on div at bounding box center [1012, 318] width 176 height 42
type input "5.000"
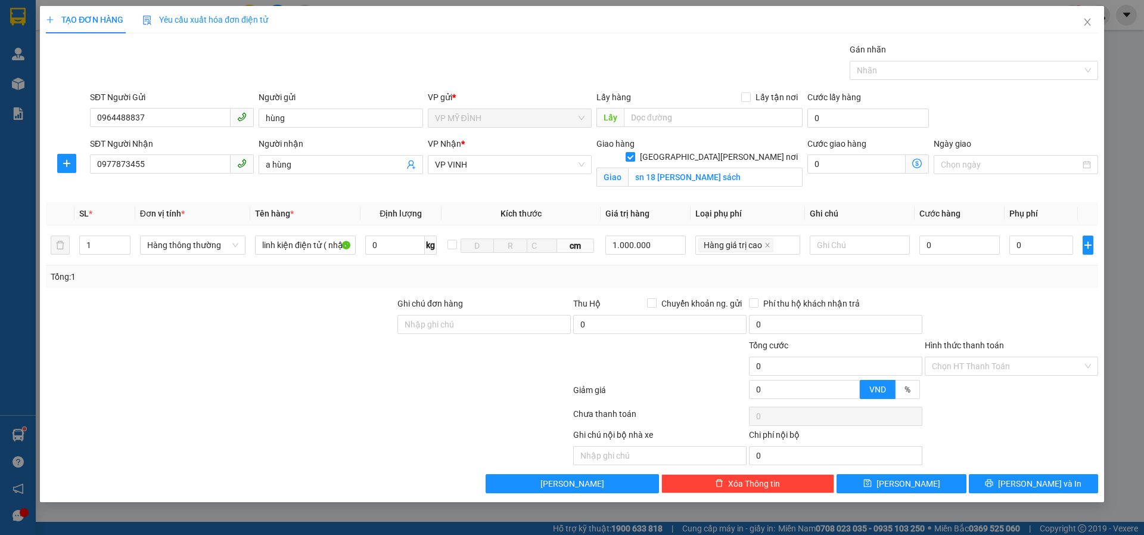
type input "5.000"
click at [669, 250] on input "1.000.000" at bounding box center [645, 244] width 80 height 19
type input "100.000"
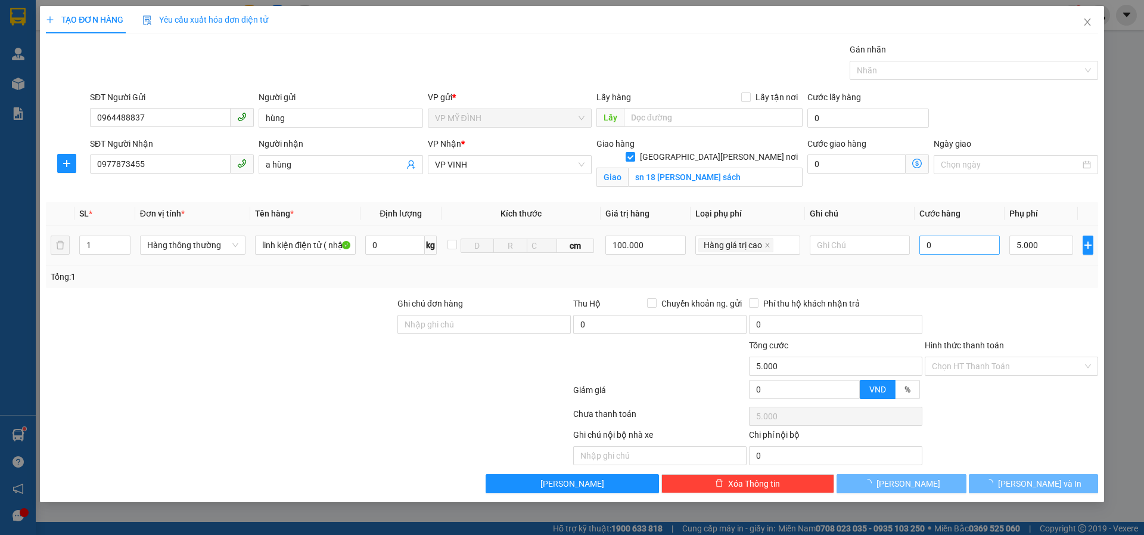
drag, startPoint x: 878, startPoint y: 274, endPoint x: 950, endPoint y: 244, distance: 77.5
click at [880, 274] on div "Tổng: 1" at bounding box center [572, 276] width 1043 height 13
type input "500"
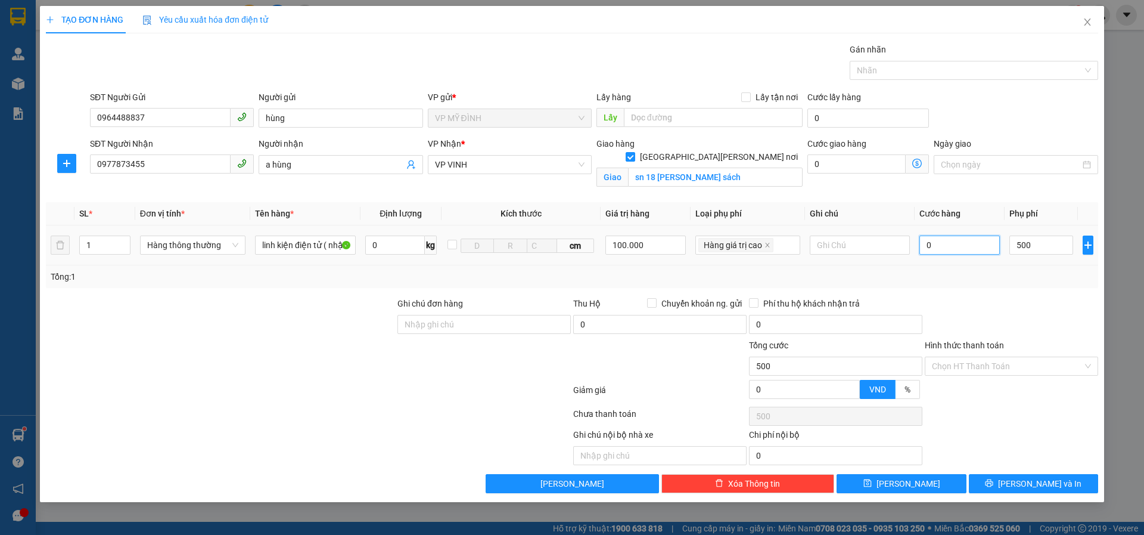
drag, startPoint x: 950, startPoint y: 244, endPoint x: 968, endPoint y: 256, distance: 22.0
click at [949, 244] on input "0" at bounding box center [960, 244] width 81 height 19
type input "4"
type input "504"
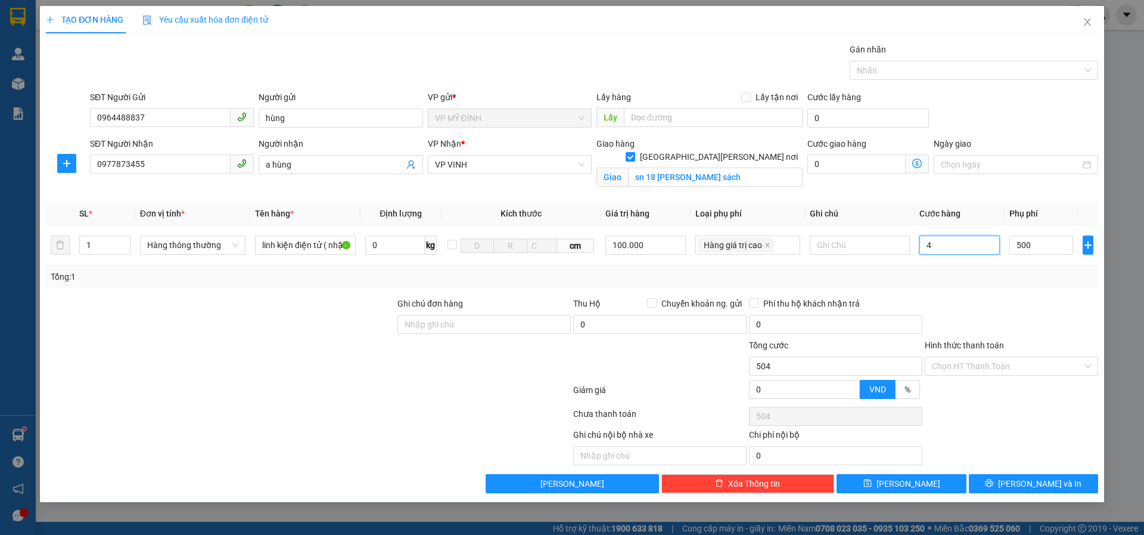
type input "40"
type input "540"
type input "40.000"
type input "40.500"
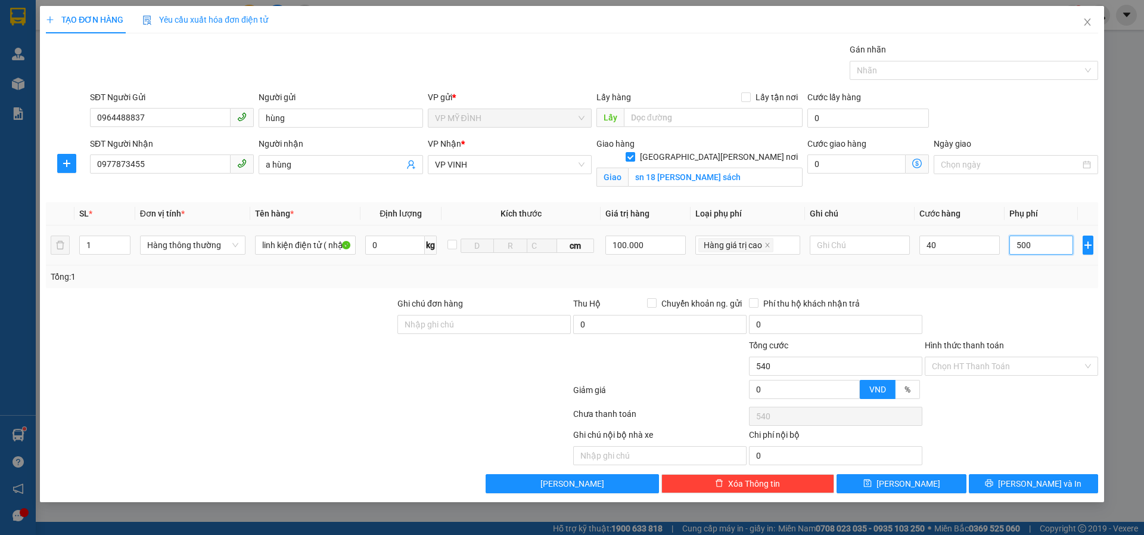
type input "40.500"
click at [1035, 244] on input "500" at bounding box center [1041, 244] width 63 height 19
type input "40.000"
type input "0"
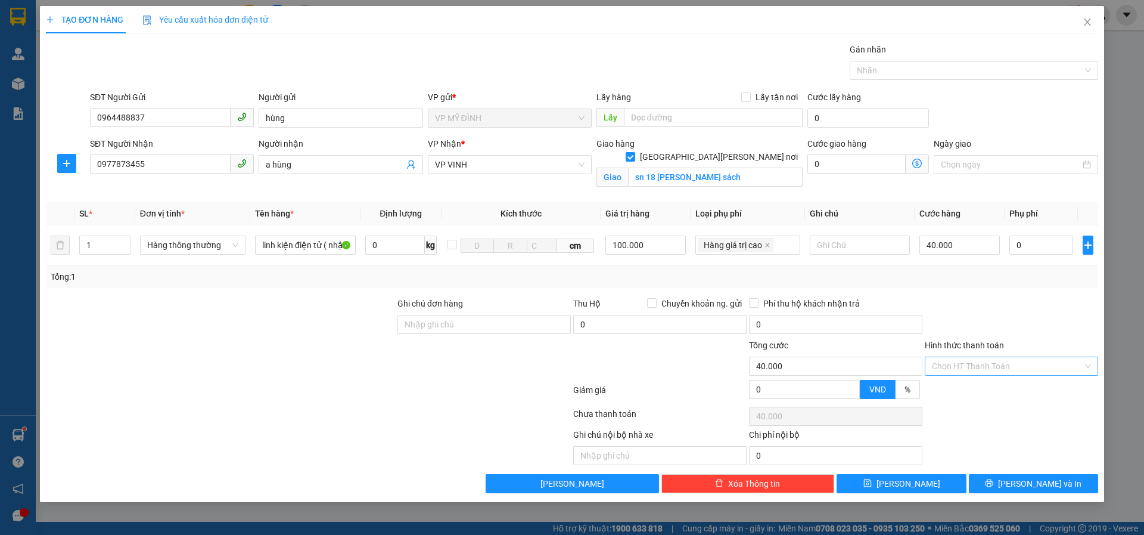
drag, startPoint x: 933, startPoint y: 355, endPoint x: 946, endPoint y: 374, distance: 23.6
click at [937, 364] on div "Hình thức thanh toán Chọn HT Thanh Toán" at bounding box center [1011, 360] width 173 height 42
click at [950, 372] on input "Hình thức thanh toán" at bounding box center [1007, 366] width 151 height 18
drag, startPoint x: 949, startPoint y: 387, endPoint x: 958, endPoint y: 391, distance: 10.4
click at [949, 387] on div "Tại văn phòng" at bounding box center [1011, 389] width 159 height 13
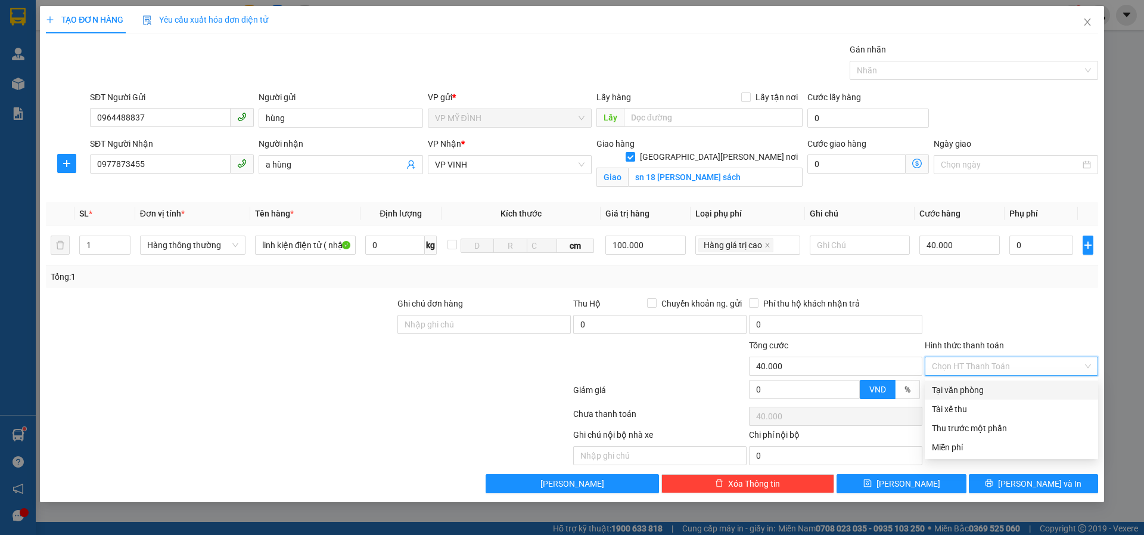
type input "0"
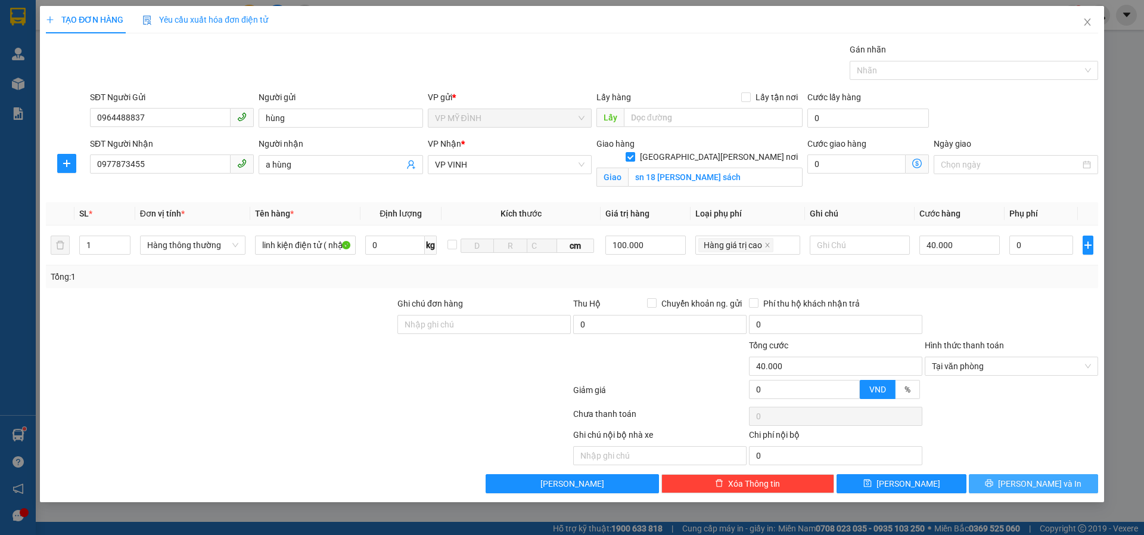
click at [1013, 492] on button "[PERSON_NAME] và In" at bounding box center [1033, 483] width 129 height 19
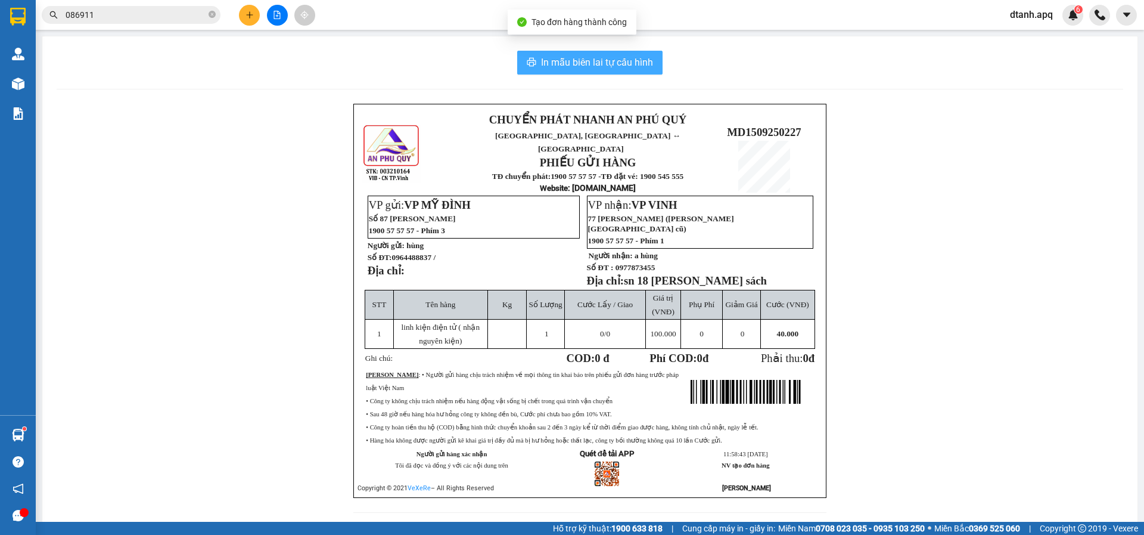
click at [560, 63] on span "In mẫu biên lai tự cấu hình" at bounding box center [597, 62] width 112 height 15
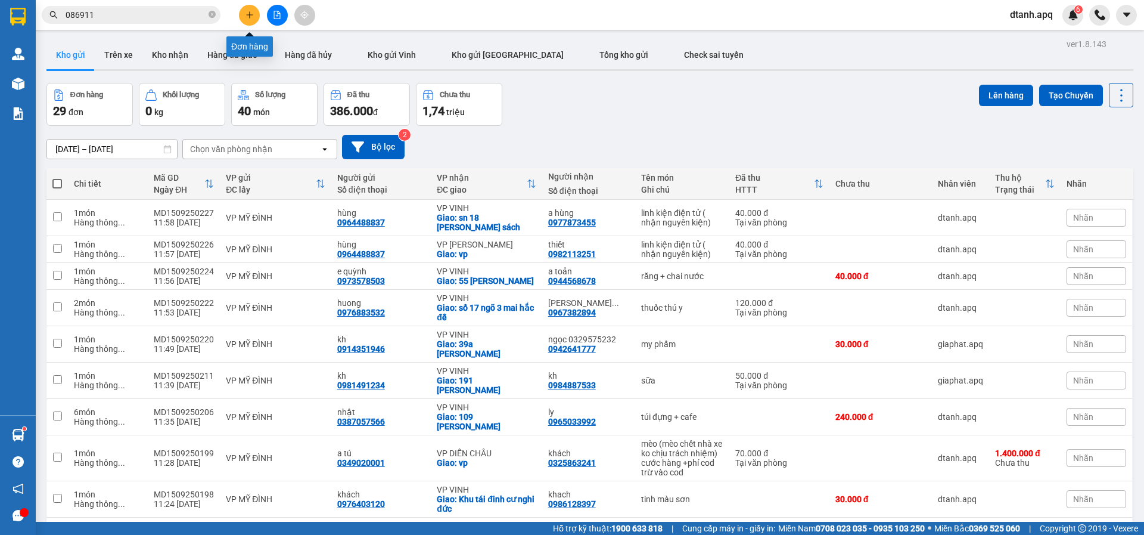
click at [246, 17] on icon "plus" at bounding box center [250, 15] width 8 height 8
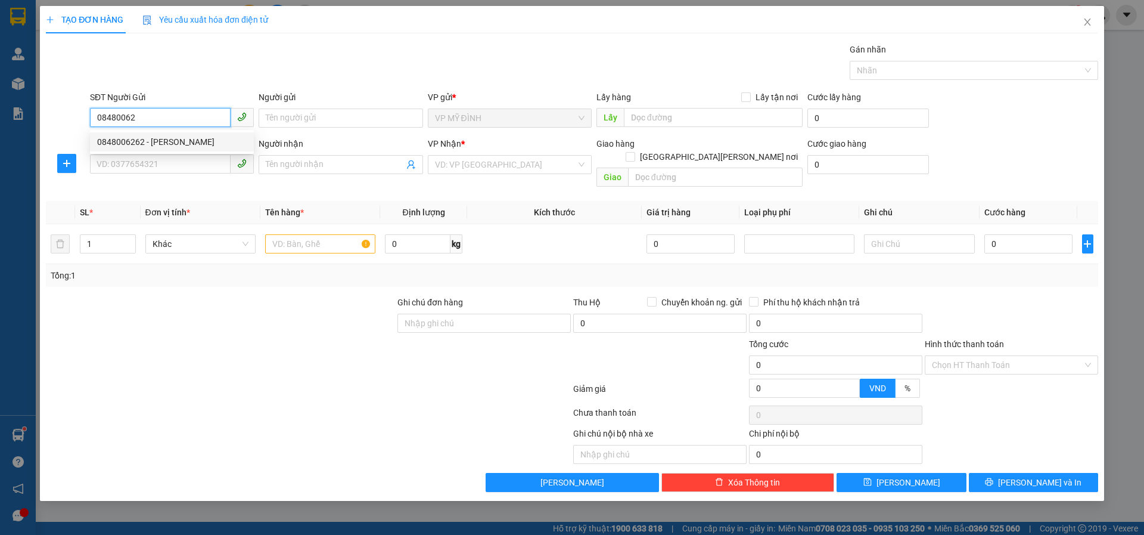
drag, startPoint x: 147, startPoint y: 138, endPoint x: 130, endPoint y: 178, distance: 43.0
click at [146, 146] on div "0848006262 - anh khánh" at bounding box center [172, 141] width 150 height 13
type input "0848006262"
type input "anh khánh"
type input "0848006262"
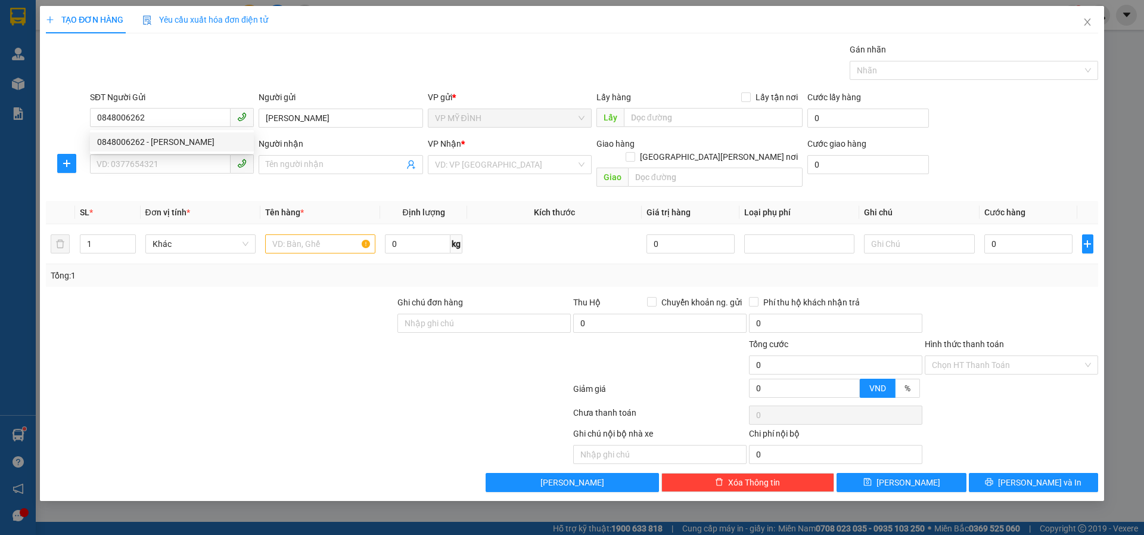
click at [130, 178] on div "SĐT Người Nhận VD: 0377654321" at bounding box center [172, 158] width 164 height 42
click at [132, 171] on input "SĐT Người Nhận" at bounding box center [160, 163] width 141 height 19
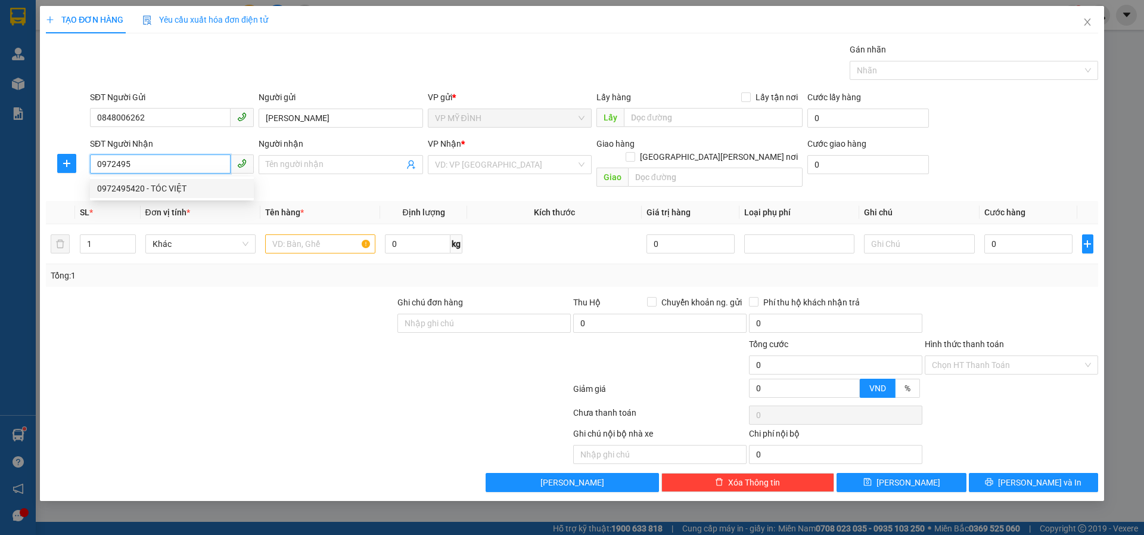
click at [144, 191] on div "0972495420 - TÓC VIỆT" at bounding box center [172, 188] width 150 height 13
type input "0972495420"
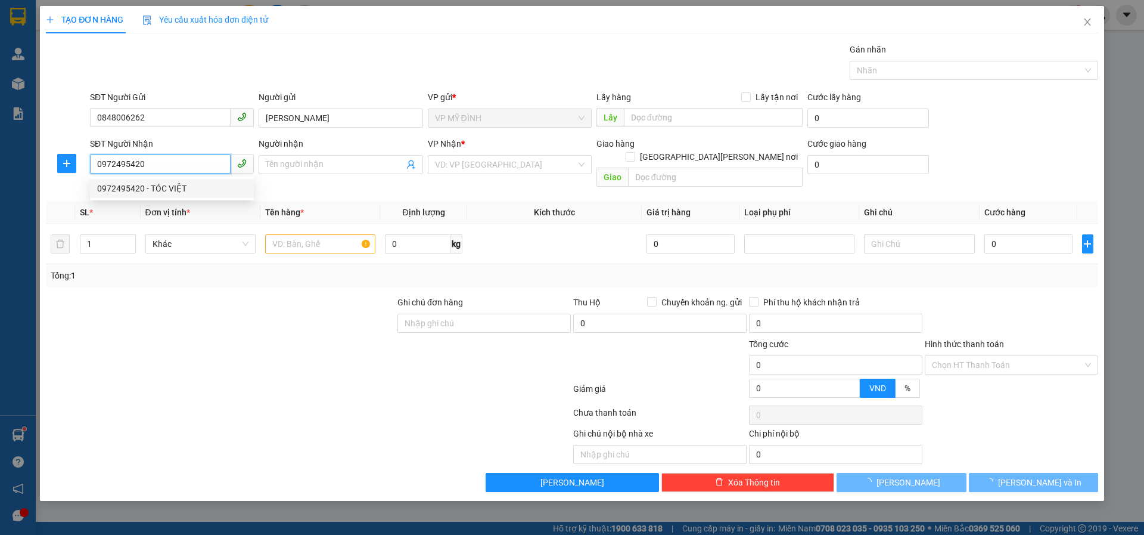
type input "TÓC VIỆT"
checkbox input "true"
type input "vp"
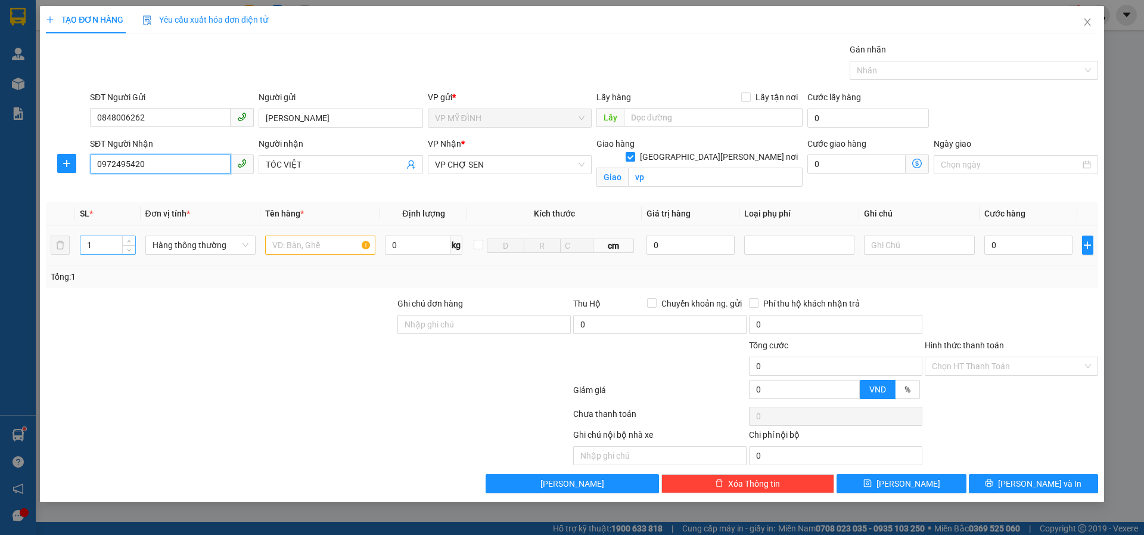
type input "0972495420"
drag, startPoint x: 97, startPoint y: 251, endPoint x: 72, endPoint y: 265, distance: 28.5
click at [72, 265] on tr "1 Hàng thông thường 0 kg cm 0 0" at bounding box center [572, 245] width 1052 height 40
click at [303, 250] on input "text" at bounding box center [320, 244] width 110 height 19
type input "thuốc nhuộm tóc"
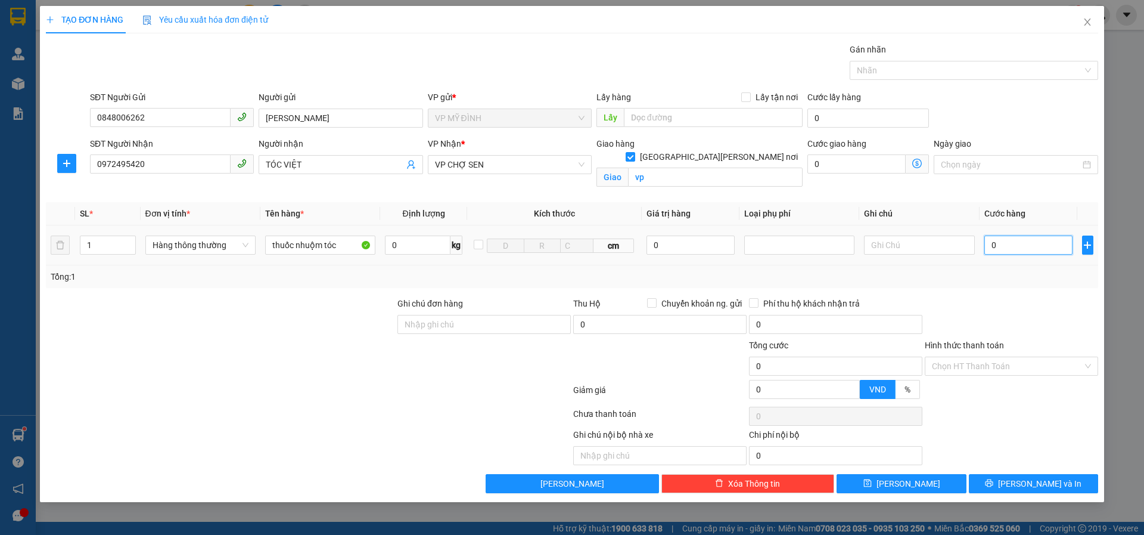
click at [1023, 248] on input "0" at bounding box center [1029, 244] width 89 height 19
type input "4"
type input "40"
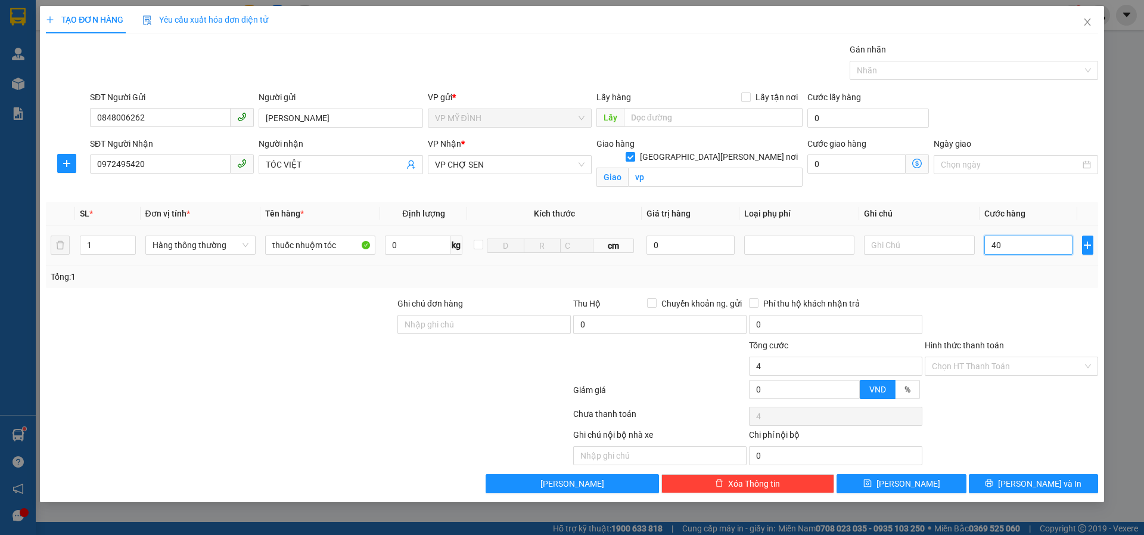
type input "40"
type input "40.000"
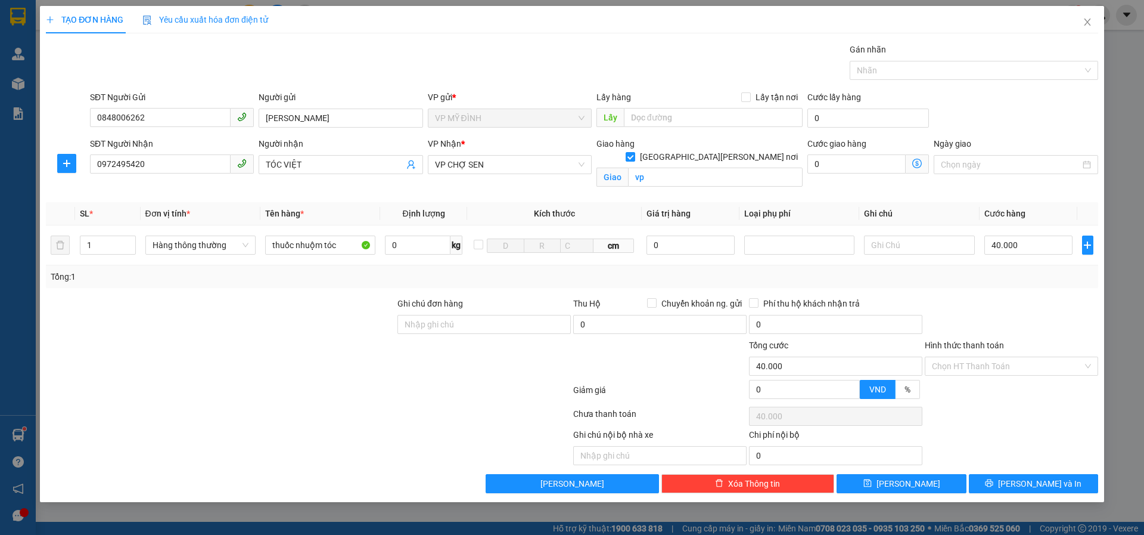
click at [1011, 293] on div "Transit Pickup Surcharge Ids Transit Deliver Surcharge Ids Transit Deliver Surc…" at bounding box center [572, 268] width 1052 height 450
click at [1001, 492] on button "[PERSON_NAME] và In" at bounding box center [1033, 483] width 129 height 19
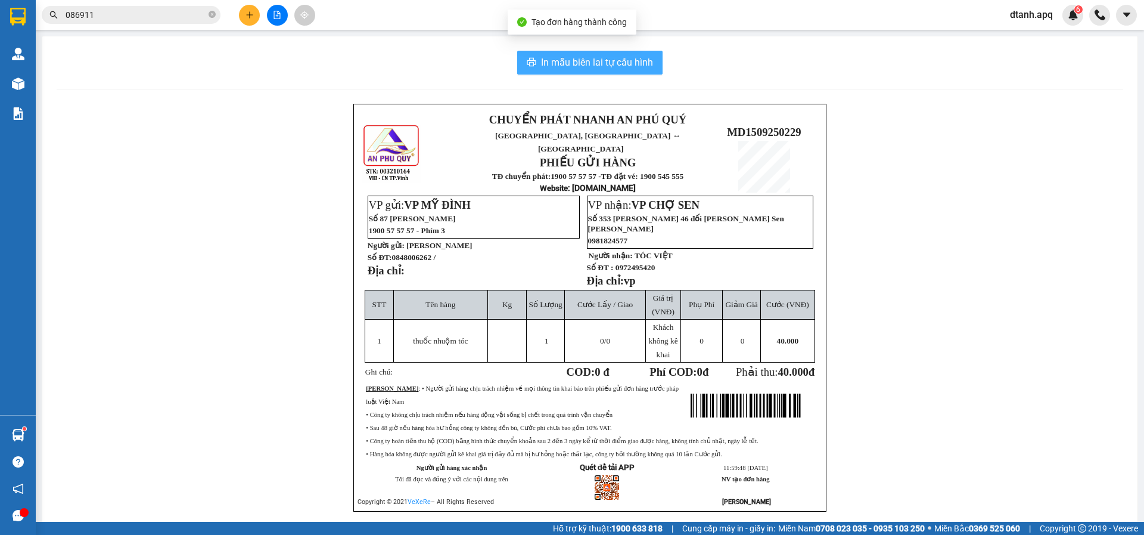
click at [569, 58] on span "In mẫu biên lai tự cấu hình" at bounding box center [597, 62] width 112 height 15
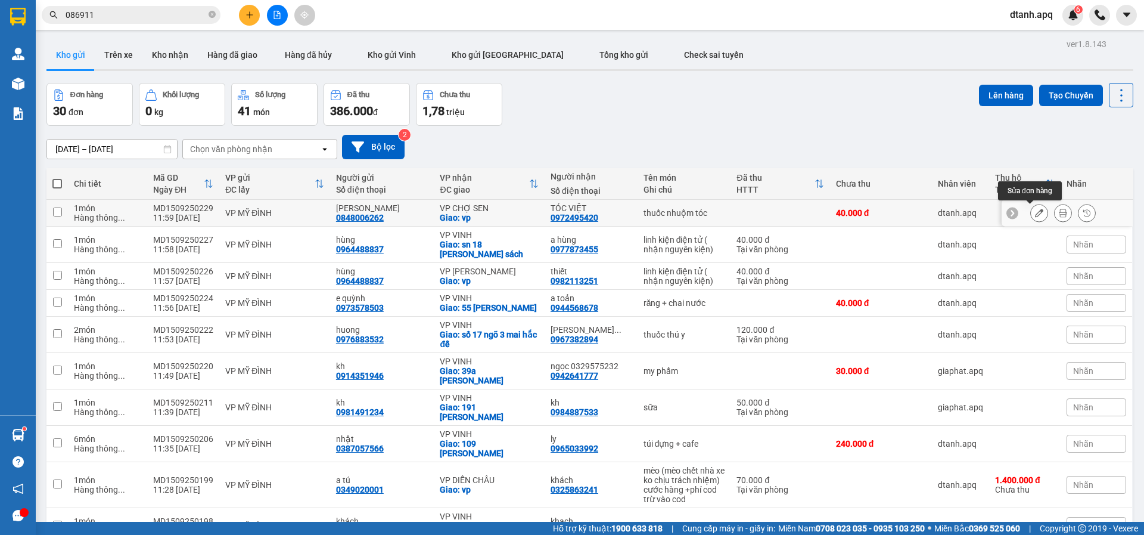
click at [1031, 212] on button at bounding box center [1039, 213] width 17 height 21
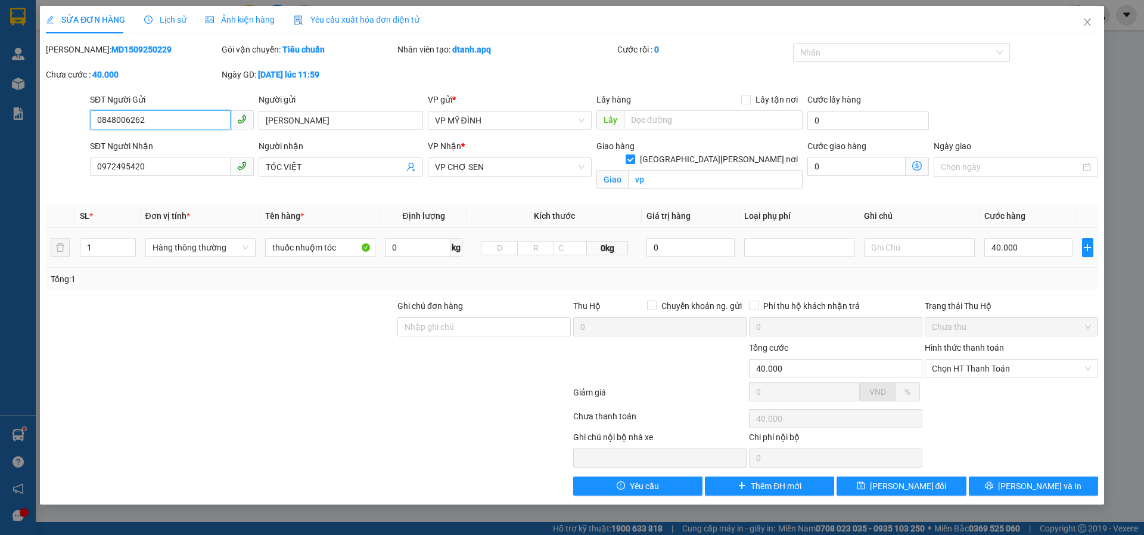
drag, startPoint x: 974, startPoint y: 368, endPoint x: 973, endPoint y: 378, distance: 9.6
click at [974, 369] on span "Chọn HT Thanh Toán" at bounding box center [1011, 368] width 159 height 18
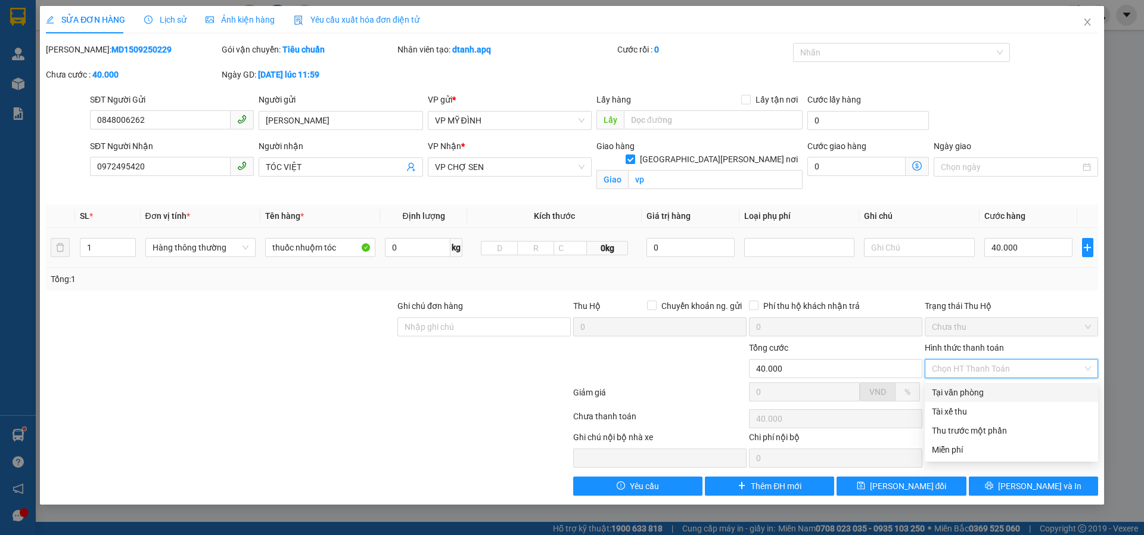
click at [964, 388] on div "Tại văn phòng" at bounding box center [1011, 392] width 159 height 13
type input "0"
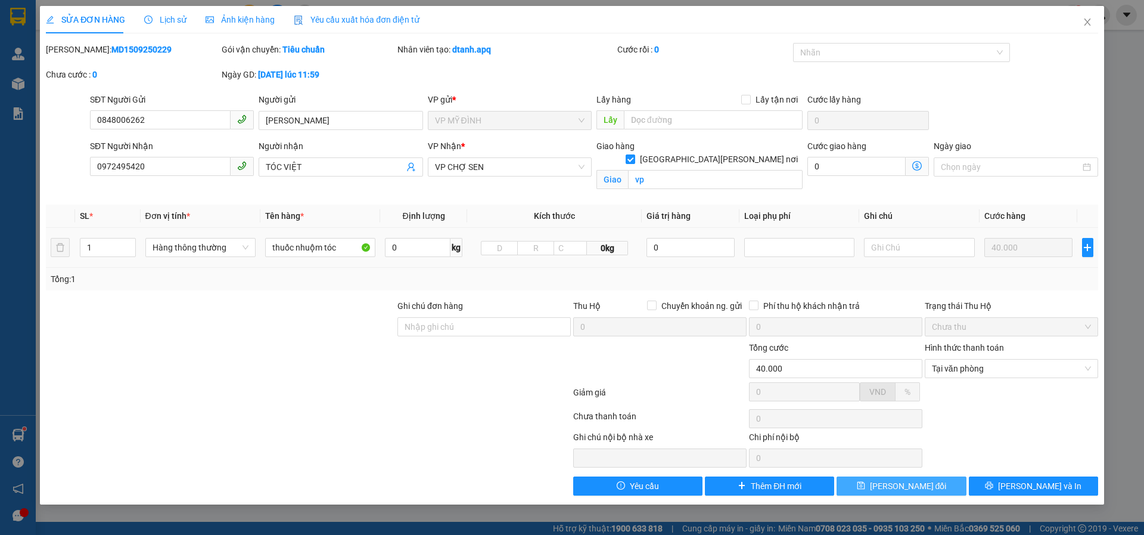
drag, startPoint x: 902, startPoint y: 485, endPoint x: 927, endPoint y: 505, distance: 32.6
click at [902, 485] on span "[PERSON_NAME] thay đổi" at bounding box center [908, 485] width 77 height 13
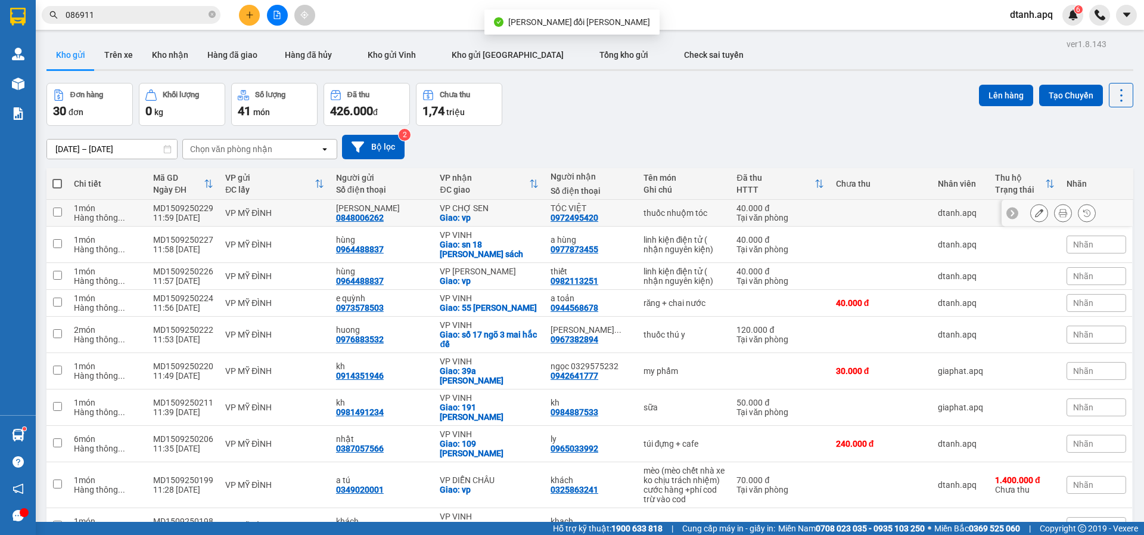
click at [1059, 212] on icon at bounding box center [1063, 213] width 8 height 8
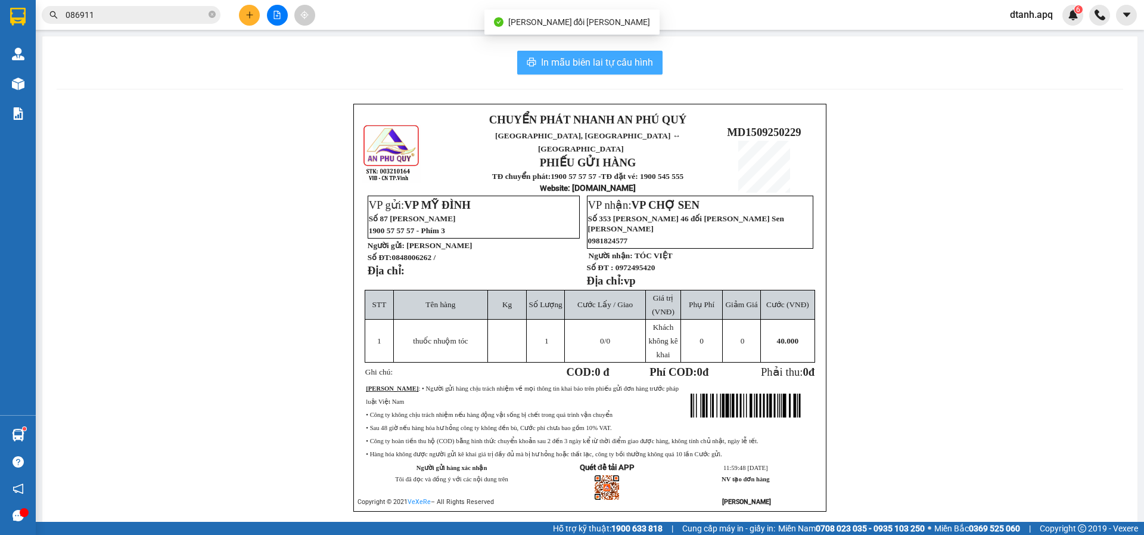
drag, startPoint x: 578, startPoint y: 57, endPoint x: 555, endPoint y: 63, distance: 23.3
click at [576, 57] on span "In mẫu biên lai tự cấu hình" at bounding box center [597, 62] width 112 height 15
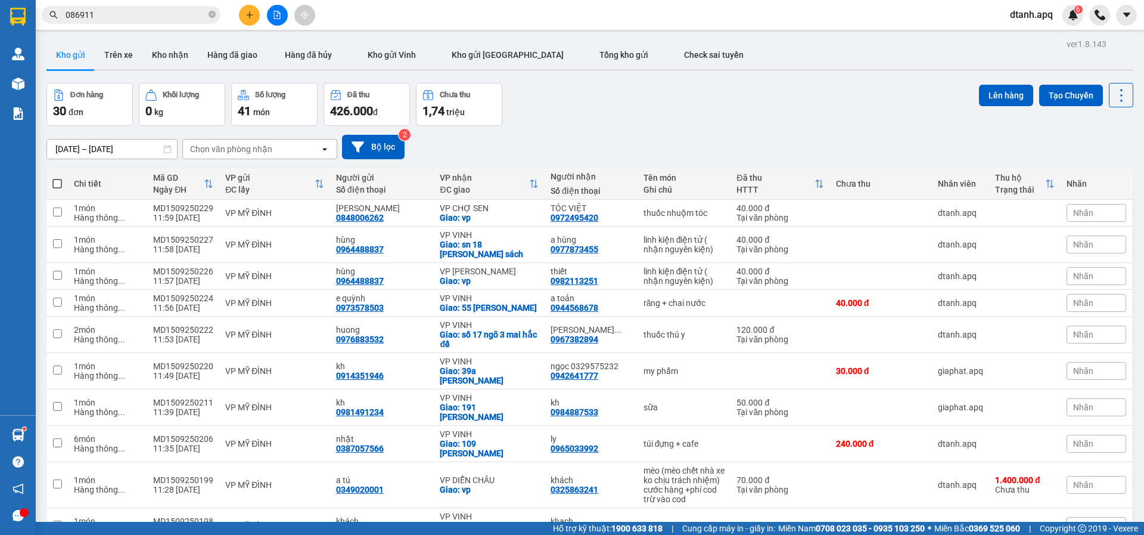
click at [253, 15] on icon "plus" at bounding box center [249, 14] width 7 height 1
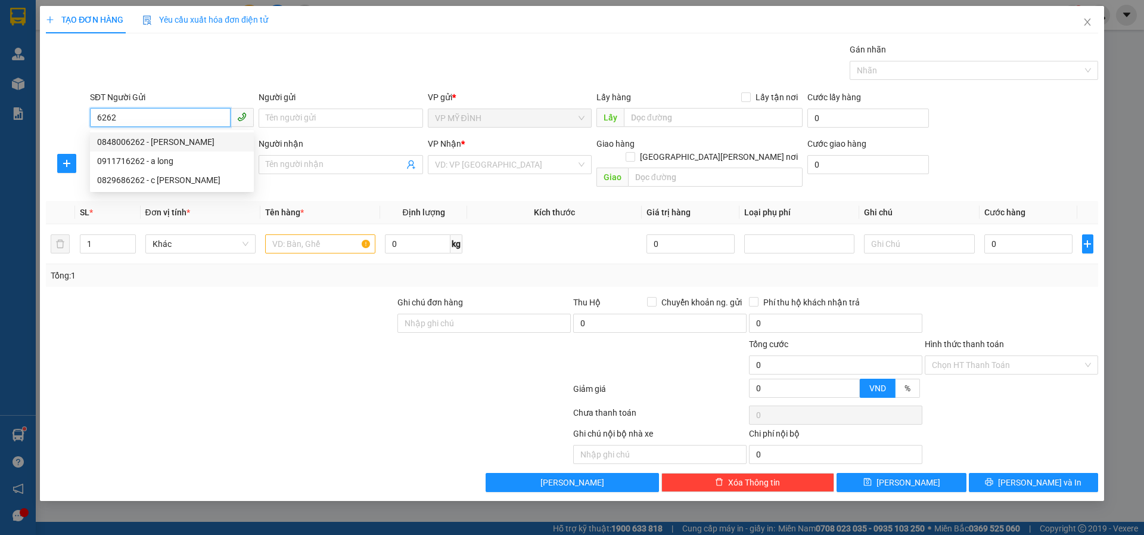
drag, startPoint x: 157, startPoint y: 144, endPoint x: 147, endPoint y: 170, distance: 27.6
click at [157, 144] on div "0848006262 - anh khánh" at bounding box center [172, 141] width 150 height 13
type input "0848006262"
type input "anh khánh"
type input "0848006262"
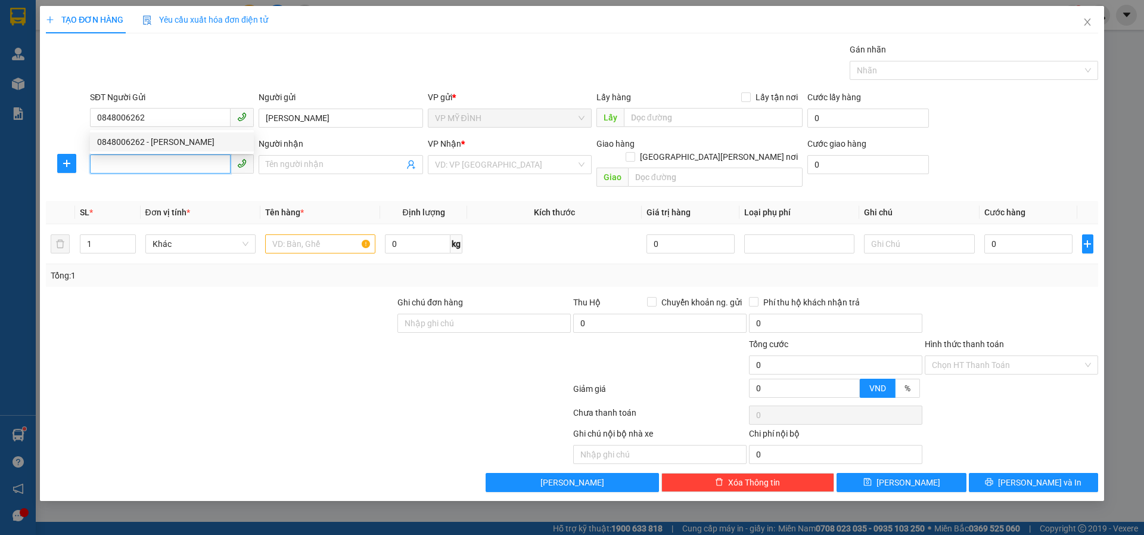
click at [147, 169] on input "SĐT Người Nhận" at bounding box center [160, 163] width 141 height 19
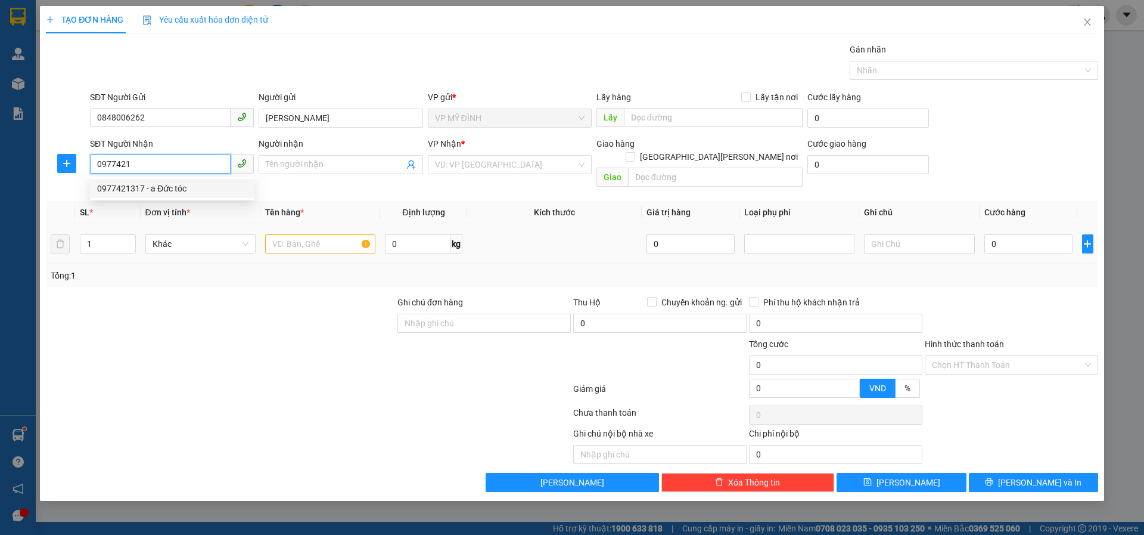
drag, startPoint x: 150, startPoint y: 188, endPoint x: 268, endPoint y: 236, distance: 127.5
click at [151, 188] on div "0977421317 - a Đức tóc" at bounding box center [172, 188] width 150 height 13
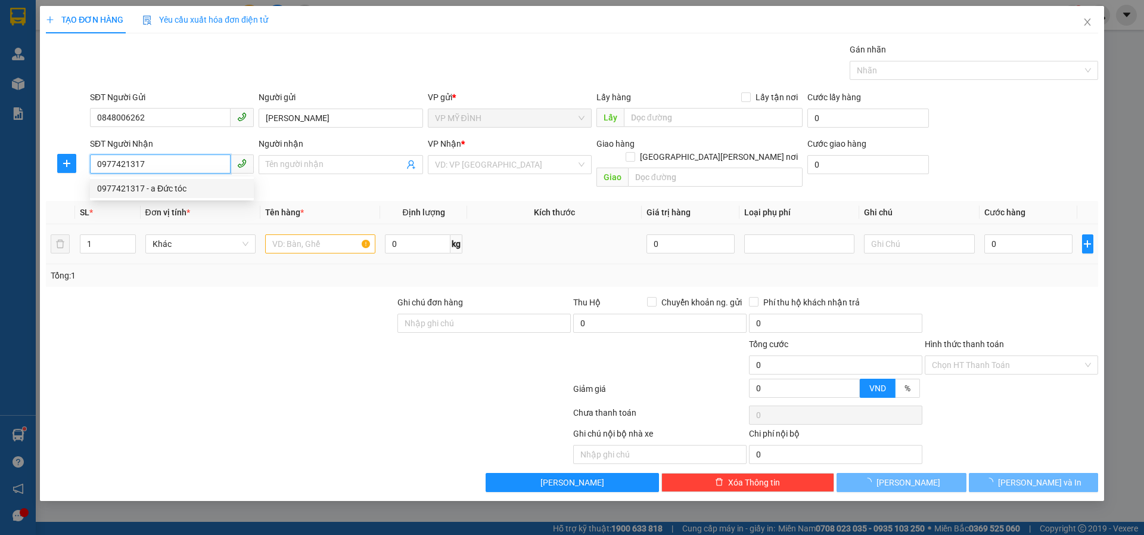
type input "0977421317"
type input "a Đức tóc"
checkbox input "true"
type input "vp"
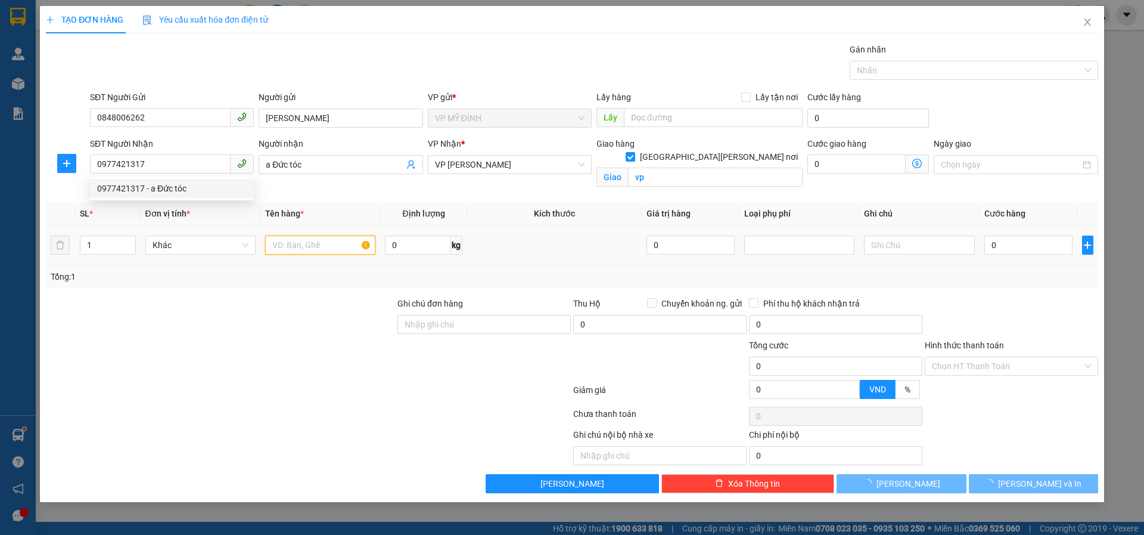
click at [308, 243] on input "text" at bounding box center [320, 244] width 110 height 19
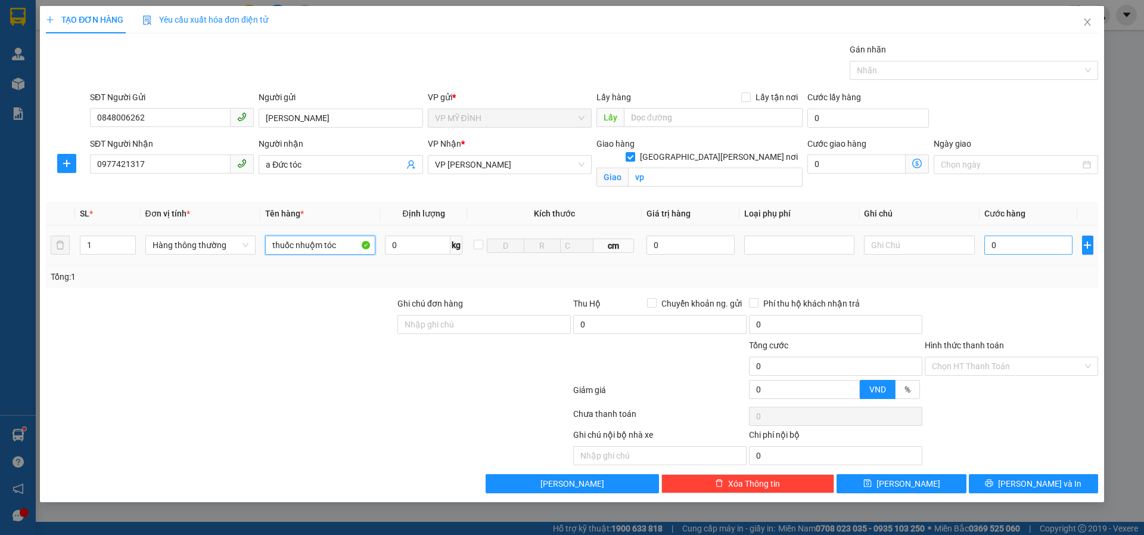
type input "thuốc nhuộm tóc"
drag, startPoint x: 1017, startPoint y: 250, endPoint x: 1013, endPoint y: 257, distance: 8.8
click at [1016, 249] on input "0" at bounding box center [1029, 244] width 89 height 19
type input "4"
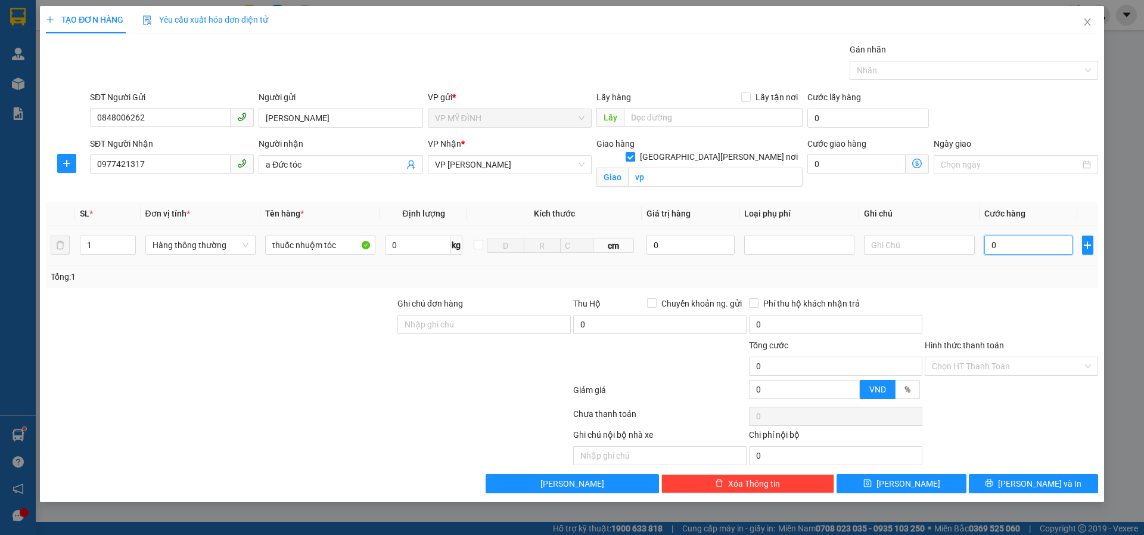
type input "4"
type input "40"
type input "40.000"
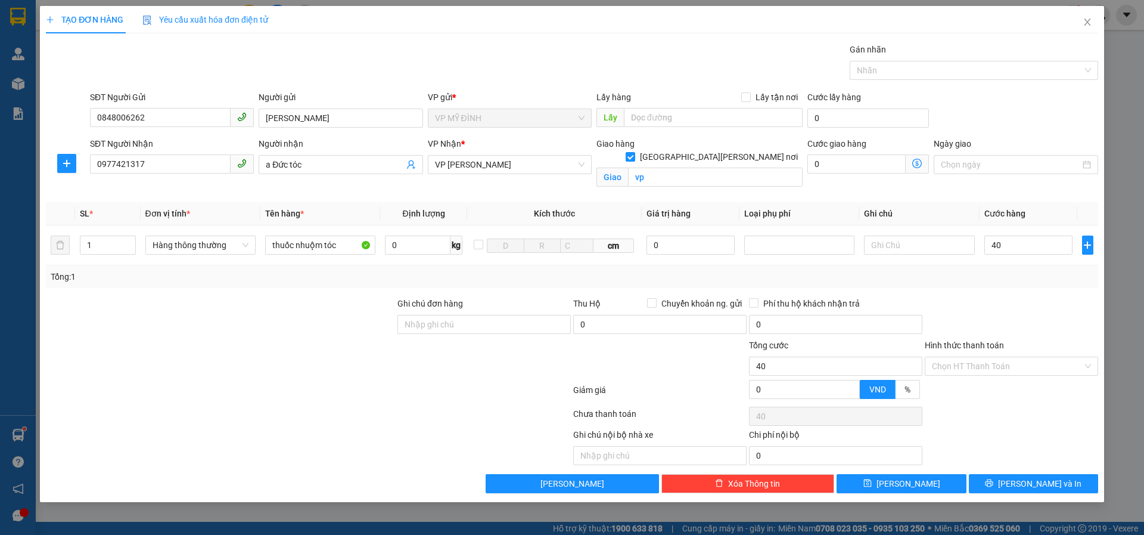
type input "40.000"
drag, startPoint x: 960, startPoint y: 306, endPoint x: 986, endPoint y: 341, distance: 44.3
click at [965, 308] on div at bounding box center [1012, 318] width 176 height 42
click at [976, 364] on input "Hình thức thanh toán" at bounding box center [1007, 366] width 151 height 18
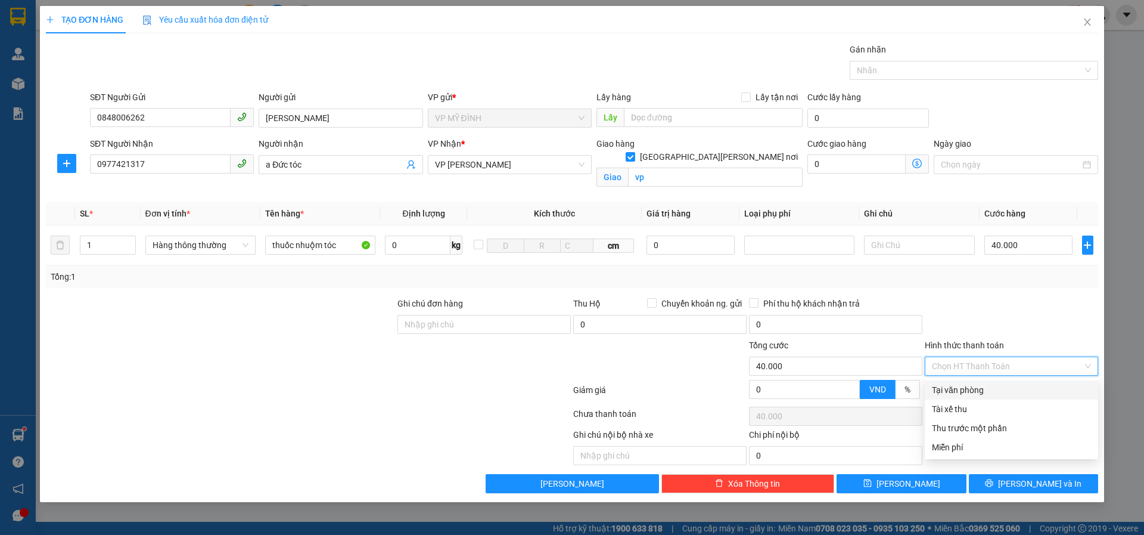
click at [961, 392] on div "Tại văn phòng" at bounding box center [1011, 389] width 159 height 13
type input "0"
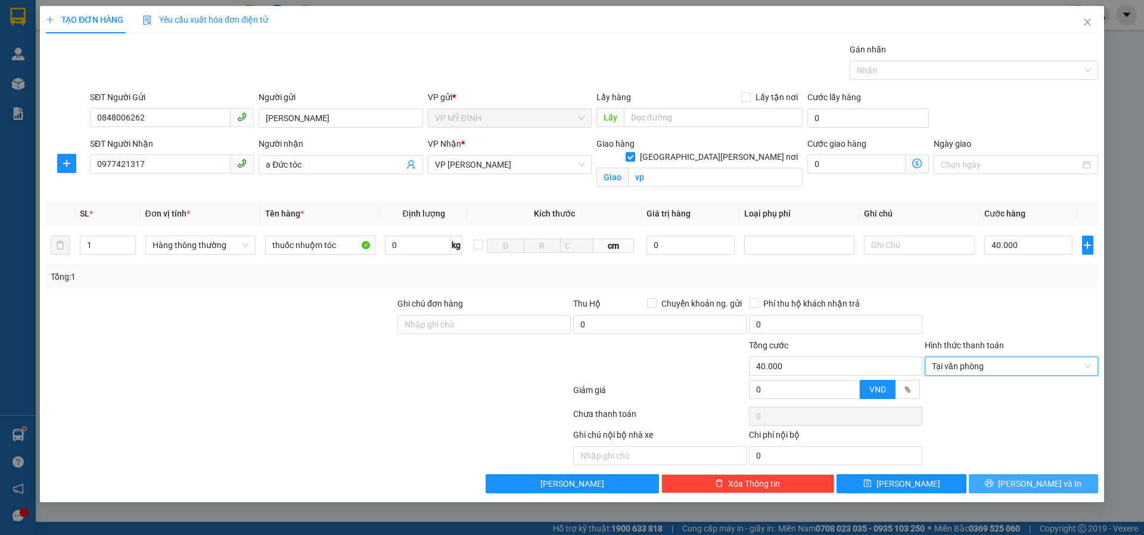
click at [1008, 482] on button "[PERSON_NAME] và In" at bounding box center [1033, 483] width 129 height 19
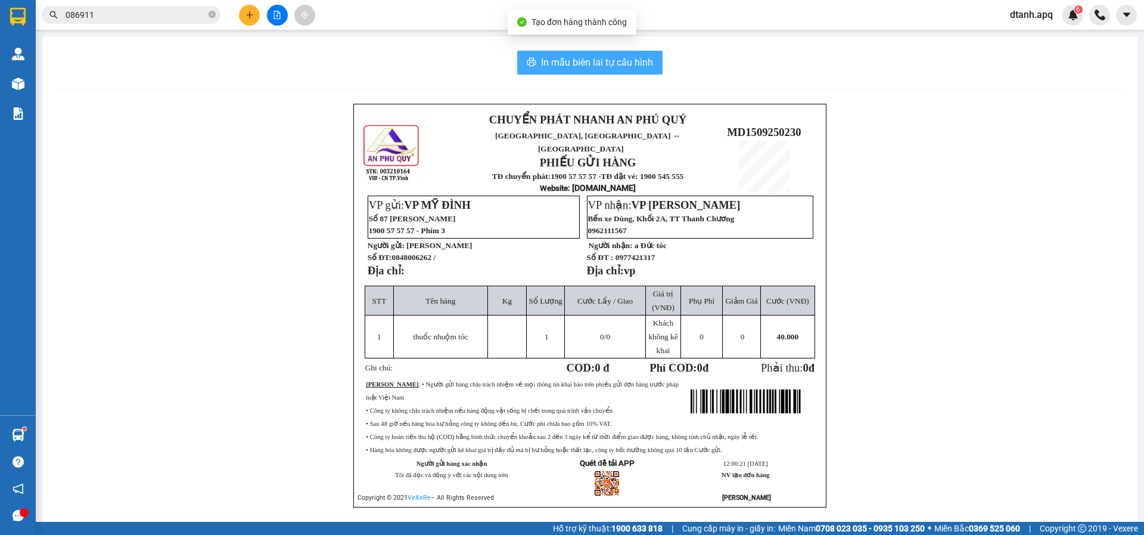
click at [569, 64] on span "In mẫu biên lai tự cấu hình" at bounding box center [597, 62] width 112 height 15
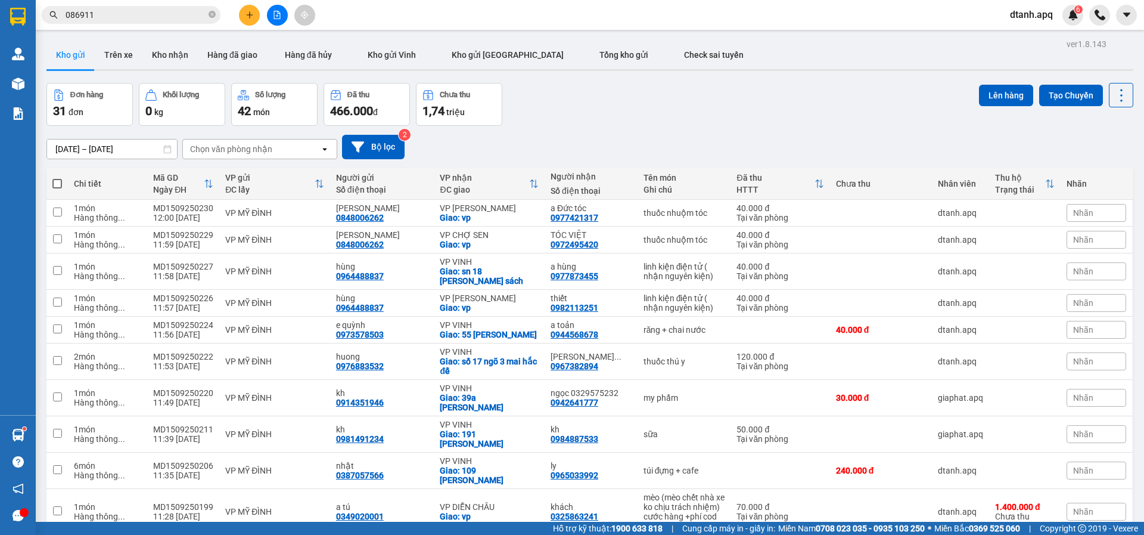
click at [249, 13] on icon "plus" at bounding box center [250, 15] width 8 height 8
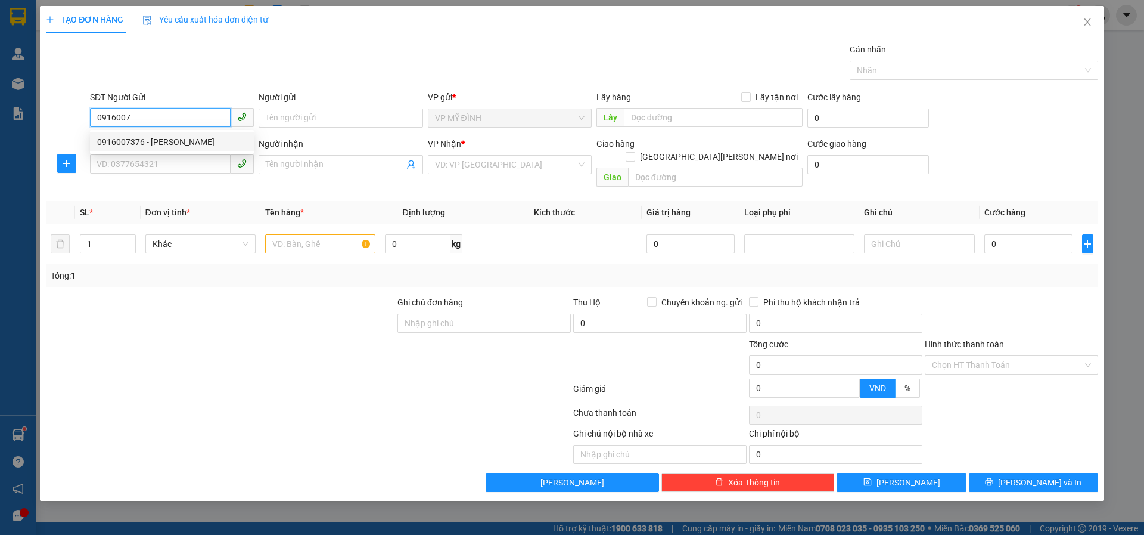
click at [152, 144] on div "0916007376 - c linh" at bounding box center [172, 141] width 150 height 13
type input "0916007376"
type input "c linh"
type input "0916007376"
click at [142, 166] on input "SĐT Người Nhận" at bounding box center [160, 163] width 141 height 19
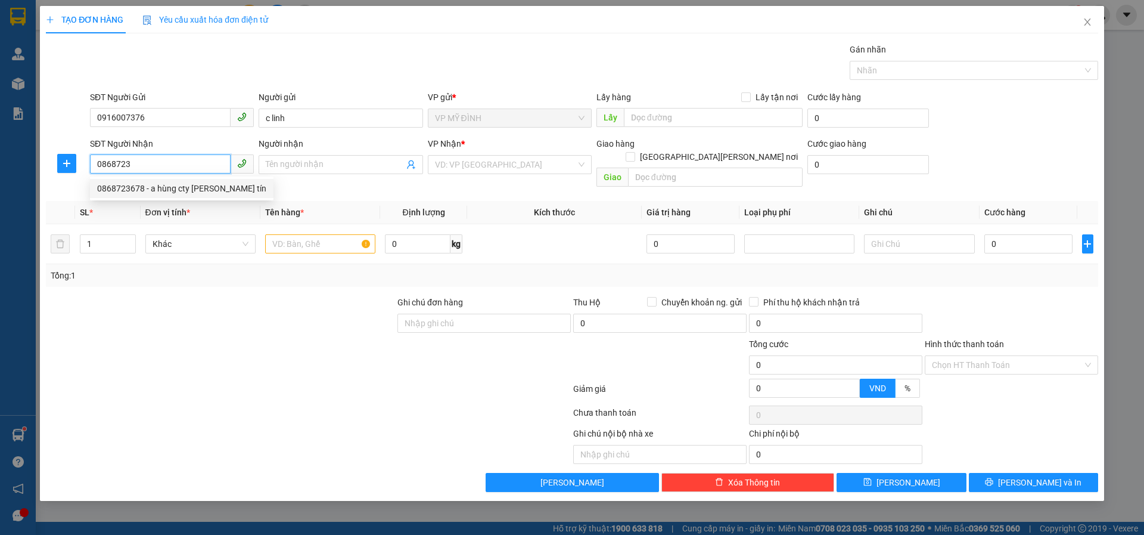
click at [159, 188] on div "0868723678 - a hùng cty thành tín" at bounding box center [181, 188] width 169 height 13
type input "0868723678"
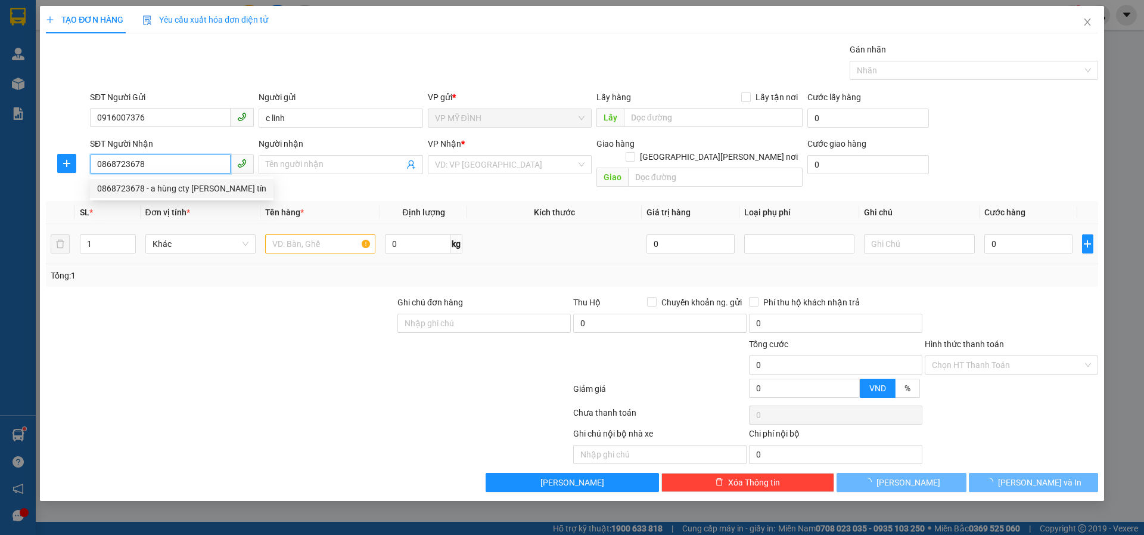
type input "a hùng cty thành tín"
checkbox input "true"
type input "nghi phú"
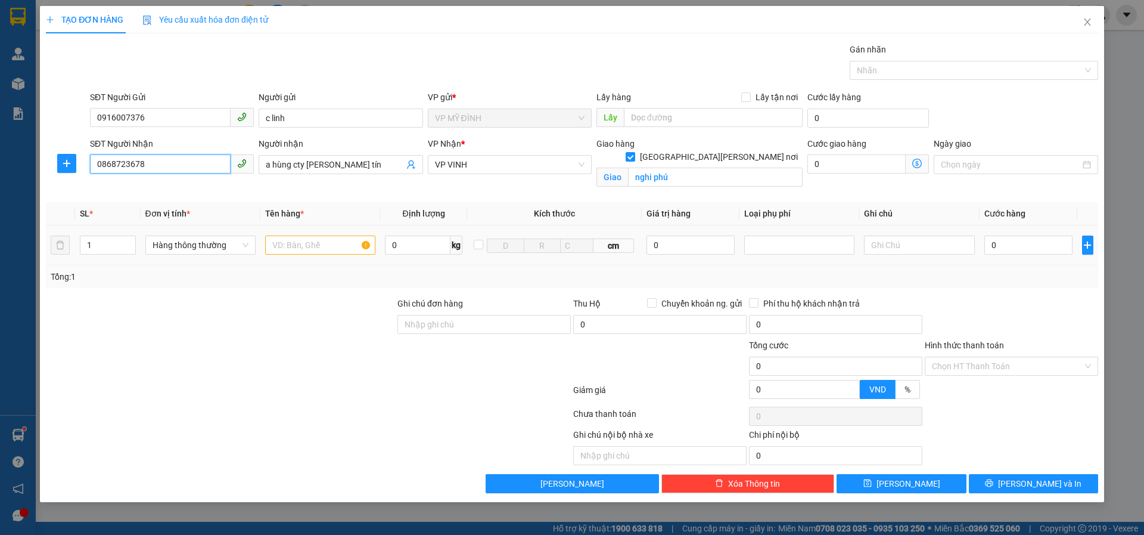
type input "0868723678"
drag, startPoint x: 296, startPoint y: 247, endPoint x: 324, endPoint y: 247, distance: 28.0
click at [297, 248] on input "text" at bounding box center [320, 244] width 110 height 19
type input "bếp từ ( nhận nguyên kiện)"
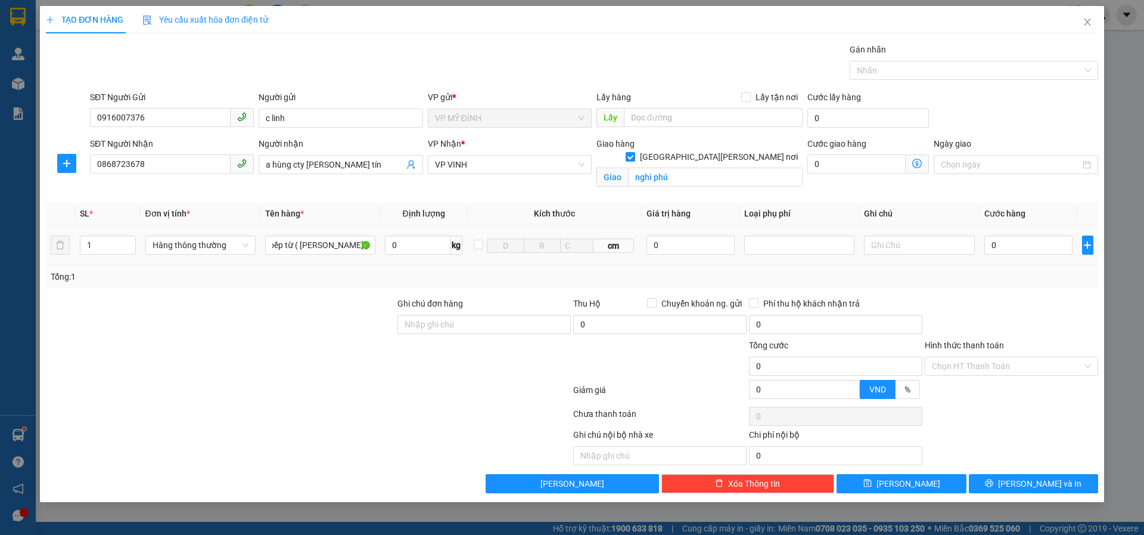
scroll to position [0, 0]
click at [996, 233] on td "0" at bounding box center [1029, 245] width 98 height 40
click at [997, 239] on input "0" at bounding box center [1029, 244] width 89 height 19
type input "7"
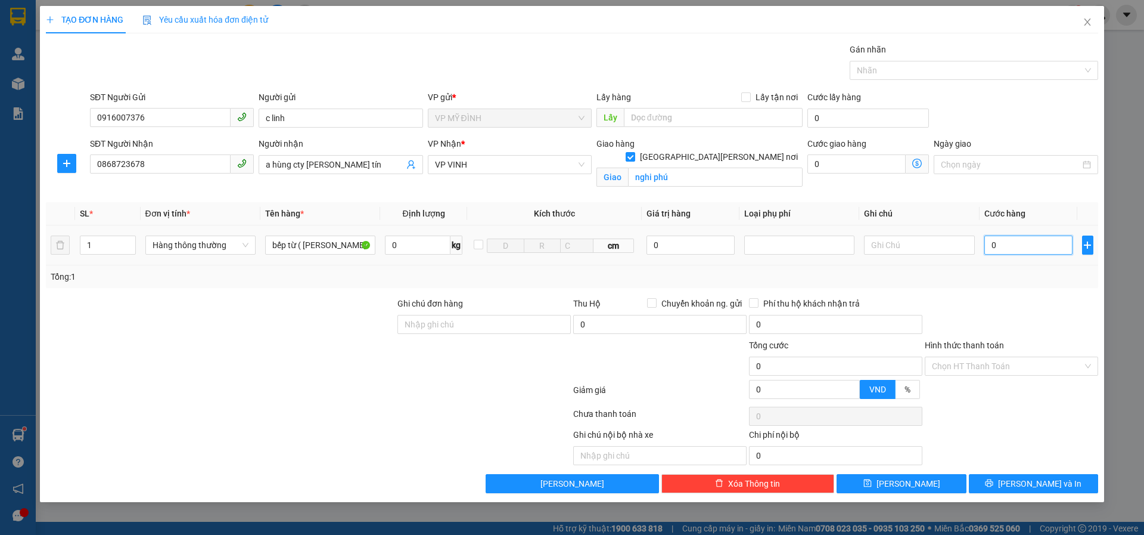
type input "7"
type input "70"
type input "70.000"
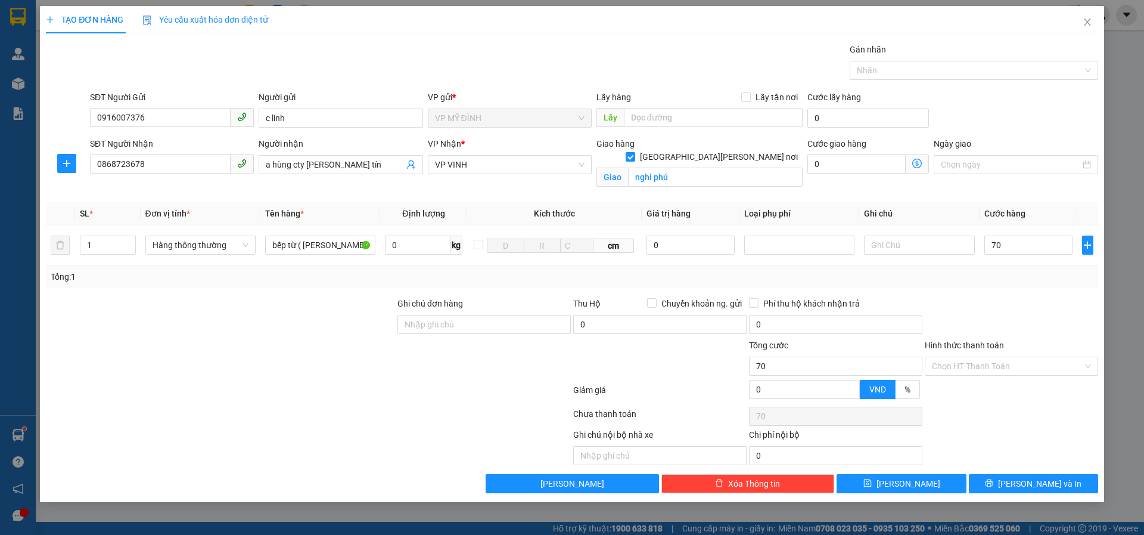
type input "70.000"
drag, startPoint x: 989, startPoint y: 293, endPoint x: 1006, endPoint y: 383, distance: 92.1
click at [992, 301] on div "Transit Pickup Surcharge Ids Transit Deliver Surcharge Ids Transit Deliver Surc…" at bounding box center [572, 268] width 1052 height 450
drag, startPoint x: 959, startPoint y: 363, endPoint x: 958, endPoint y: 373, distance: 10.2
click at [958, 366] on input "Hình thức thanh toán" at bounding box center [1007, 366] width 151 height 18
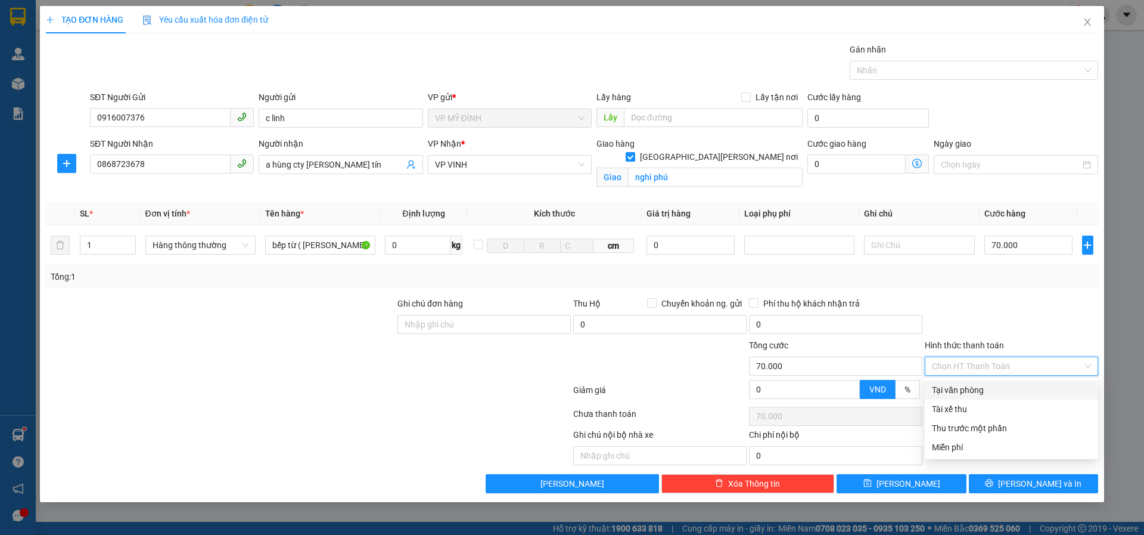
drag, startPoint x: 951, startPoint y: 386, endPoint x: 971, endPoint y: 407, distance: 29.9
click at [953, 390] on div "Tại văn phòng" at bounding box center [1011, 389] width 159 height 13
type input "0"
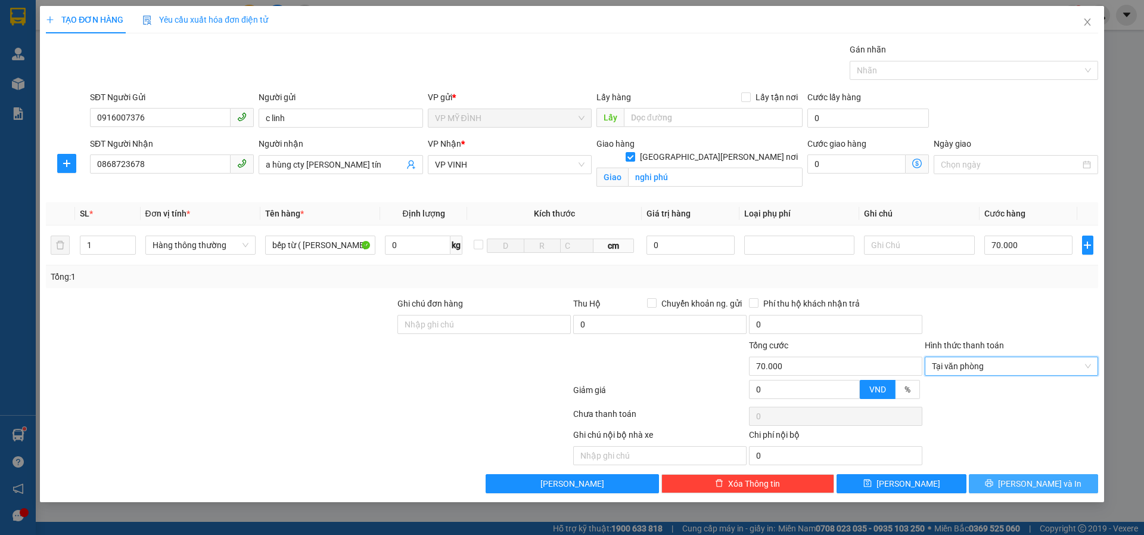
drag, startPoint x: 1007, startPoint y: 484, endPoint x: 1020, endPoint y: 508, distance: 27.7
click at [1005, 484] on button "[PERSON_NAME] và In" at bounding box center [1033, 483] width 129 height 19
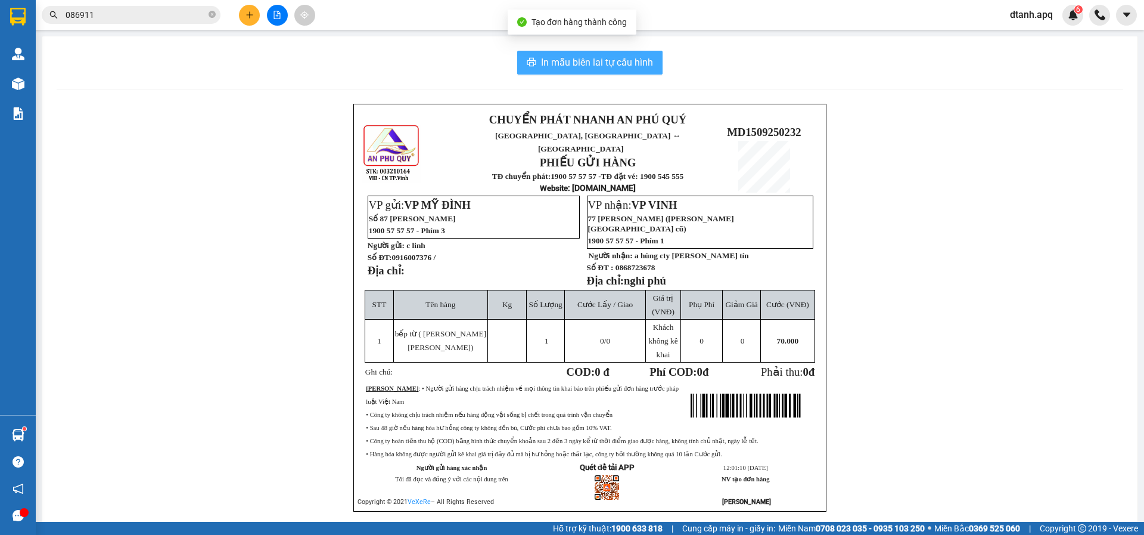
drag, startPoint x: 545, startPoint y: 56, endPoint x: 430, endPoint y: 114, distance: 129.0
click at [545, 57] on span "In mẫu biên lai tự cấu hình" at bounding box center [597, 62] width 112 height 15
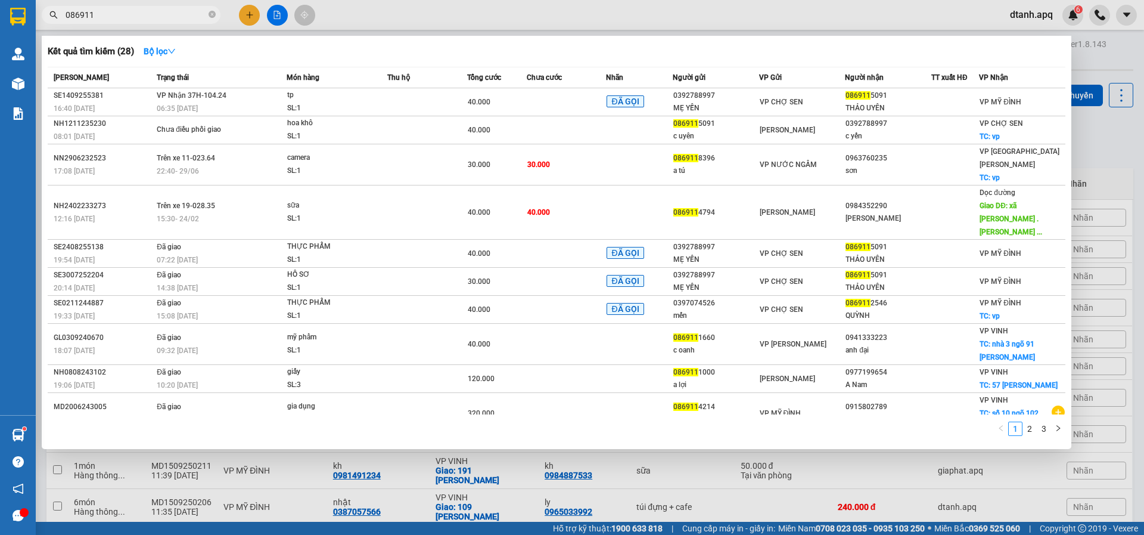
drag, startPoint x: 48, startPoint y: 27, endPoint x: 38, endPoint y: 29, distance: 10.2
click at [41, 26] on div "Kết quả tìm kiếm ( 28 ) Bộ lọc Mã ĐH Trạng thái Món hàng Thu hộ Tổng cước Chưa …" at bounding box center [116, 15] width 232 height 21
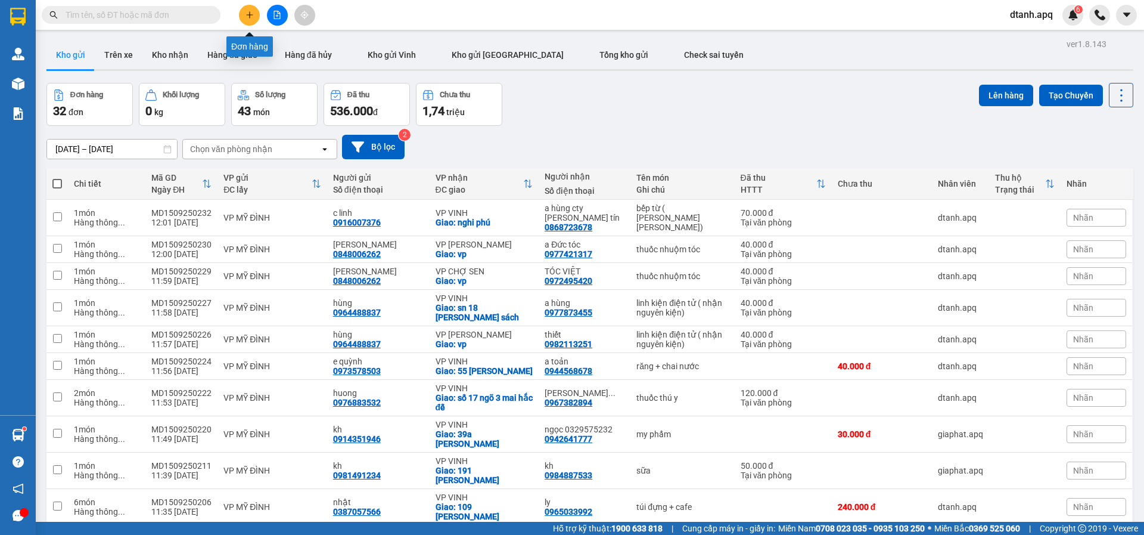
click at [247, 16] on icon "plus" at bounding box center [250, 15] width 8 height 8
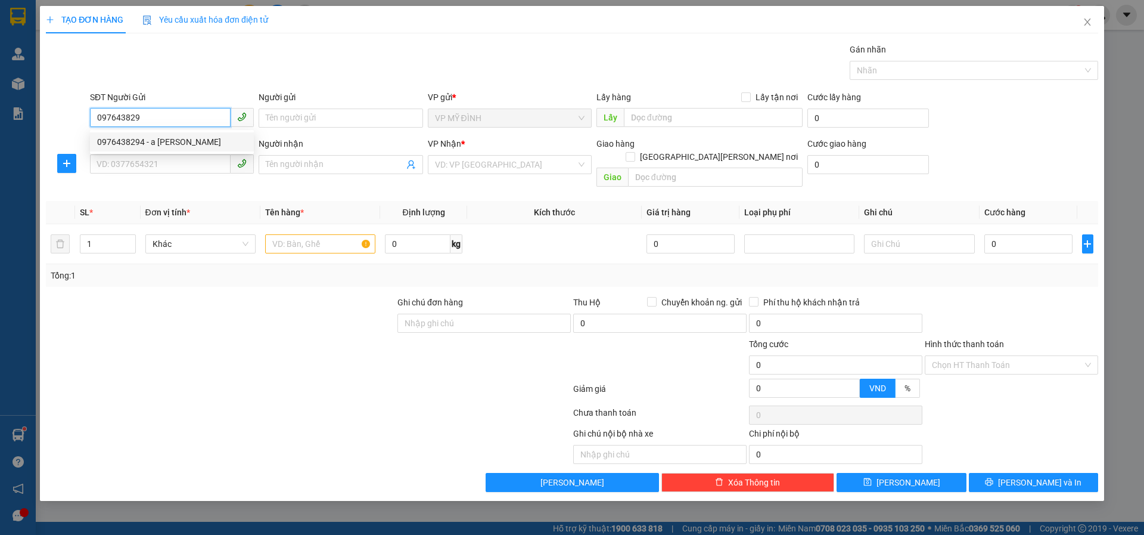
drag, startPoint x: 164, startPoint y: 136, endPoint x: 154, endPoint y: 154, distance: 20.3
click at [164, 137] on div "0976438294 - a lượng" at bounding box center [172, 141] width 150 height 13
type input "0976438294"
type input "a lượng"
type input "0976438294"
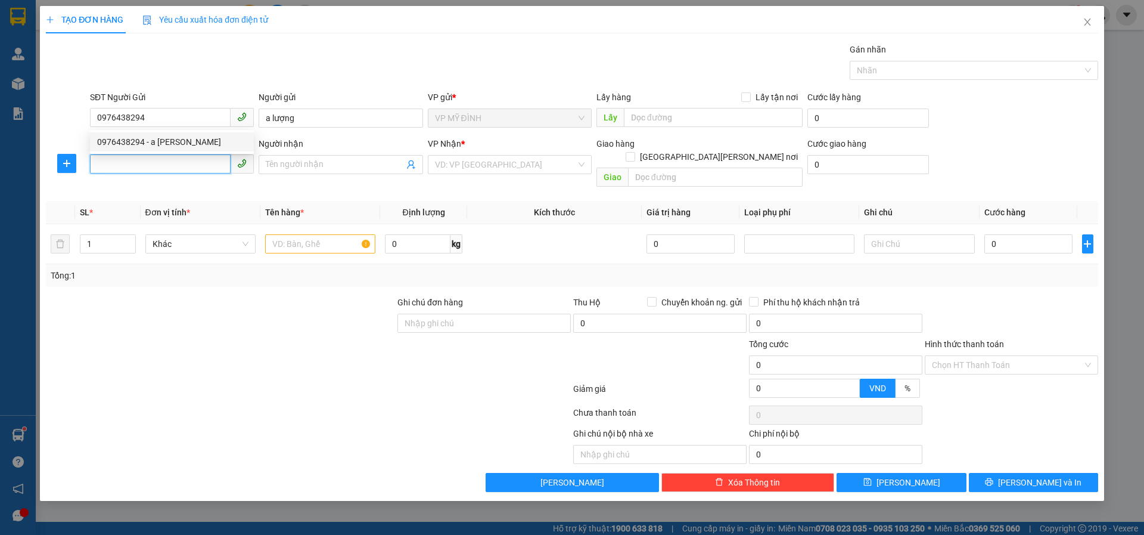
click at [153, 159] on input "SĐT Người Nhận" at bounding box center [160, 163] width 141 height 19
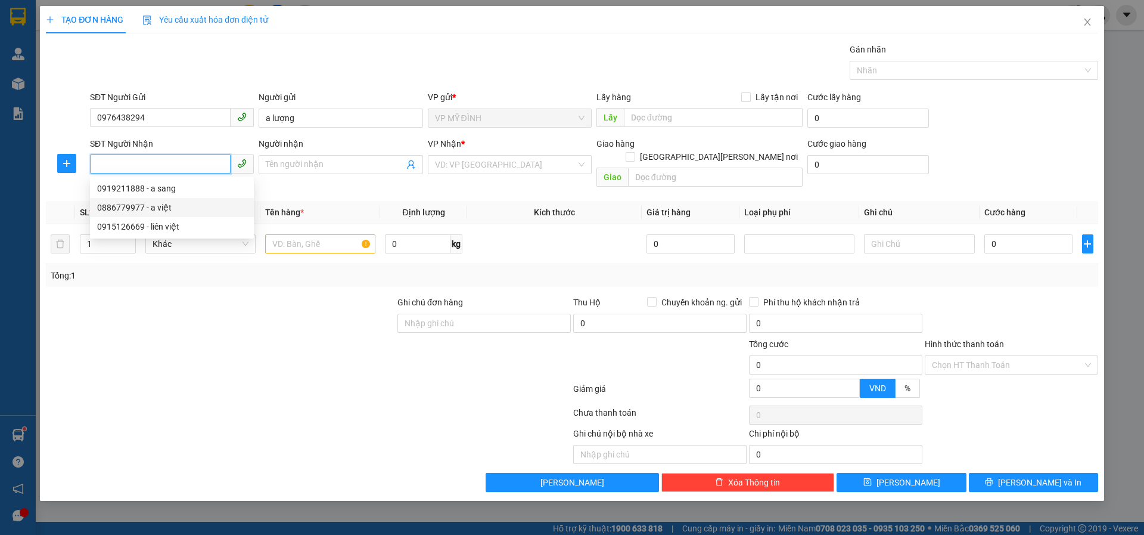
click at [209, 204] on div "0886779977 - a việt" at bounding box center [172, 207] width 150 height 13
type input "0886779977"
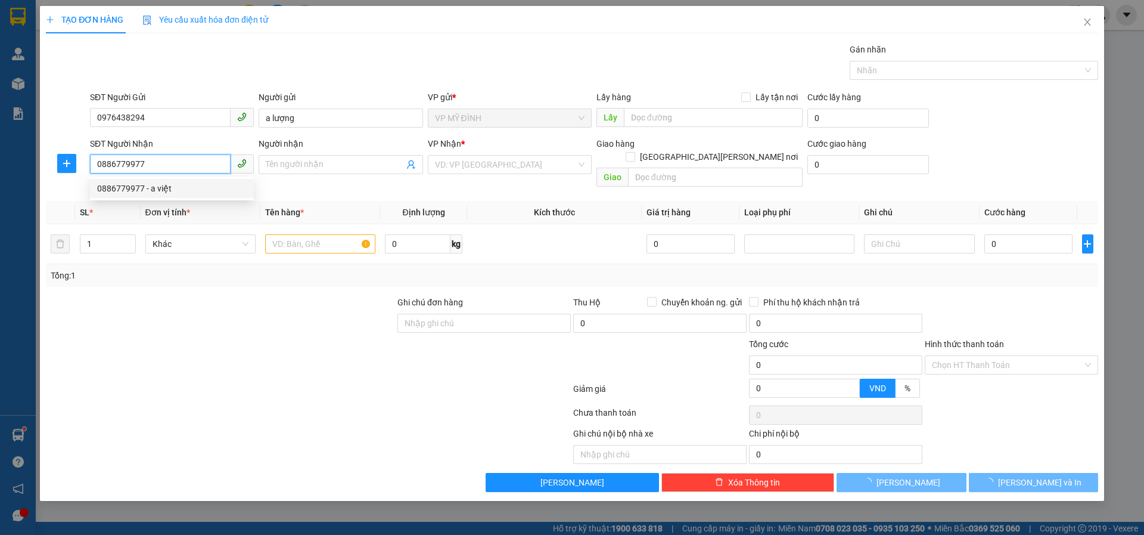
type input "a việt"
checkbox input "true"
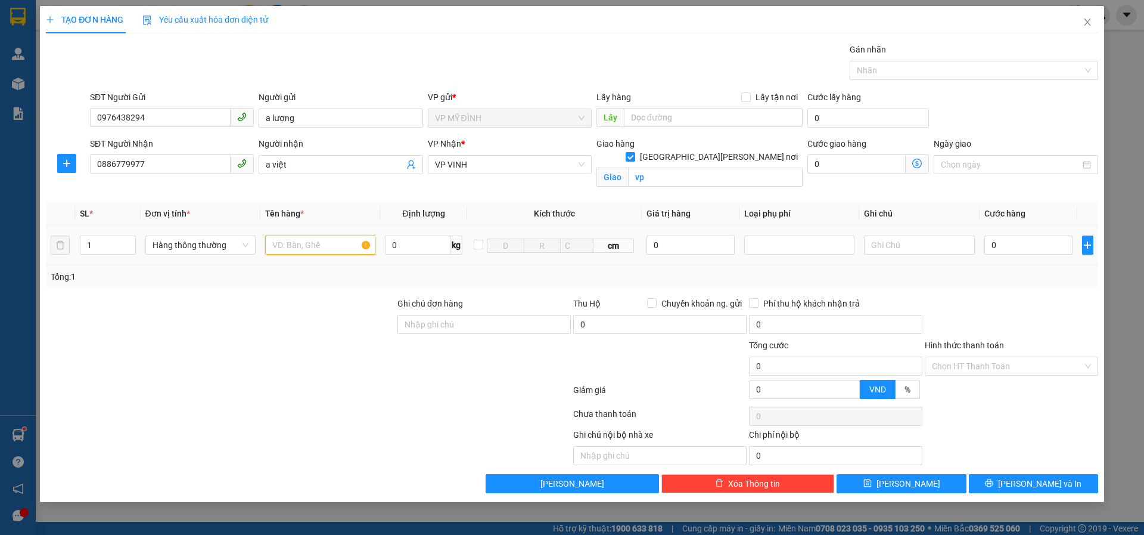
click at [295, 246] on input "text" at bounding box center [320, 244] width 110 height 19
click at [672, 170] on input "vp" at bounding box center [715, 176] width 175 height 19
type input "số 19 minh tân"
click at [297, 235] on div at bounding box center [320, 245] width 110 height 24
click at [294, 246] on input "text" at bounding box center [320, 244] width 110 height 19
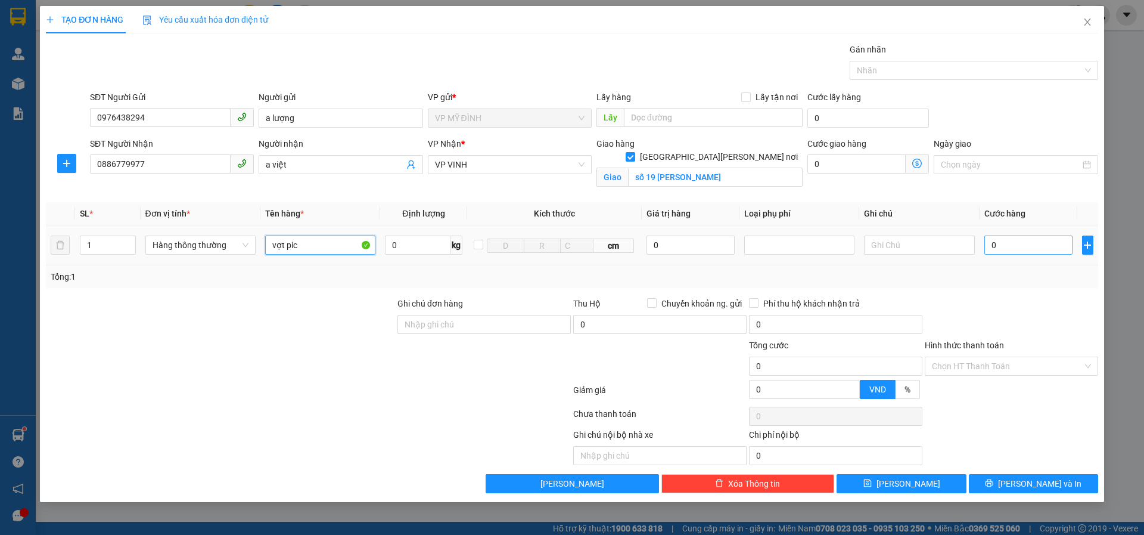
type input "vợt pic"
click at [1016, 243] on input "0" at bounding box center [1029, 244] width 89 height 19
type input "4"
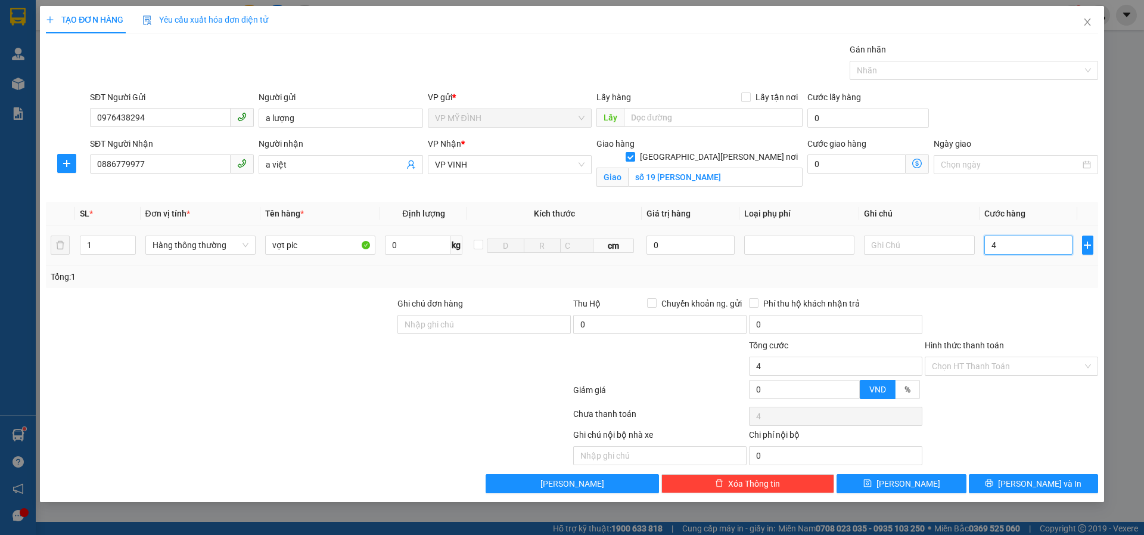
type input "40"
type input "40.000"
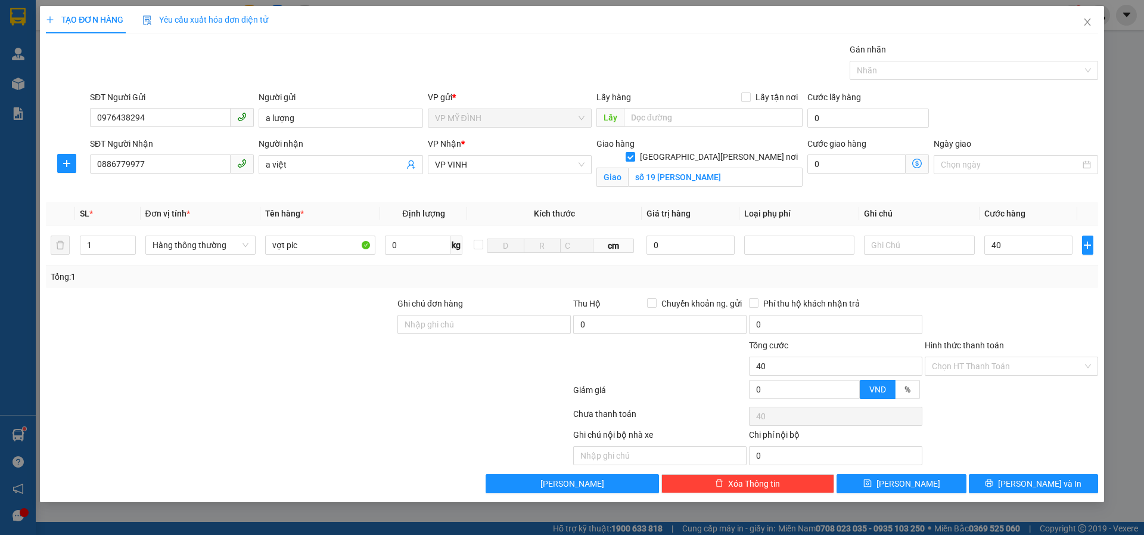
type input "40.000"
click at [1000, 330] on div at bounding box center [1012, 318] width 176 height 42
click at [993, 483] on icon "printer" at bounding box center [990, 483] width 8 height 8
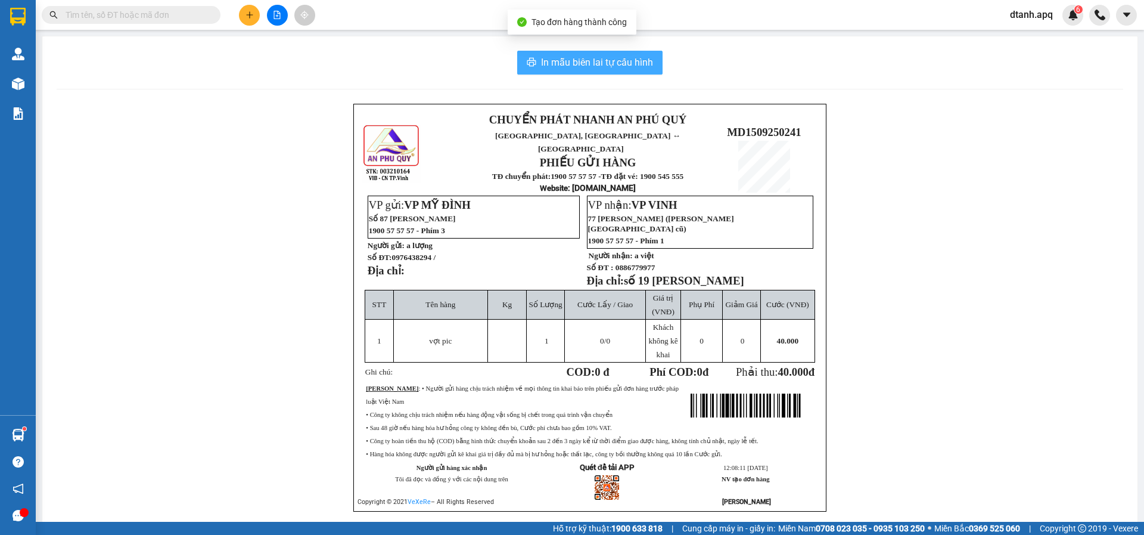
click at [565, 61] on span "In mẫu biên lai tự cấu hình" at bounding box center [597, 62] width 112 height 15
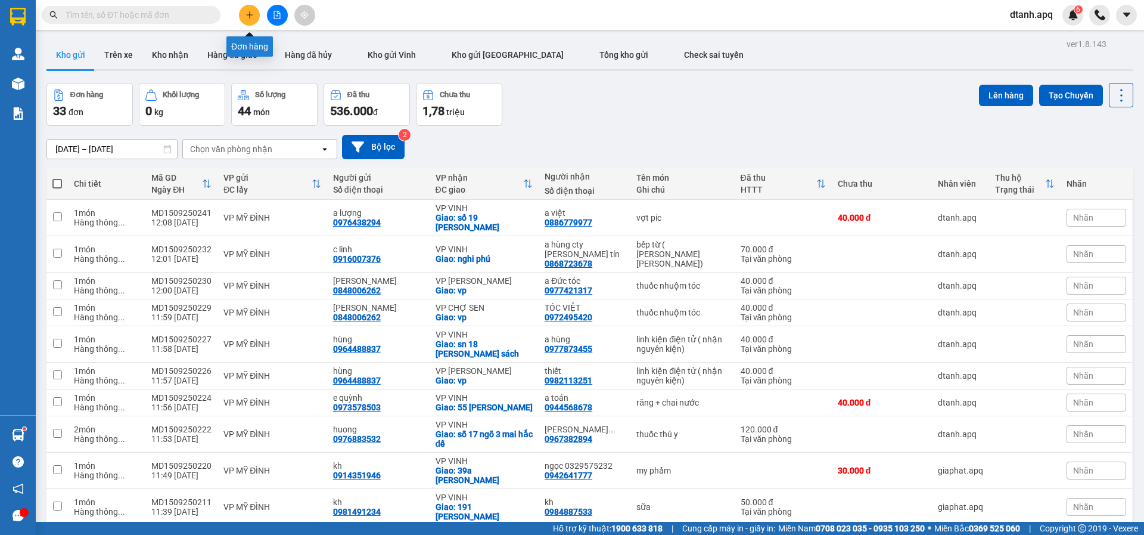
click at [246, 20] on button at bounding box center [249, 15] width 21 height 21
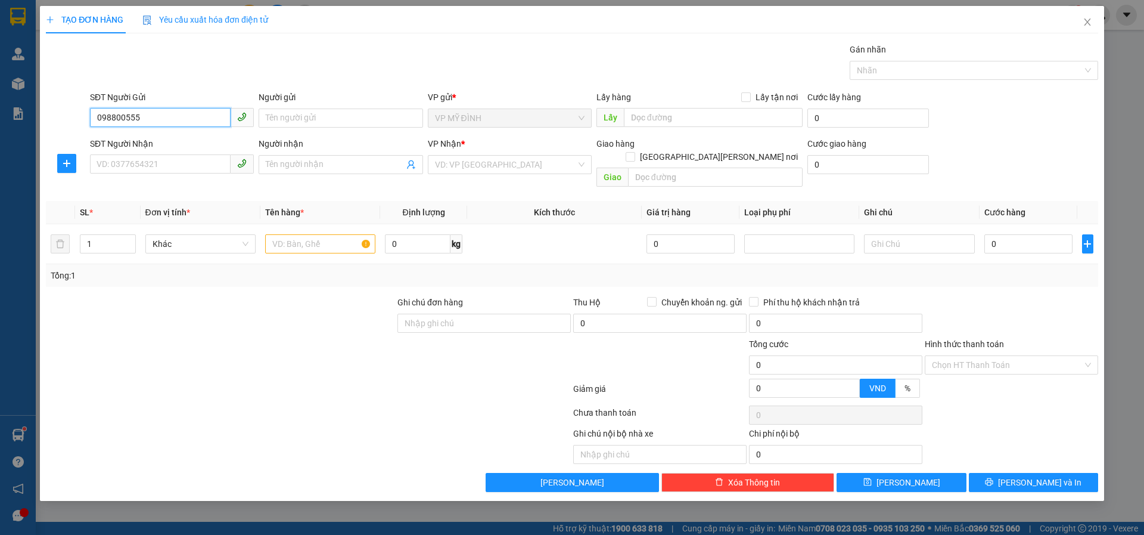
click at [164, 125] on input "098800555" at bounding box center [160, 117] width 141 height 19
click at [155, 147] on div "0988005556" at bounding box center [172, 141] width 150 height 13
type input "0988005556"
click at [286, 123] on input "Người gửi" at bounding box center [341, 117] width 164 height 19
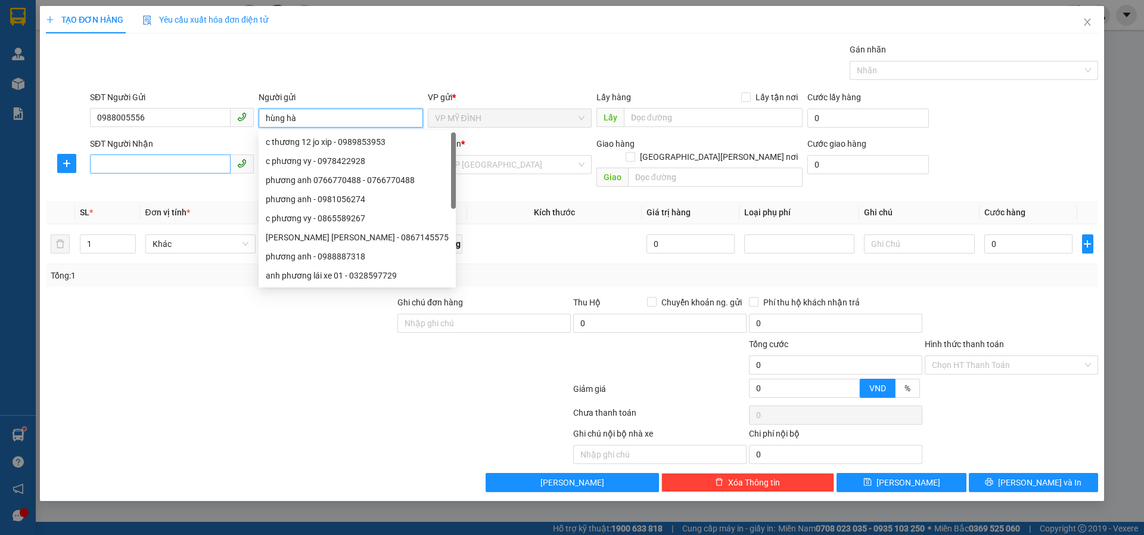
type input "hùng hà"
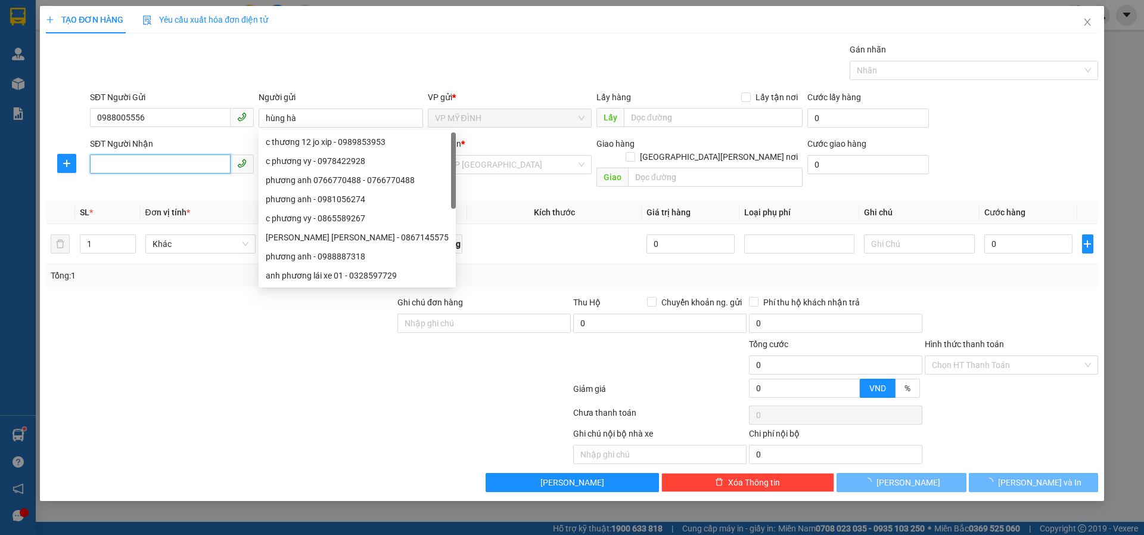
drag, startPoint x: 172, startPoint y: 164, endPoint x: 814, endPoint y: 263, distance: 649.9
click at [173, 163] on input "SĐT Người Nhận" at bounding box center [160, 163] width 141 height 19
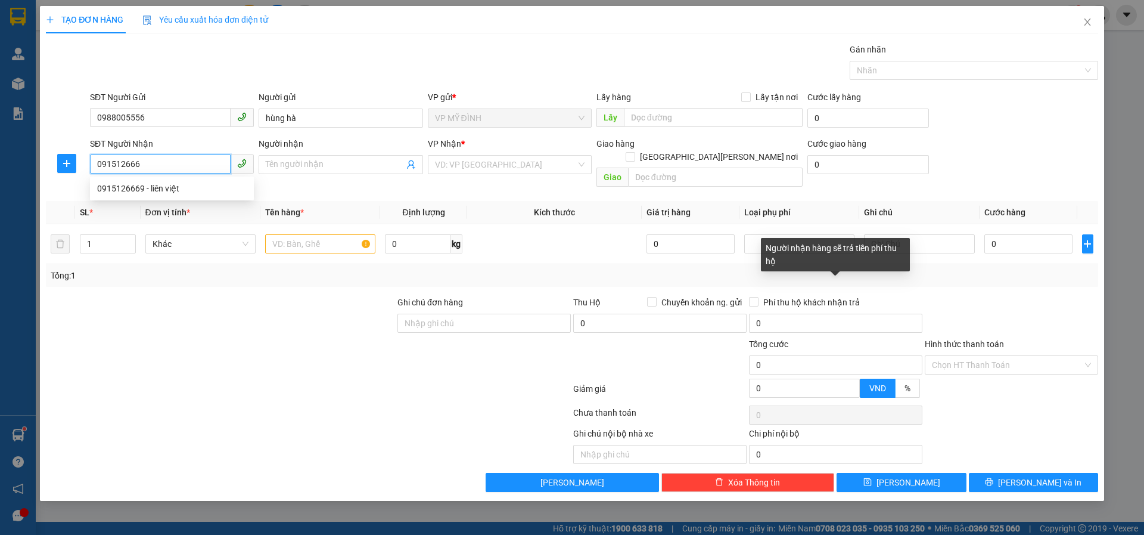
type input "0915126669"
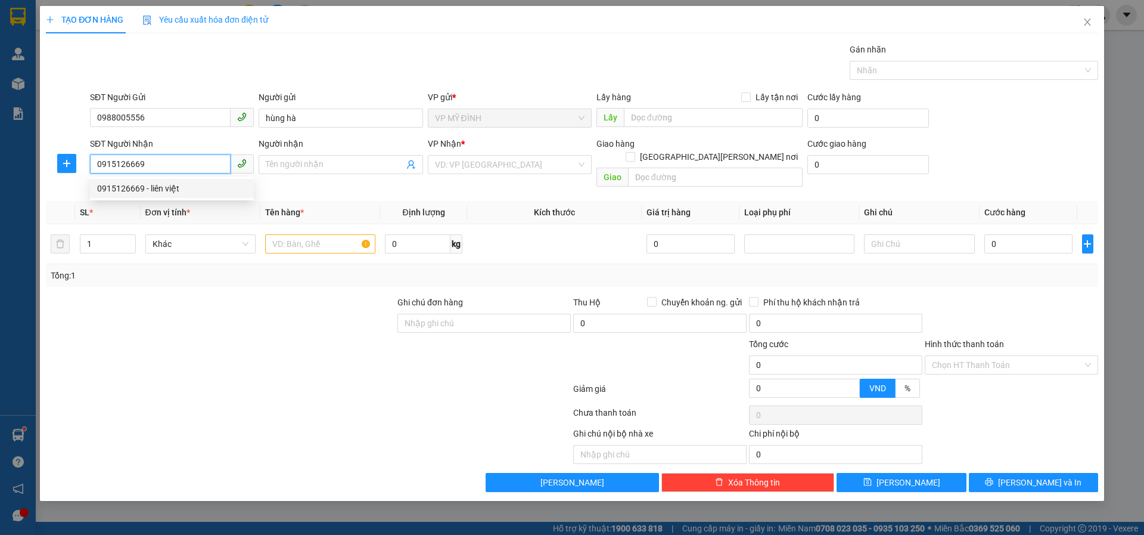
click at [194, 186] on div "0915126669 - liên việt" at bounding box center [172, 188] width 150 height 13
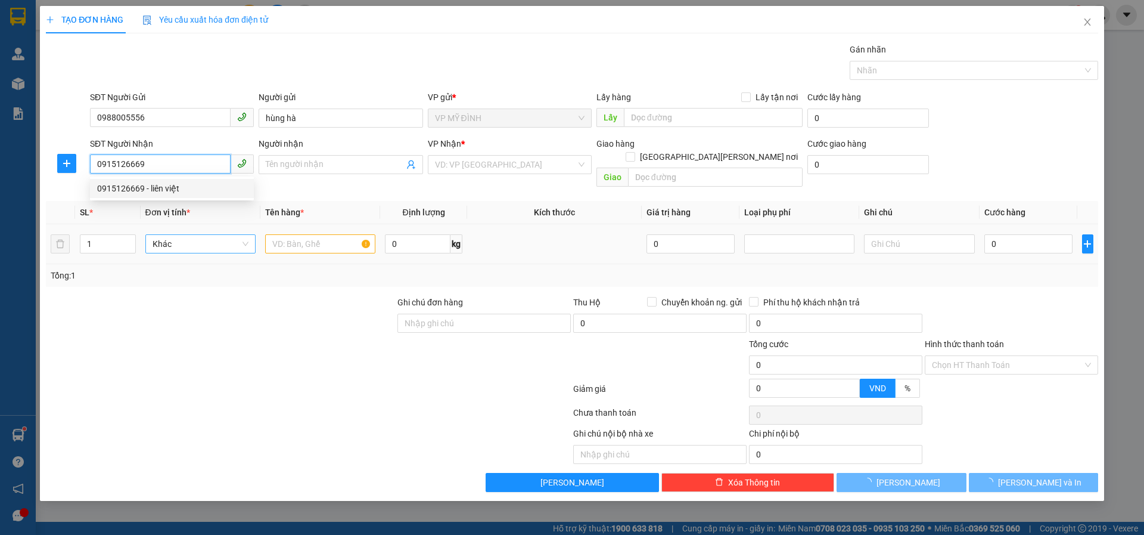
type input "liên việt"
checkbox input "true"
type input "69c đào tấn(có hàng về giờ nào thì giao giờ đó)"
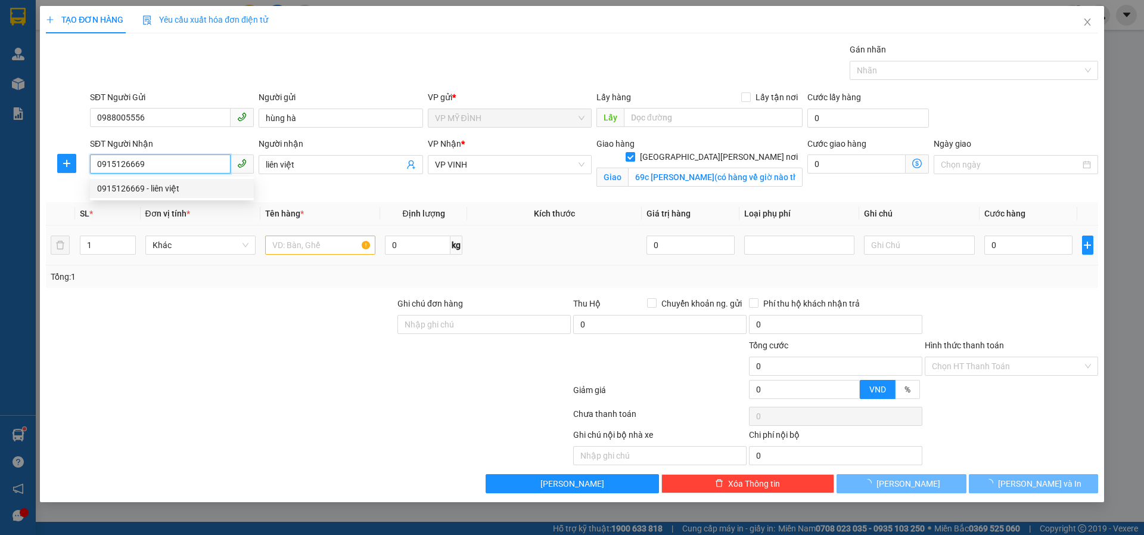
type input "0915126669"
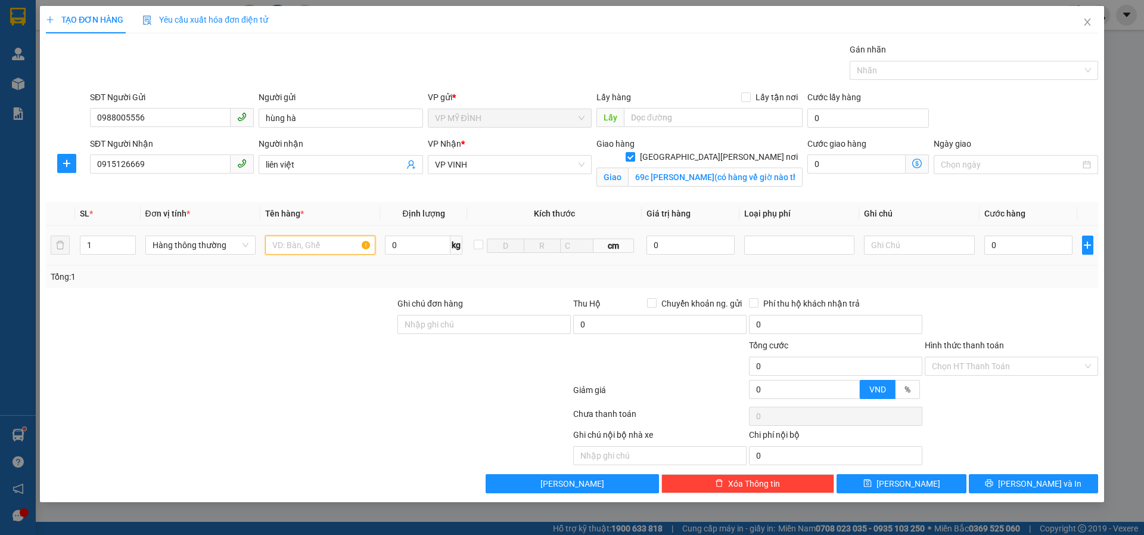
click at [295, 243] on input "text" at bounding box center [320, 244] width 110 height 19
type input "vợt pic"
click at [1011, 244] on input "0" at bounding box center [1029, 244] width 89 height 19
type input "04"
type input "4"
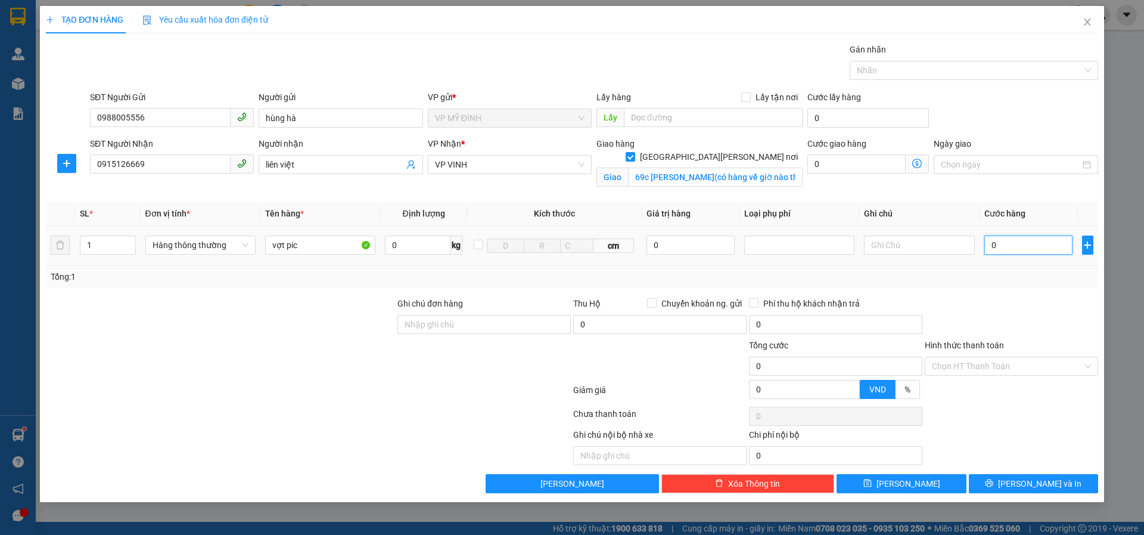
type input "4"
type input "040"
type input "40"
type input "40.000"
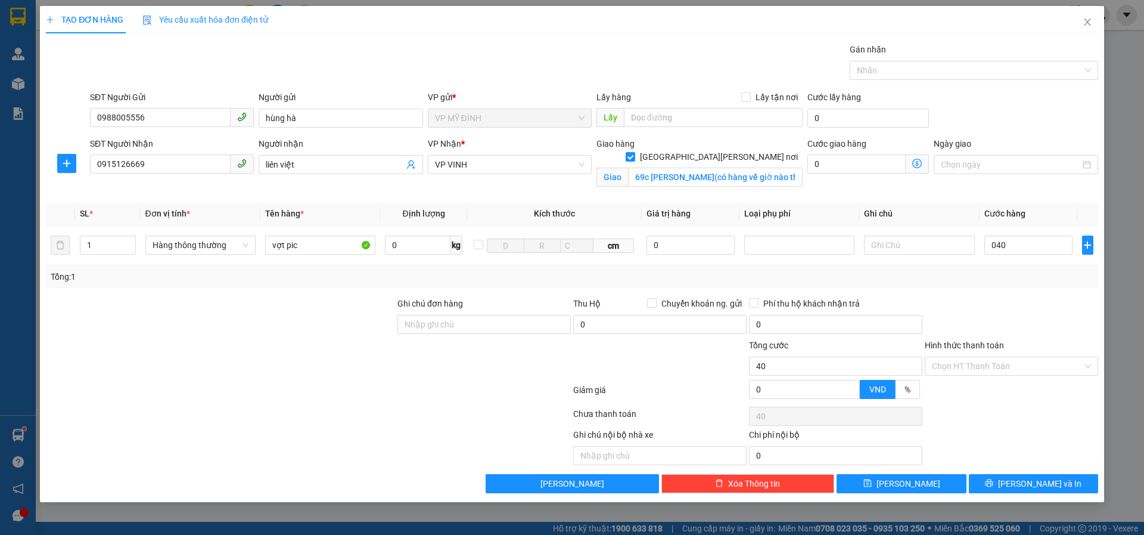
type input "40.000"
drag, startPoint x: 1007, startPoint y: 305, endPoint x: 1011, endPoint y: 465, distance: 161.0
click at [1008, 309] on div at bounding box center [1012, 318] width 176 height 42
click at [993, 485] on button "[PERSON_NAME] và In" at bounding box center [1033, 483] width 129 height 19
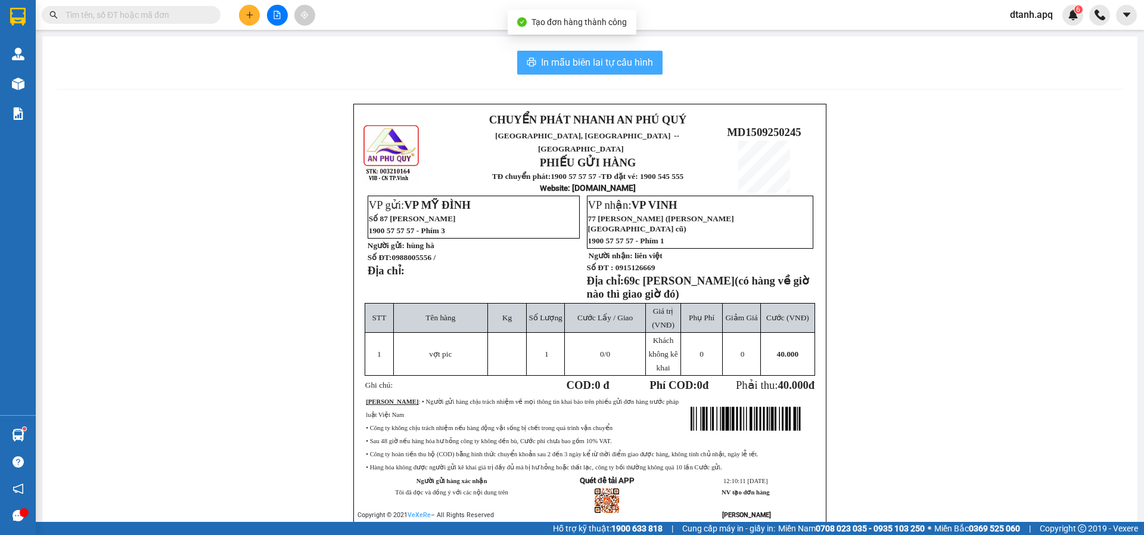
click at [573, 65] on span "In mẫu biên lai tự cấu hình" at bounding box center [597, 62] width 112 height 15
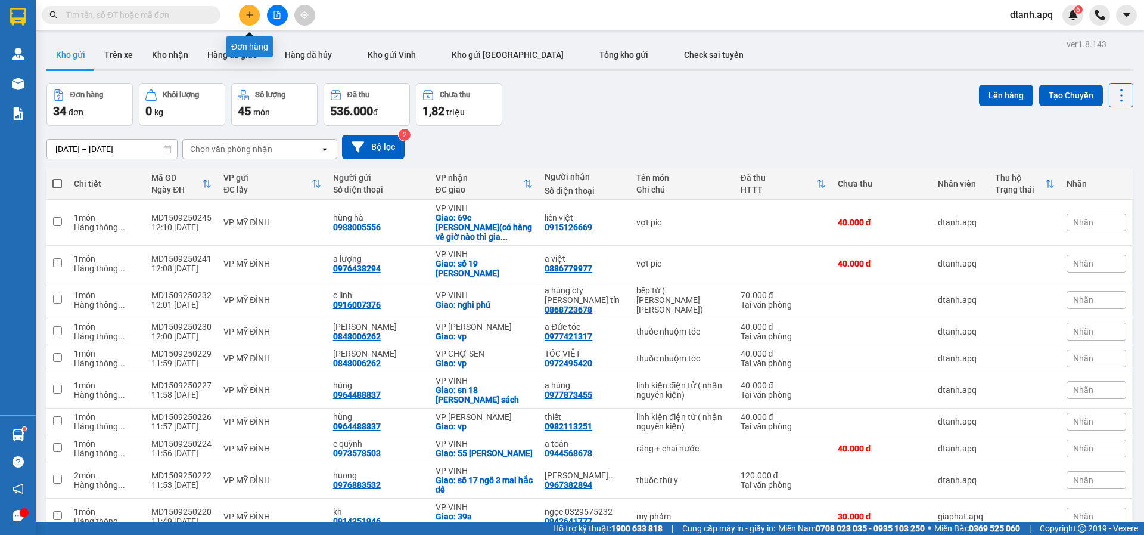
click at [256, 21] on button at bounding box center [249, 15] width 21 height 21
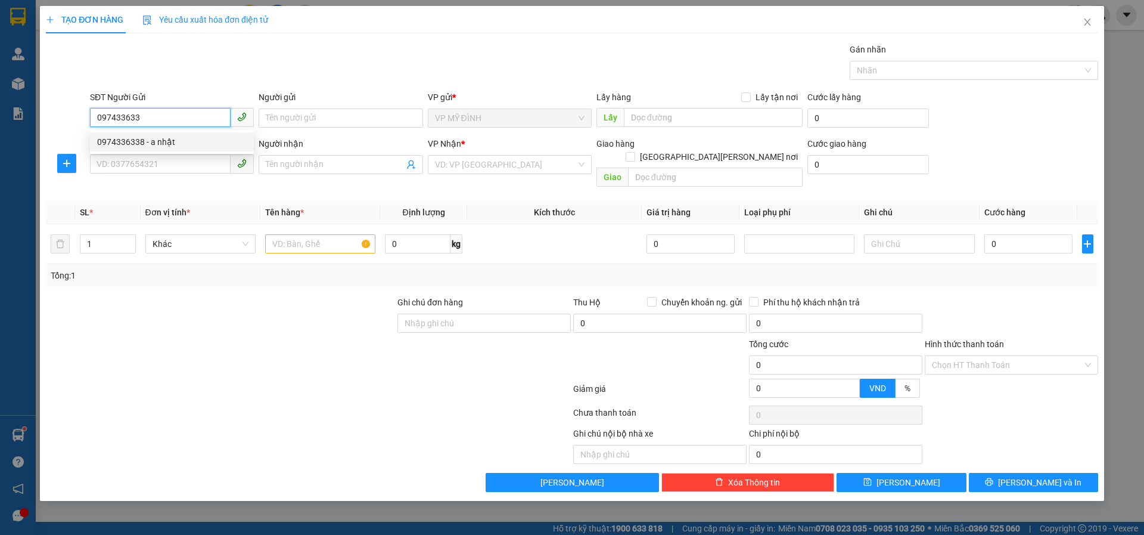
click at [145, 142] on div "0974336338 - a nhật" at bounding box center [172, 141] width 150 height 13
type input "0974336338"
type input "a nhật"
type input "0974336338"
click at [141, 161] on input "SĐT Người Nhận" at bounding box center [160, 163] width 141 height 19
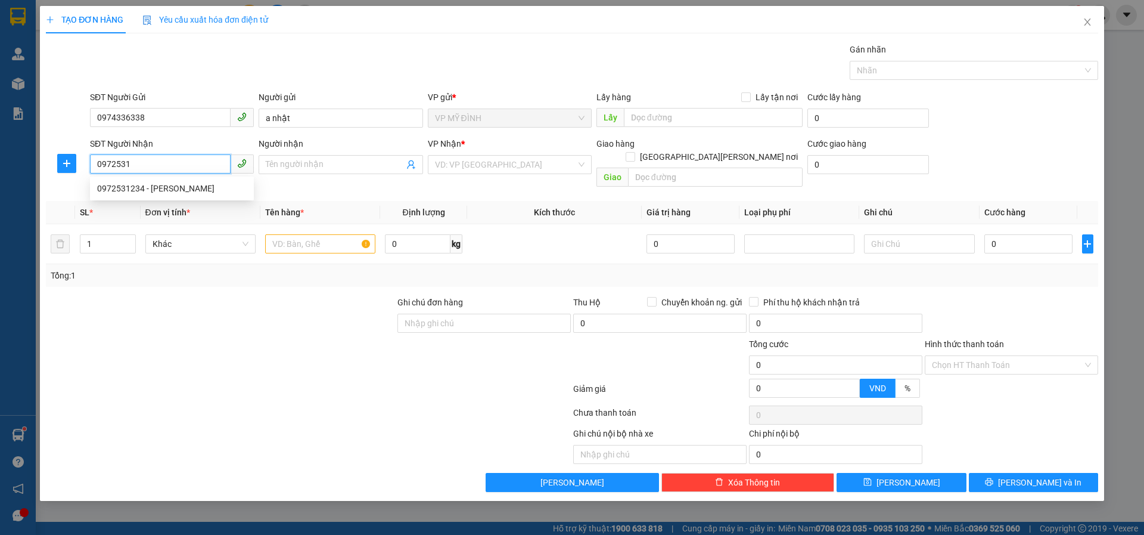
click at [134, 185] on div "0972531234 - chị quỳnh" at bounding box center [172, 188] width 150 height 13
type input "0972531234"
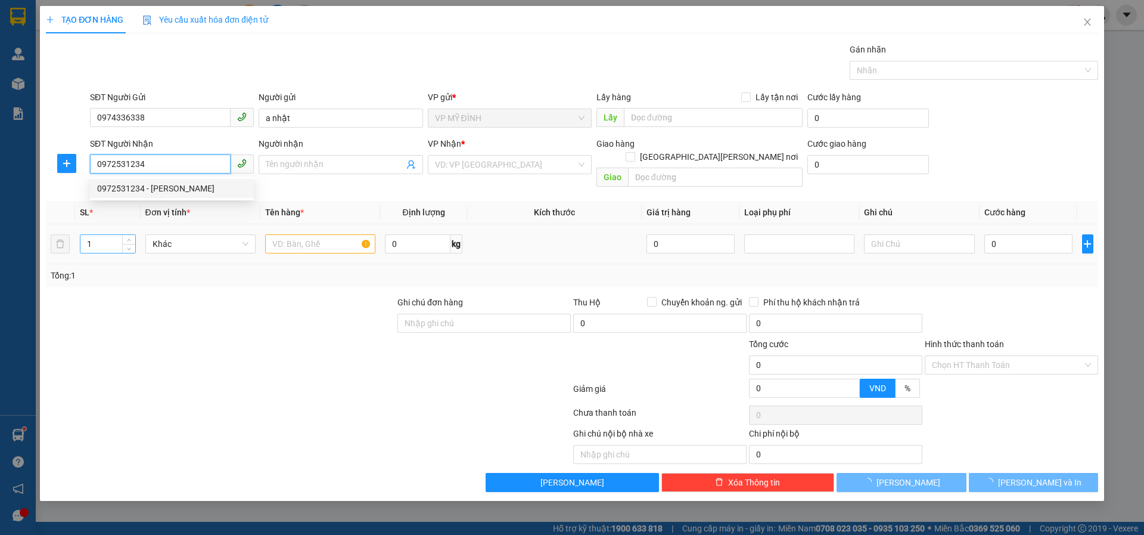
type input "chị quỳnh"
checkbox input "true"
type input "65 trần thủ độ"
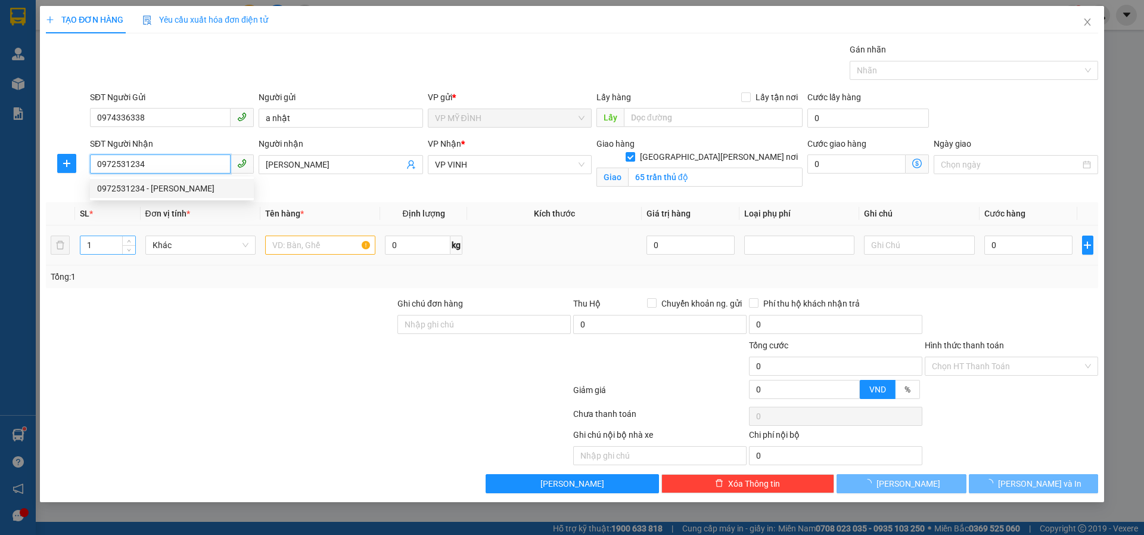
type input "0972531234"
click at [95, 242] on input "1" at bounding box center [107, 245] width 55 height 18
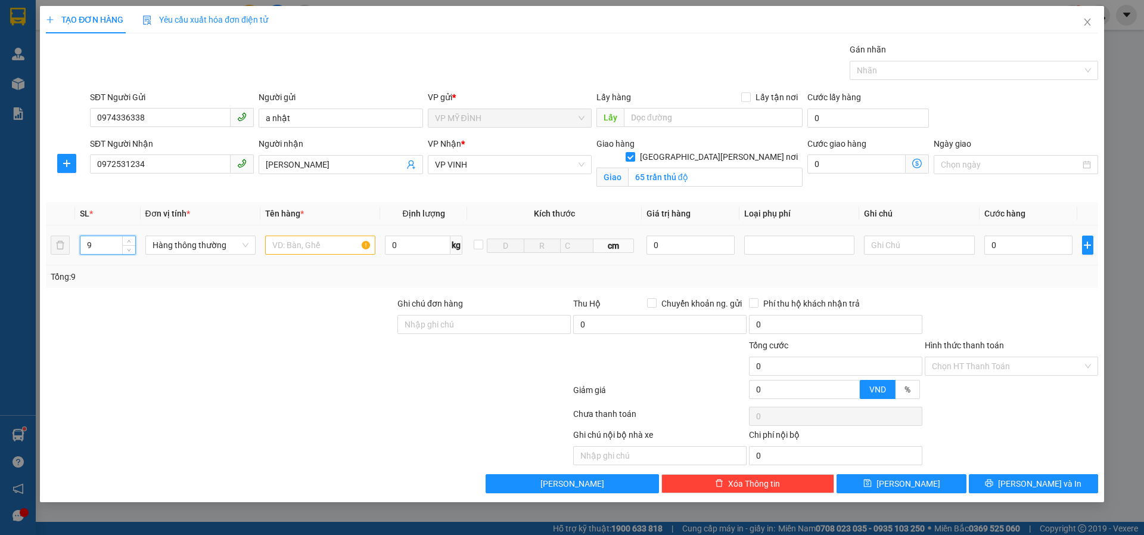
type input "9"
click at [339, 246] on input "text" at bounding box center [320, 244] width 110 height 19
type input "hoa quả"
drag, startPoint x: 1032, startPoint y: 314, endPoint x: 1036, endPoint y: 275, distance: 39.0
click at [1034, 294] on div "Transit Pickup Surcharge Ids Transit Deliver Surcharge Ids Transit Deliver Surc…" at bounding box center [572, 268] width 1052 height 450
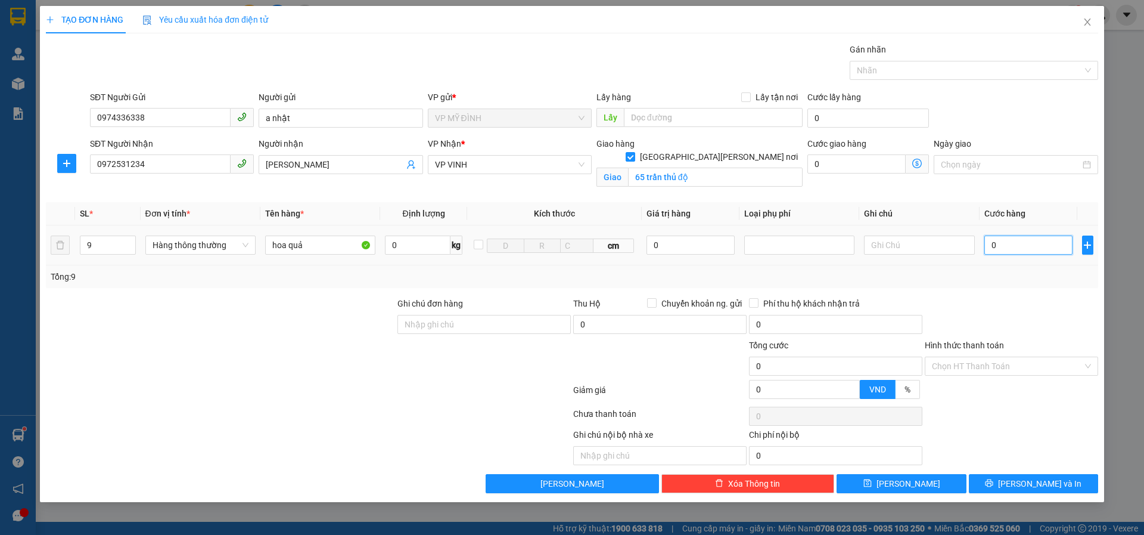
drag, startPoint x: 1003, startPoint y: 237, endPoint x: 1011, endPoint y: 243, distance: 9.9
click at [1004, 238] on input "0" at bounding box center [1029, 244] width 89 height 19
type input "4"
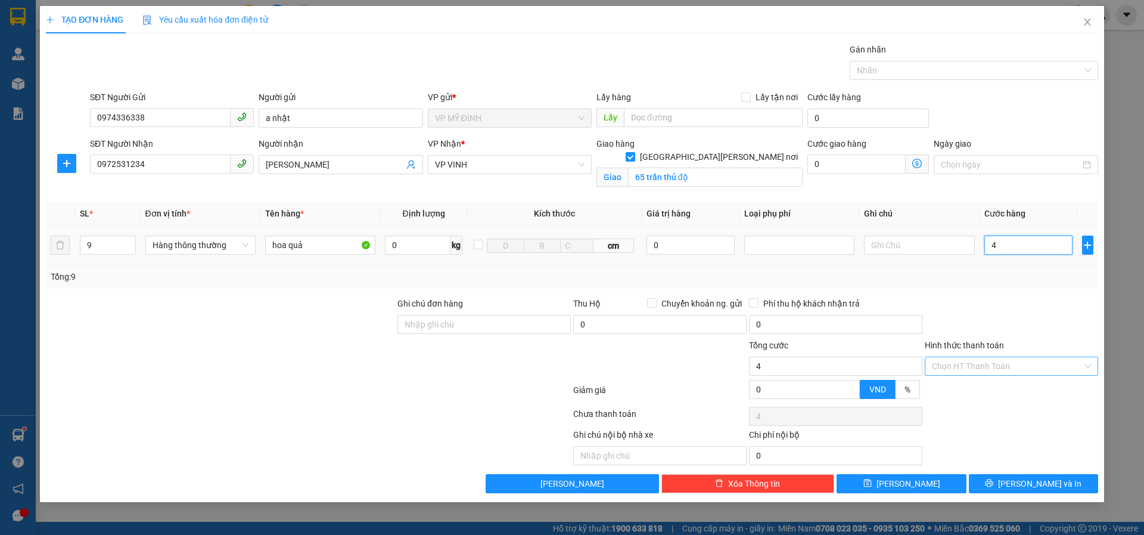
type input "45"
type input "450"
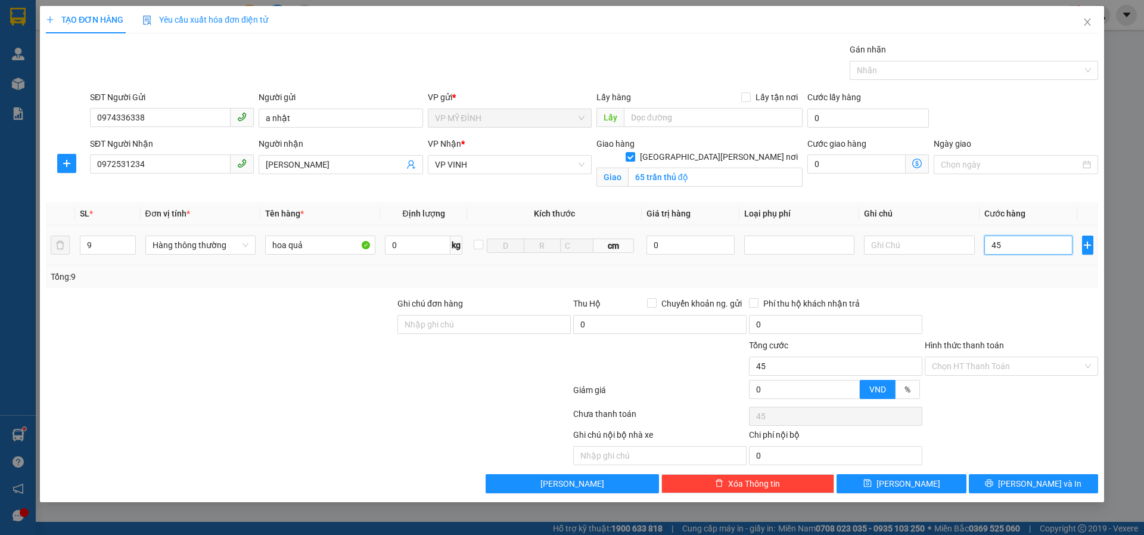
type input "450"
type input "450.000"
click at [990, 485] on button "[PERSON_NAME] và In" at bounding box center [1033, 483] width 129 height 19
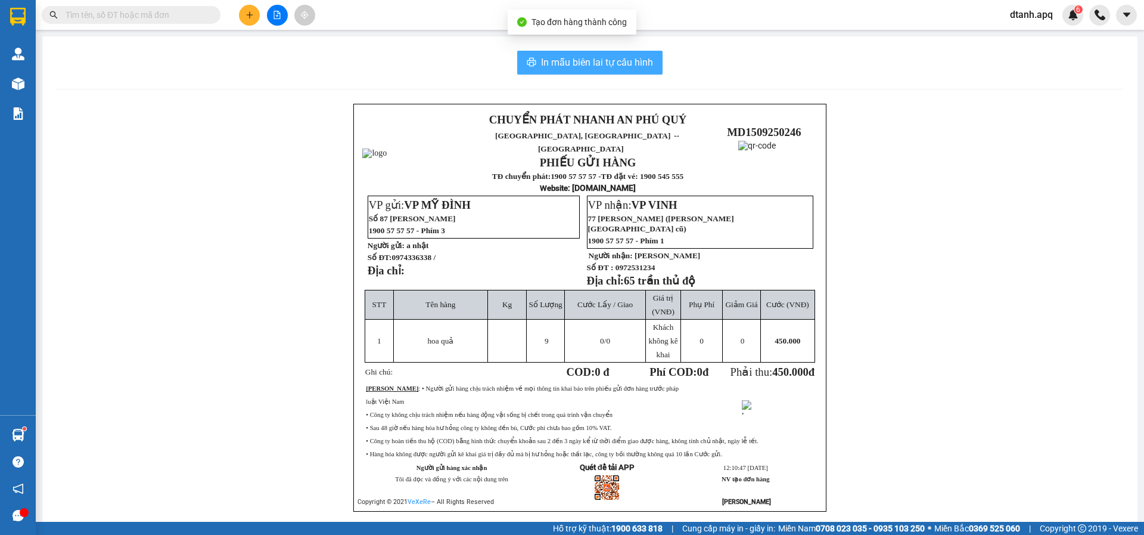
click at [560, 64] on span "In mẫu biên lai tự cấu hình" at bounding box center [597, 62] width 112 height 15
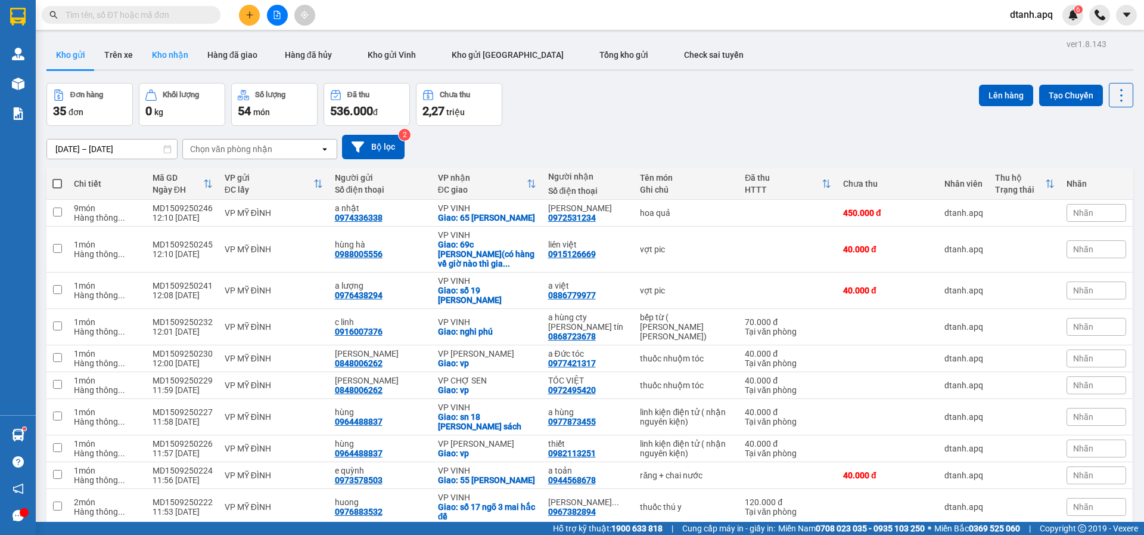
click at [178, 60] on button "Kho nhận" at bounding box center [169, 55] width 55 height 29
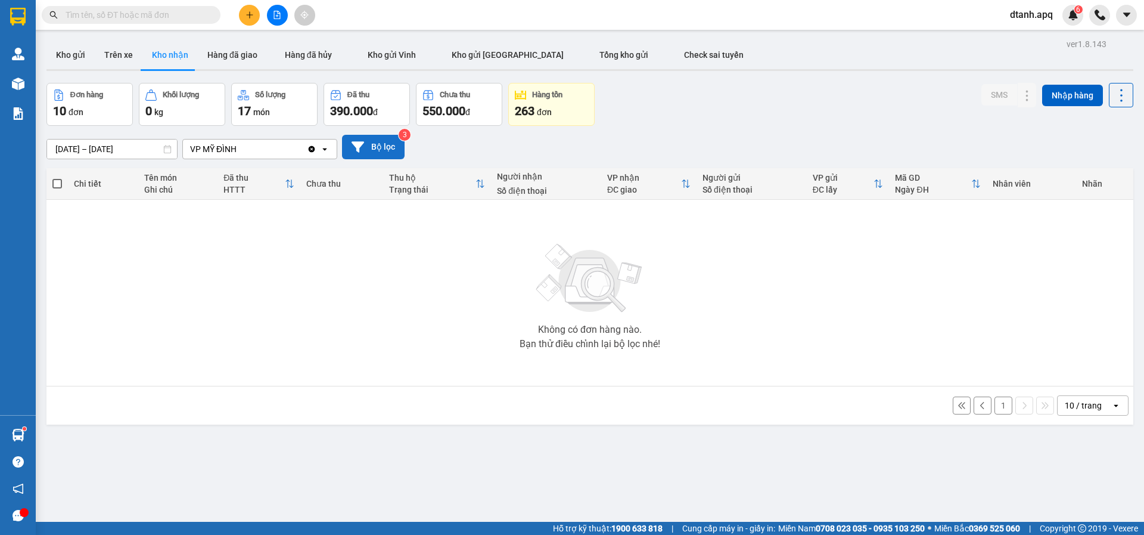
click at [367, 145] on button "Bộ lọc" at bounding box center [373, 147] width 63 height 24
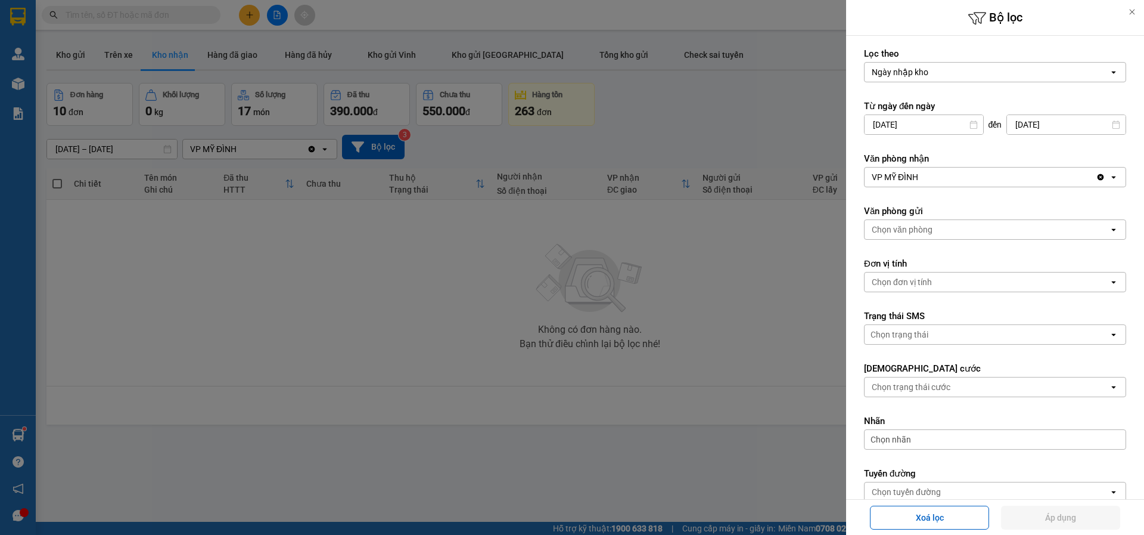
click at [922, 123] on input "[DATE]" at bounding box center [924, 124] width 119 height 19
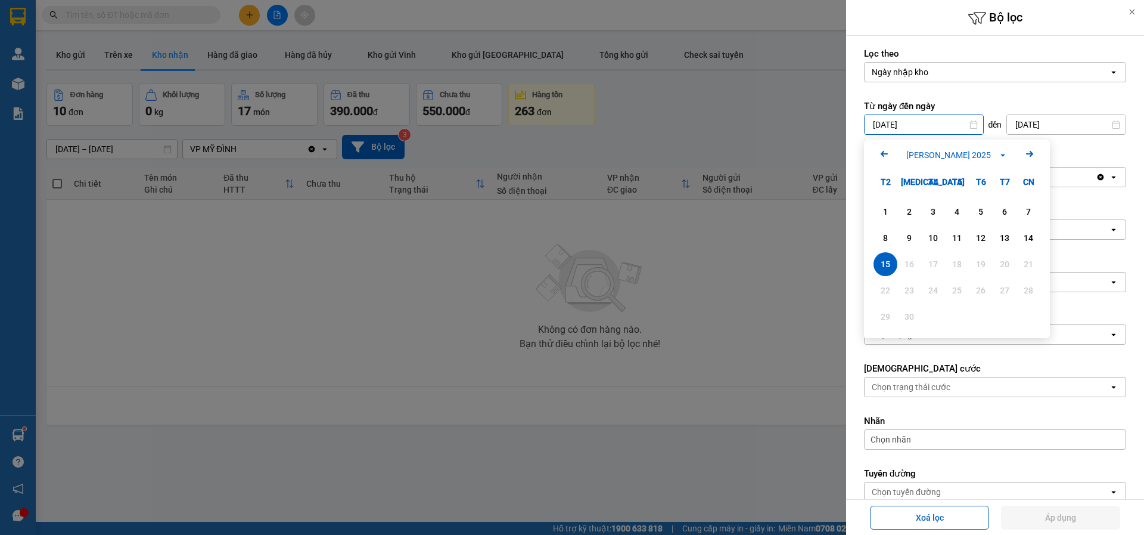
click at [887, 155] on icon "Arrow Left" at bounding box center [884, 154] width 14 height 14
click at [983, 211] on div "1" at bounding box center [981, 211] width 17 height 14
type input "01/08/2025"
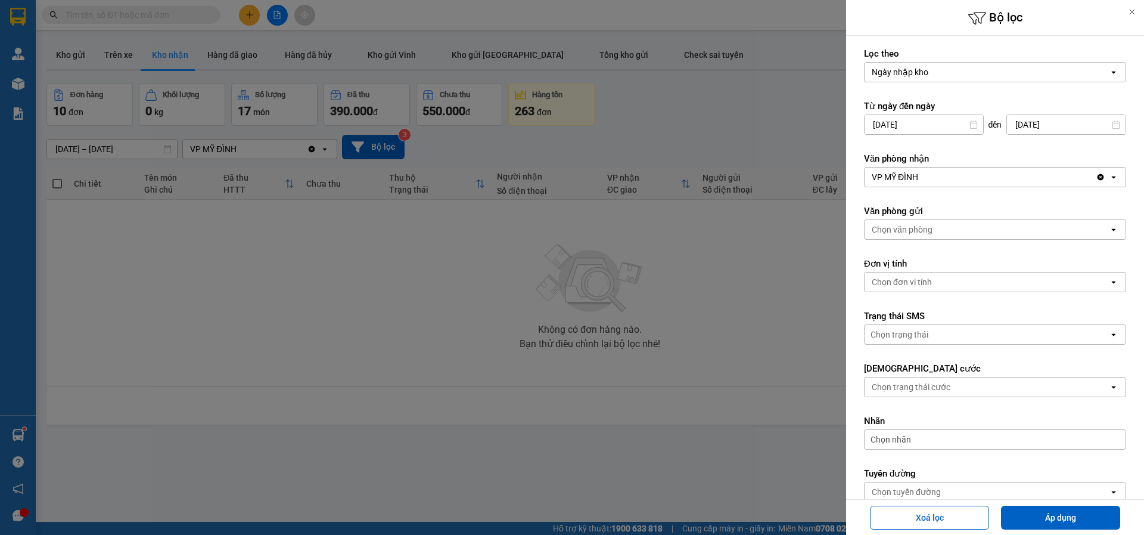
click at [908, 387] on div "Chọn trạng thái cước" at bounding box center [911, 387] width 79 height 12
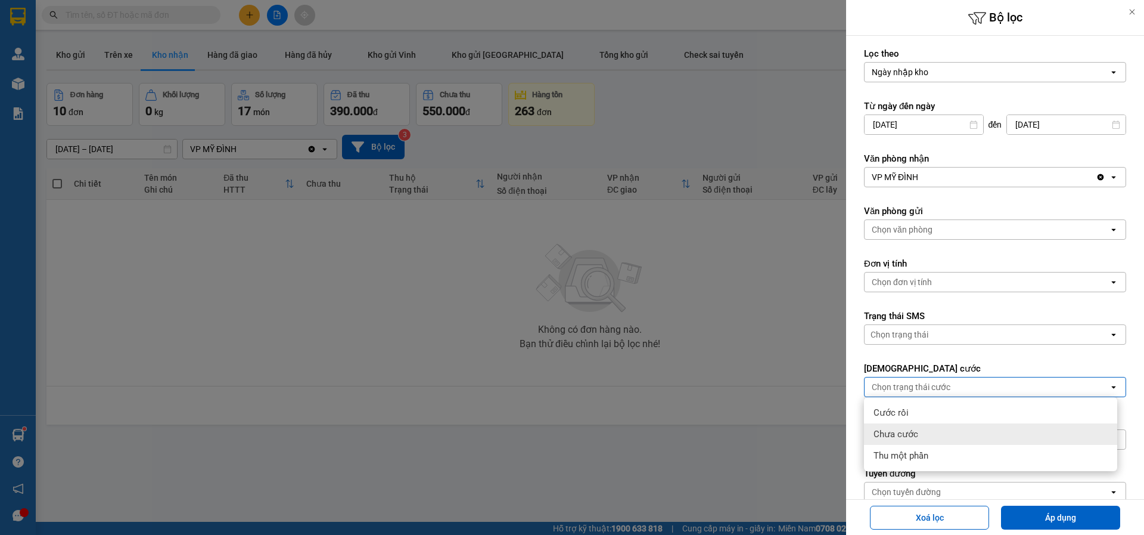
click at [915, 440] on div "Chưa cước" at bounding box center [990, 433] width 253 height 21
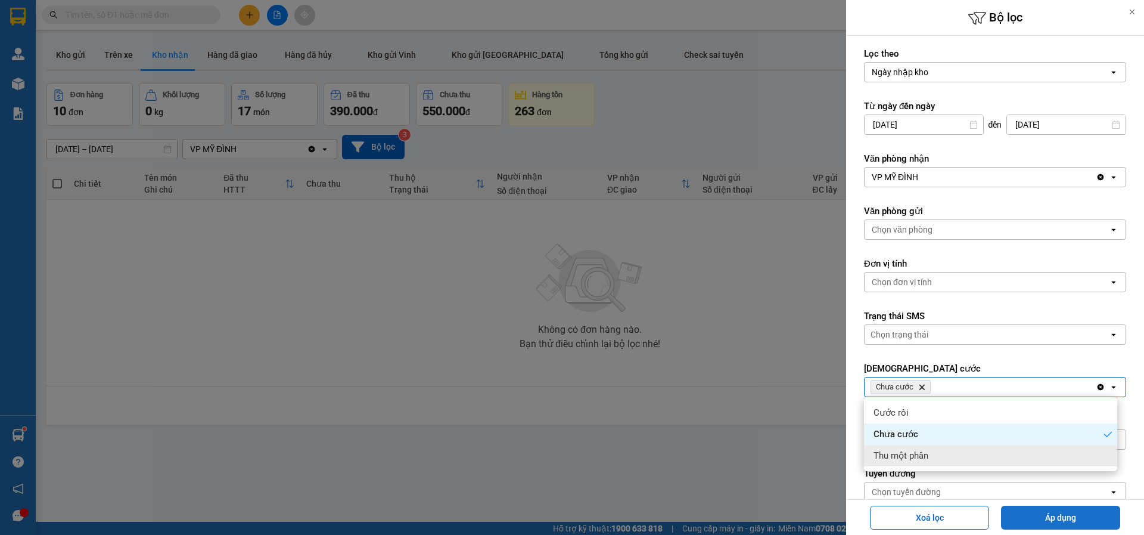
click at [1047, 520] on button "Áp dụng" at bounding box center [1060, 517] width 119 height 24
type input "01/08/2025 – 15/09/2025"
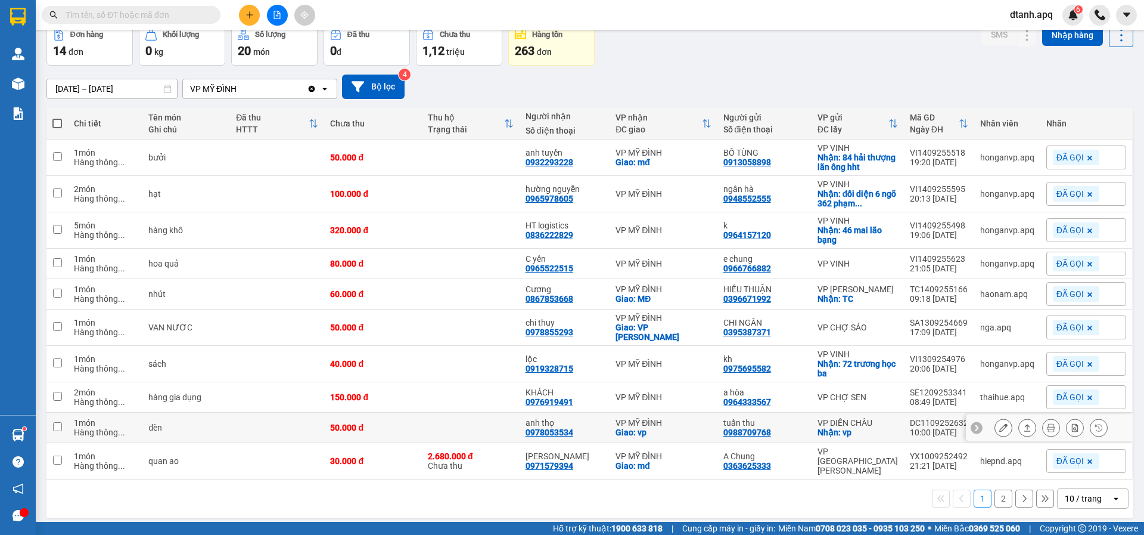
scroll to position [61, 0]
click at [998, 492] on button "2" at bounding box center [1004, 498] width 18 height 18
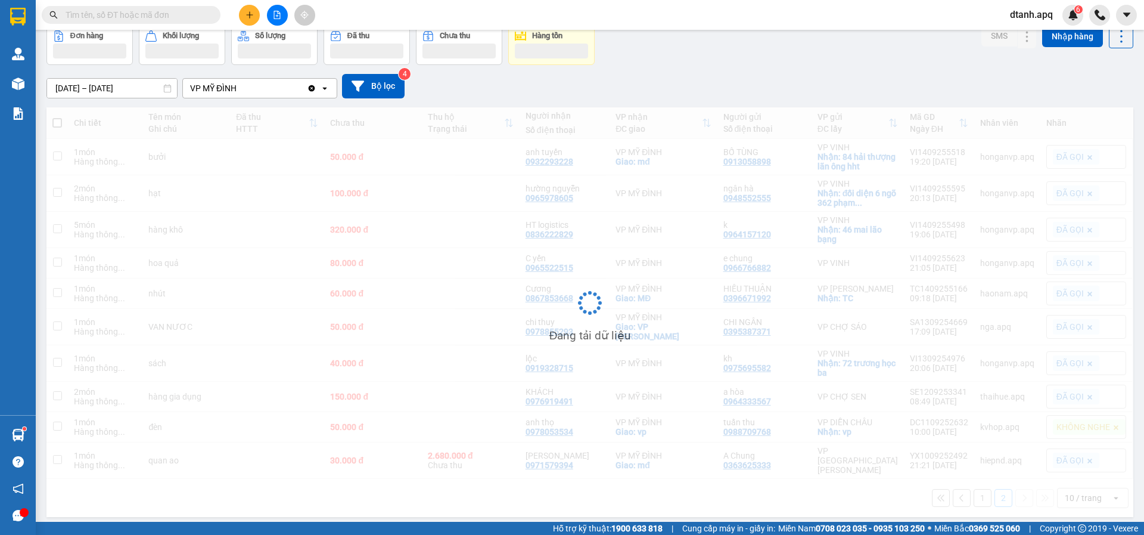
scroll to position [55, 0]
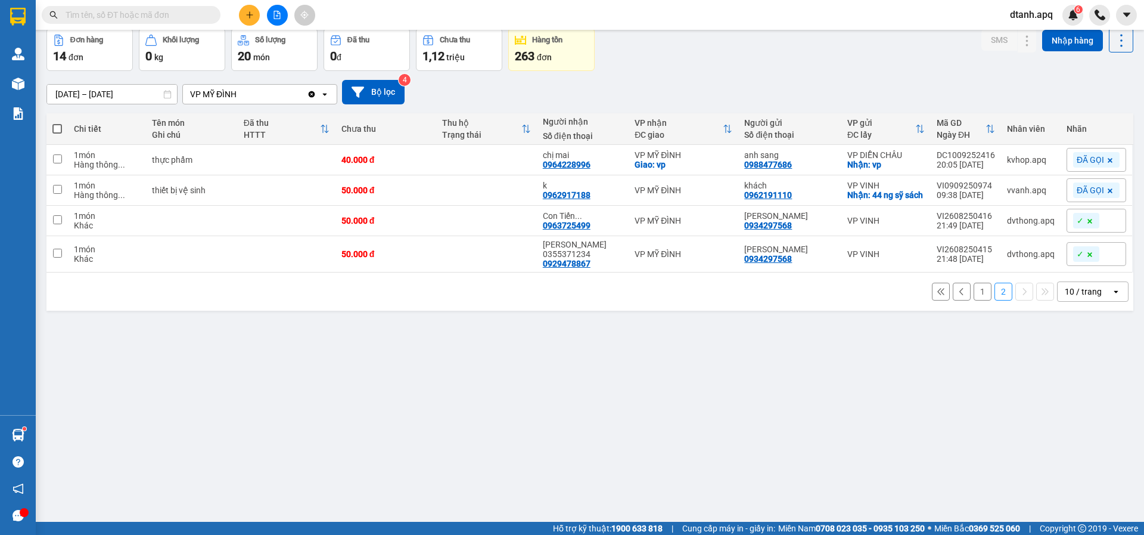
click at [119, 18] on input "text" at bounding box center [136, 14] width 141 height 13
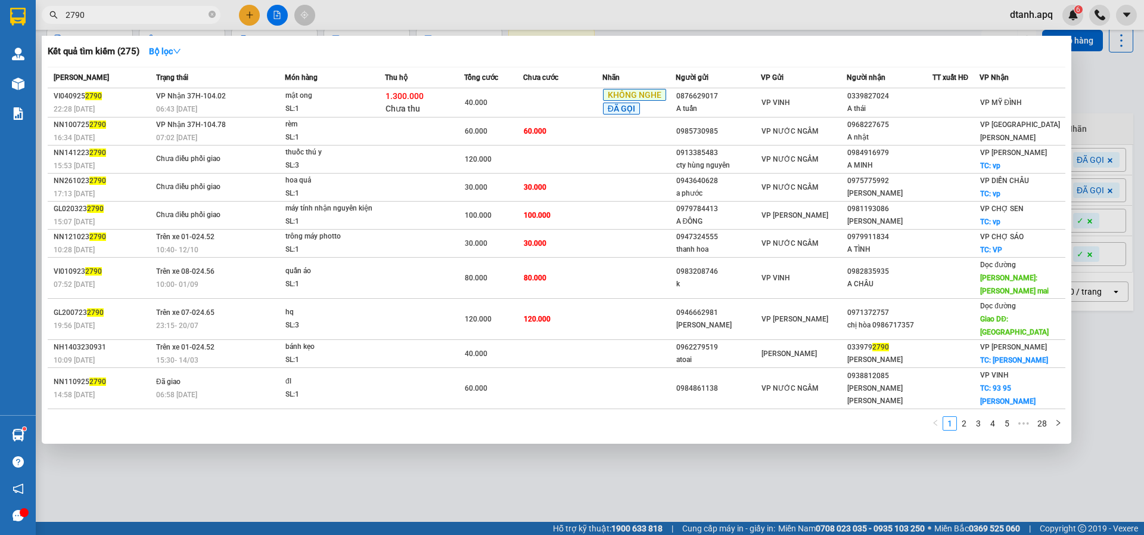
type input "2790"
click at [352, 9] on div at bounding box center [572, 267] width 1144 height 535
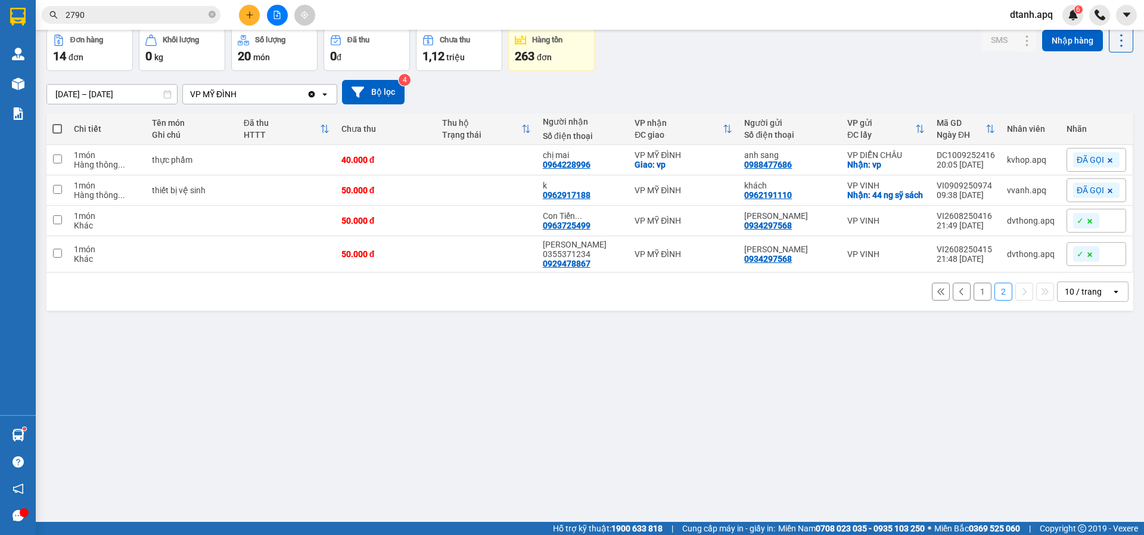
click at [373, 105] on div "01/08/2025 – 15/09/2025 Press the down arrow key to interact with the calendar …" at bounding box center [589, 92] width 1087 height 42
click at [361, 102] on button "Bộ lọc" at bounding box center [373, 92] width 63 height 24
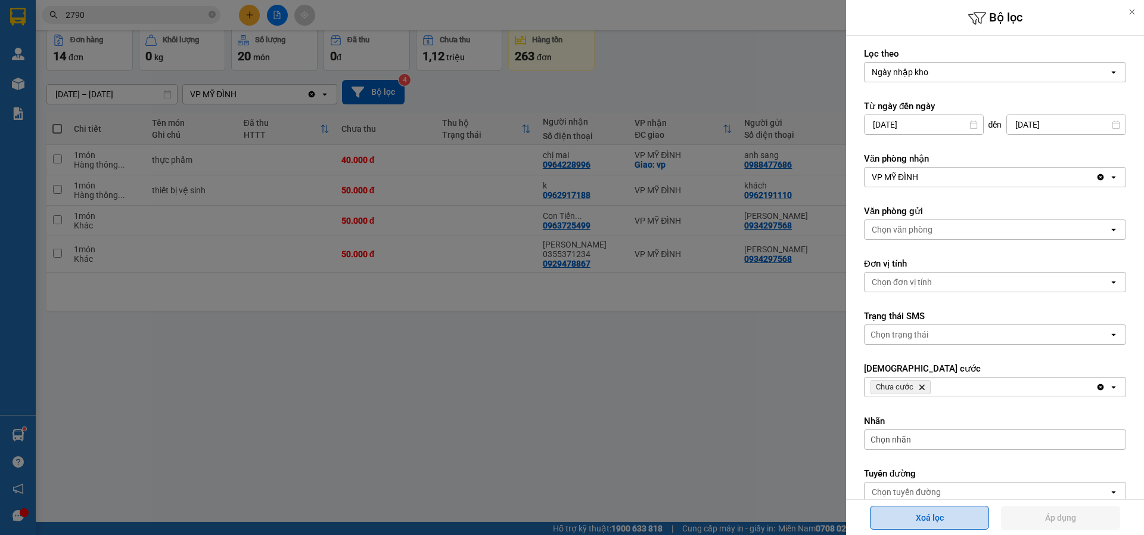
click at [928, 518] on button "Xoá lọc" at bounding box center [929, 517] width 119 height 24
type input "[DATE]"
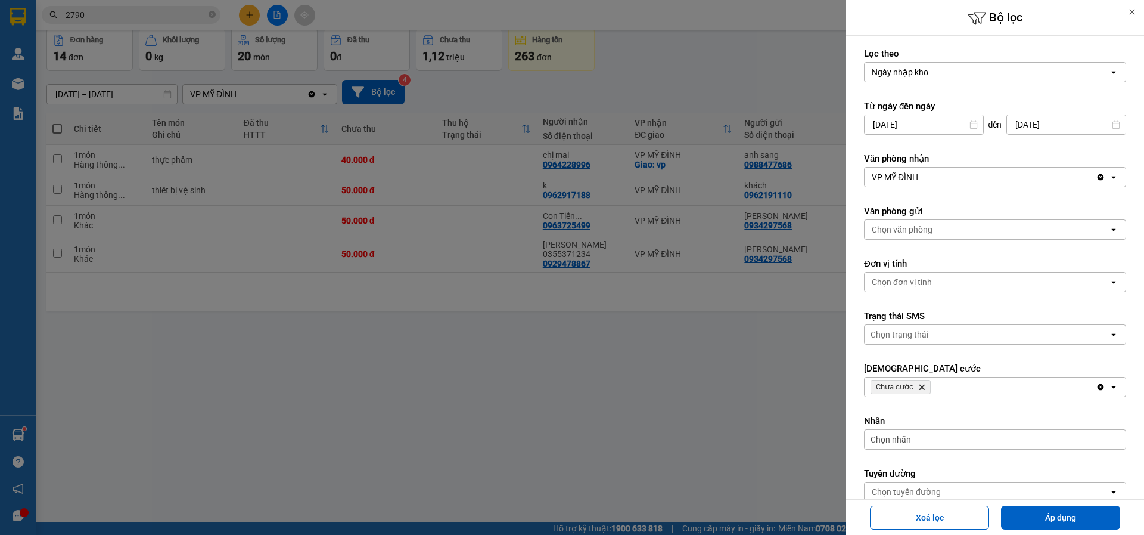
type input "[DATE] – [DATE]"
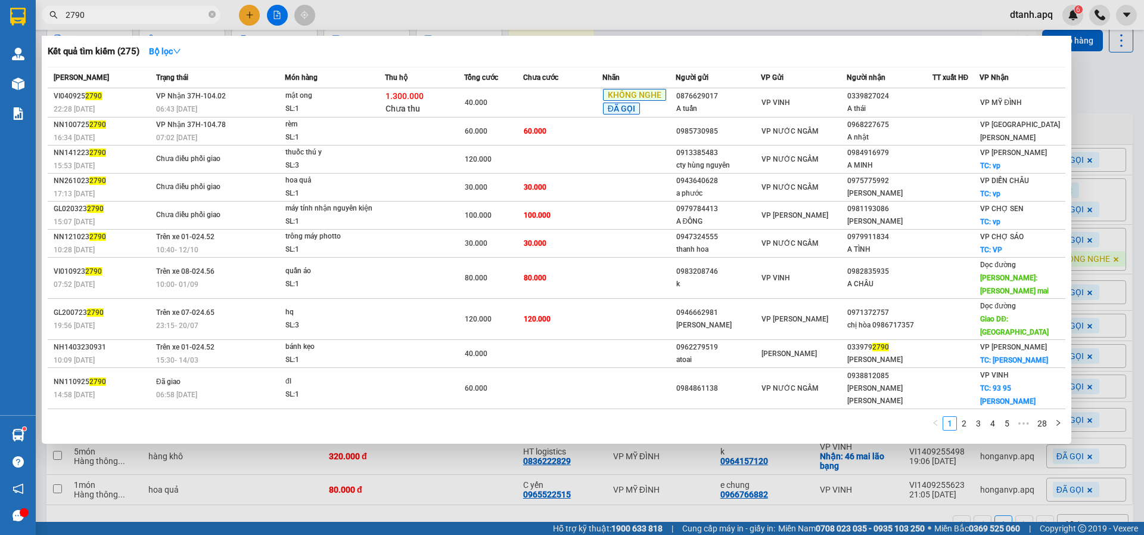
drag, startPoint x: 104, startPoint y: 17, endPoint x: 22, endPoint y: 17, distance: 82.2
click at [26, 17] on section "Kết quả tìm kiếm ( 275 ) Bộ lọc Mã ĐH Trạng thái Món hàng Thu hộ Tổng cước Chưa…" at bounding box center [572, 267] width 1144 height 535
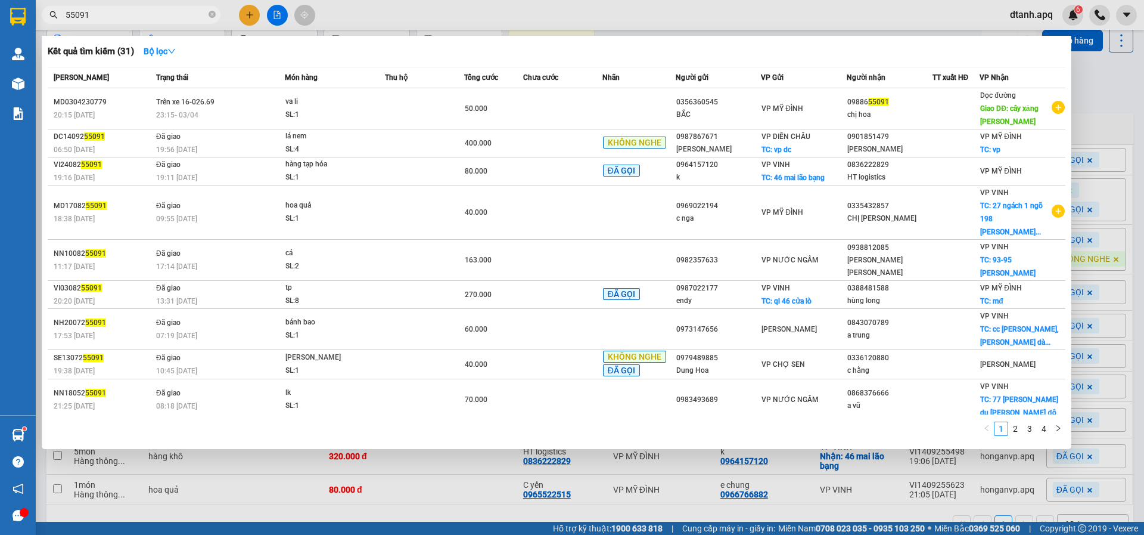
type input "55091"
click at [369, 15] on div at bounding box center [572, 267] width 1144 height 535
click at [211, 16] on icon "close-circle" at bounding box center [212, 14] width 7 height 7
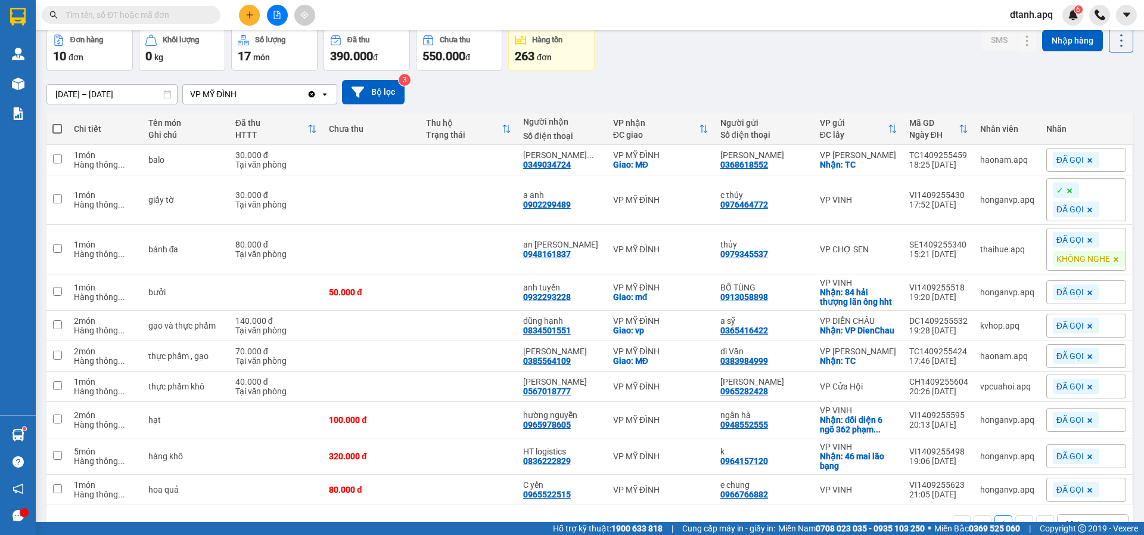
paste input "TC1409255074"
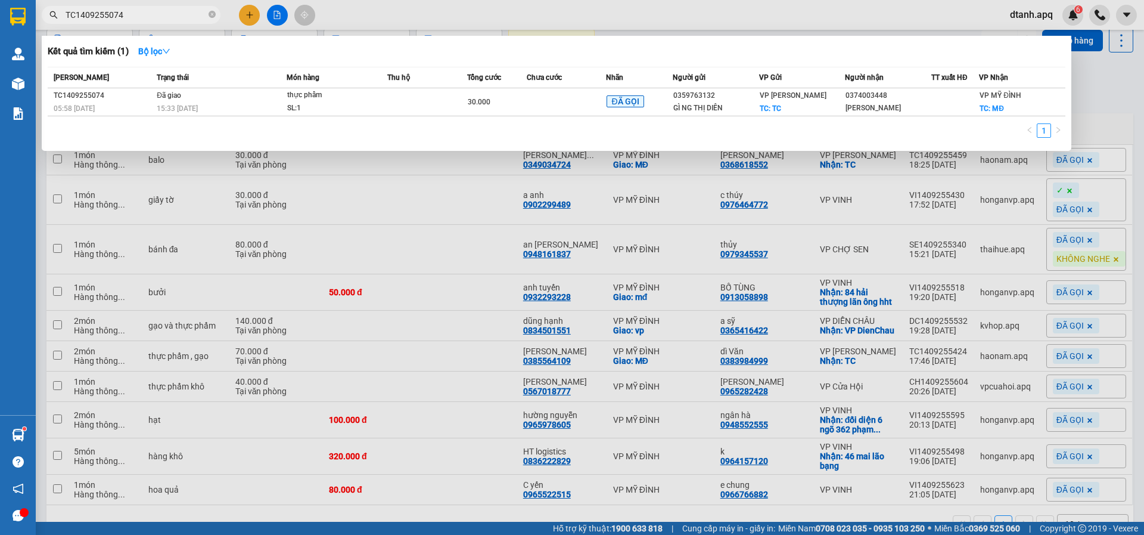
type input "TC1409255074"
click at [211, 13] on icon "close-circle" at bounding box center [212, 14] width 7 height 7
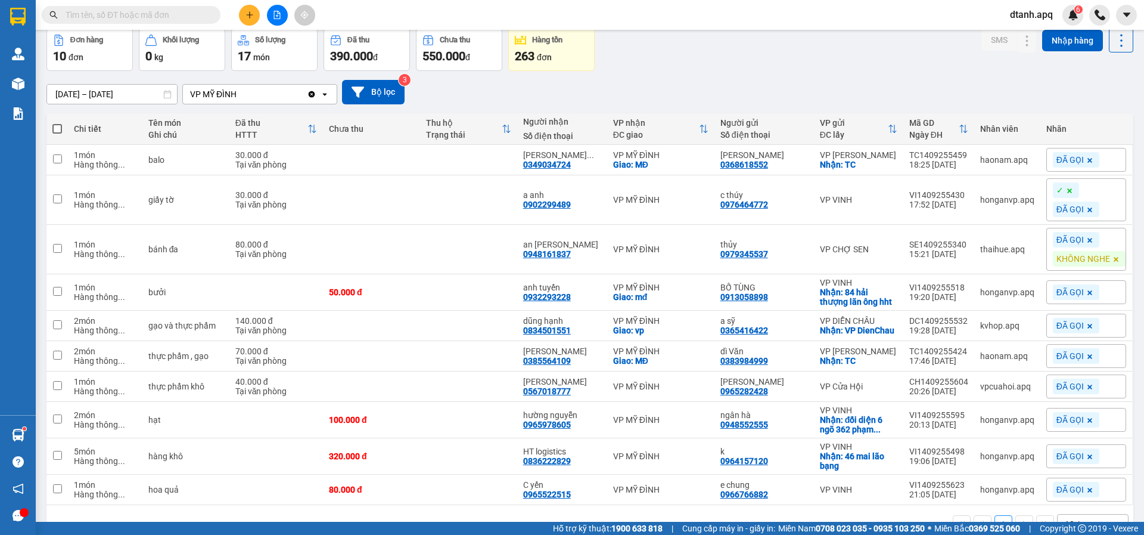
paste input "TC1409255075"
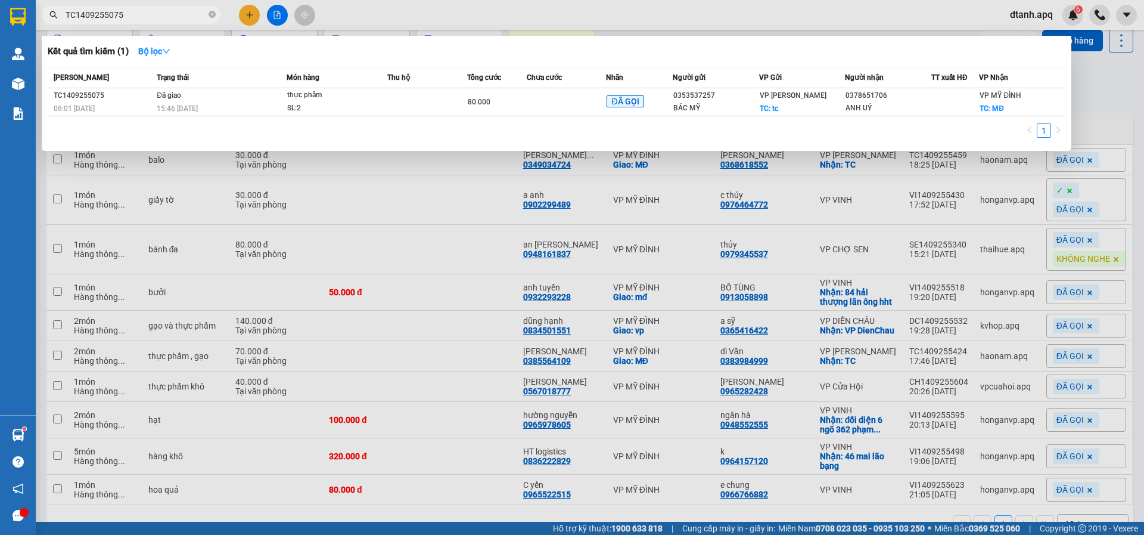
type input "TC1409255075"
click at [214, 14] on icon "close-circle" at bounding box center [212, 14] width 7 height 7
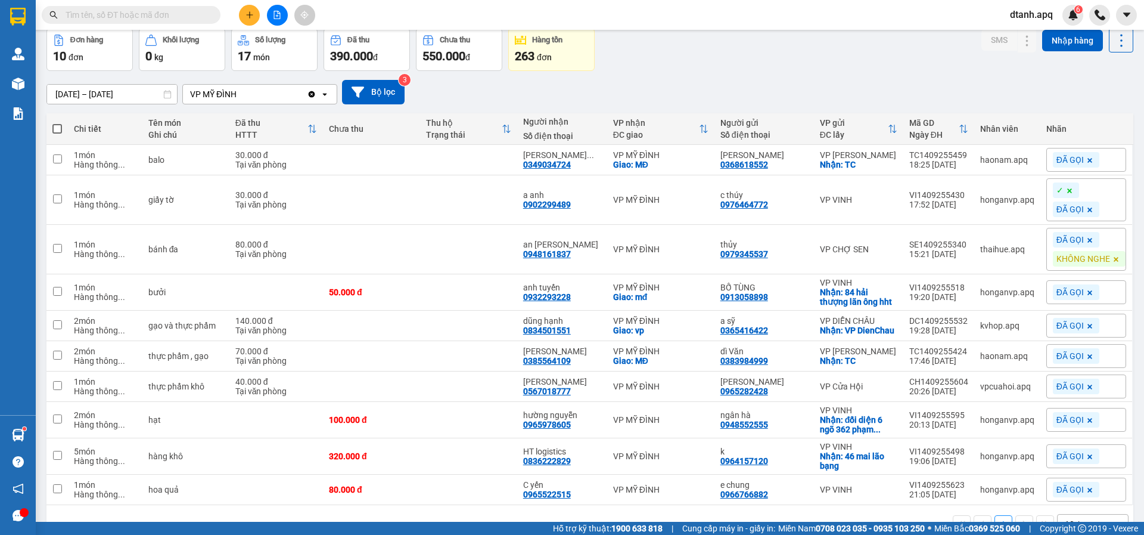
paste input "TC1409255131"
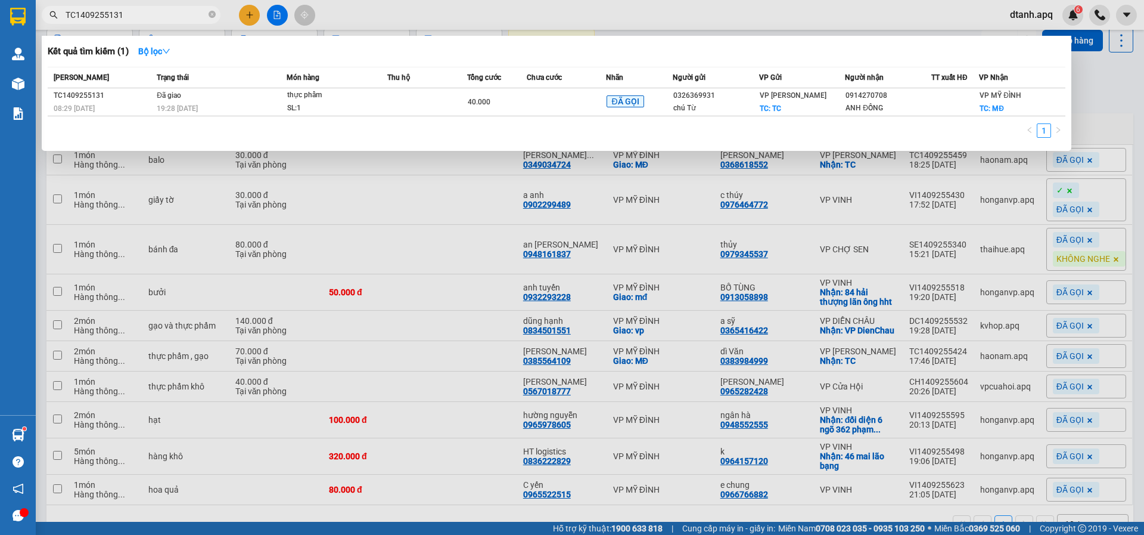
type input "TC1409255131"
click at [208, 14] on span "TC1409255131" at bounding box center [131, 15] width 179 height 18
click at [212, 14] on icon "close-circle" at bounding box center [212, 14] width 7 height 7
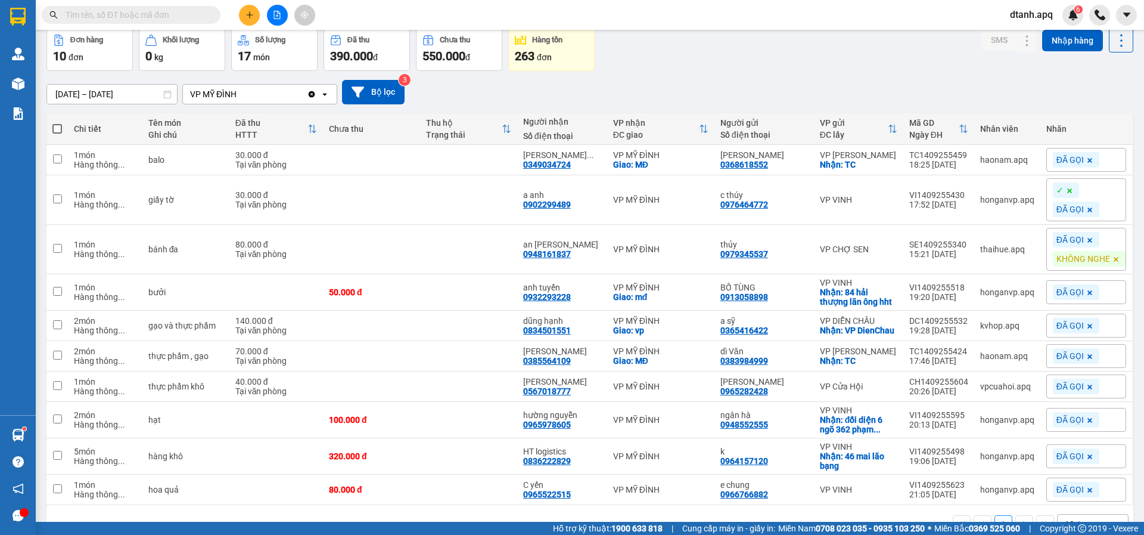
drag, startPoint x: 147, startPoint y: 21, endPoint x: 154, endPoint y: 18, distance: 7.2
drag, startPoint x: 154, startPoint y: 18, endPoint x: 109, endPoint y: 13, distance: 45.0
paste input "TC1409255133"
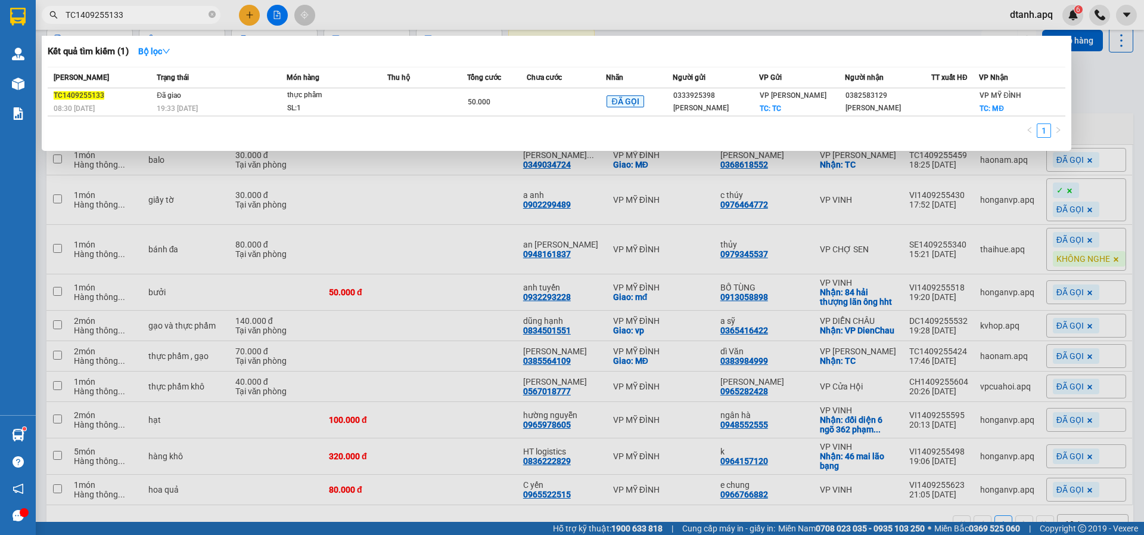
type input "TC1409255133"
click at [209, 10] on span at bounding box center [212, 15] width 7 height 11
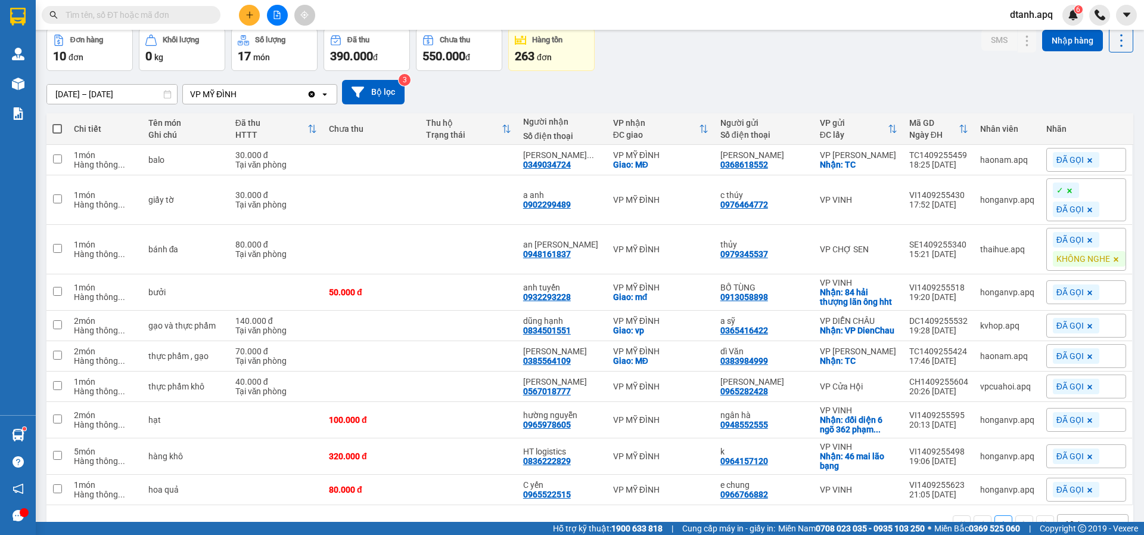
paste input "SE1409255210"
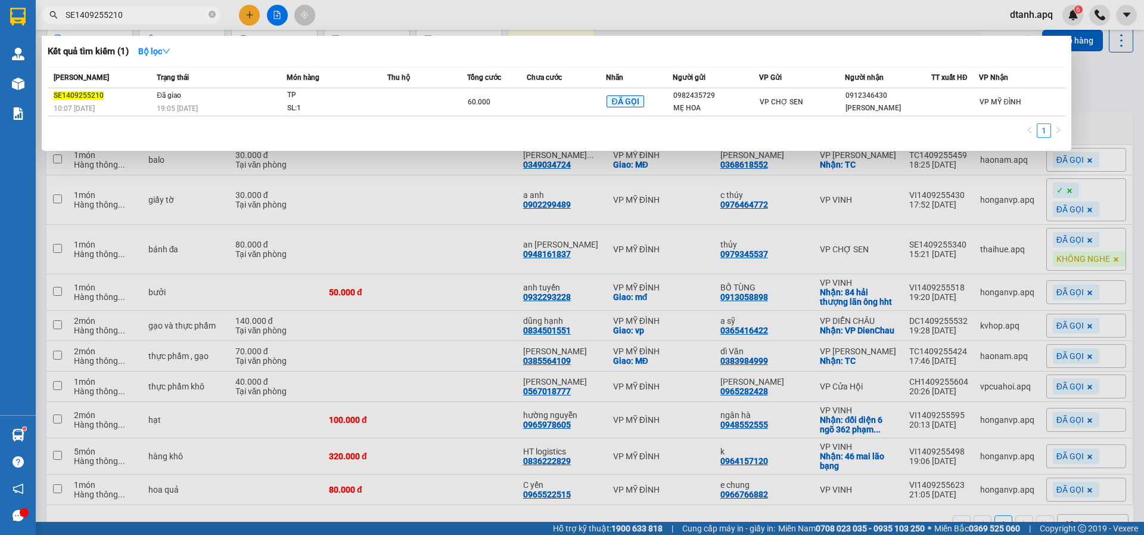
type input "SE1409255210"
click at [368, 228] on div at bounding box center [572, 267] width 1144 height 535
drag, startPoint x: 214, startPoint y: 15, endPoint x: 190, endPoint y: 15, distance: 24.4
click at [213, 15] on icon "close-circle" at bounding box center [212, 14] width 7 height 7
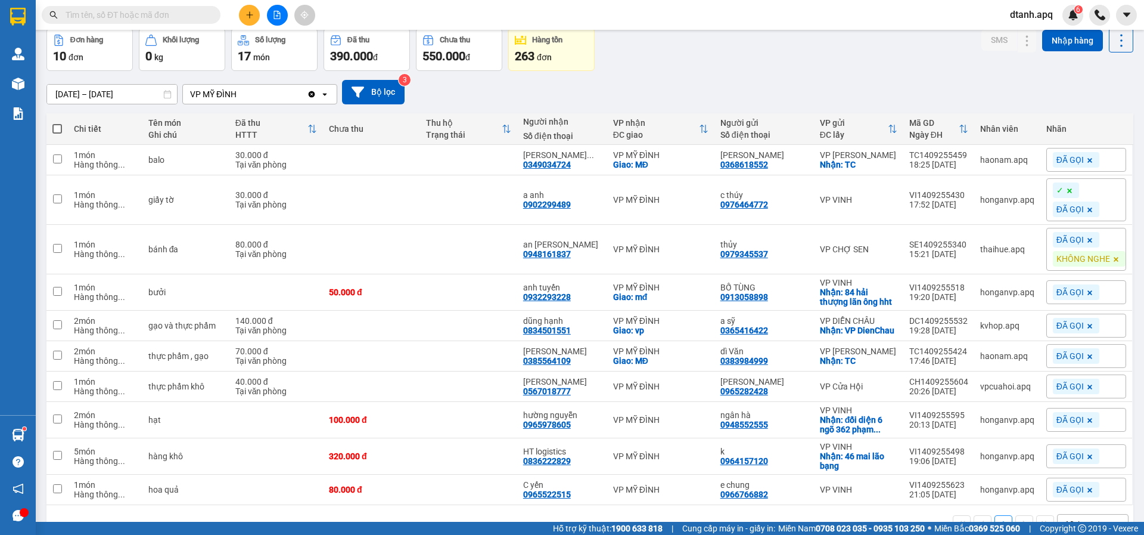
paste input "SE1409255246"
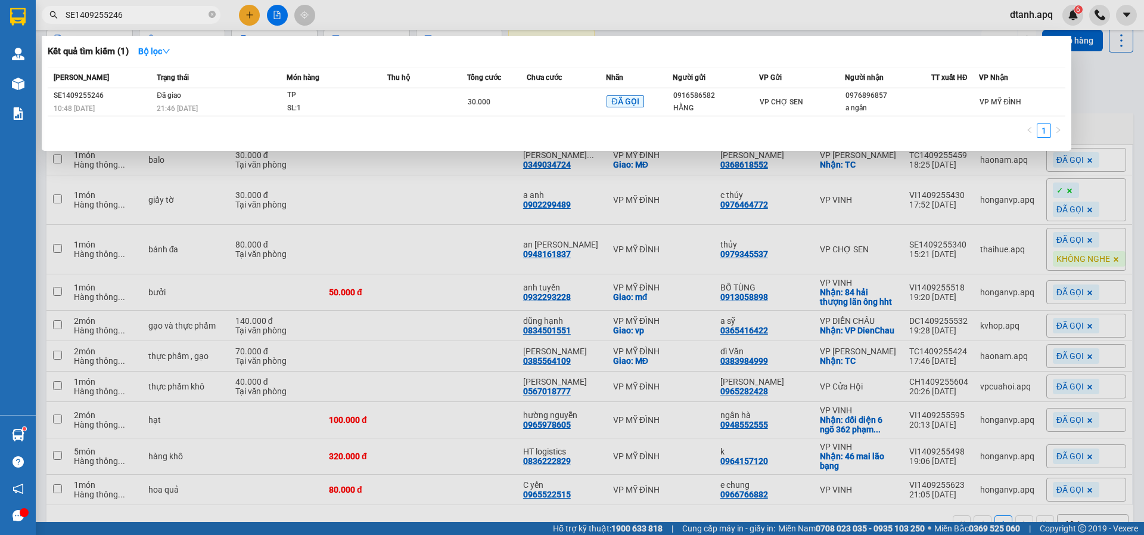
type input "SE1409255246"
click at [352, 17] on div at bounding box center [572, 267] width 1144 height 535
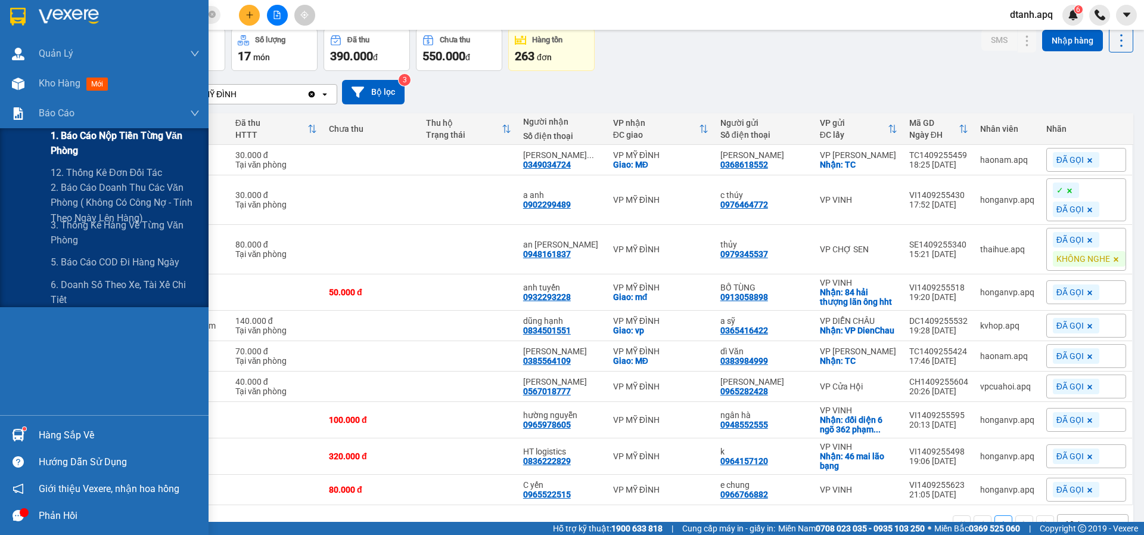
click at [101, 140] on span "1. Báo cáo nộp tiền từng văn phòng" at bounding box center [125, 143] width 149 height 30
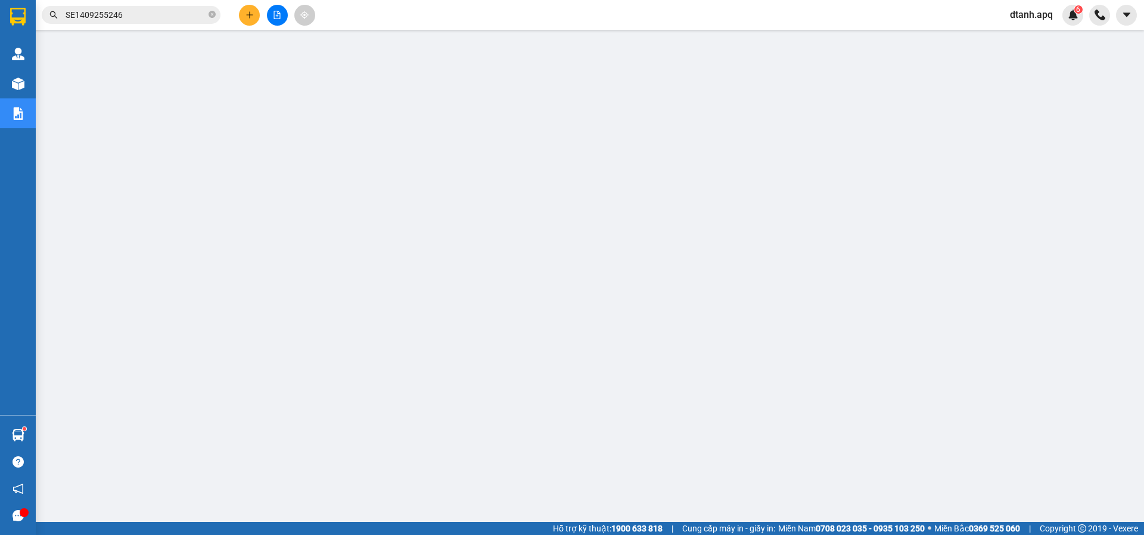
click at [241, 10] on button at bounding box center [249, 15] width 21 height 21
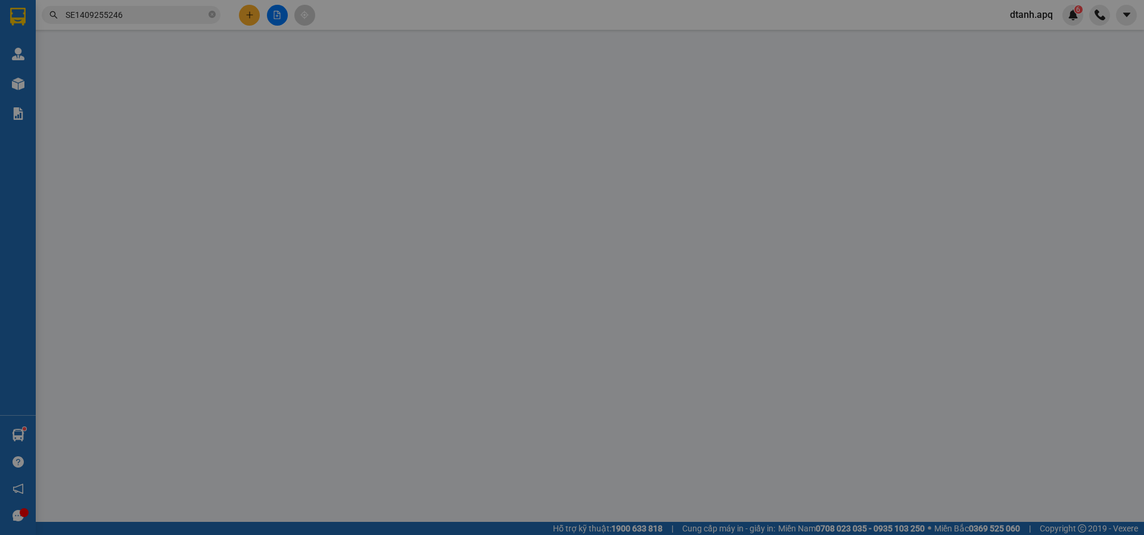
click at [241, 10] on div "Yêu cầu xuất hóa đơn điện tử" at bounding box center [205, 19] width 126 height 27
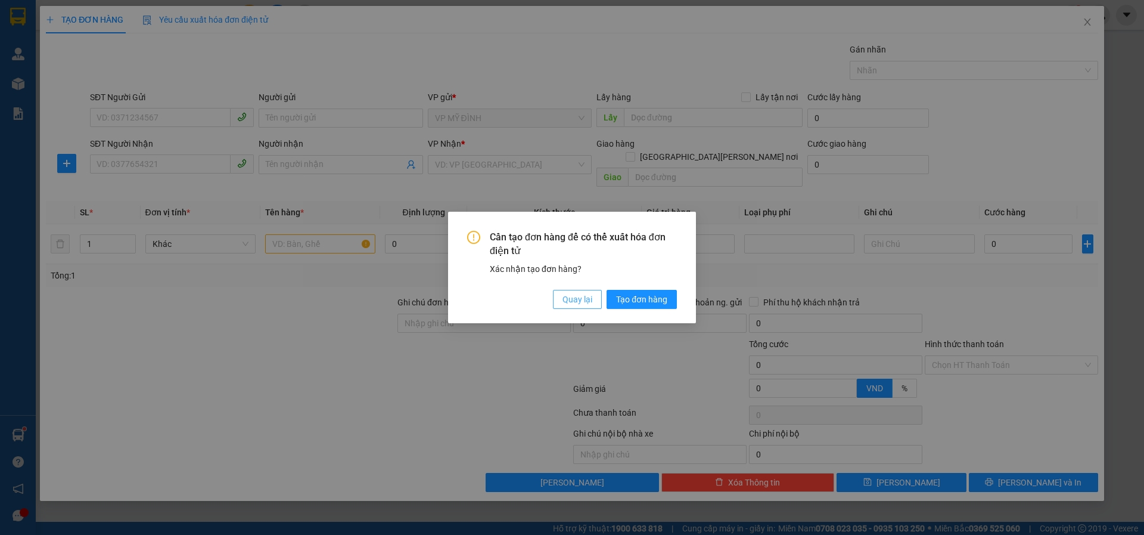
click at [585, 299] on span "Quay lại" at bounding box center [578, 299] width 30 height 13
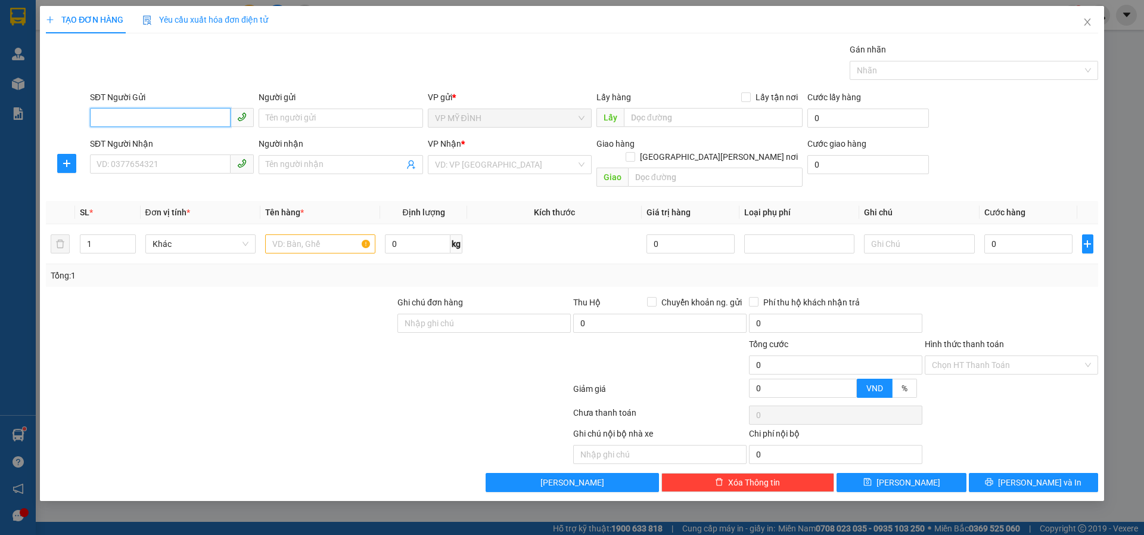
click at [122, 113] on input "SĐT Người Gửi" at bounding box center [160, 117] width 141 height 19
click at [132, 146] on div "0973891528 - a nghị" at bounding box center [172, 141] width 150 height 13
type input "0973891528"
type input "a nghị"
type input "0973891528"
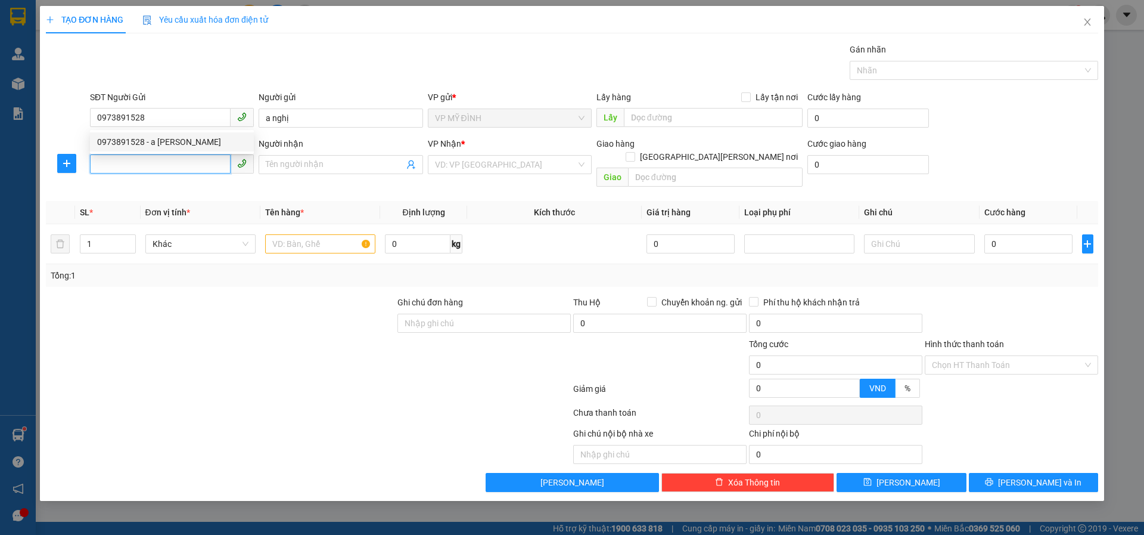
click at [132, 160] on input "SĐT Người Nhận" at bounding box center [160, 163] width 141 height 19
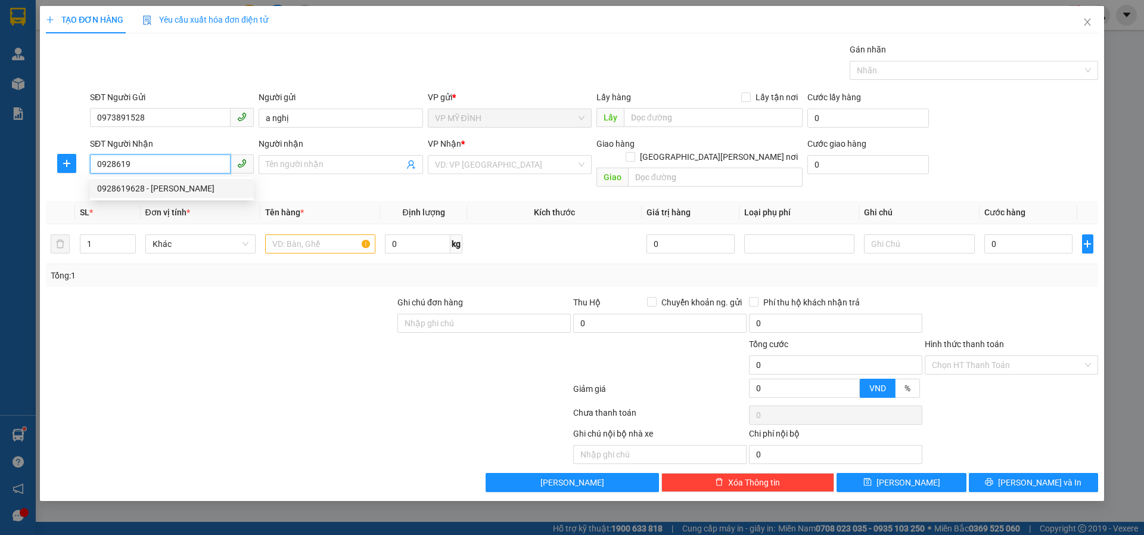
click at [141, 187] on div "0928619628 - hoàng dương" at bounding box center [172, 188] width 150 height 13
type input "0928619628"
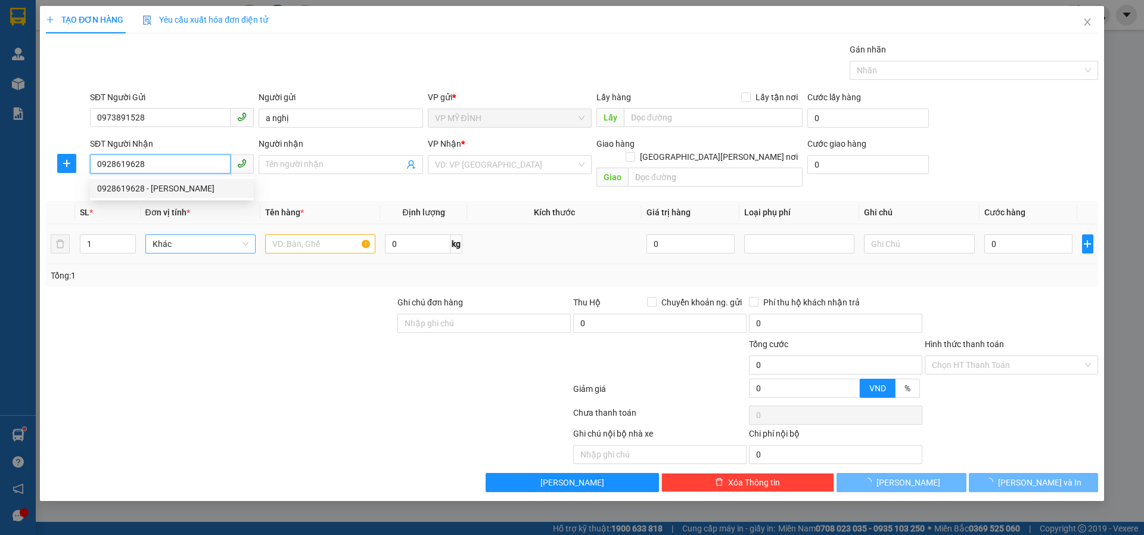
type input "hoàng dương"
checkbox input "true"
type input "bến xe mới"
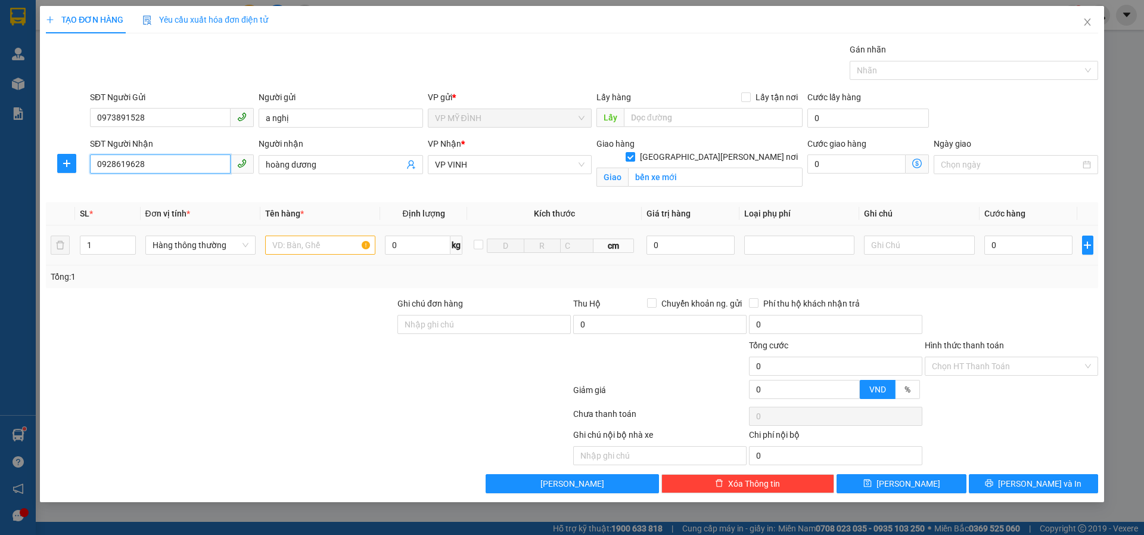
type input "0928619628"
click at [298, 247] on input "text" at bounding box center [320, 244] width 110 height 19
type input "thuốc"
click at [1012, 246] on input "0" at bounding box center [1029, 244] width 89 height 19
type input "5"
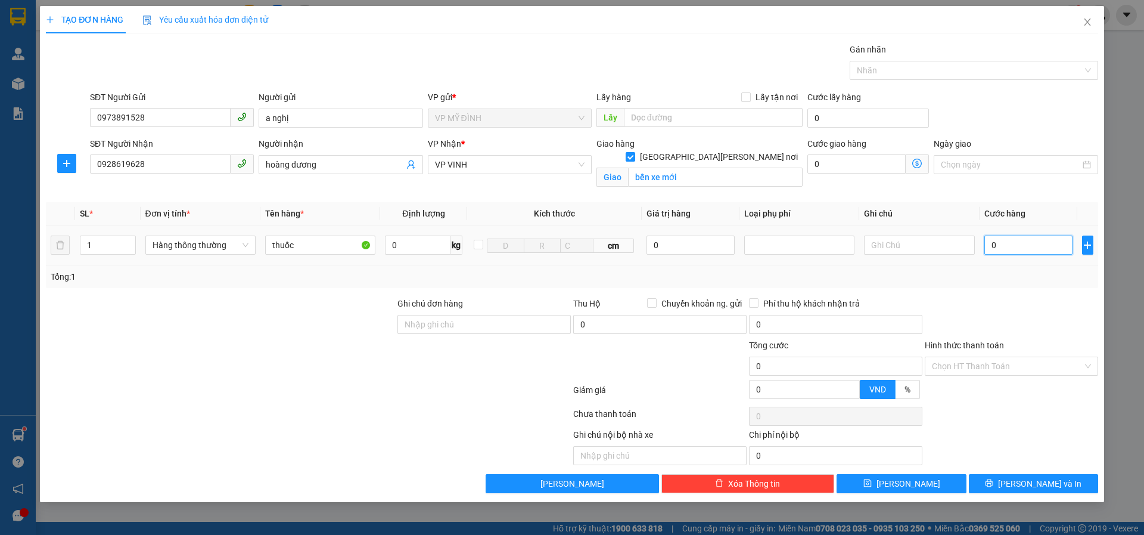
type input "5"
type input "50"
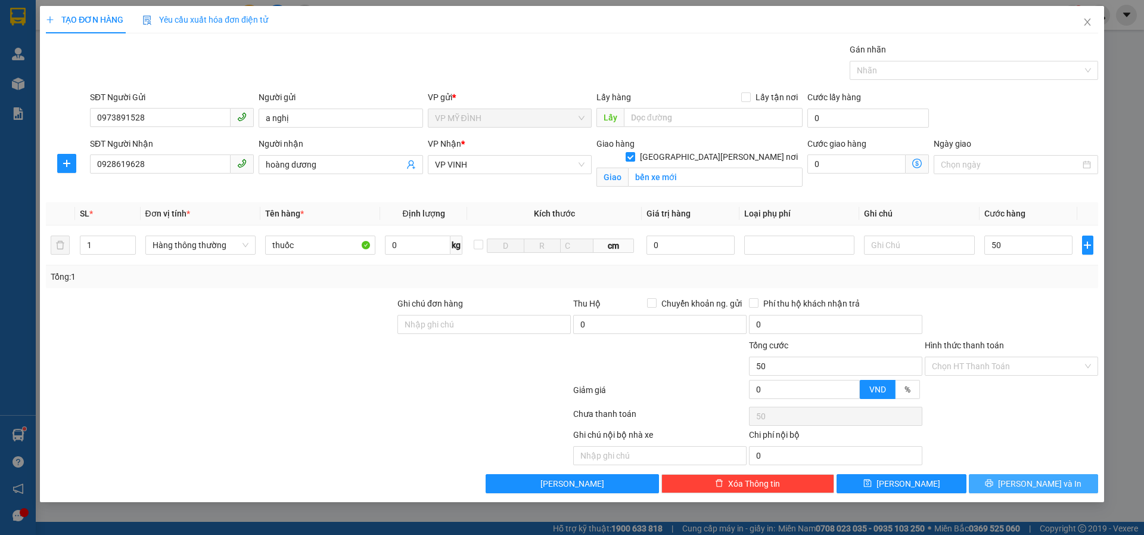
type input "50.000"
click at [986, 488] on button "[PERSON_NAME] và In" at bounding box center [1033, 483] width 129 height 19
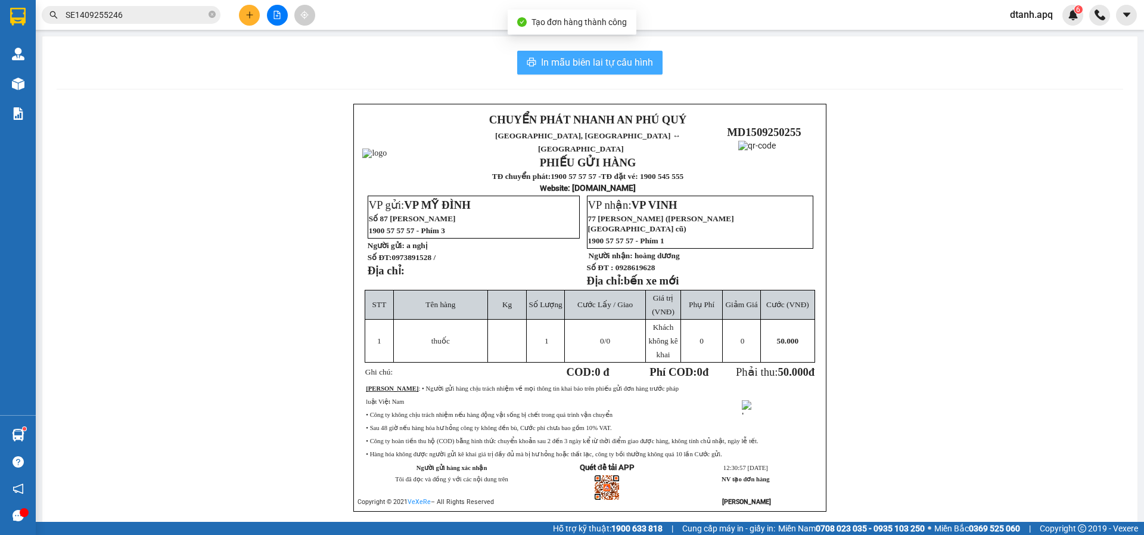
click at [573, 58] on span "In mẫu biên lai tự cấu hình" at bounding box center [597, 62] width 112 height 15
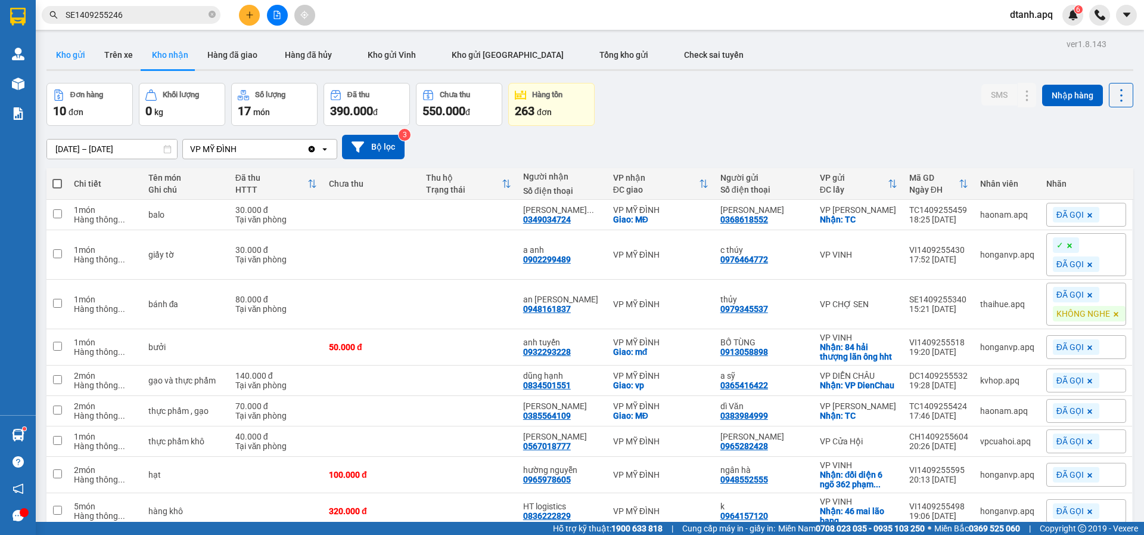
click at [73, 55] on button "Kho gửi" at bounding box center [70, 55] width 48 height 29
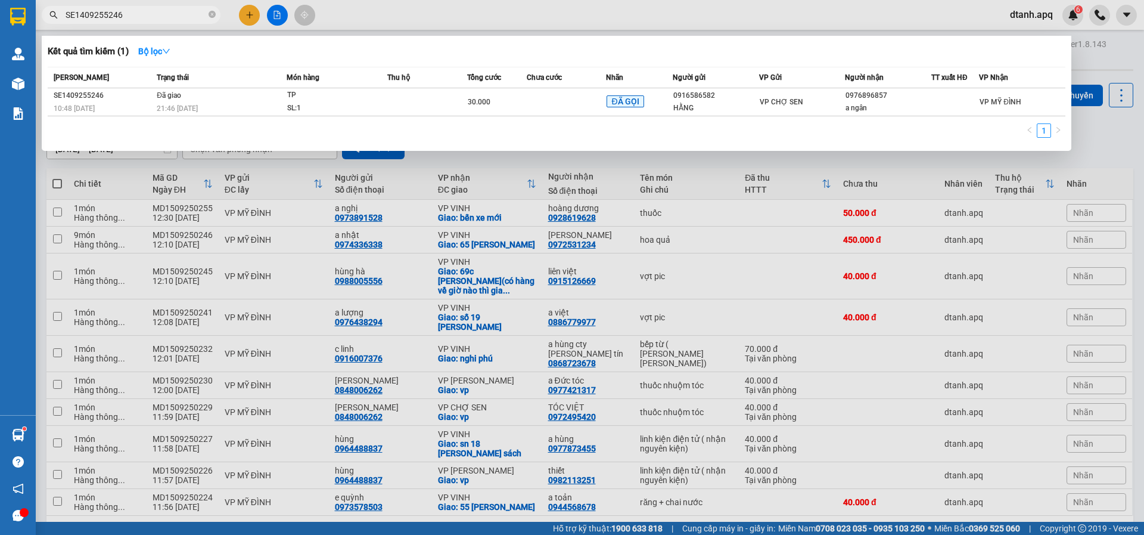
drag, startPoint x: 154, startPoint y: 16, endPoint x: 0, endPoint y: 21, distance: 154.4
click at [0, 20] on section "Kết quả tìm kiếm ( 1 ) Bộ lọc Mã ĐH Trạng thái Món hàng Thu hộ Tổng cước Chưa c…" at bounding box center [572, 267] width 1144 height 535
type input "54539"
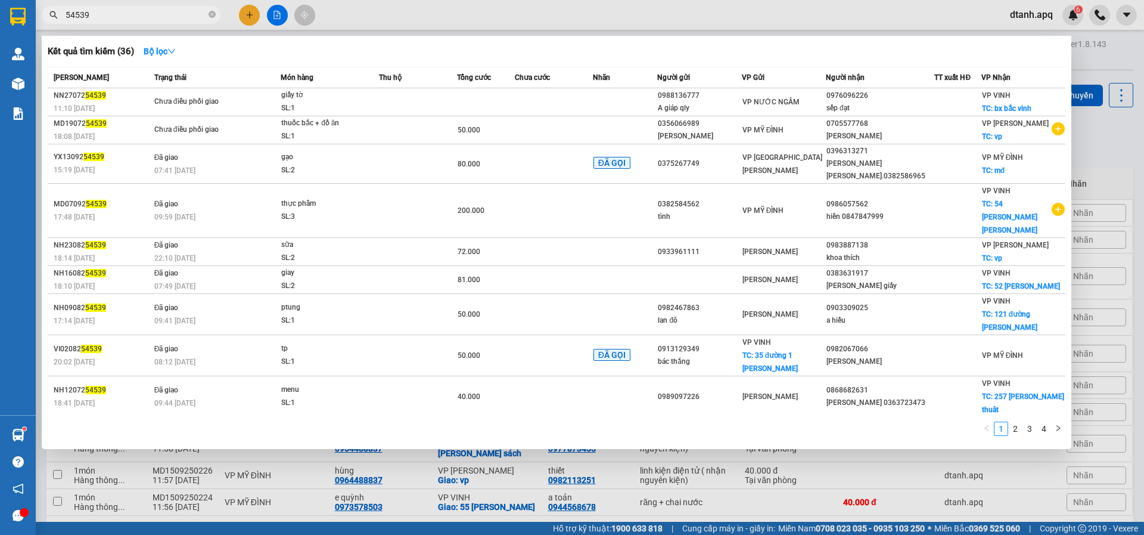
drag, startPoint x: 108, startPoint y: 11, endPoint x: 4, endPoint y: 21, distance: 104.8
click at [0, 17] on section "Kết quả tìm kiếm ( 36 ) Bộ lọc Mã ĐH Trạng thái Món hàng Thu hộ Tổng cước Chưa …" at bounding box center [572, 267] width 1144 height 535
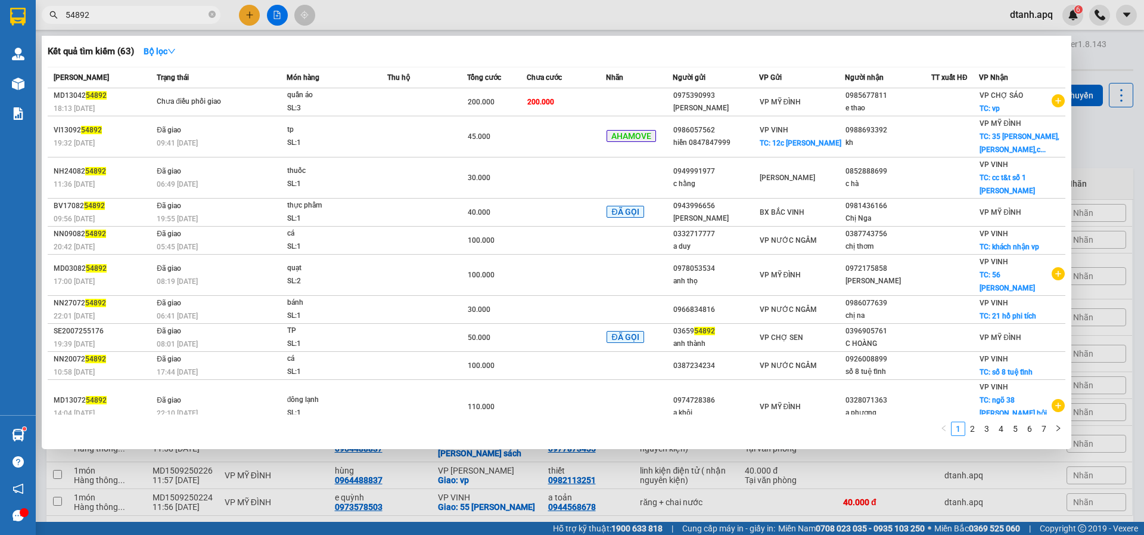
drag, startPoint x: 95, startPoint y: 15, endPoint x: 60, endPoint y: 31, distance: 39.2
click at [25, 18] on section "Kết quả tìm kiếm ( 63 ) Bộ lọc Mã ĐH Trạng thái Món hàng Thu hộ Tổng cước Chưa …" at bounding box center [572, 267] width 1144 height 535
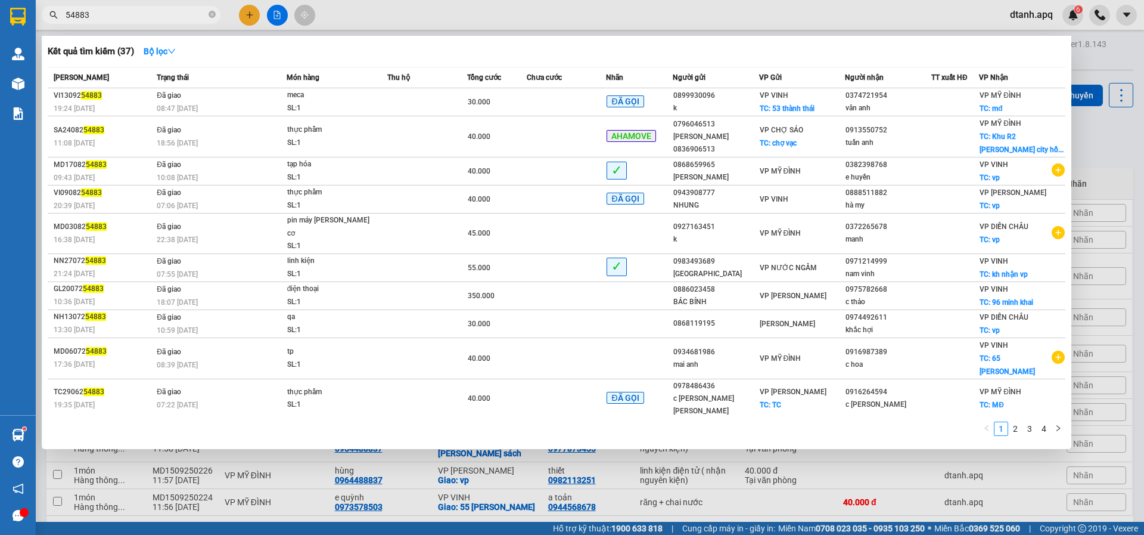
drag, startPoint x: 93, startPoint y: 14, endPoint x: 5, endPoint y: 30, distance: 89.1
click at [23, 24] on section "Kết quả tìm kiếm ( 37 ) Bộ lọc Mã ĐH Trạng thái Món hàng Thu hộ Tổng cước Chưa …" at bounding box center [572, 267] width 1144 height 535
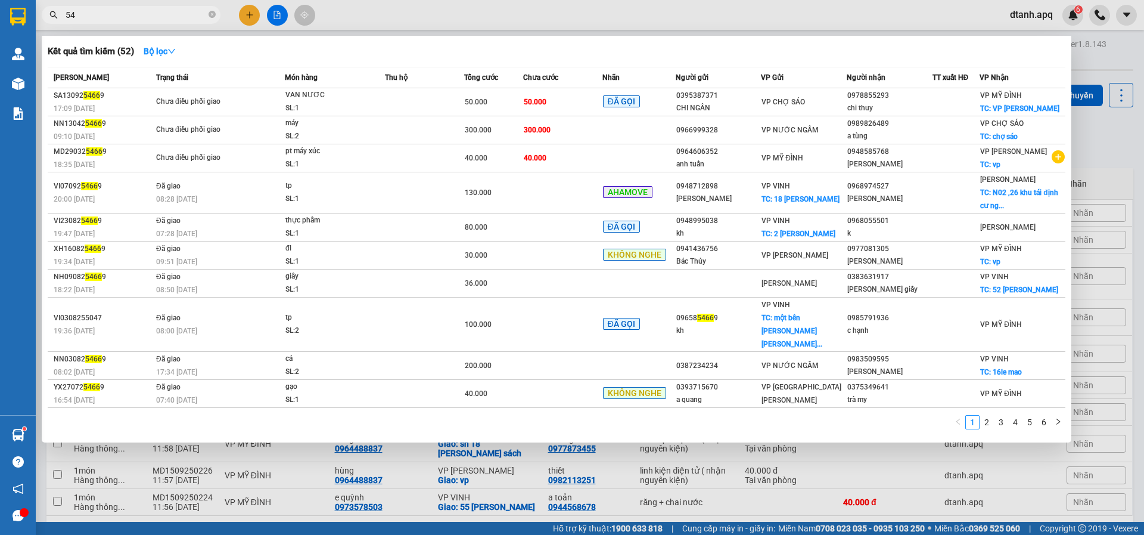
type input "5"
click at [39, 14] on div "54669" at bounding box center [116, 15] width 232 height 18
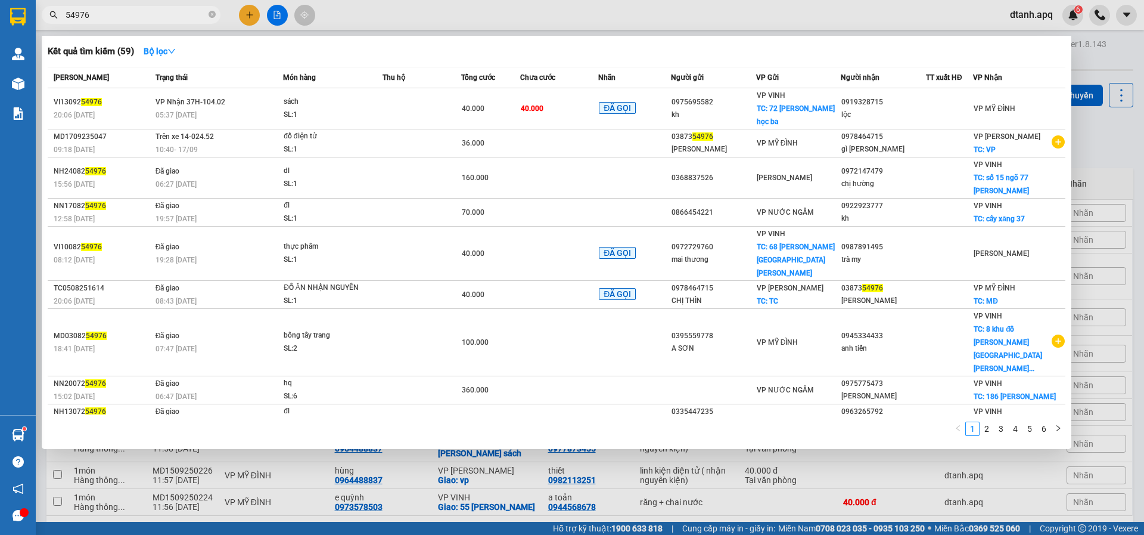
drag, startPoint x: 100, startPoint y: 14, endPoint x: 29, endPoint y: 11, distance: 71.0
click at [30, 11] on section "Kết quả tìm kiếm ( 59 ) Bộ lọc Mã ĐH Trạng thái Món hàng Thu hộ Tổng cước Chưa …" at bounding box center [572, 267] width 1144 height 535
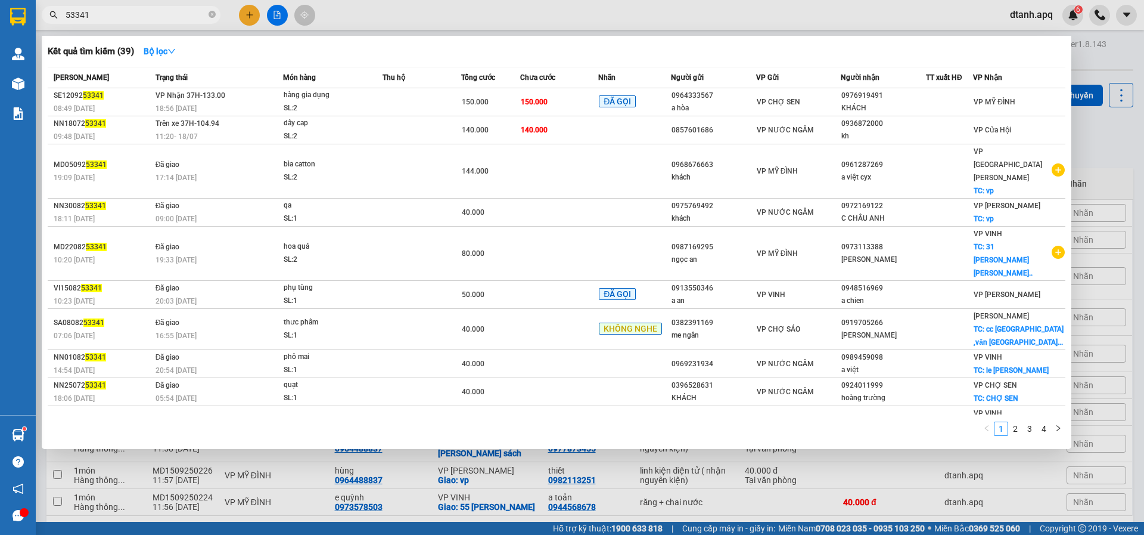
click at [47, 17] on span "53341" at bounding box center [131, 15] width 179 height 18
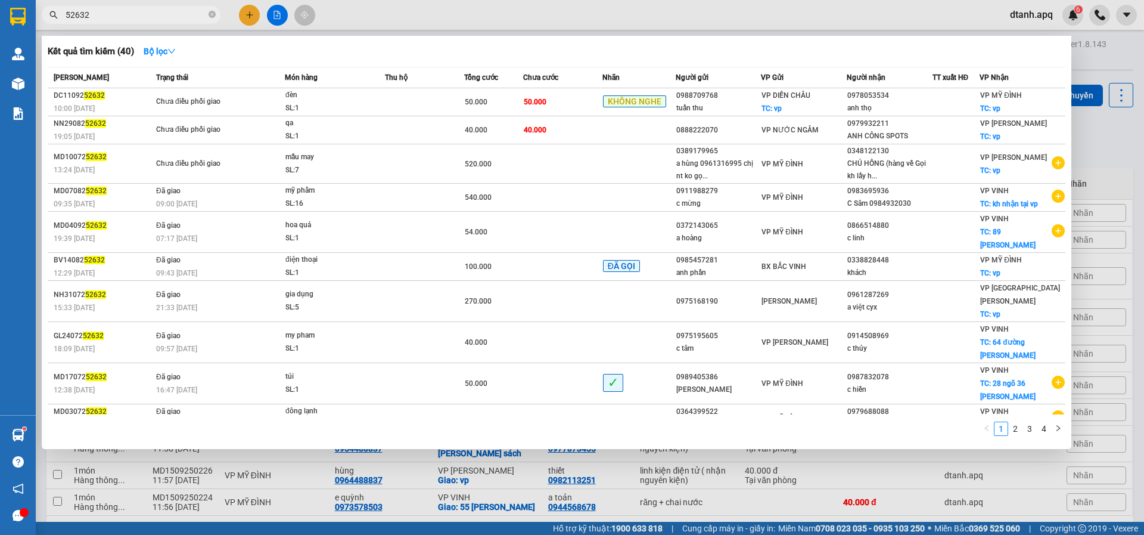
drag, startPoint x: 99, startPoint y: 14, endPoint x: 0, endPoint y: 20, distance: 99.1
click at [13, 14] on section "Kết quả tìm kiếm ( 40 ) Bộ lọc Mã ĐH Trạng thái Món hàng Thu hộ Tổng cước Chưa …" at bounding box center [572, 267] width 1144 height 535
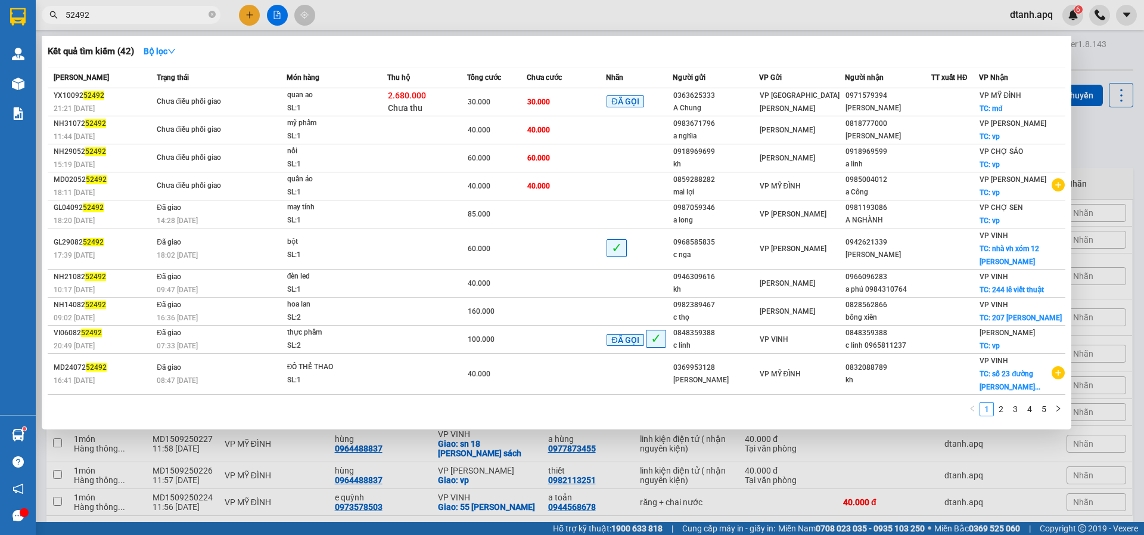
drag, startPoint x: 110, startPoint y: 16, endPoint x: 38, endPoint y: 16, distance: 71.5
click at [39, 16] on div "52492" at bounding box center [116, 15] width 232 height 18
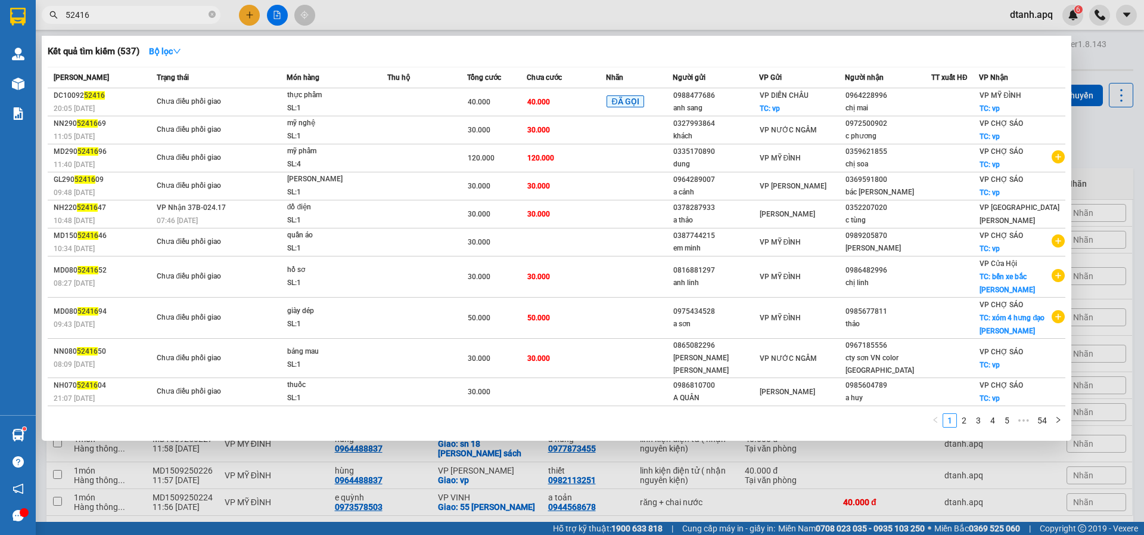
drag, startPoint x: 96, startPoint y: 17, endPoint x: 57, endPoint y: 14, distance: 38.9
click at [58, 13] on span "52416" at bounding box center [131, 15] width 179 height 18
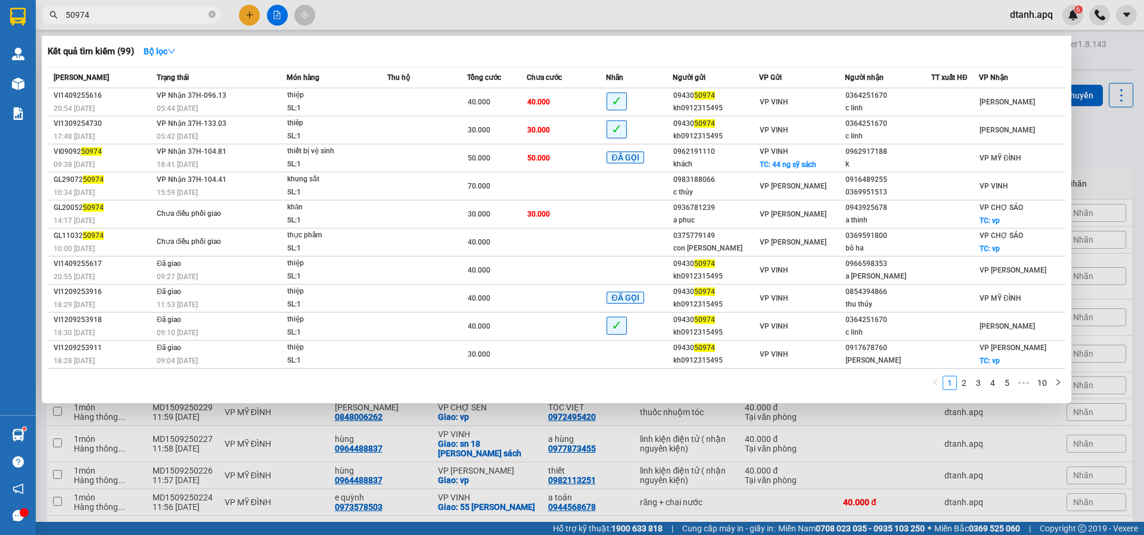
type input "50974"
click at [513, 483] on div at bounding box center [572, 267] width 1144 height 535
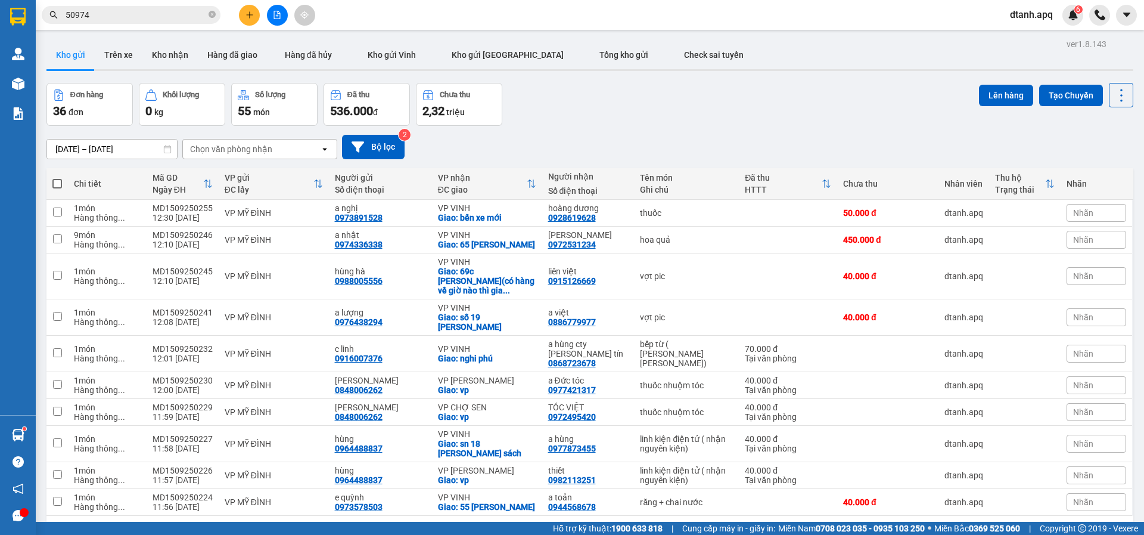
drag, startPoint x: 98, startPoint y: 12, endPoint x: 168, endPoint y: 42, distance: 76.4
click at [35, 18] on section "Kết quả tìm kiếm ( 99 ) Bộ lọc Mã ĐH Trạng thái Món hàng Thu hộ Tổng cước Chưa …" at bounding box center [572, 267] width 1144 height 535
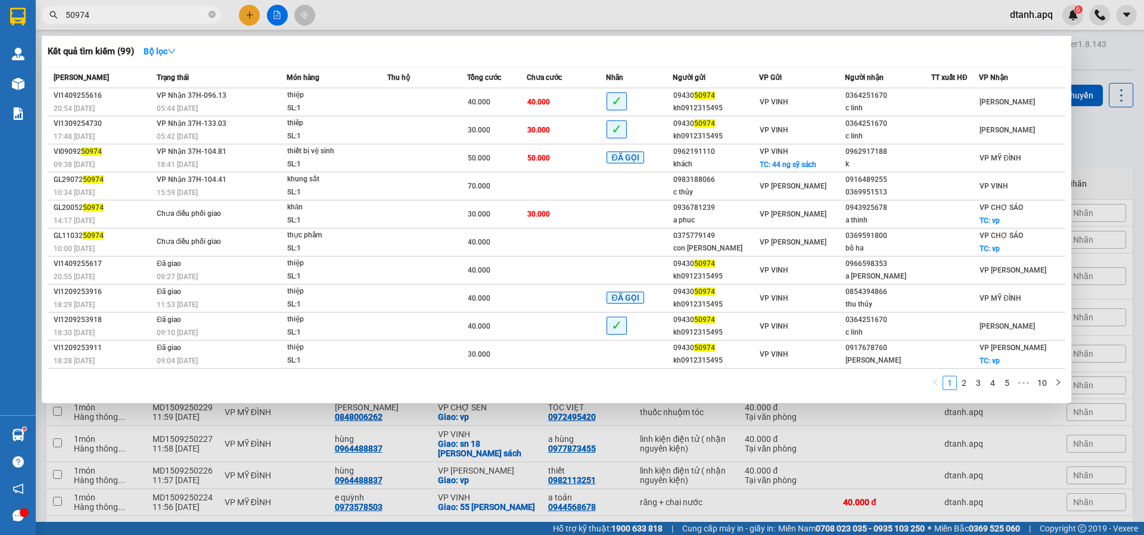
drag, startPoint x: 423, startPoint y: 9, endPoint x: 370, endPoint y: 30, distance: 56.7
click at [421, 10] on div at bounding box center [572, 267] width 1144 height 535
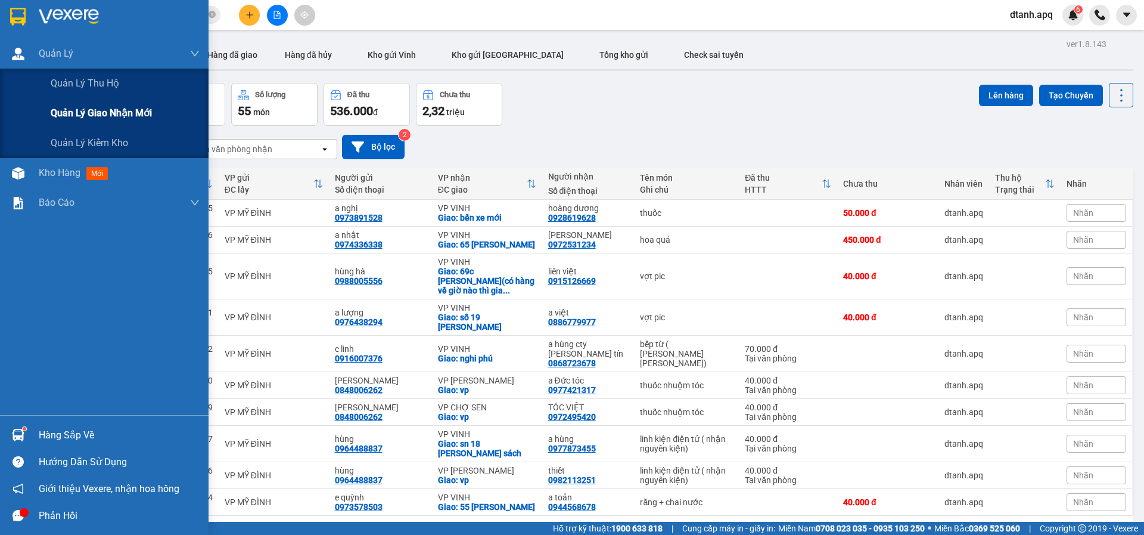
click at [106, 118] on span "Quản lý giao nhận mới" at bounding box center [101, 112] width 101 height 15
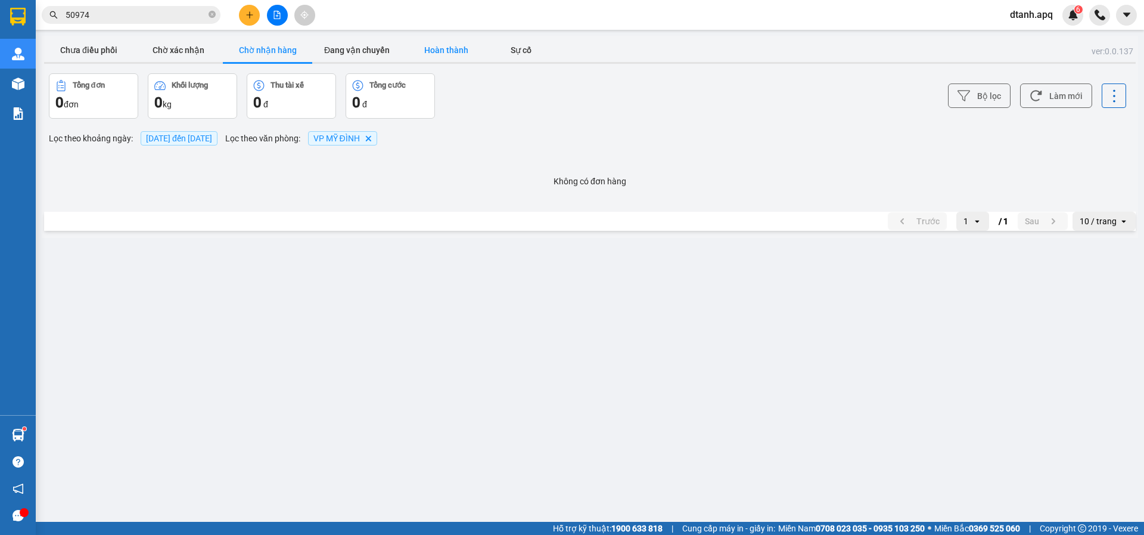
click at [446, 51] on button "Hoàn thành" at bounding box center [446, 50] width 89 height 24
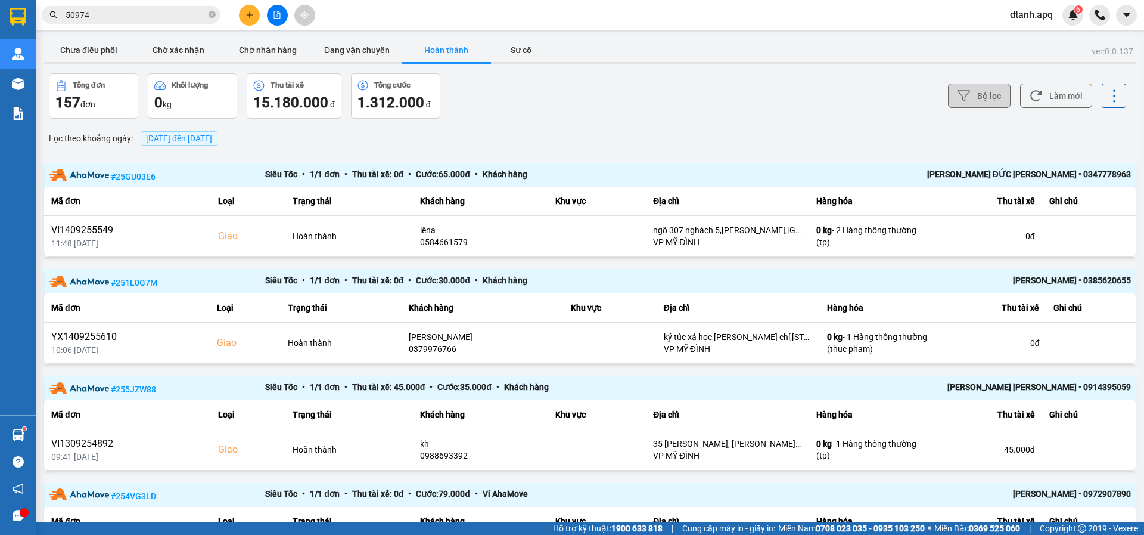
click at [958, 95] on icon at bounding box center [964, 95] width 13 height 13
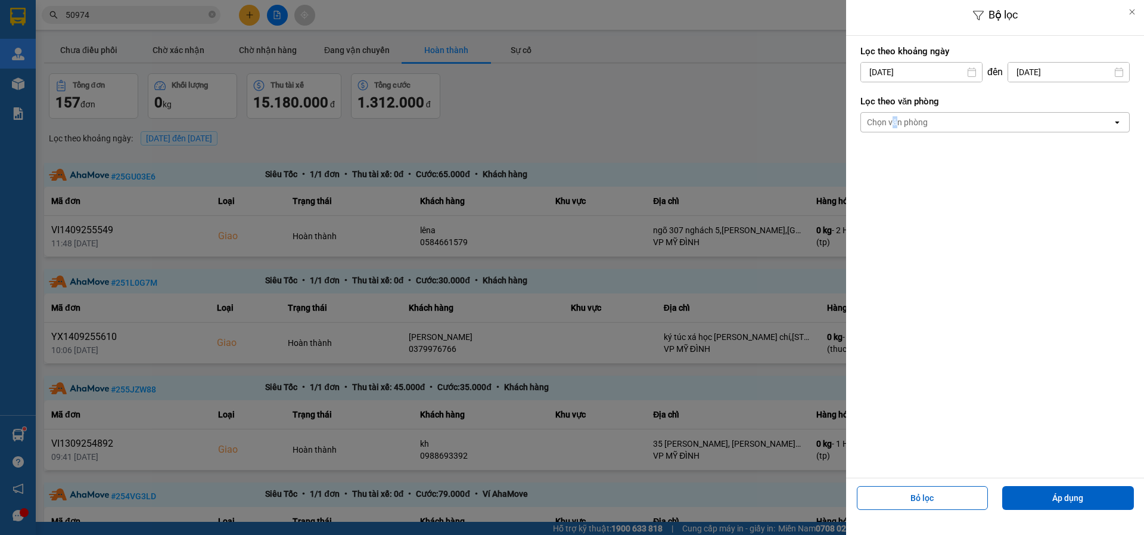
click at [893, 125] on div "Chọn văn phòng" at bounding box center [897, 122] width 61 height 12
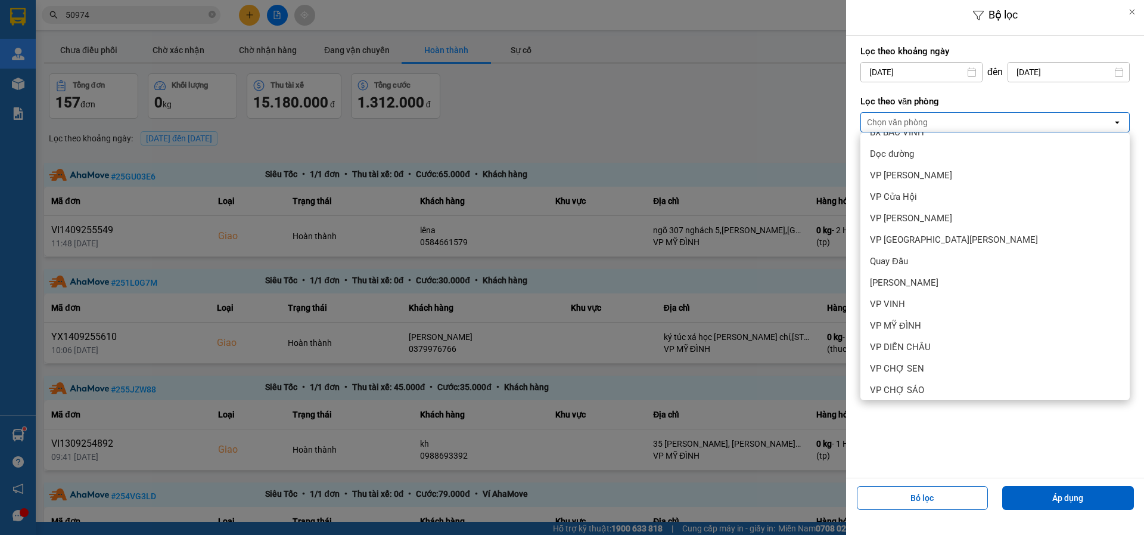
scroll to position [107, 0]
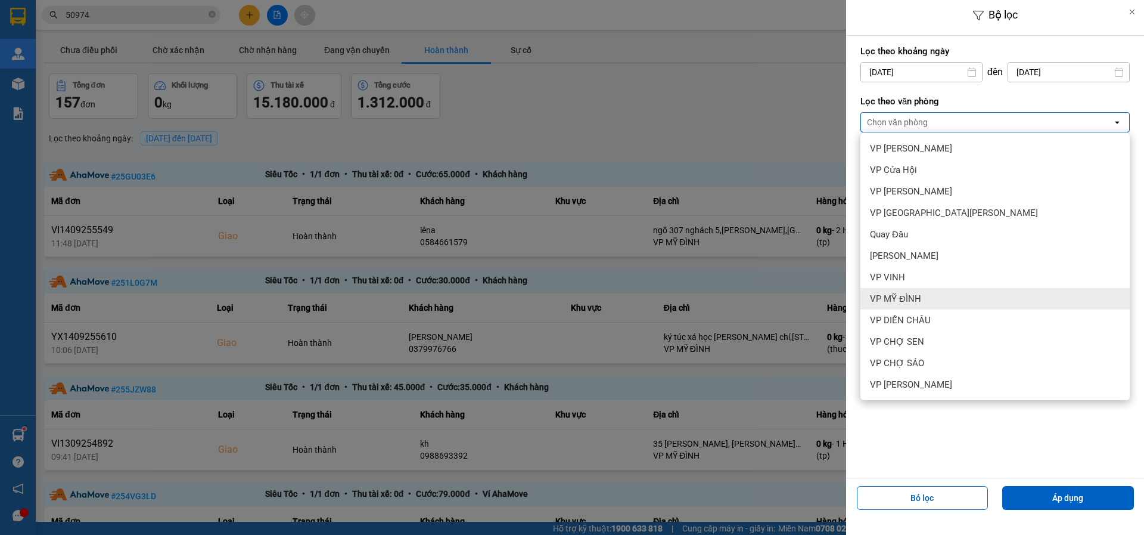
click at [911, 293] on span "VP MỸ ĐÌNH" at bounding box center [895, 299] width 51 height 12
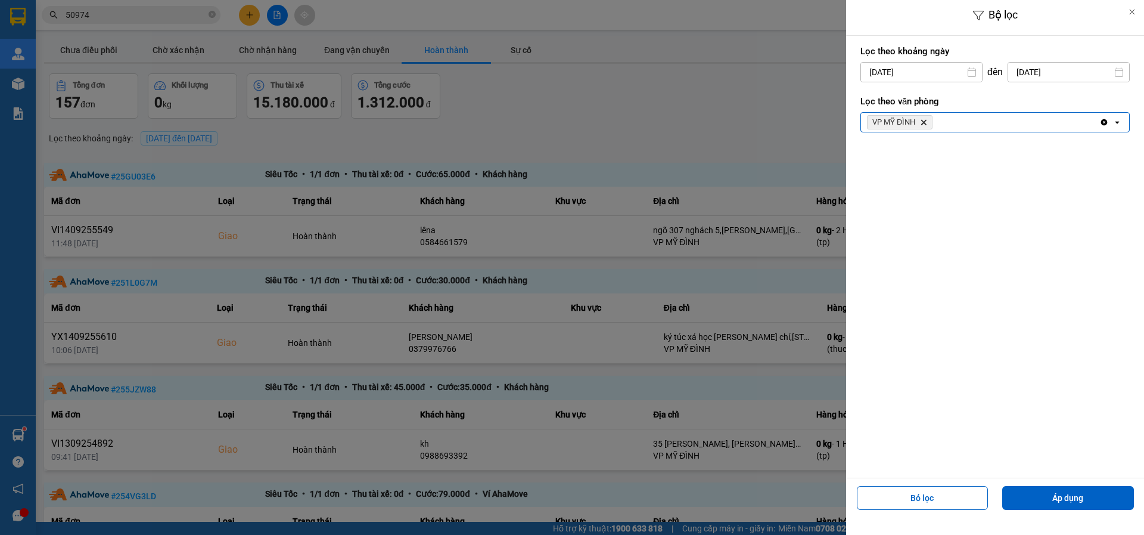
click at [1044, 510] on div "Bỏ lọc Áp dụng" at bounding box center [995, 502] width 292 height 43
click at [1045, 501] on button "Áp dụng" at bounding box center [1068, 498] width 132 height 24
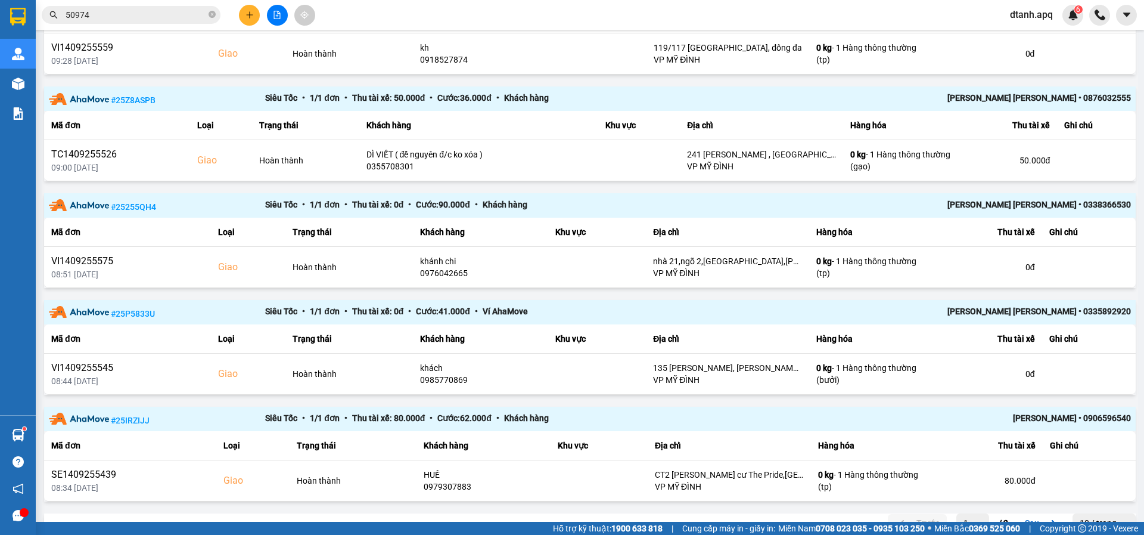
scroll to position [739, 0]
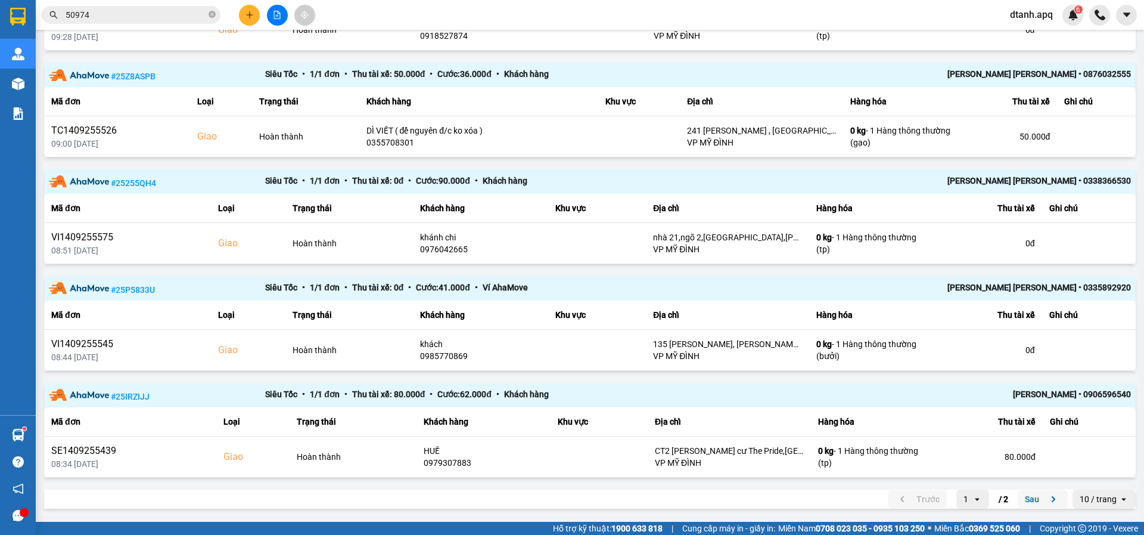
click at [1033, 503] on button "Sau" at bounding box center [1043, 499] width 50 height 18
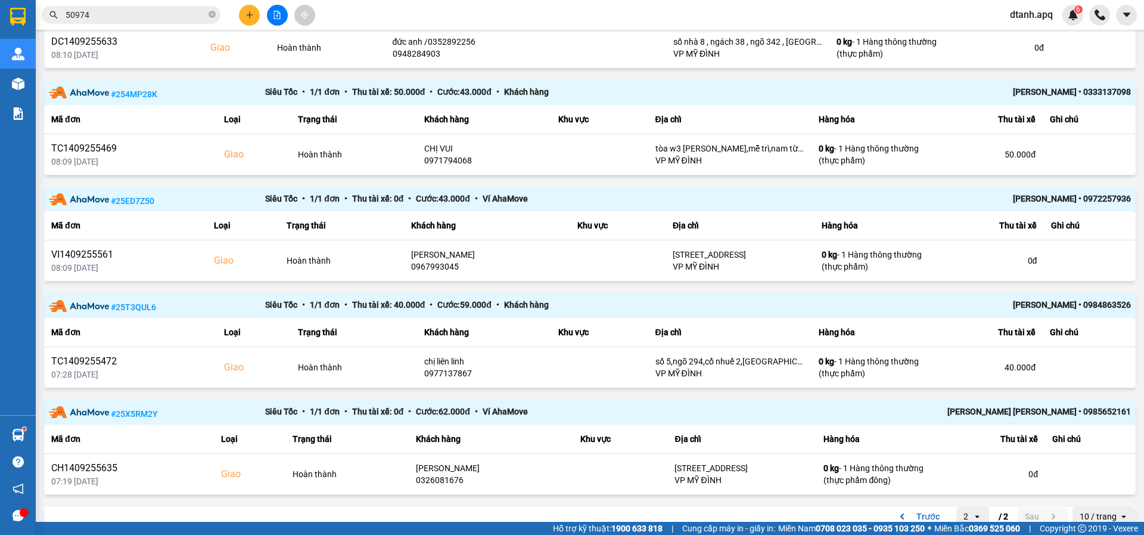
scroll to position [526, 0]
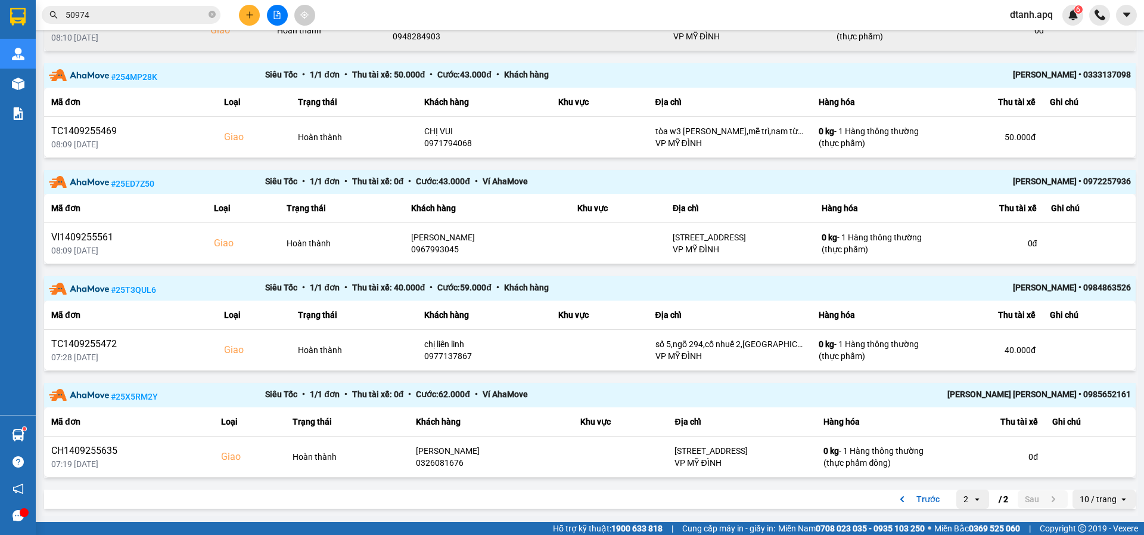
click at [497, 48] on td "đức anh /0352892256 0948284903" at bounding box center [482, 30] width 192 height 41
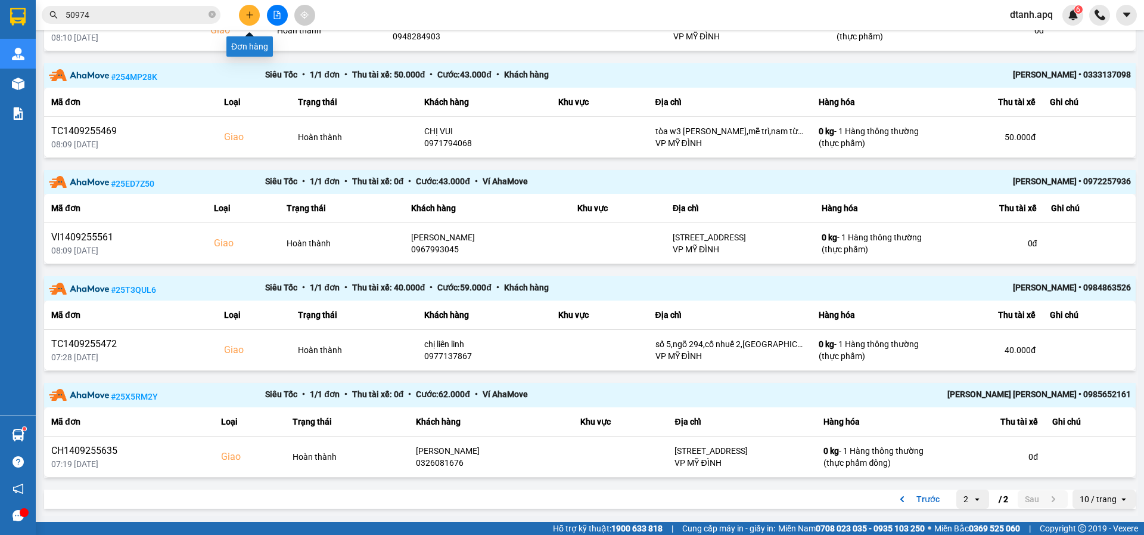
click at [253, 10] on button at bounding box center [249, 15] width 21 height 21
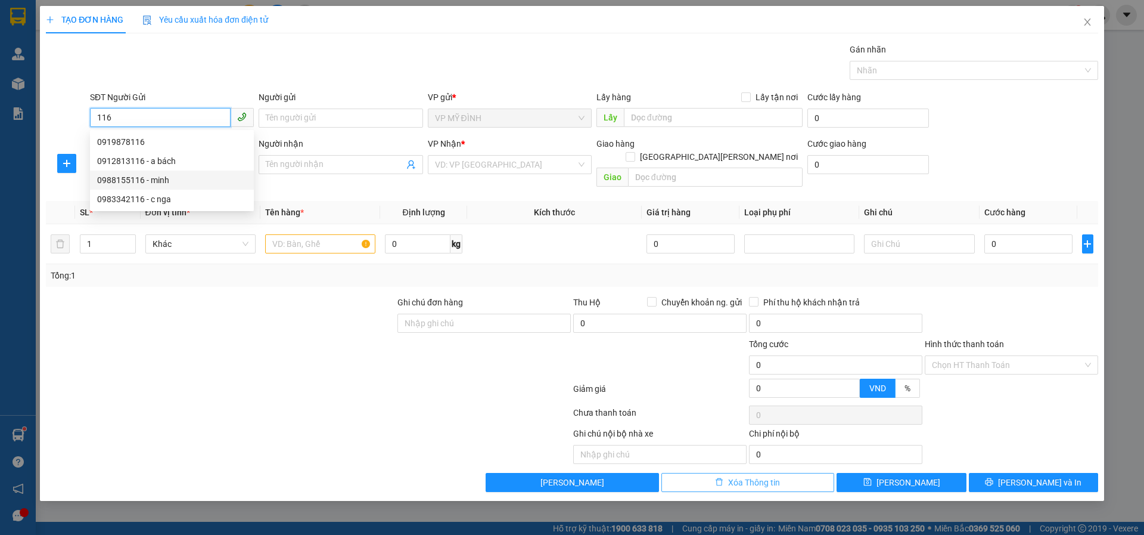
type input "116"
click at [719, 477] on span "delete" at bounding box center [719, 482] width 8 height 10
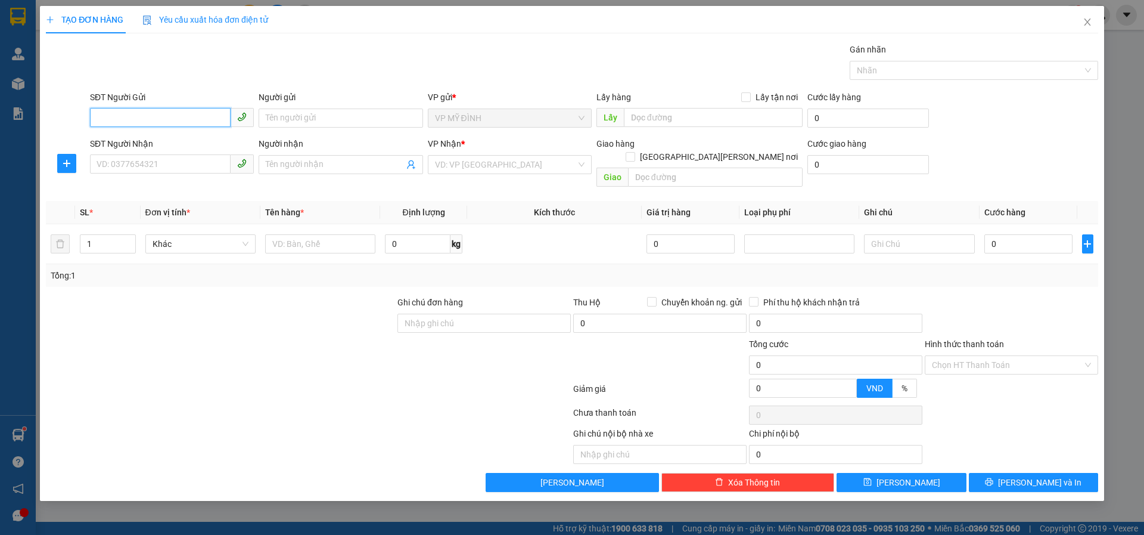
click at [129, 124] on input "SĐT Người Gửi" at bounding box center [160, 117] width 141 height 19
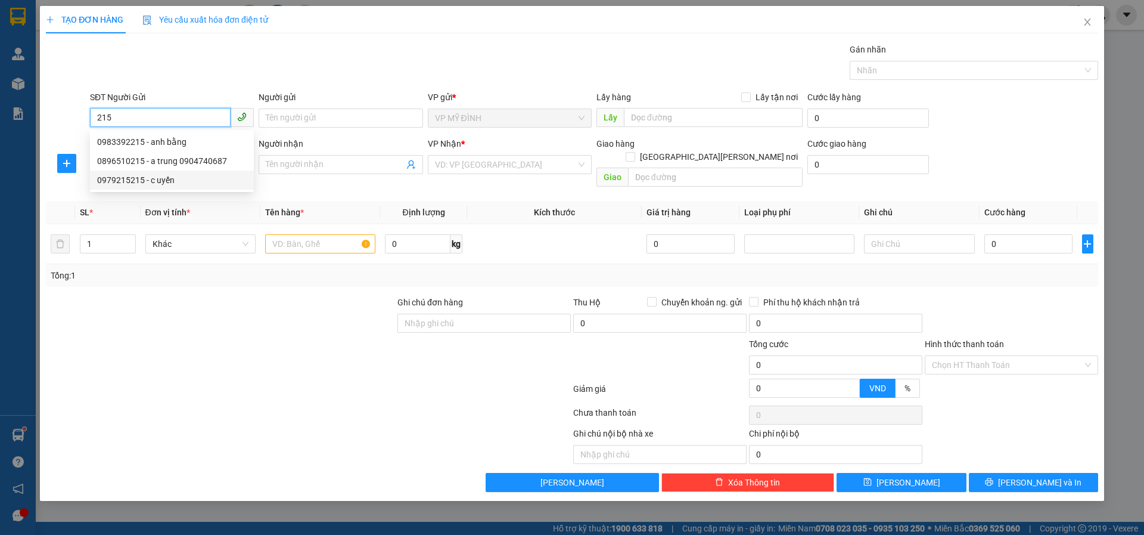
type input "215"
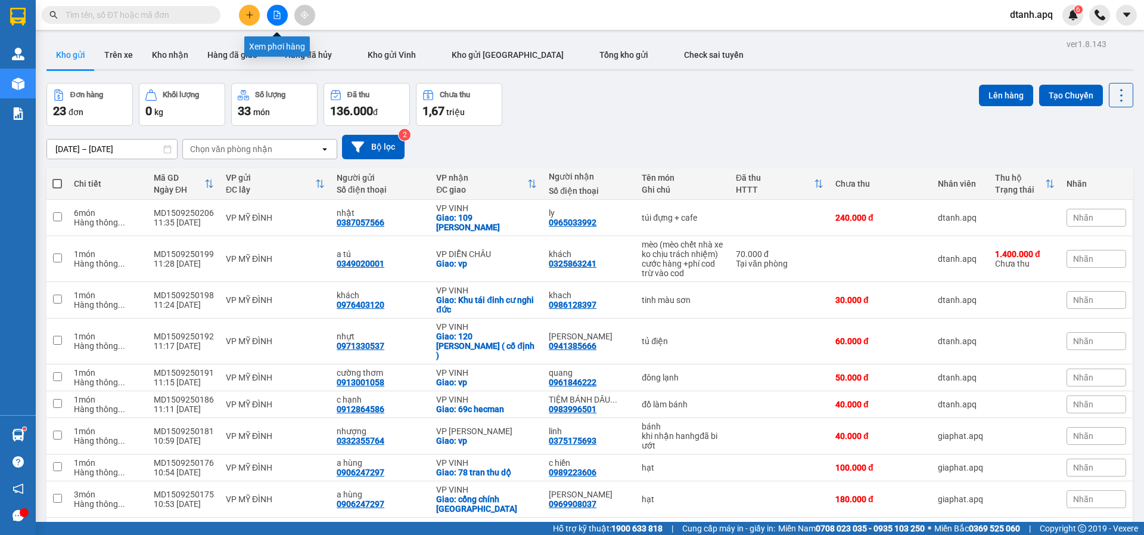
click at [283, 20] on button at bounding box center [277, 15] width 21 height 21
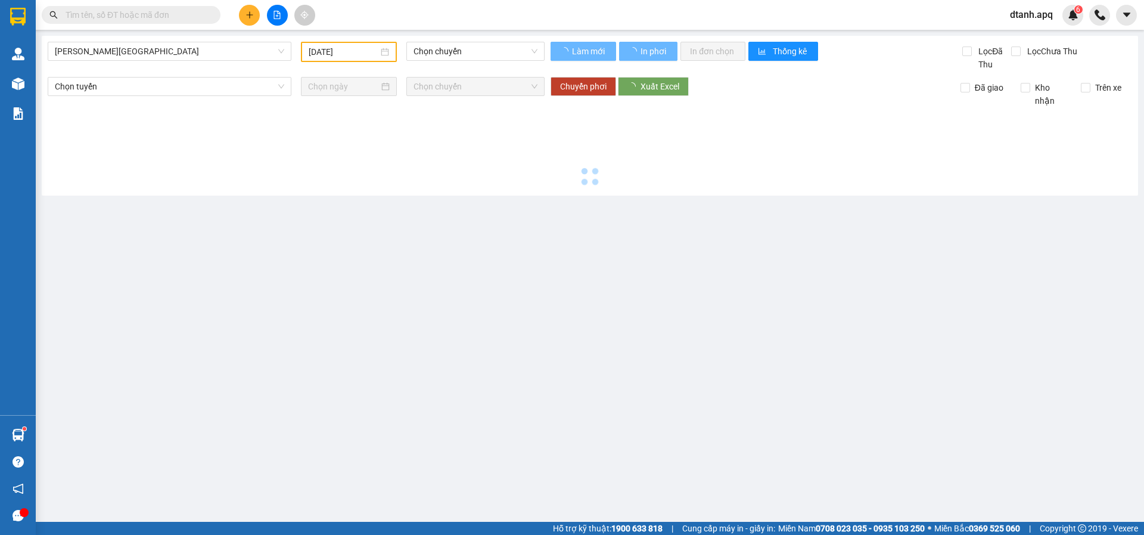
type input "[DATE]"
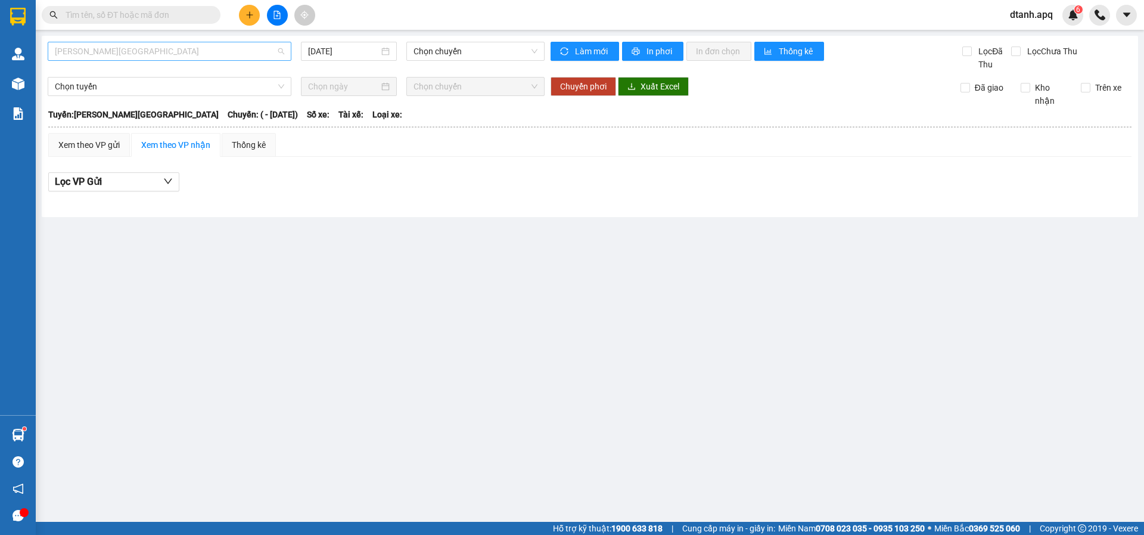
click at [136, 58] on span "Gia Lâm - Mỹ Đình" at bounding box center [169, 51] width 229 height 18
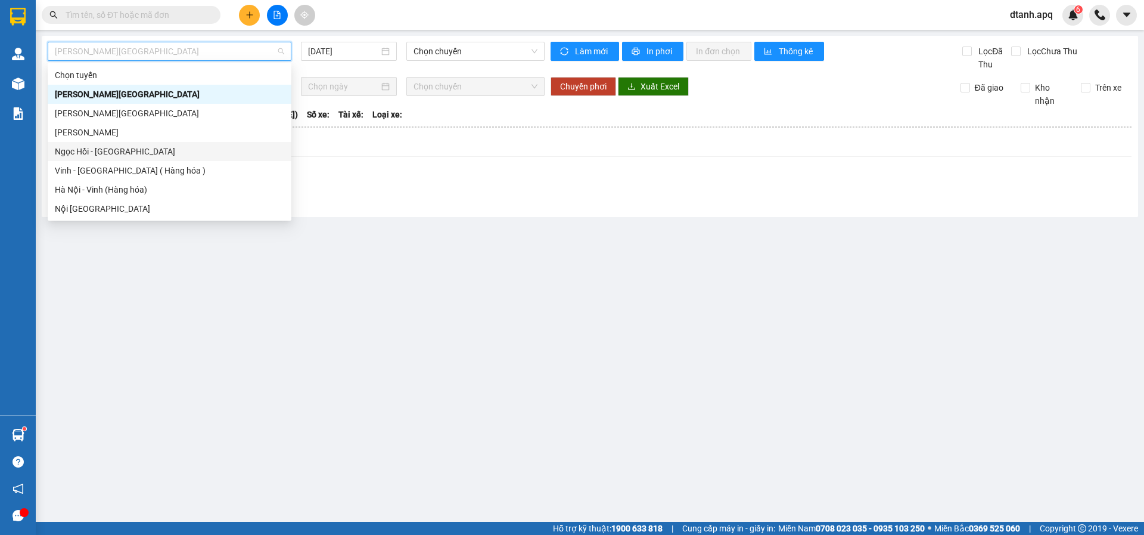
click at [85, 163] on div "Chọn tuyến Gia Lâm - Mỹ Đình Mỹ Đình - Gia Lâm Mỹ Đình - Ngọc Hồi Ngọc Hồi - Mỹ…" at bounding box center [170, 142] width 244 height 153
click at [85, 164] on div "Vinh - [GEOGRAPHIC_DATA] ( Hàng hóa )" at bounding box center [169, 170] width 229 height 13
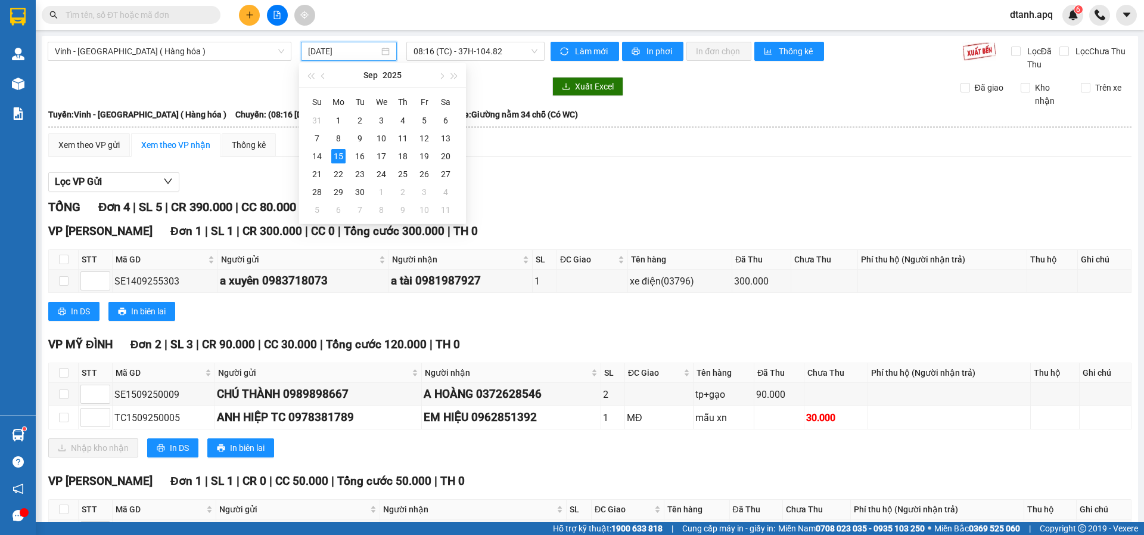
click at [334, 48] on input "[DATE]" at bounding box center [343, 51] width 71 height 13
click at [324, 155] on td "14" at bounding box center [316, 156] width 21 height 18
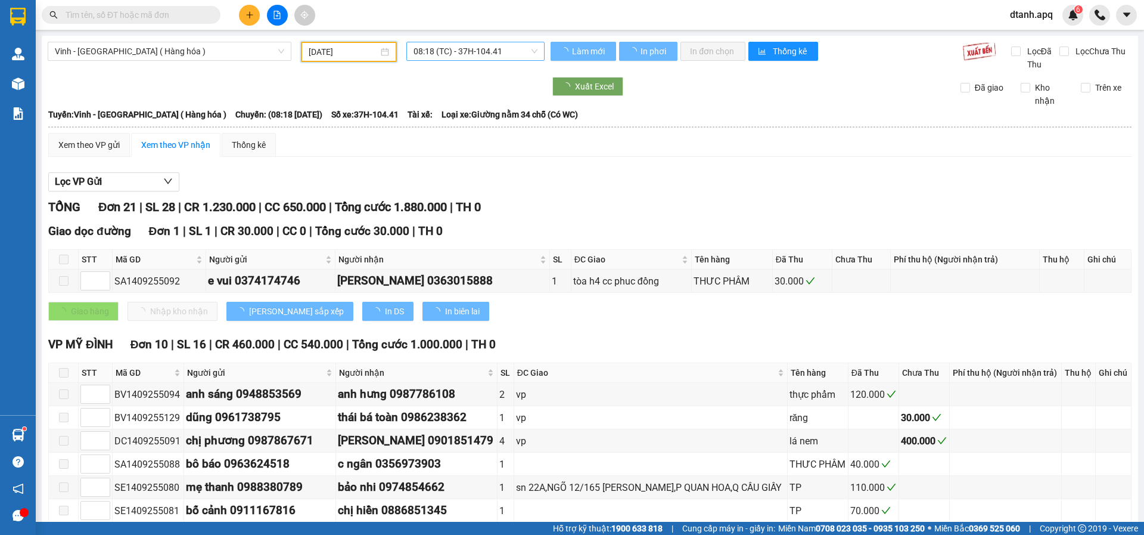
click at [457, 58] on span "08:18 (TC) - 37H-104.41" at bounding box center [476, 51] width 124 height 18
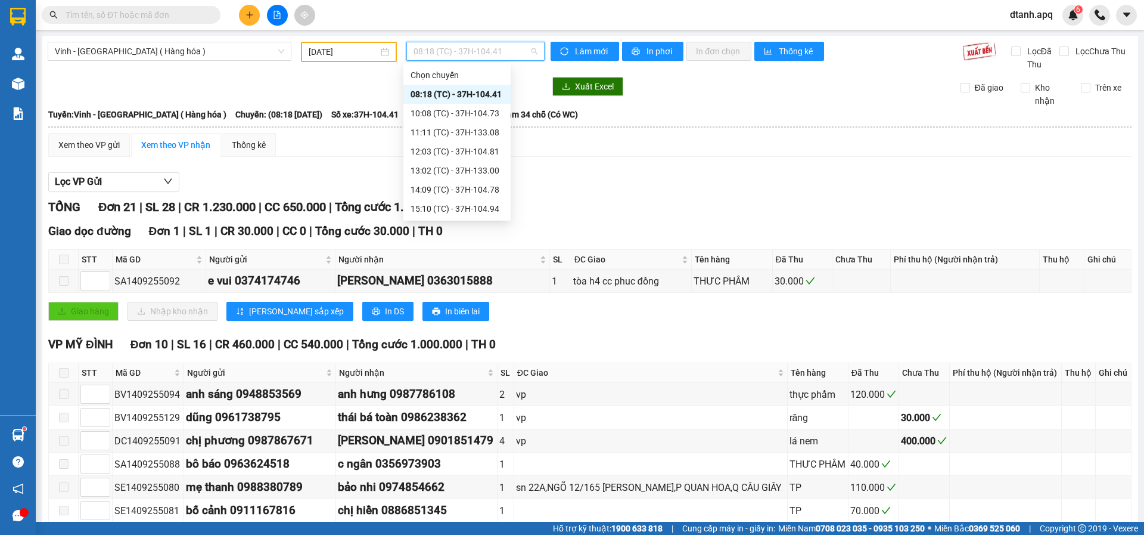
click at [458, 100] on div "08:18 (TC) - 37H-104.41" at bounding box center [457, 94] width 93 height 13
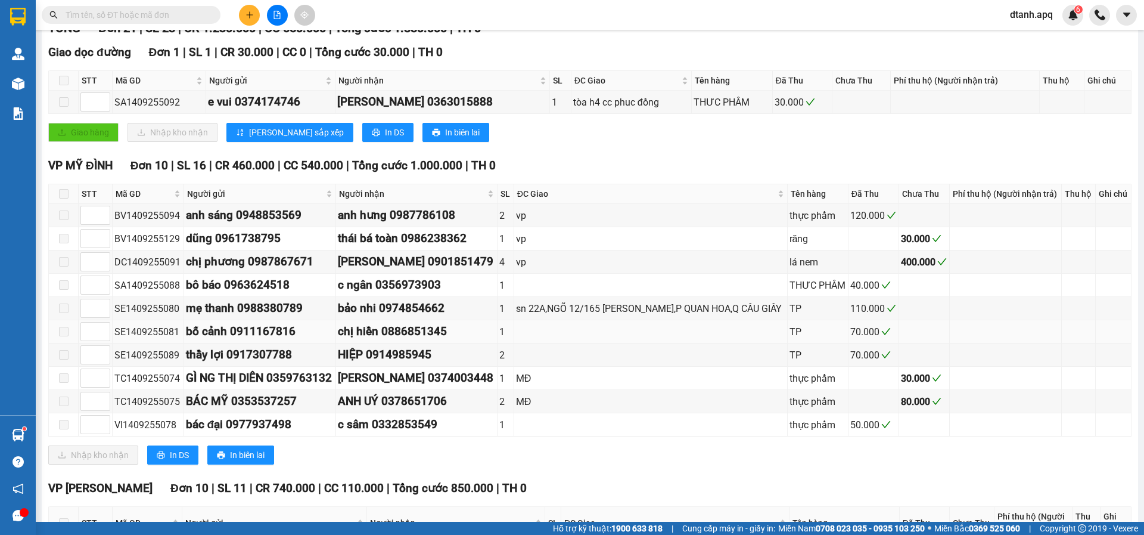
scroll to position [298, 0]
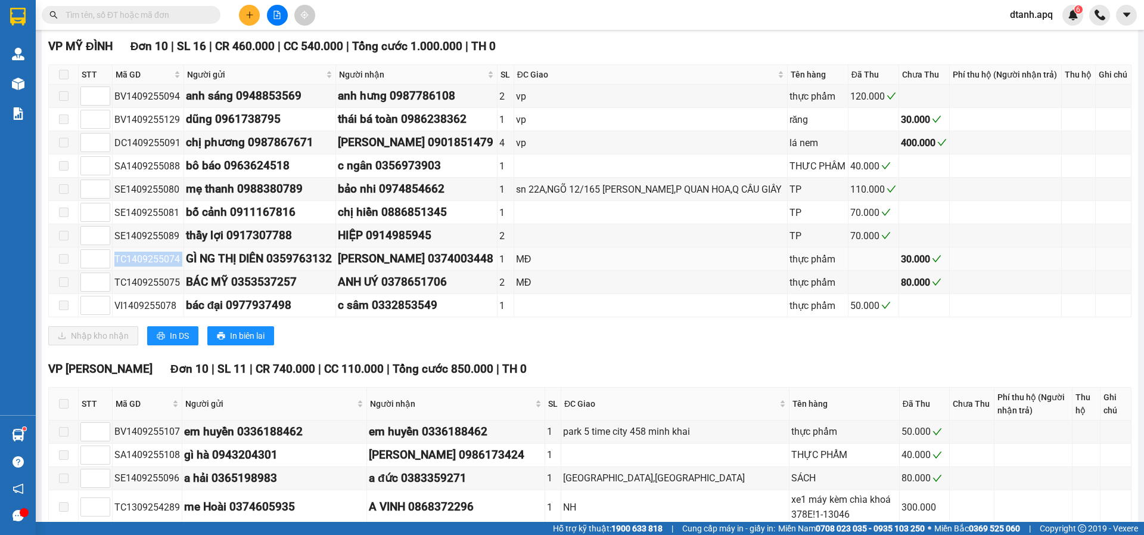
drag, startPoint x: 182, startPoint y: 296, endPoint x: 128, endPoint y: 294, distance: 54.2
click at [109, 271] on tr "TC1409255074 GÌ NG THỊ DIÊN 0359763132 LÊ THU 0374003448 1 MĐ thực phẩm 30.000" at bounding box center [590, 258] width 1083 height 23
copy tr "TC1409255074"
drag, startPoint x: 179, startPoint y: 318, endPoint x: 110, endPoint y: 318, distance: 69.7
click at [110, 294] on tr "TC1409255075 BÁC MỸ 0353537257 ANH UÝ 0378651706 2 MĐ thực phẩm 80.000" at bounding box center [590, 282] width 1083 height 23
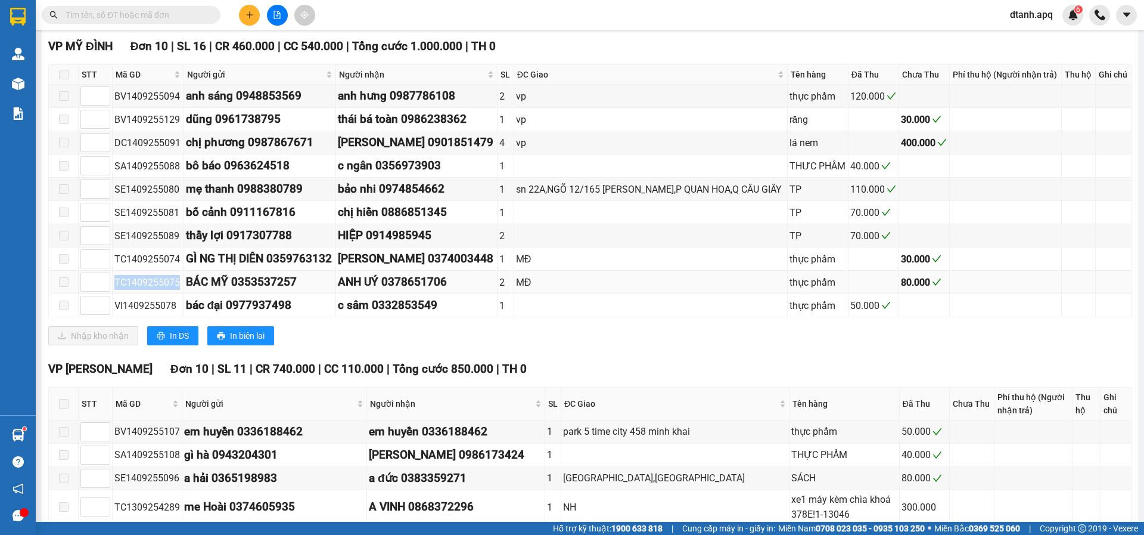
copy tr "TC1409255075"
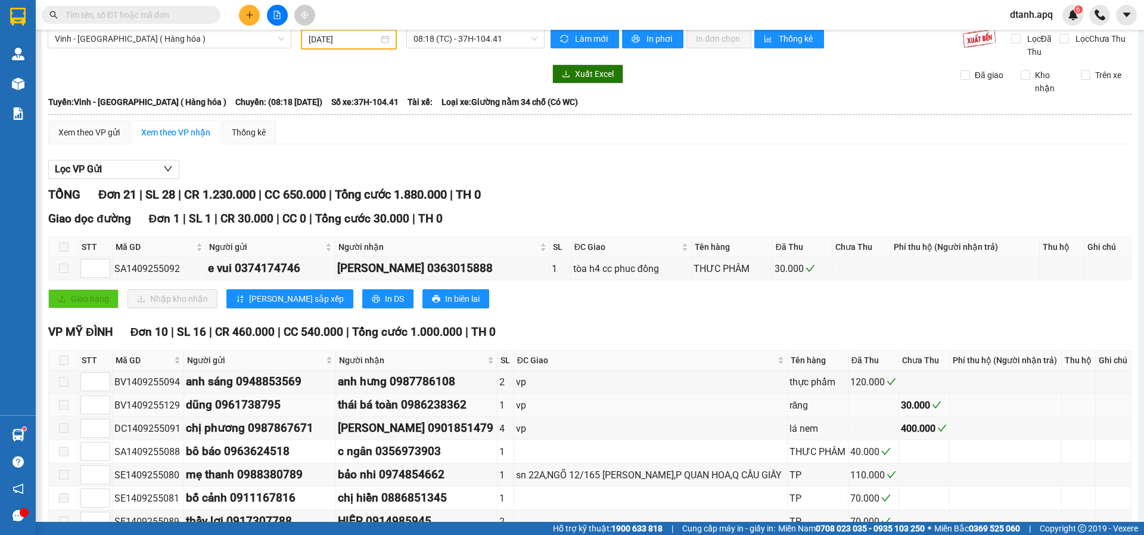
scroll to position [0, 0]
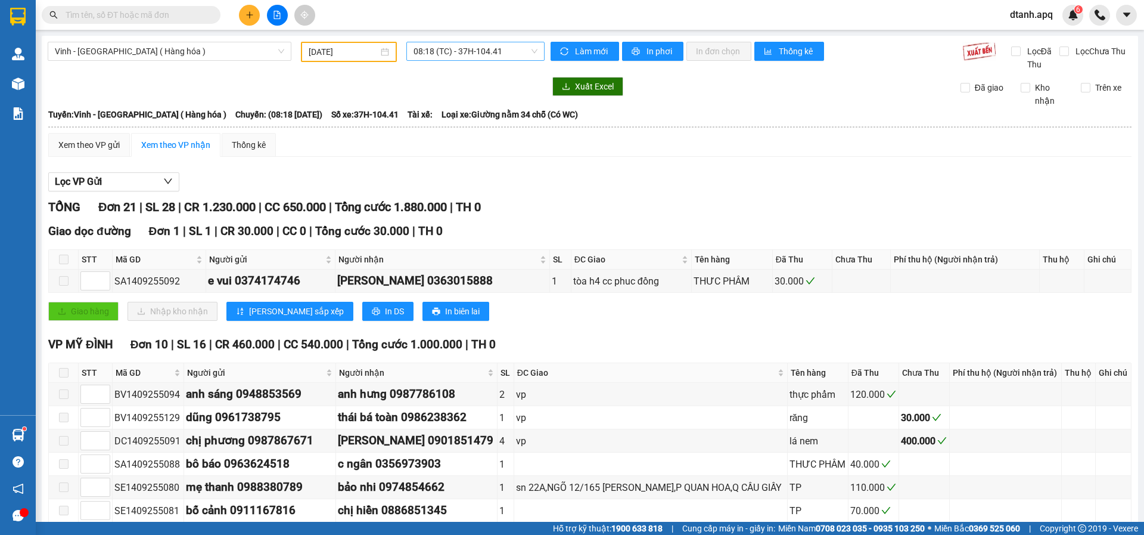
click at [463, 53] on span "08:18 (TC) - 37H-104.41" at bounding box center [476, 51] width 124 height 18
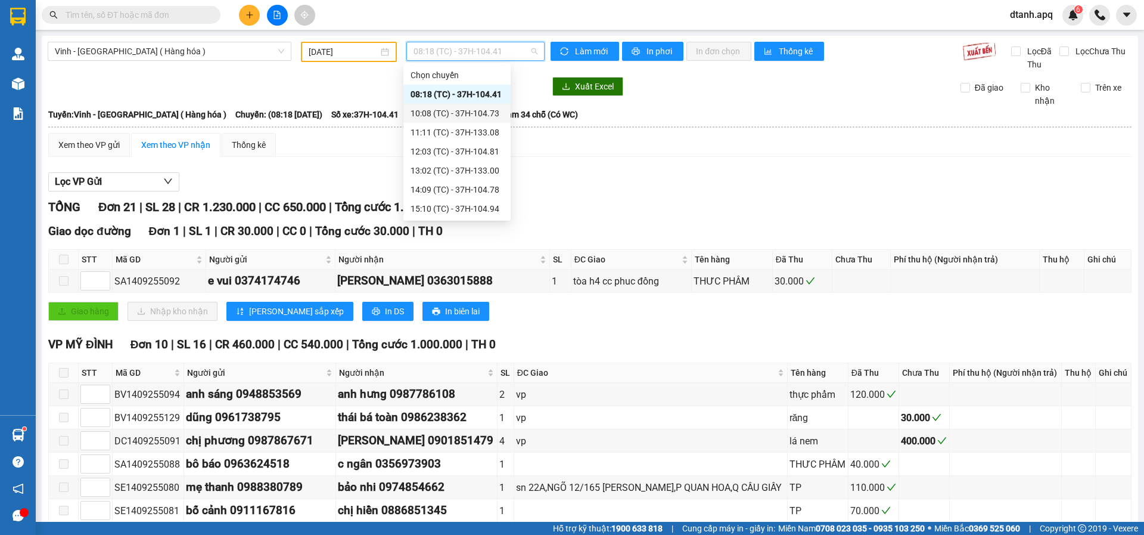
click at [449, 113] on div "10:08 (TC) - 37H-104.73" at bounding box center [457, 113] width 93 height 13
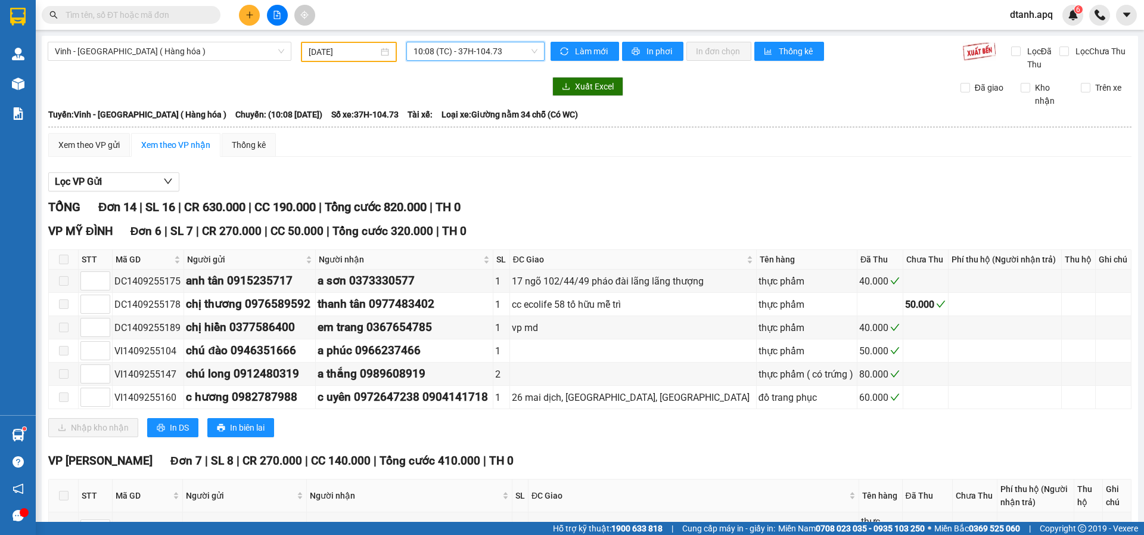
click at [453, 53] on span "10:08 (TC) - 37H-104.73" at bounding box center [476, 51] width 124 height 18
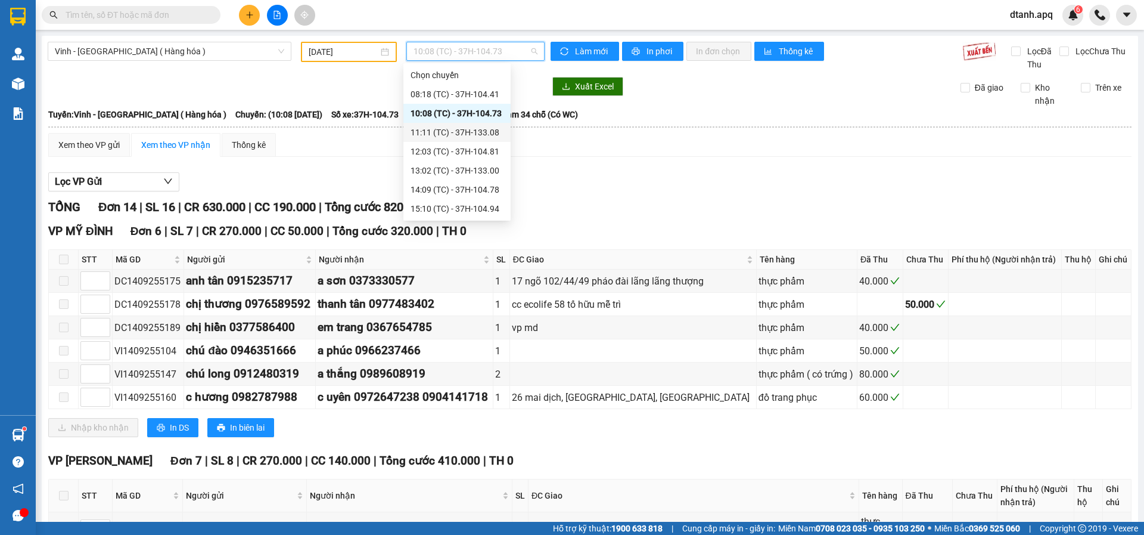
click at [427, 129] on div "11:11 (TC) - 37H-133.08" at bounding box center [457, 132] width 93 height 13
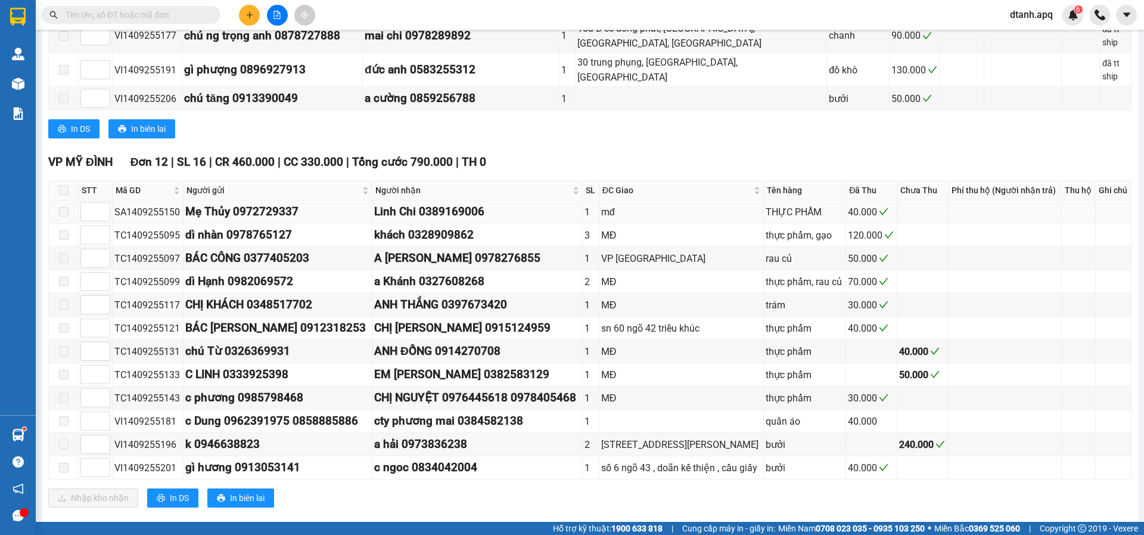
scroll to position [477, 0]
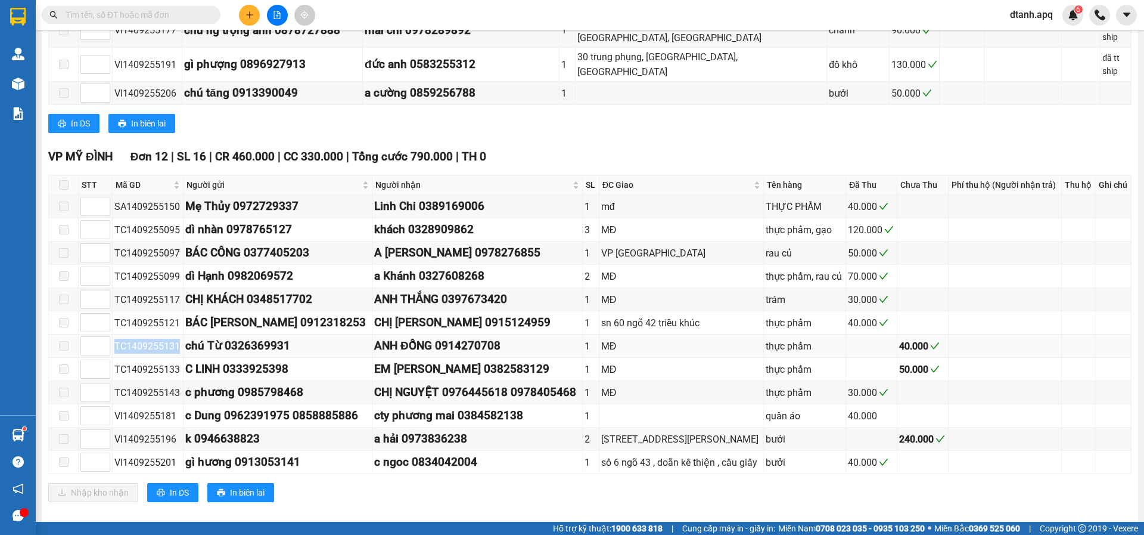
drag, startPoint x: 175, startPoint y: 356, endPoint x: 114, endPoint y: 354, distance: 60.8
click at [107, 356] on tr "TC1409255131 chú Từ 0326369931 ANH ĐỒNG 0914270708 1 MĐ thực phẩm 40.000" at bounding box center [590, 345] width 1083 height 23
copy tr "TC1409255131"
drag, startPoint x: 177, startPoint y: 379, endPoint x: 116, endPoint y: 380, distance: 60.8
click at [116, 377] on div "TC1409255133" at bounding box center [147, 369] width 67 height 15
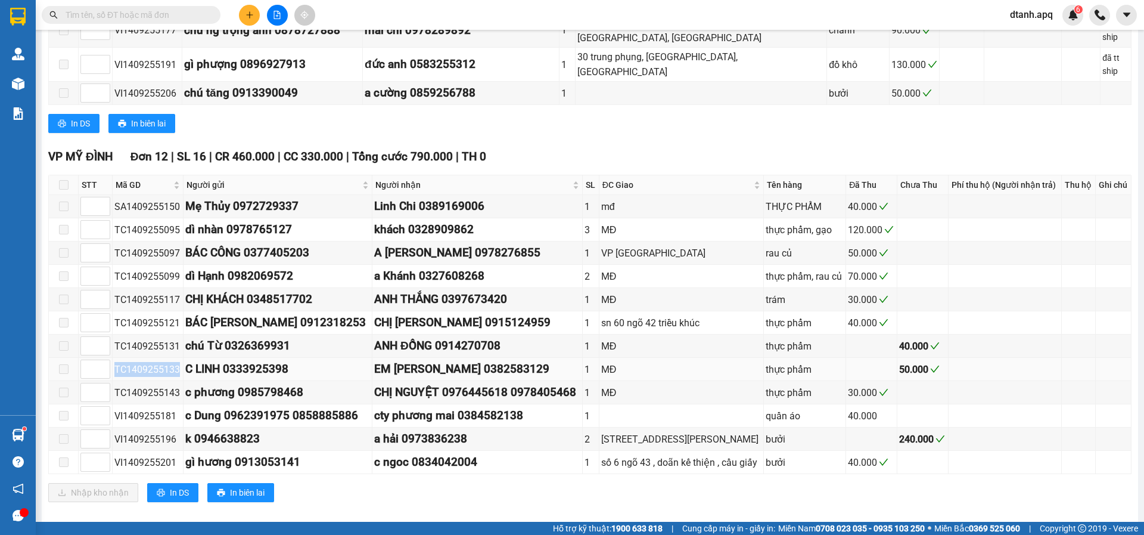
copy div "TC1409255133"
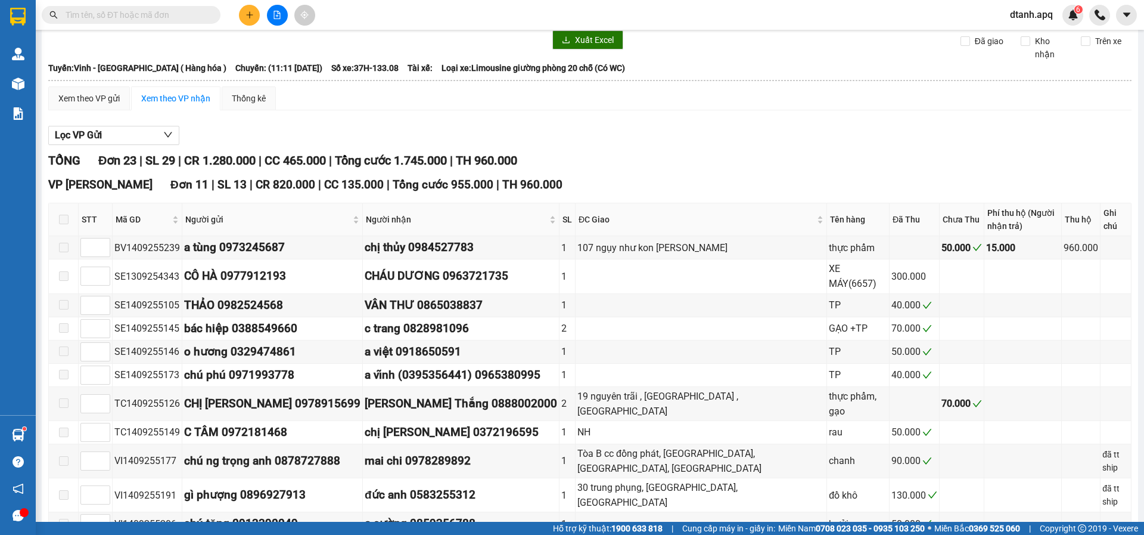
scroll to position [0, 0]
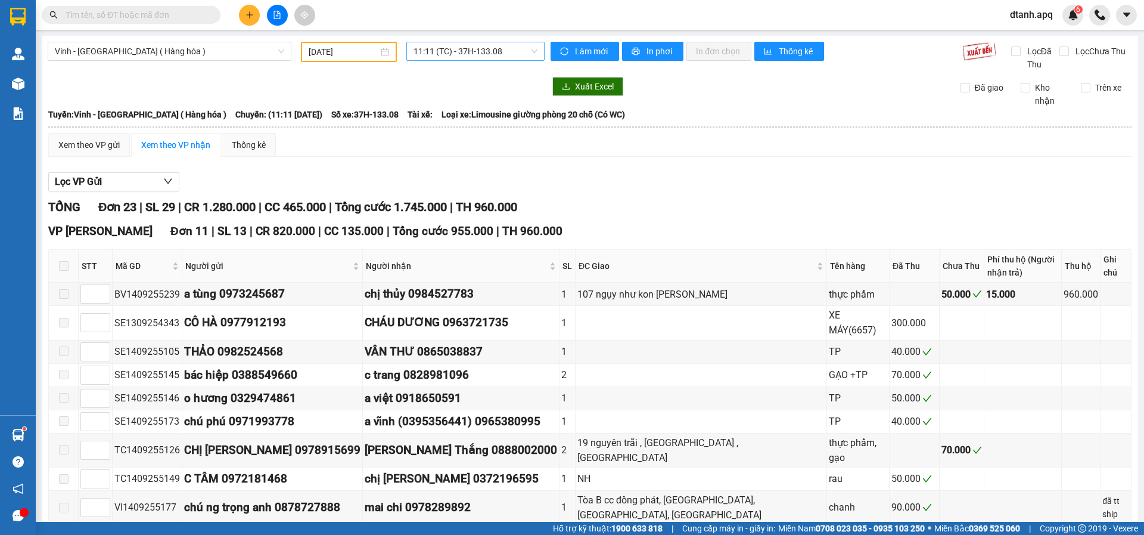
click at [470, 55] on span "11:11 (TC) - 37H-133.08" at bounding box center [476, 51] width 124 height 18
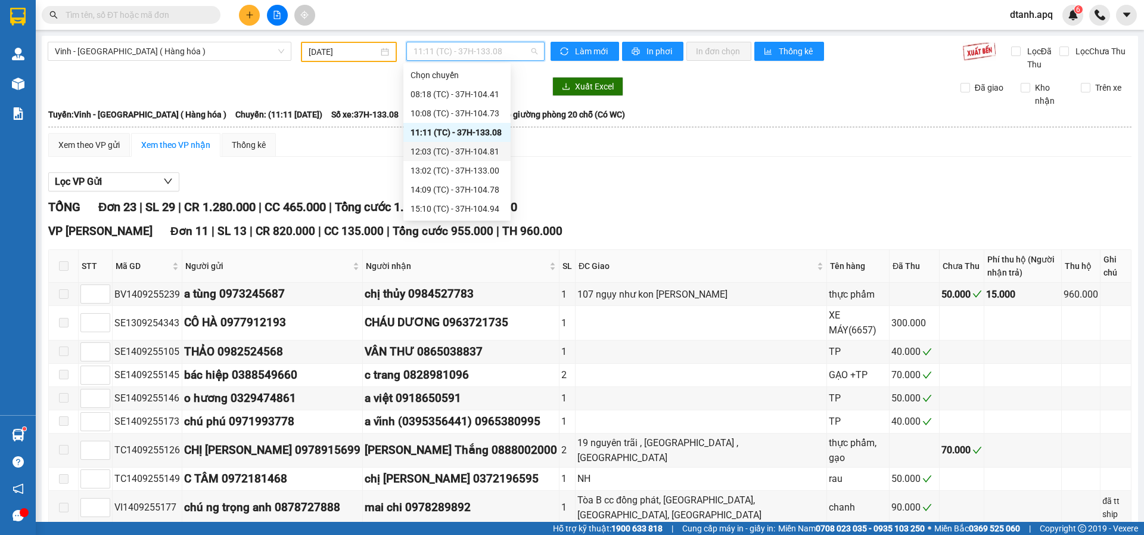
click at [441, 152] on div "12:03 (TC) - 37H-104.81" at bounding box center [457, 151] width 93 height 13
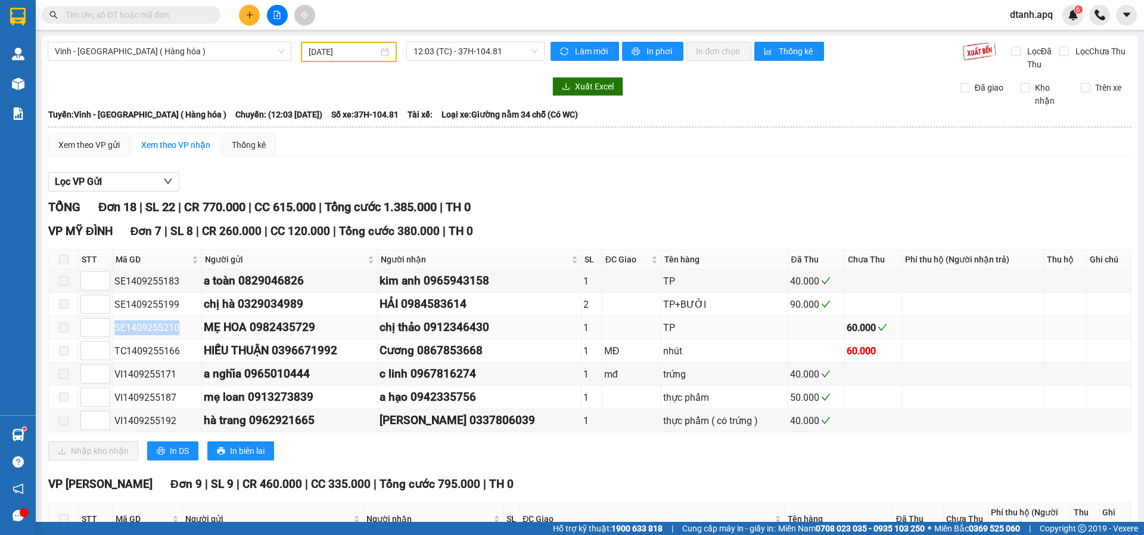
drag, startPoint x: 183, startPoint y: 327, endPoint x: 114, endPoint y: 333, distance: 69.3
click at [114, 333] on td "SE1409255210" at bounding box center [157, 327] width 89 height 23
copy div "SE1409255210"
click at [341, 51] on input "[DATE]" at bounding box center [344, 51] width 70 height 13
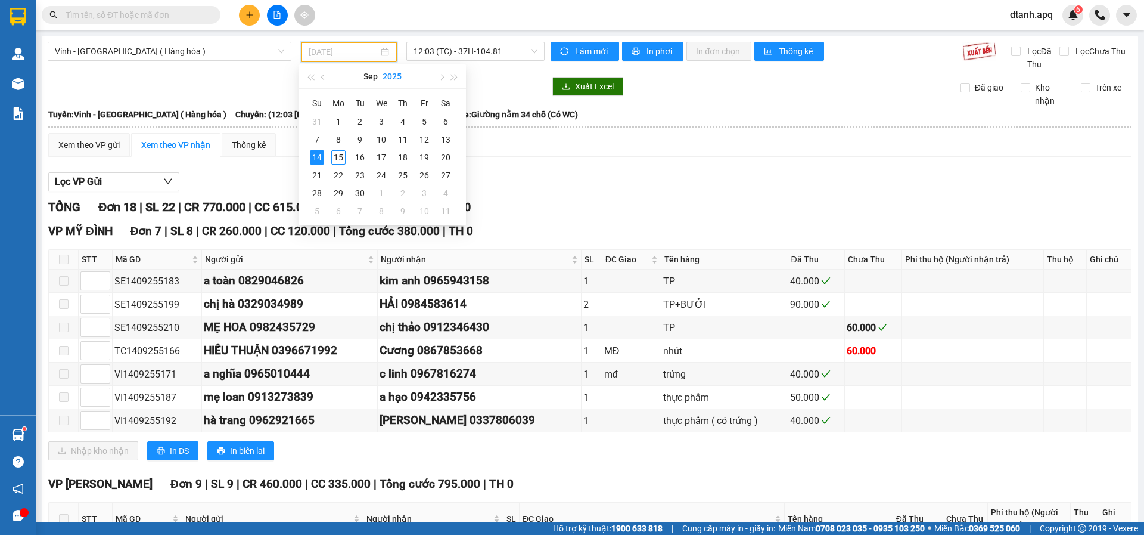
type input "[DATE]"
click at [221, 74] on div "Vinh - Hà Nội ( Hàng hóa ) 14/09/2025 12:03 (TC) - 37H-104.81 Làm mới In phơi I…" at bounding box center [590, 502] width 1097 height 933
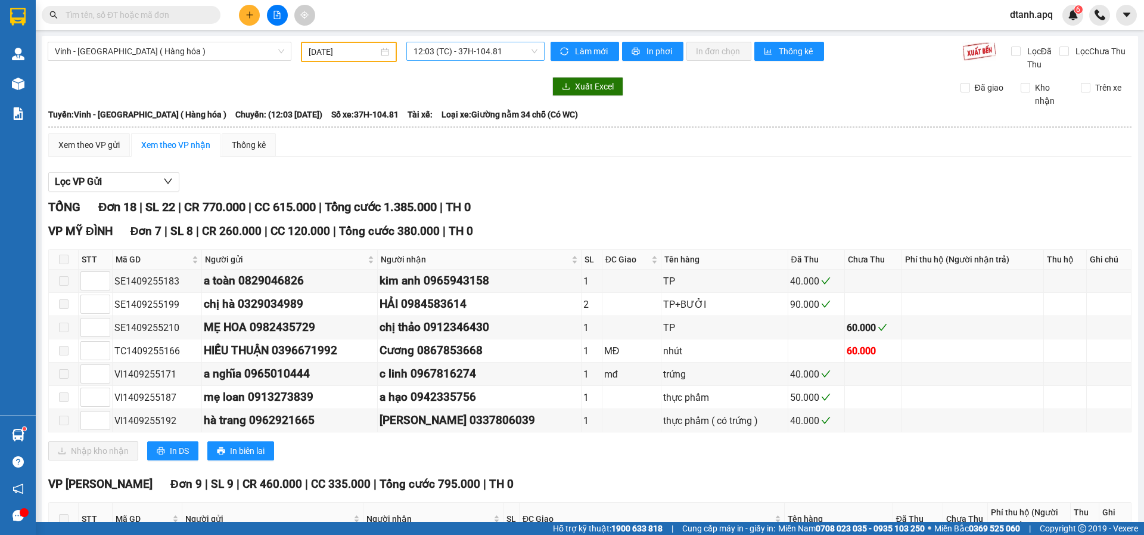
click at [454, 59] on span "12:03 (TC) - 37H-104.81" at bounding box center [476, 51] width 124 height 18
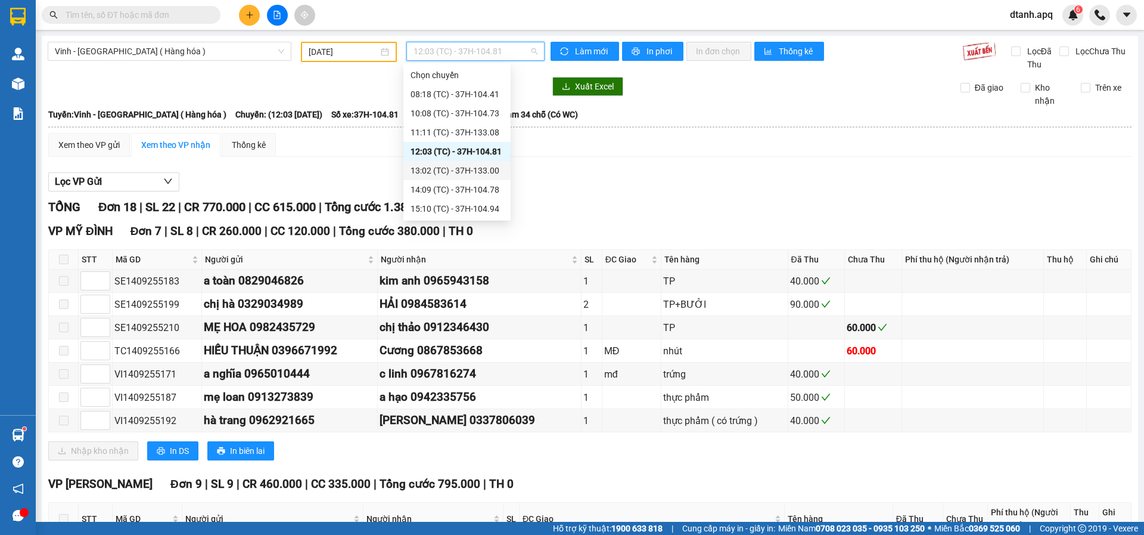
click at [443, 167] on div "13:02 (TC) - 37H-133.00" at bounding box center [457, 170] width 93 height 13
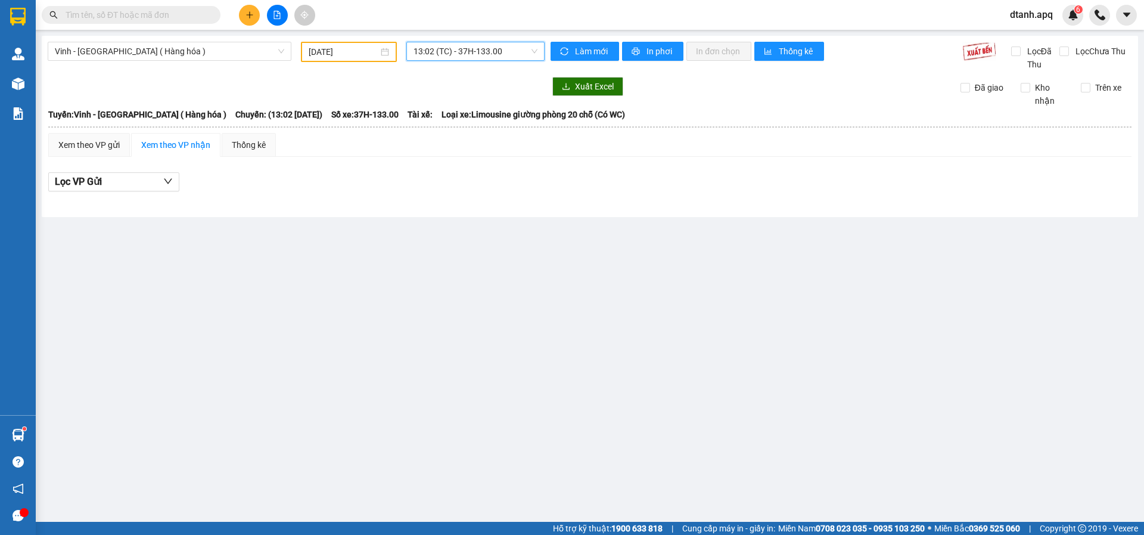
click at [446, 61] on div "13:02 13:02 (TC) - 37H-133.00" at bounding box center [476, 52] width 148 height 20
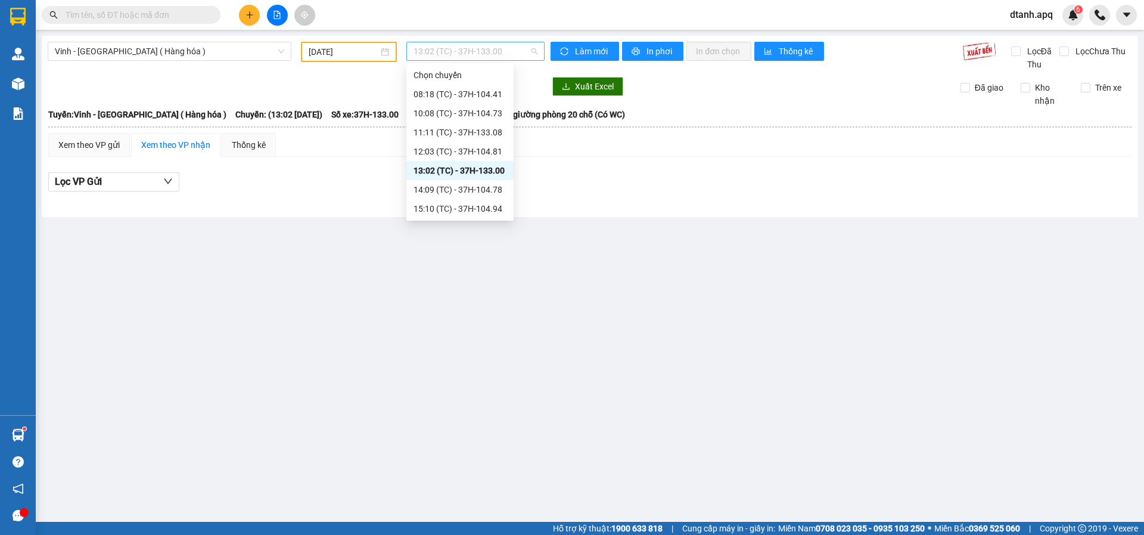
click at [424, 49] on span "13:02 (TC) - 37H-133.00" at bounding box center [476, 51] width 124 height 18
click at [434, 194] on div "14:09 (TC) - 37H-104.78" at bounding box center [460, 189] width 93 height 13
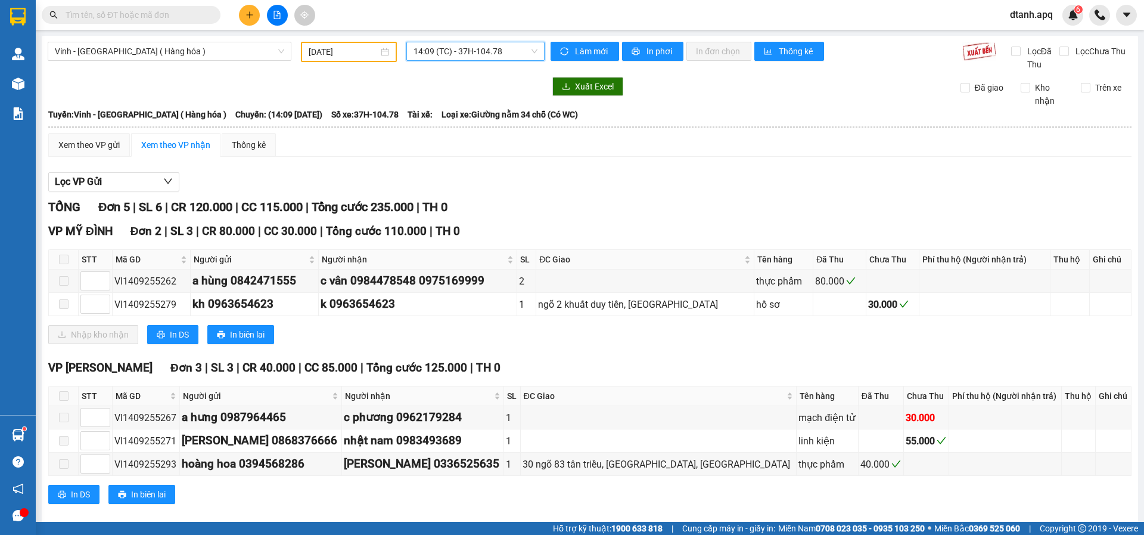
click at [449, 51] on span "14:09 (TC) - 37H-104.78" at bounding box center [476, 51] width 124 height 18
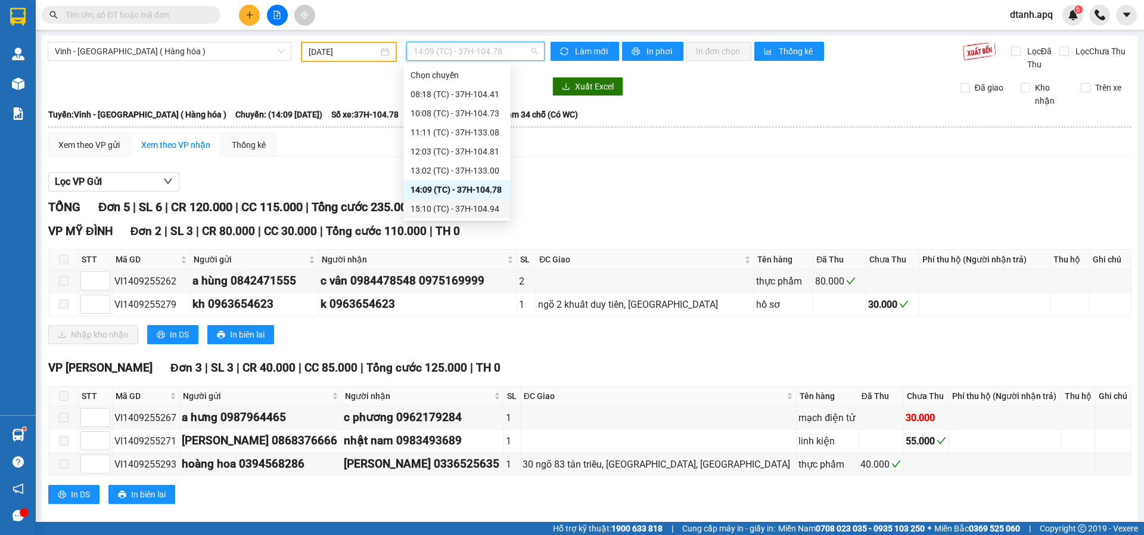
click at [439, 202] on div "15:10 (TC) - 37H-104.94" at bounding box center [456, 208] width 107 height 19
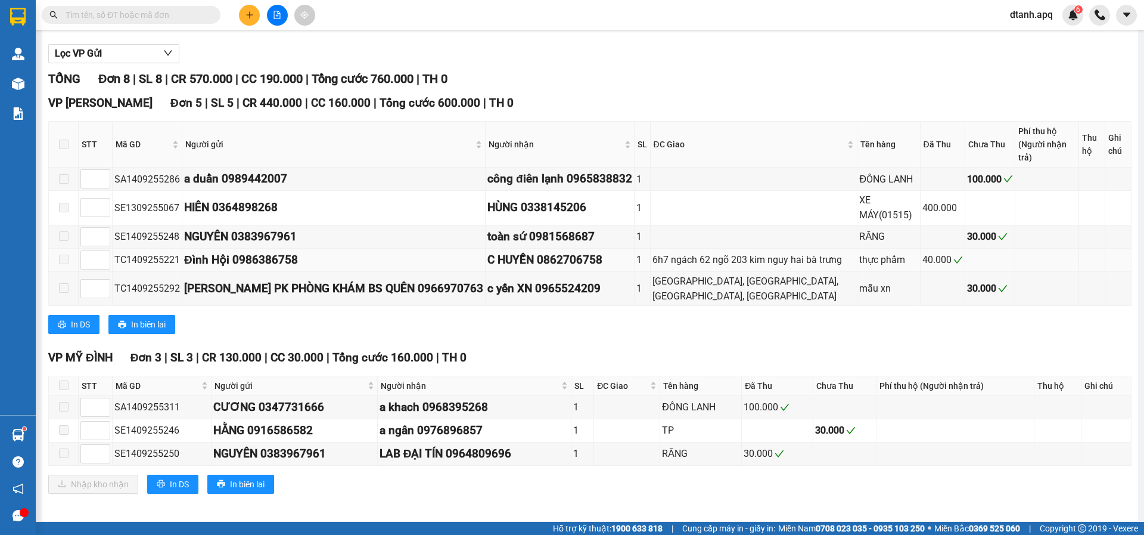
scroll to position [131, 0]
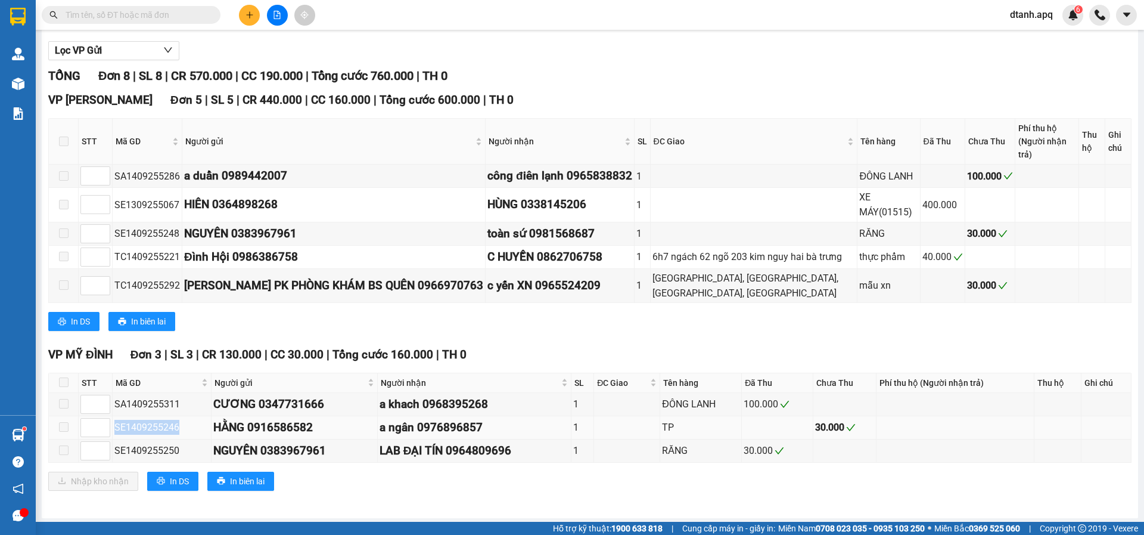
drag, startPoint x: 183, startPoint y: 427, endPoint x: 112, endPoint y: 423, distance: 71.0
click at [111, 424] on tr "SE1409255246 HẰNG 0916586582 a ngân 0976896857 1 TP 30.000" at bounding box center [590, 427] width 1083 height 23
copy tr "SE1409255246"
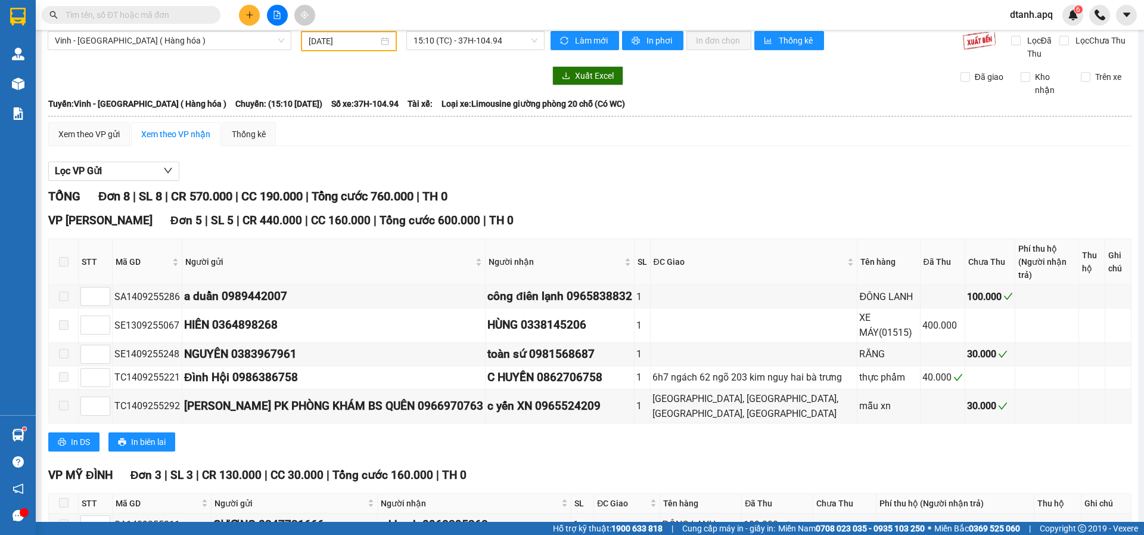
scroll to position [0, 0]
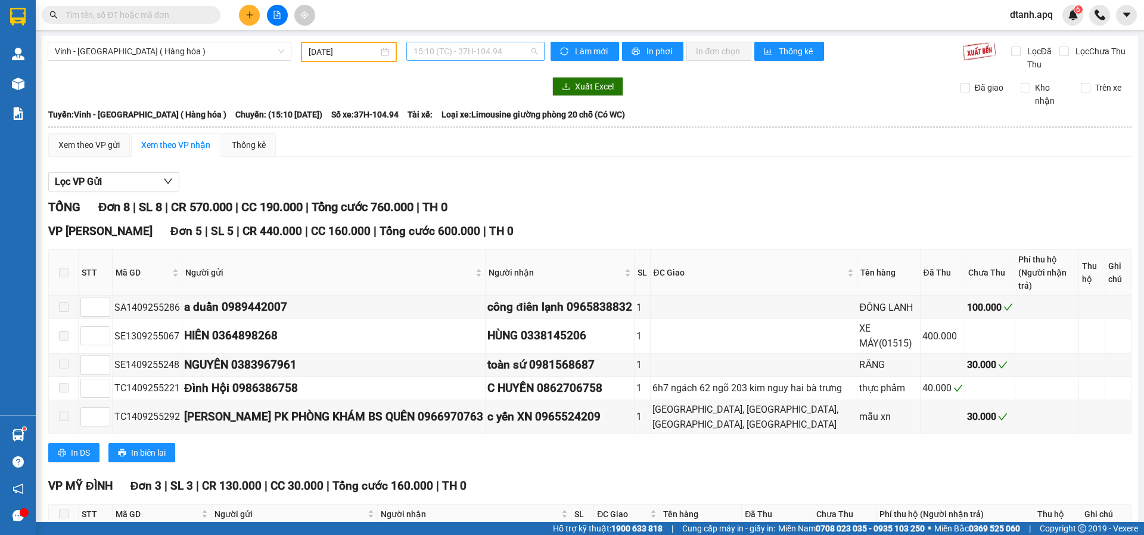
click at [427, 46] on span "15:10 (TC) - 37H-104.94" at bounding box center [476, 51] width 124 height 18
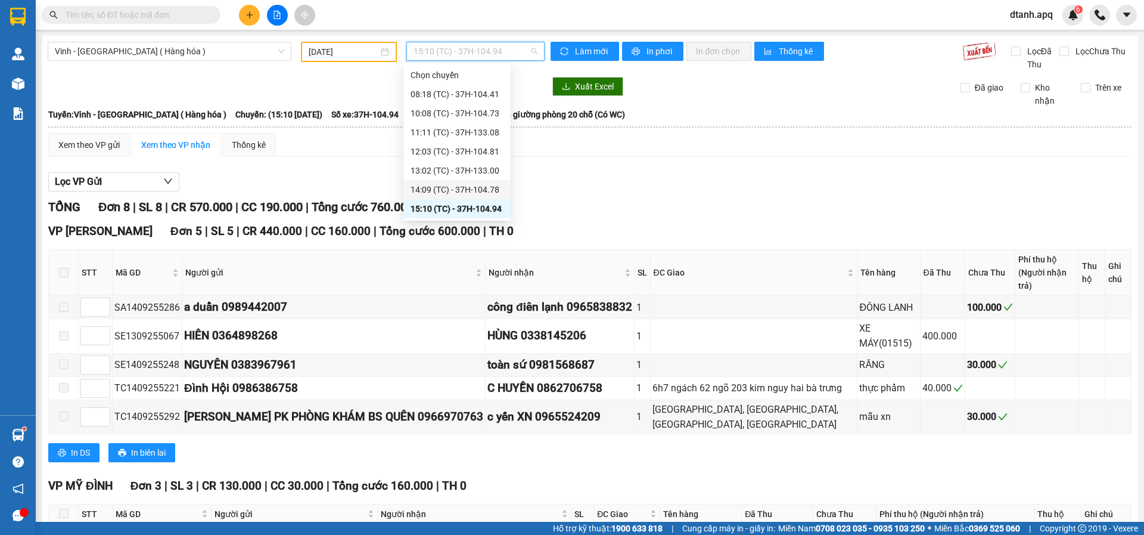
scroll to position [60, 0]
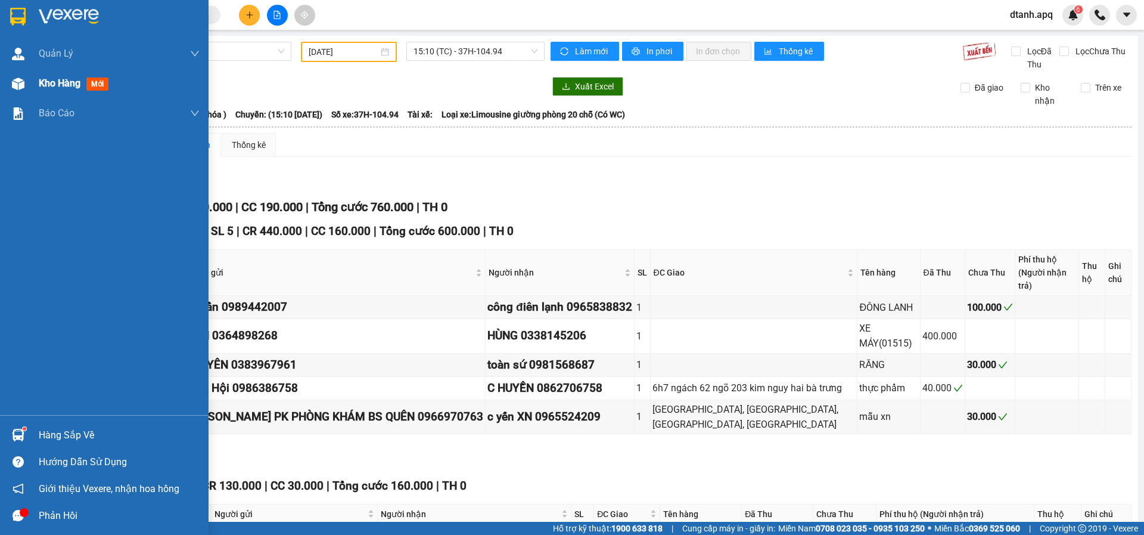
click at [12, 90] on div at bounding box center [18, 83] width 21 height 21
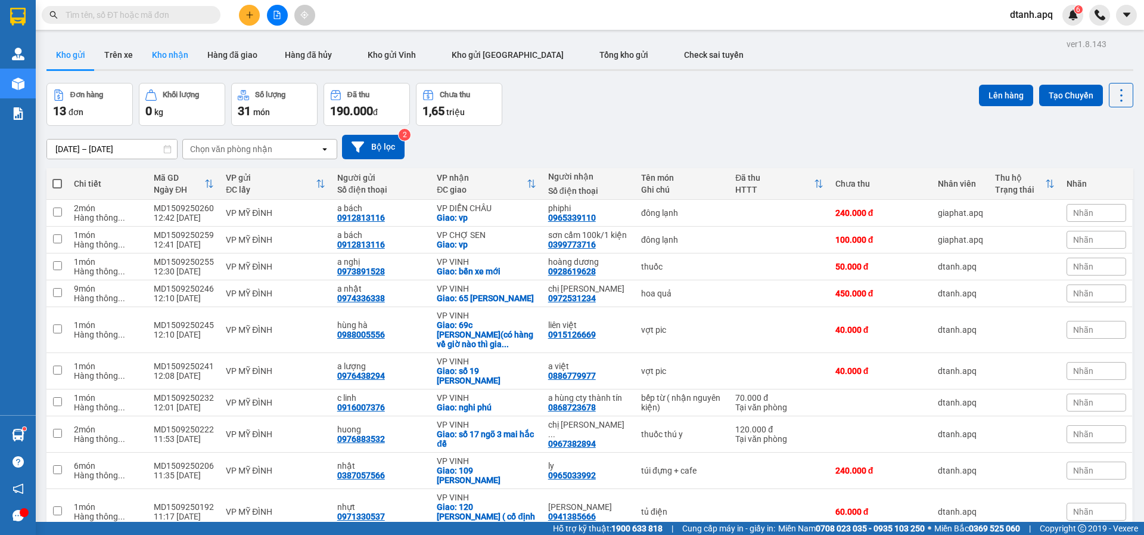
click at [163, 57] on button "Kho nhận" at bounding box center [169, 55] width 55 height 29
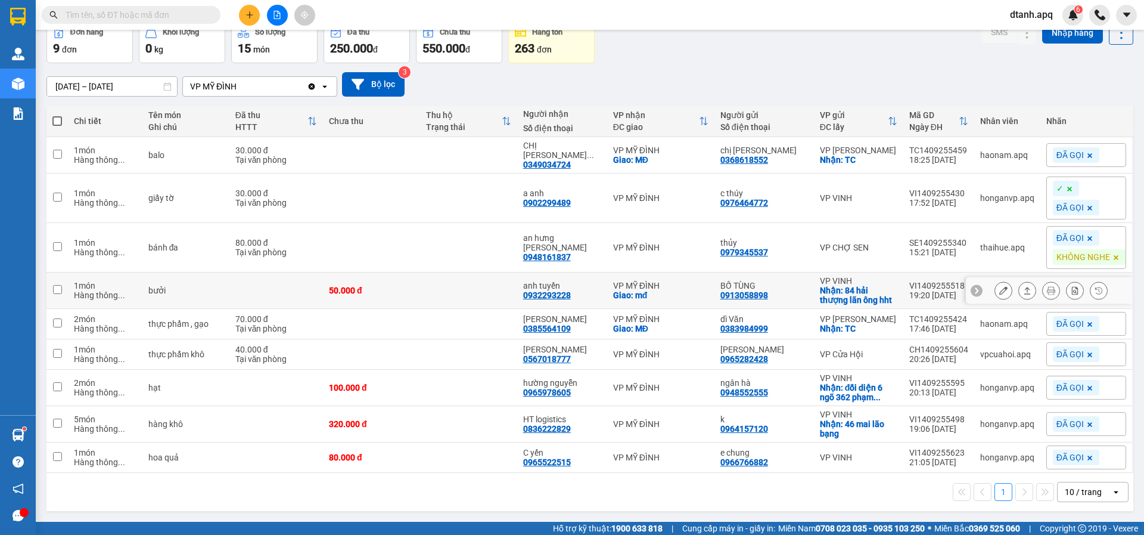
scroll to position [69, 0]
click at [99, 9] on input "text" at bounding box center [136, 14] width 141 height 13
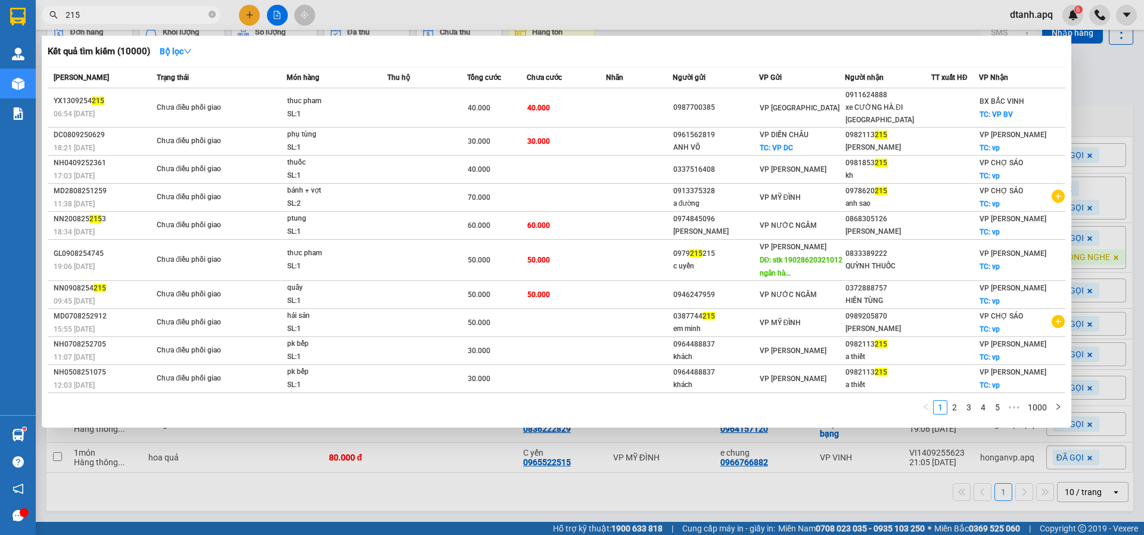
drag, startPoint x: 89, startPoint y: 14, endPoint x: 60, endPoint y: 55, distance: 50.1
click at [13, 30] on section "Kết quả tìm kiếm ( 10000 ) Bộ lọc Mã ĐH Trạng thái Món hàng Thu hộ Tổng cước Ch…" at bounding box center [572, 267] width 1144 height 535
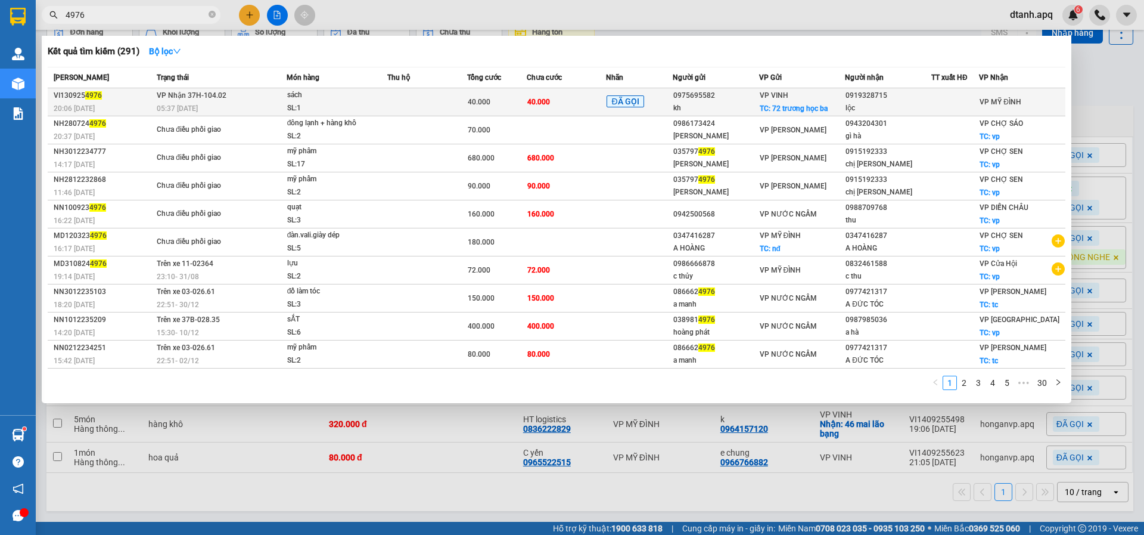
type input "4976"
click at [417, 99] on td at bounding box center [427, 102] width 80 height 28
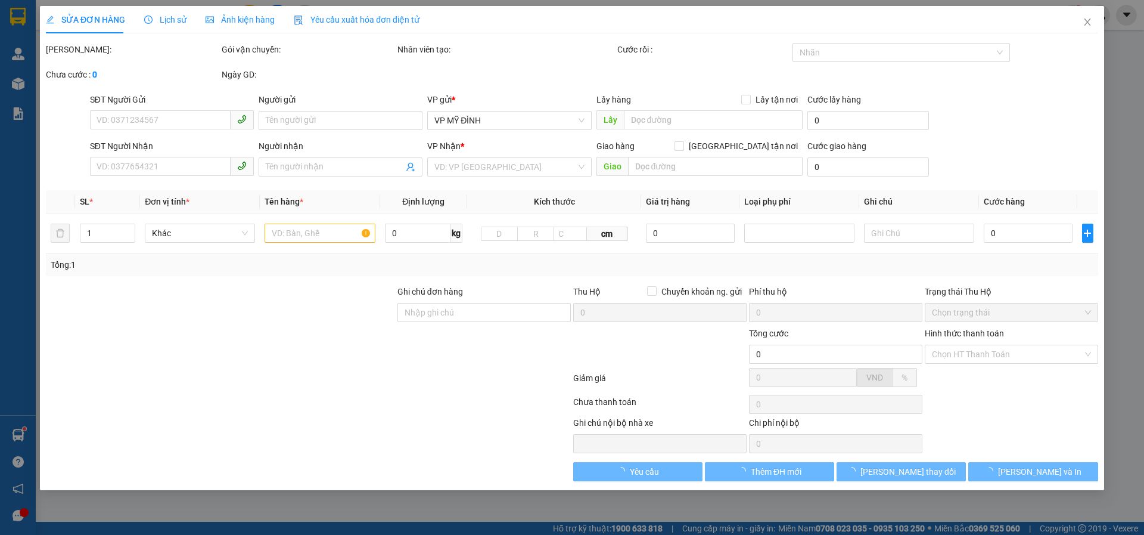
type input "0975695582"
type input "kh"
checkbox input "true"
type input "72 trương học ba"
type input "0919328715"
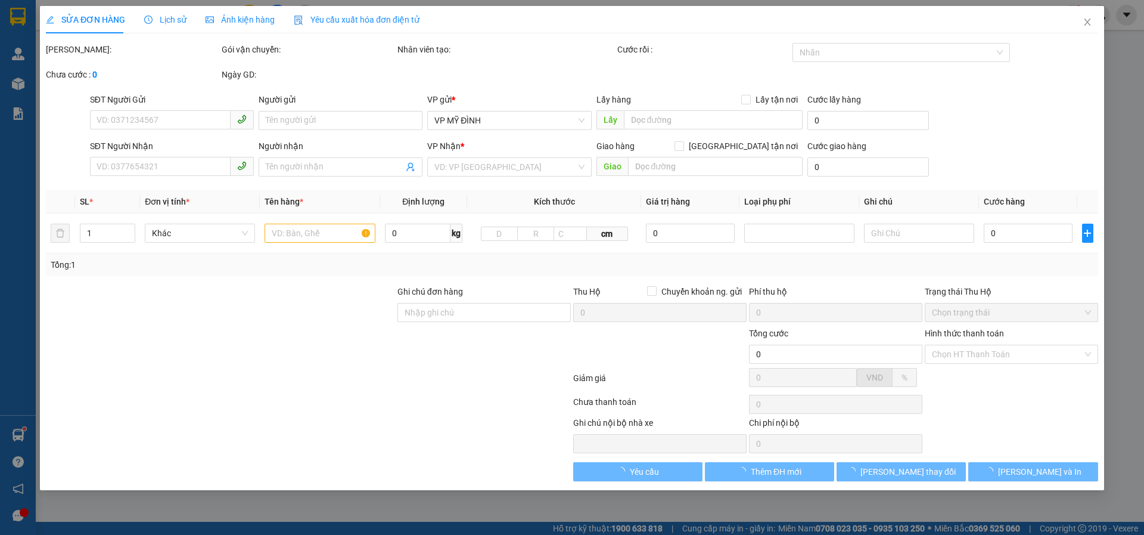
type input "lộc"
type input "40.000"
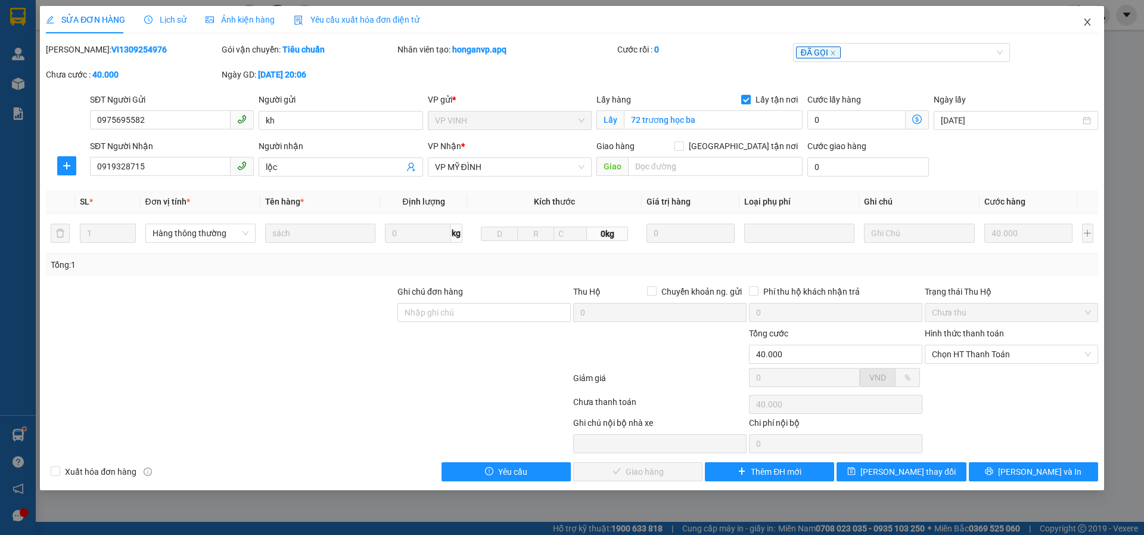
drag, startPoint x: 1095, startPoint y: 23, endPoint x: 1009, endPoint y: 5, distance: 88.2
click at [1095, 23] on span "Close" at bounding box center [1087, 22] width 33 height 33
